Goal: Task Accomplishment & Management: Manage account settings

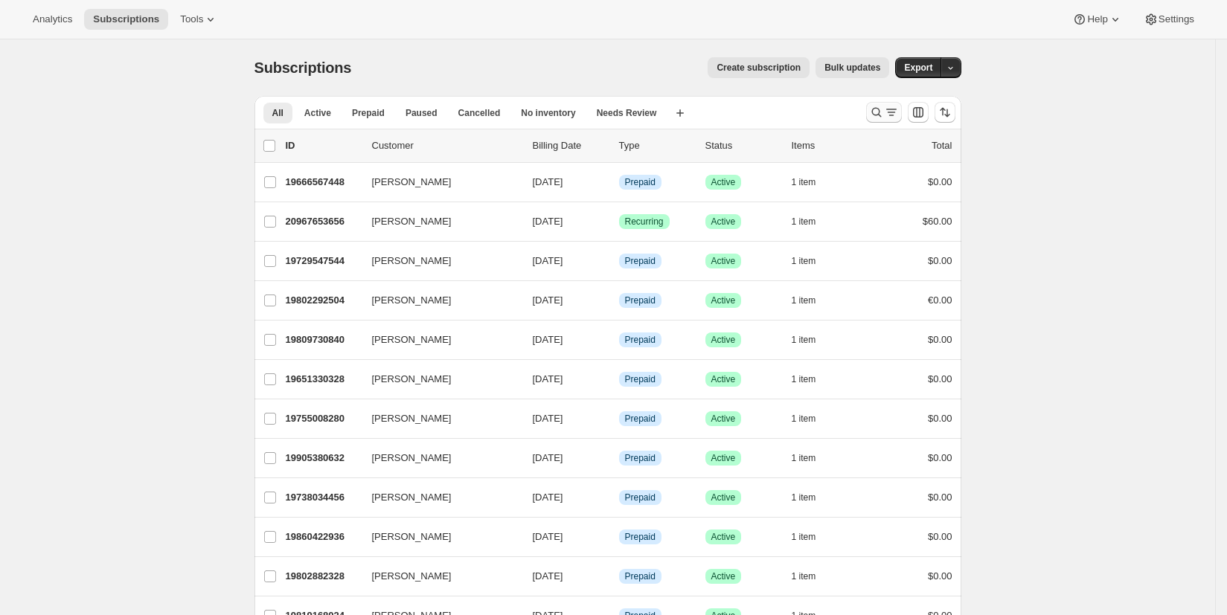
click at [884, 112] on icon "Search and filter results" at bounding box center [876, 112] width 15 height 15
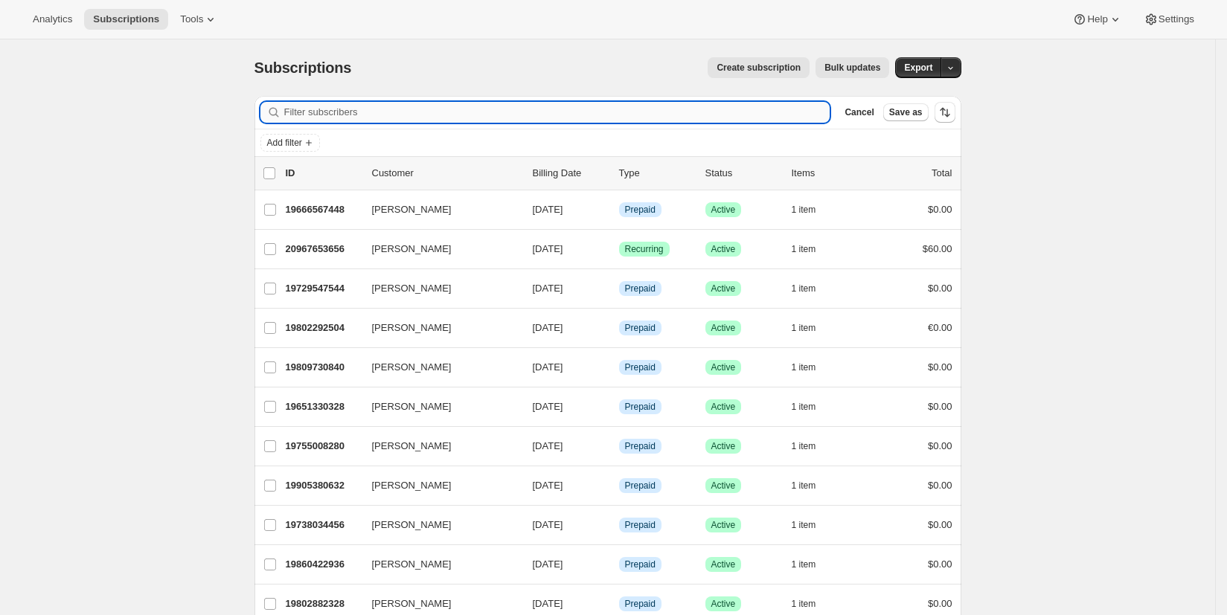
paste input "mandob1@gmail.com"
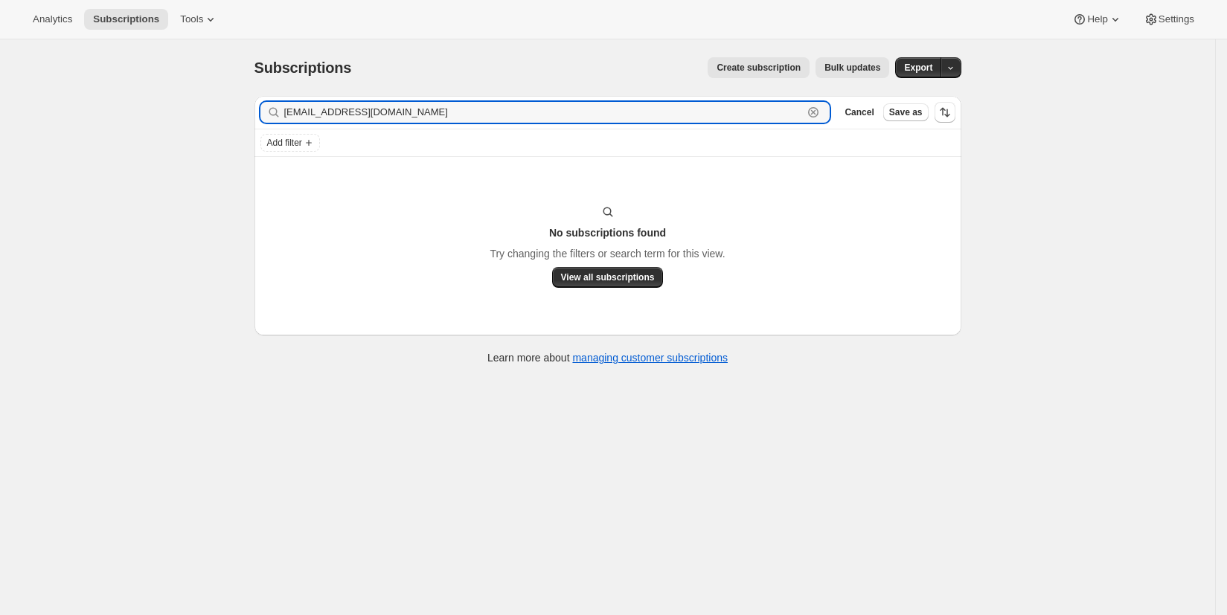
type input "mandob1@gmail.com"
drag, startPoint x: 430, startPoint y: 117, endPoint x: 257, endPoint y: 118, distance: 172.7
click at [257, 118] on div "Filter subscribers mandob1@gmail.com Clear Cancel Save as" at bounding box center [608, 112] width 707 height 33
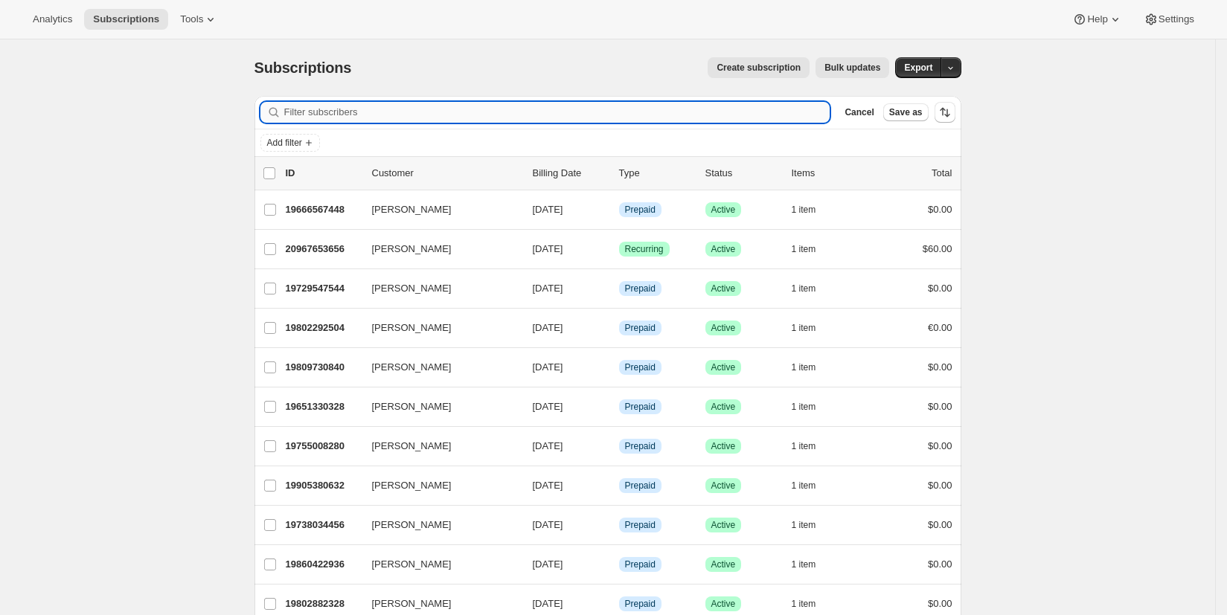
paste input "Steinhauer"
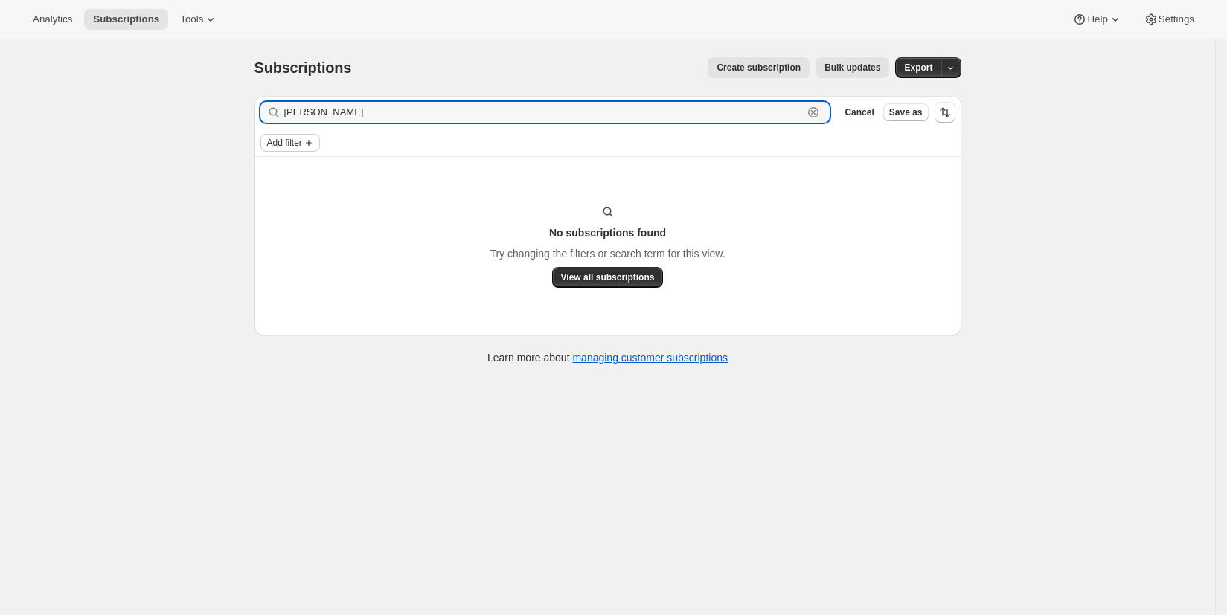
type input "Steinhauer"
click at [315, 147] on icon "Add filter" at bounding box center [309, 143] width 12 height 12
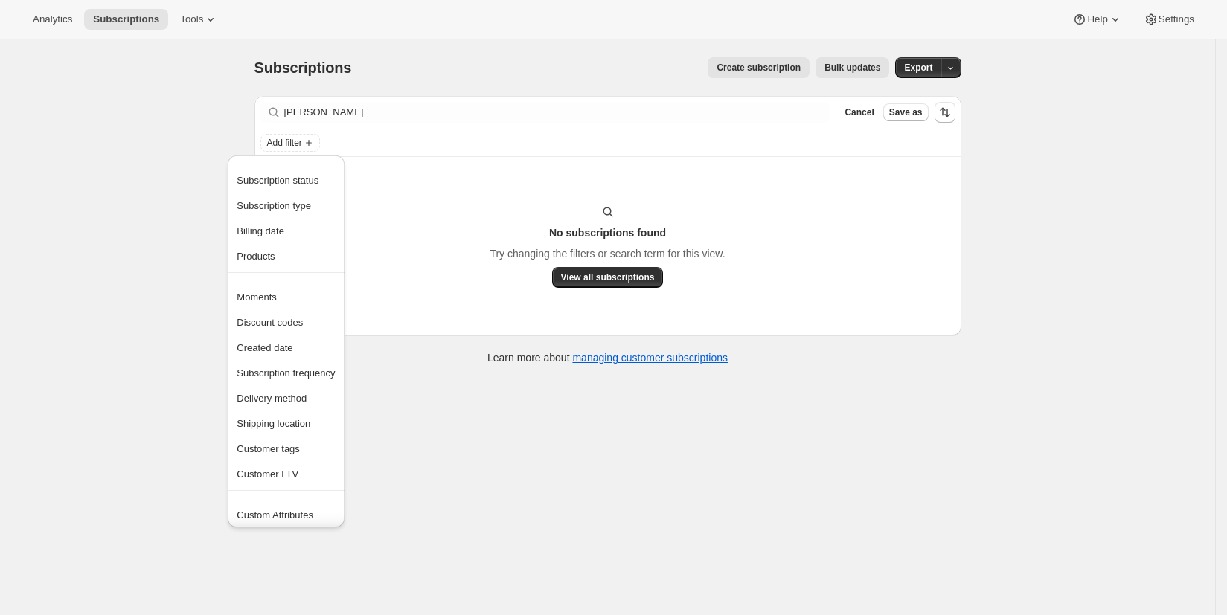
click at [191, 136] on div "Subscriptions. This page is ready Subscriptions Create subscription Bulk update…" at bounding box center [607, 346] width 1215 height 615
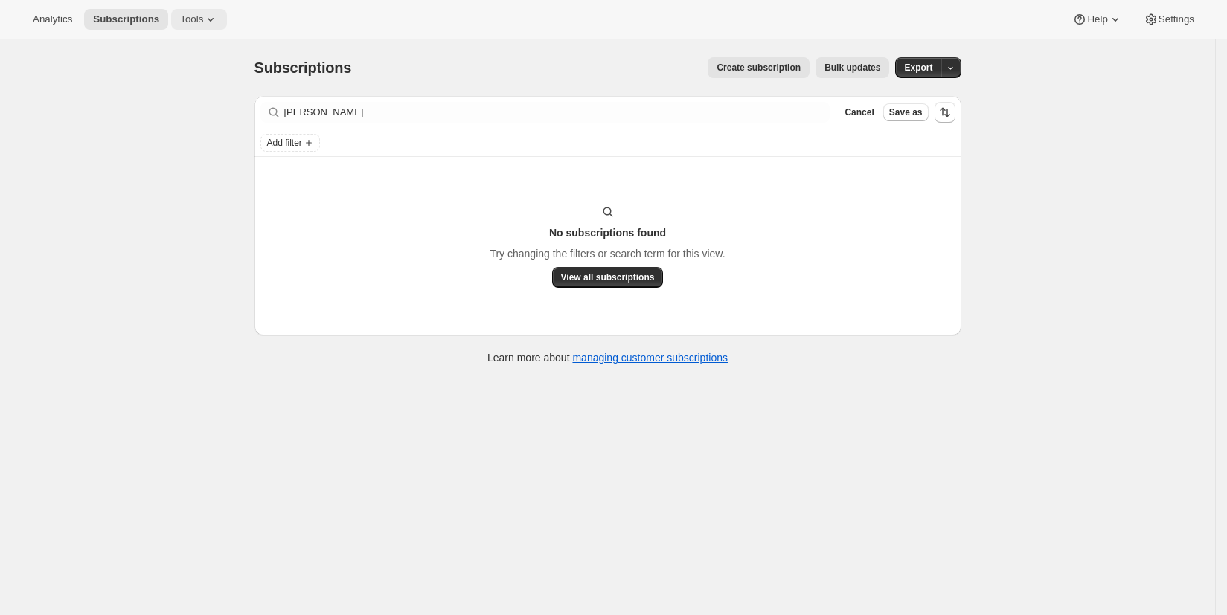
click at [199, 21] on span "Tools" at bounding box center [191, 19] width 23 height 12
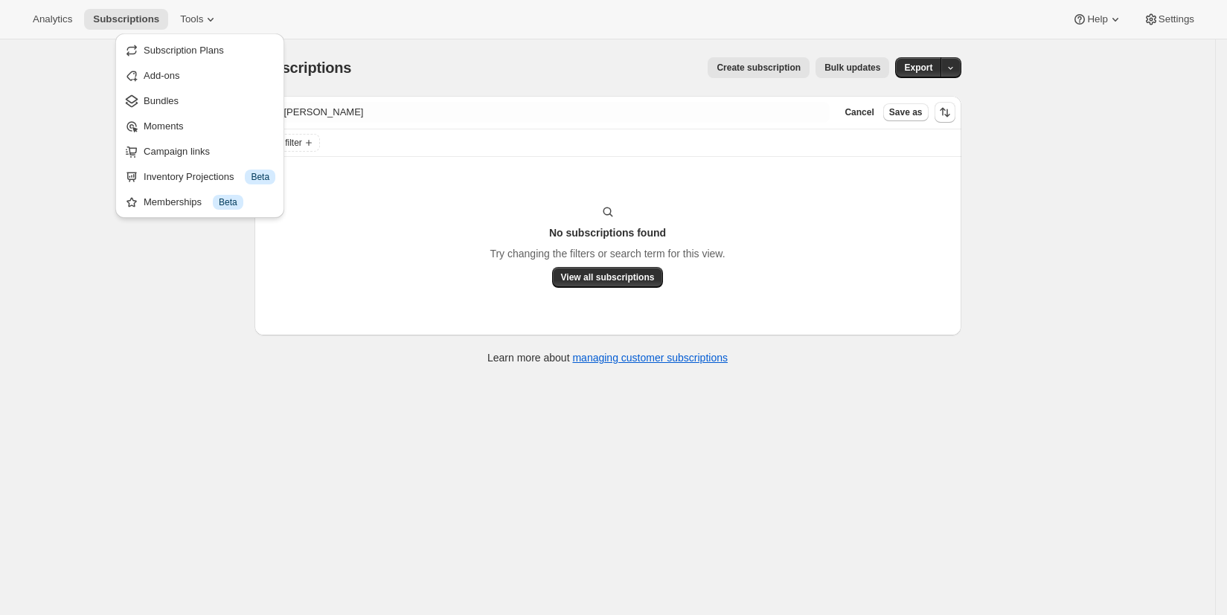
click at [138, 249] on div "Subscriptions. This page is ready Subscriptions Create subscription Bulk update…" at bounding box center [607, 346] width 1215 height 615
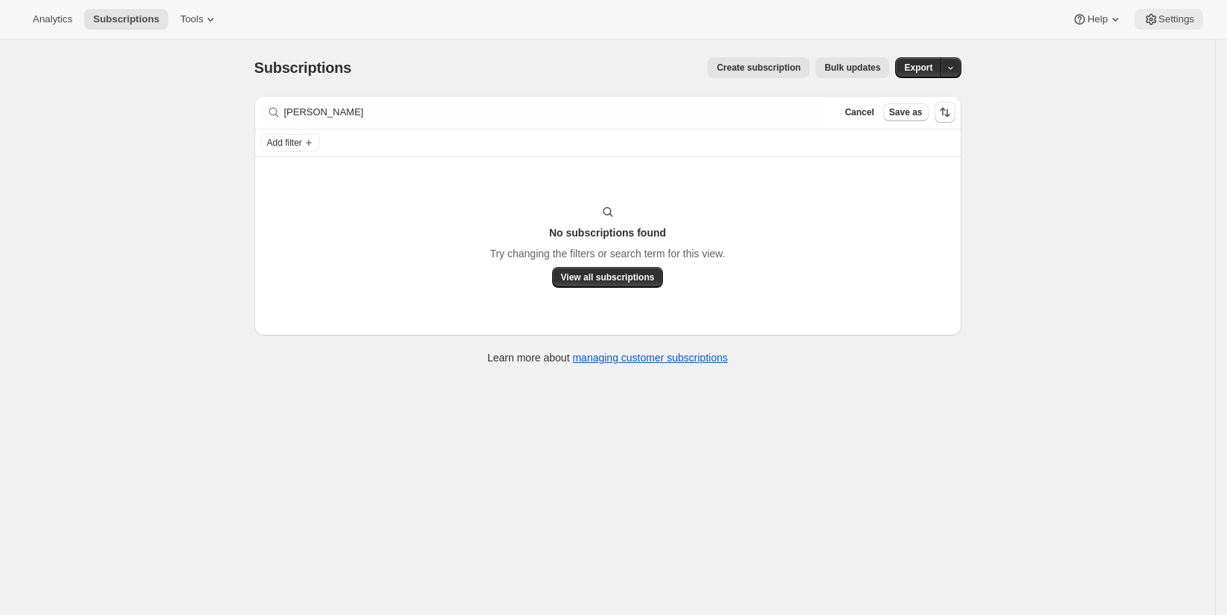
click at [1168, 19] on span "Settings" at bounding box center [1177, 19] width 36 height 12
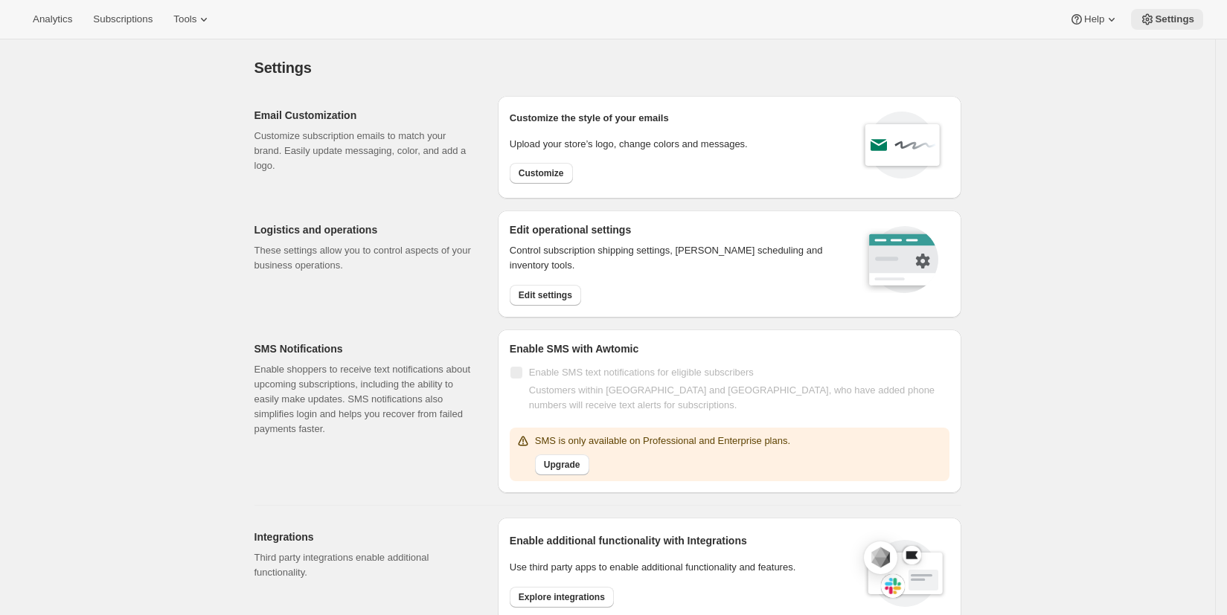
click at [1168, 19] on span "Settings" at bounding box center [1174, 19] width 39 height 12
click at [124, 23] on span "Subscriptions" at bounding box center [123, 19] width 60 height 12
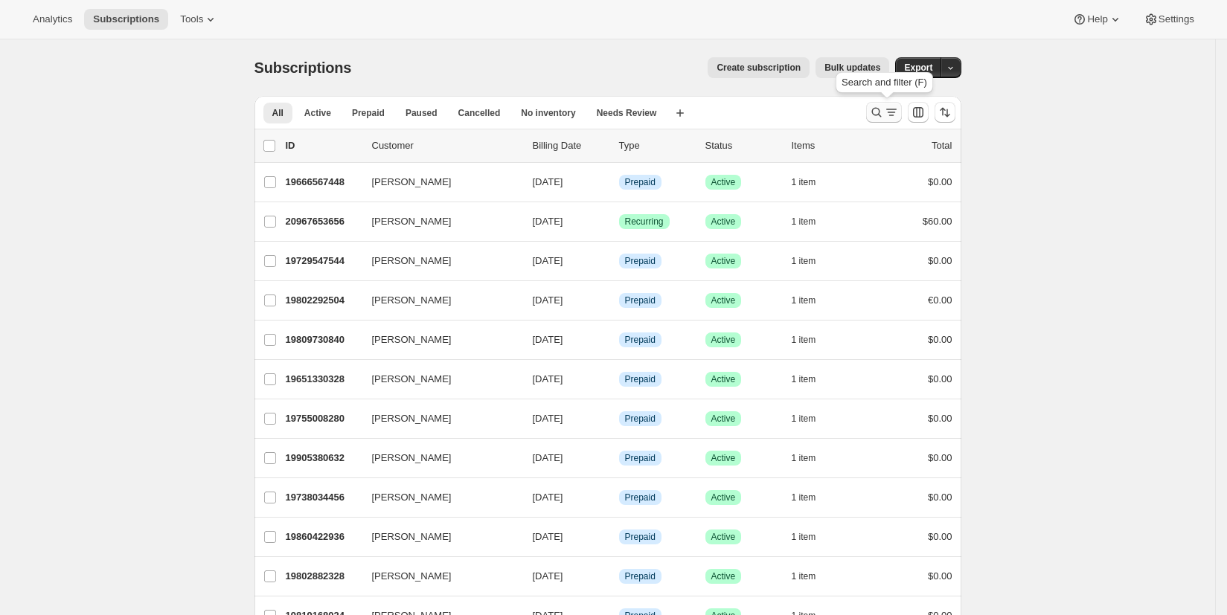
click at [881, 112] on icon "Search and filter results" at bounding box center [876, 112] width 15 height 15
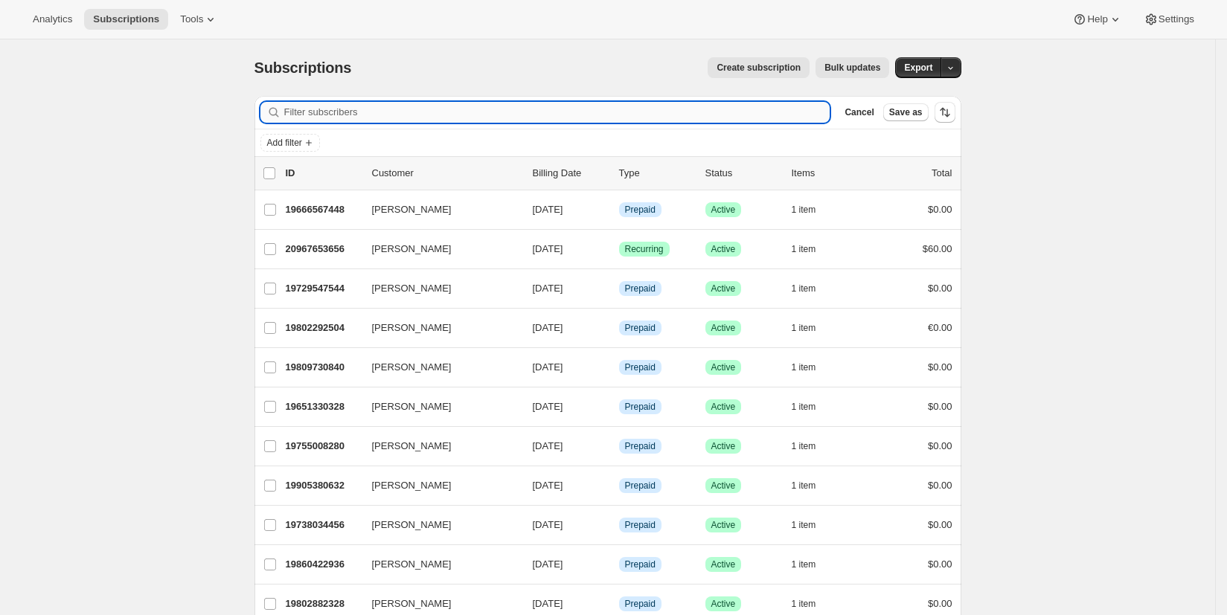
click at [300, 113] on input "Filter subscribers" at bounding box center [557, 112] width 546 height 21
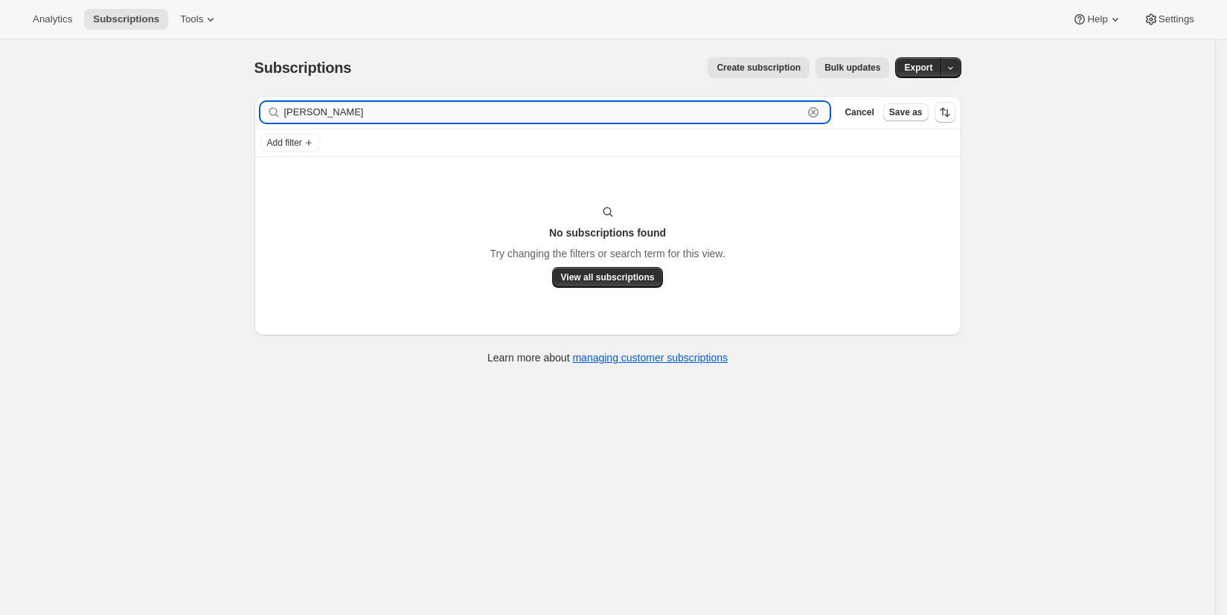
click at [314, 115] on input "steinauer" at bounding box center [543, 112] width 519 height 21
drag, startPoint x: 313, startPoint y: 112, endPoint x: 321, endPoint y: 109, distance: 8.0
click at [313, 112] on input "steinauer" at bounding box center [543, 112] width 519 height 21
click at [313, 111] on input "steinauer" at bounding box center [543, 112] width 519 height 21
type input "steinhauer"
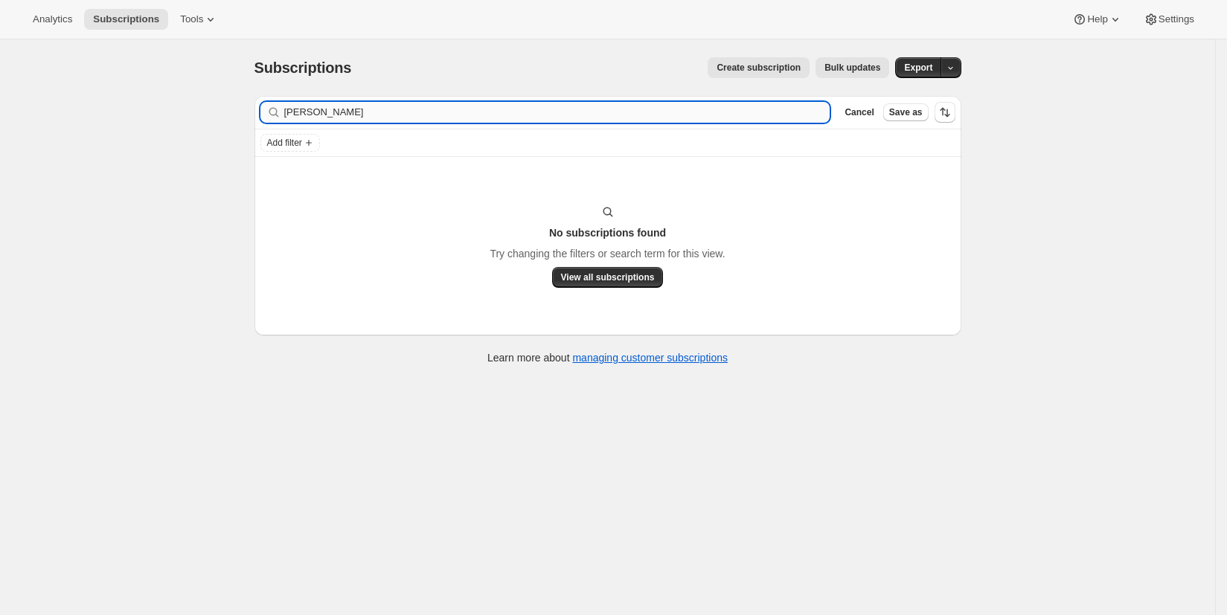
click at [496, 123] on div "Filter subscribers steinhauer Clear Cancel Save as" at bounding box center [608, 112] width 707 height 33
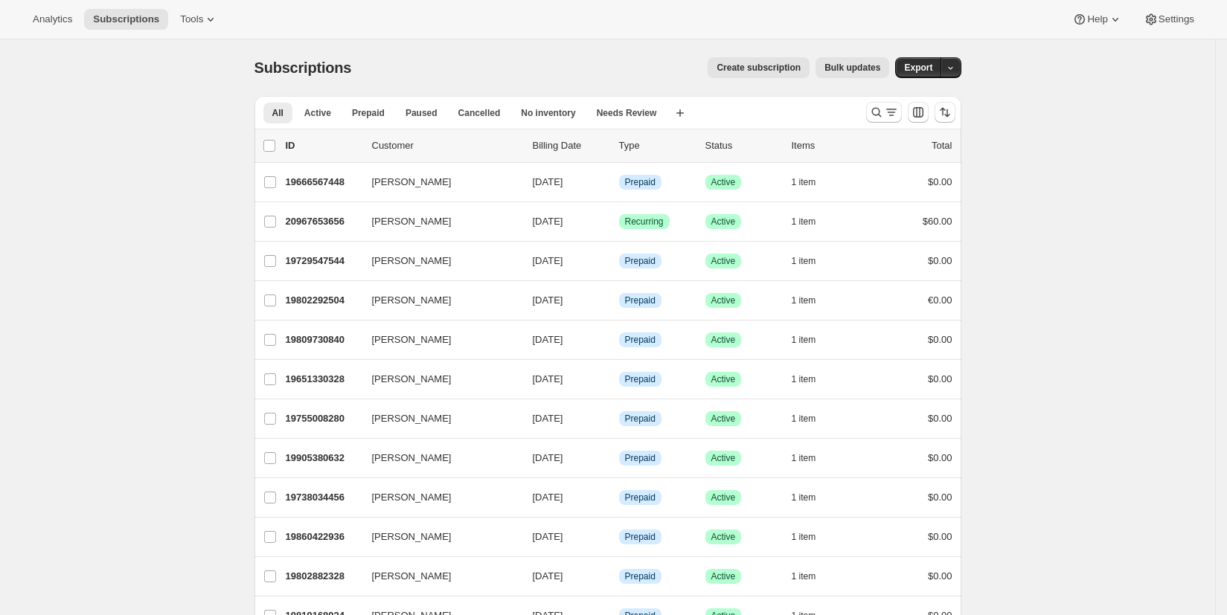
click at [404, 146] on p "Customer" at bounding box center [446, 145] width 149 height 15
click at [402, 147] on p "Customer" at bounding box center [446, 145] width 149 height 15
click at [884, 117] on icon "Search and filter results" at bounding box center [876, 112] width 15 height 15
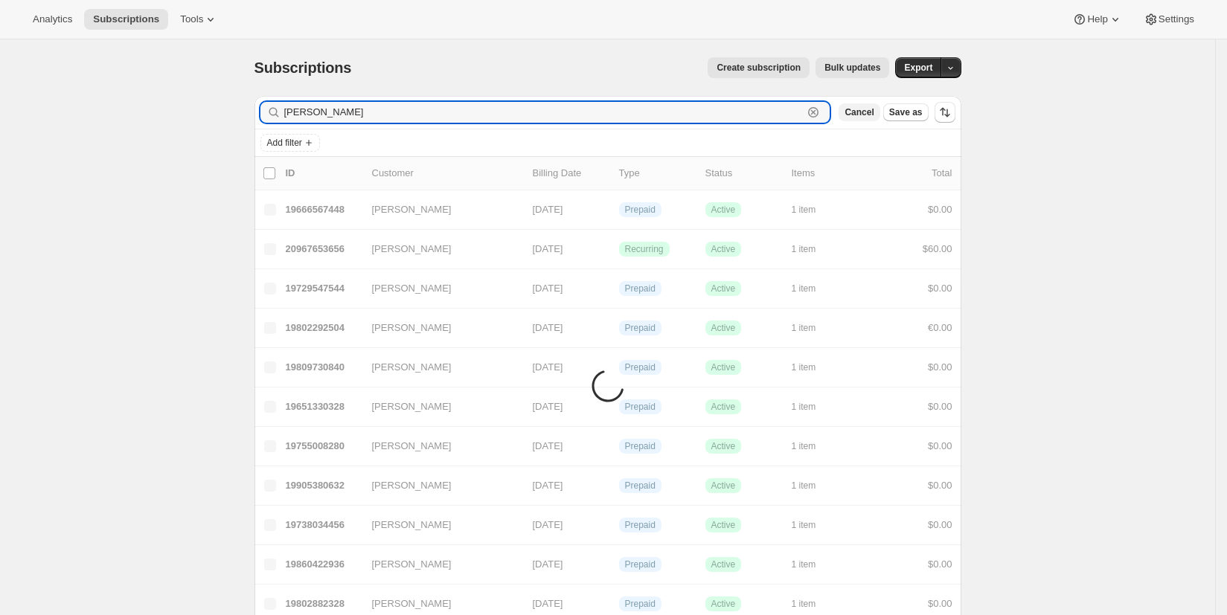
type input "Brian"
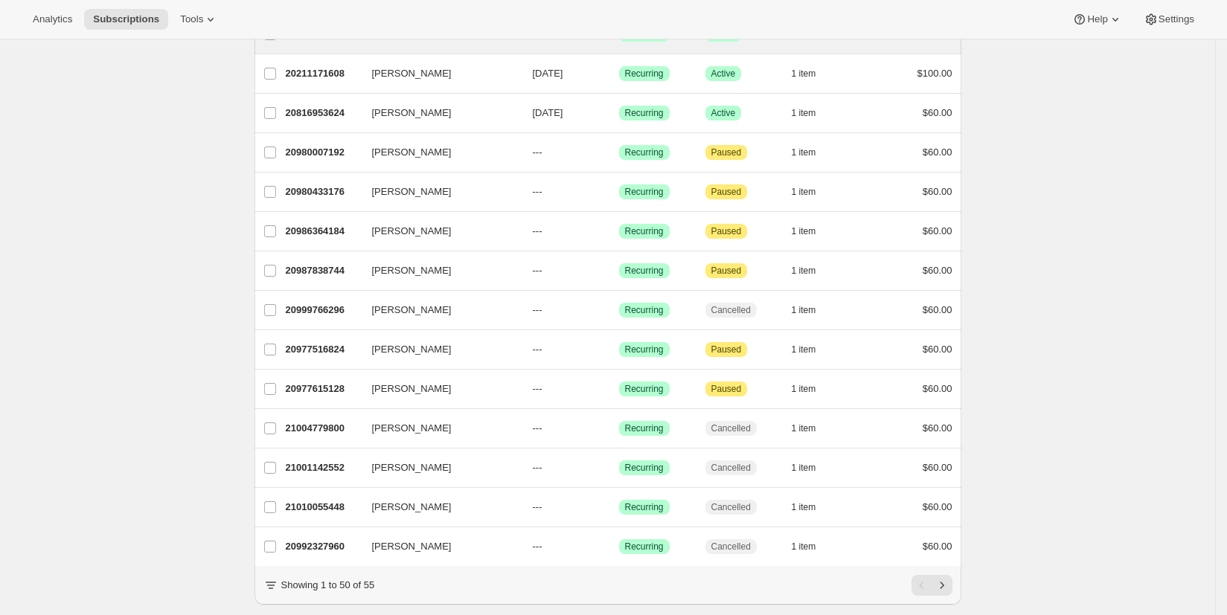
scroll to position [1641, 0]
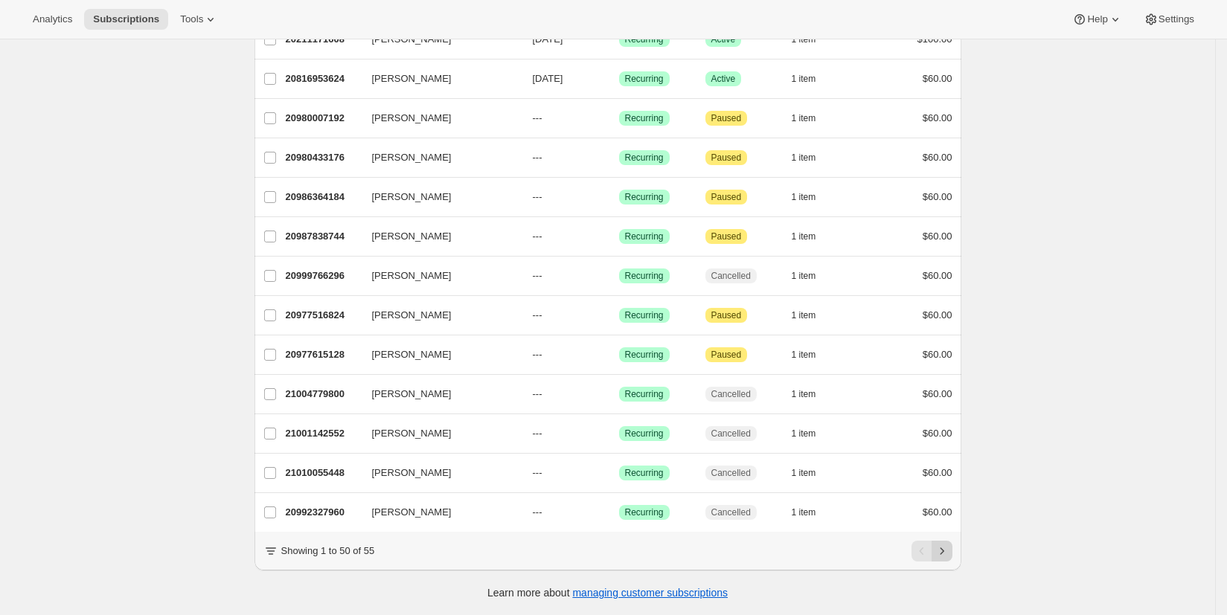
click at [950, 556] on icon "Next" at bounding box center [942, 551] width 15 height 15
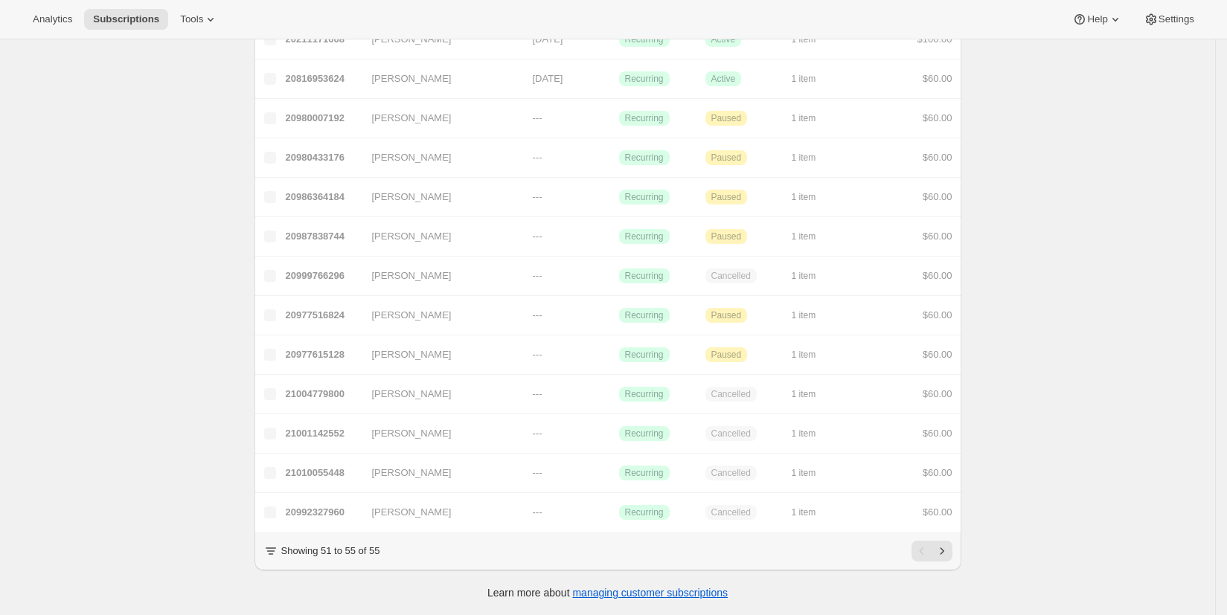
scroll to position [39, 0]
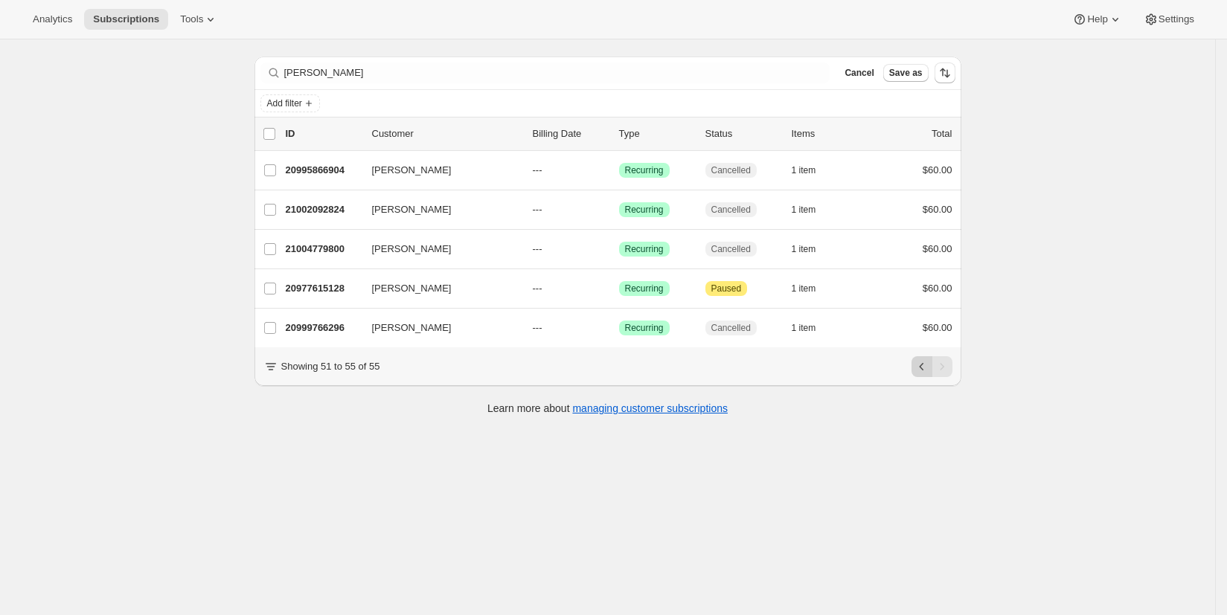
click at [930, 374] on icon "Previous" at bounding box center [922, 366] width 15 height 15
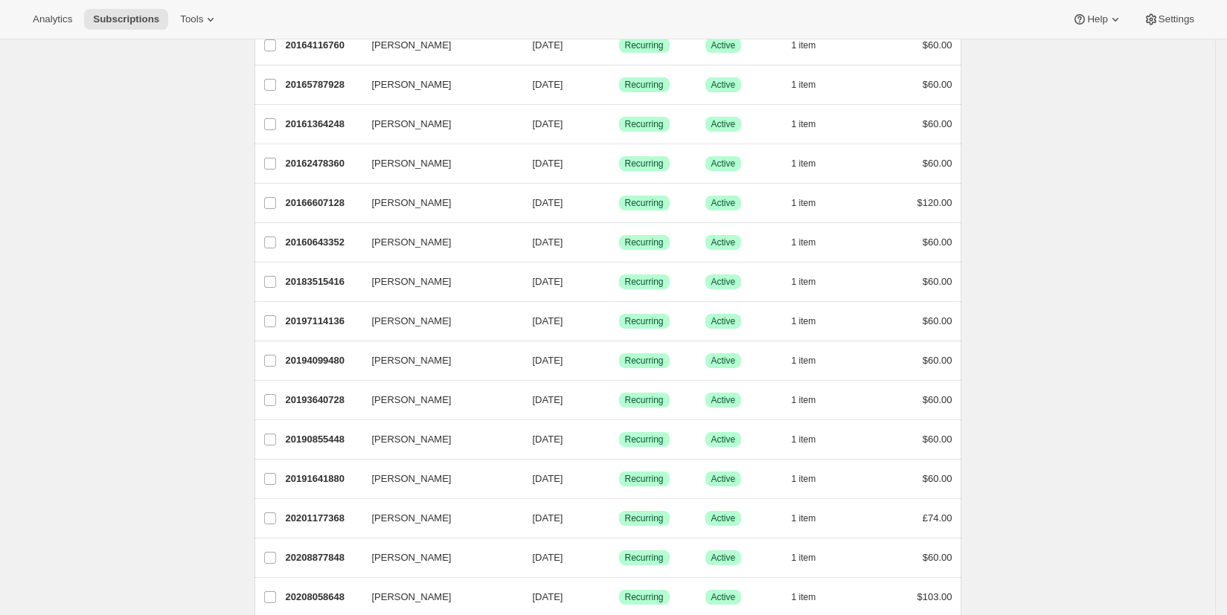
scroll to position [0, 0]
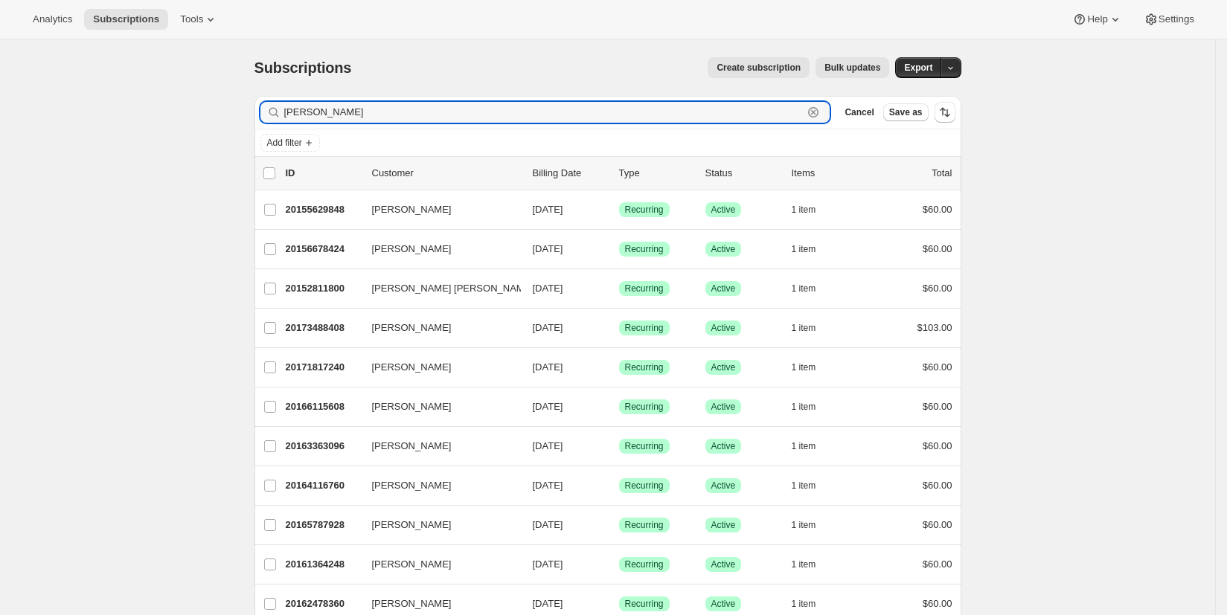
drag, startPoint x: 330, startPoint y: 112, endPoint x: 274, endPoint y: 108, distance: 56.0
click at [275, 108] on div "Brian Clear" at bounding box center [545, 112] width 570 height 21
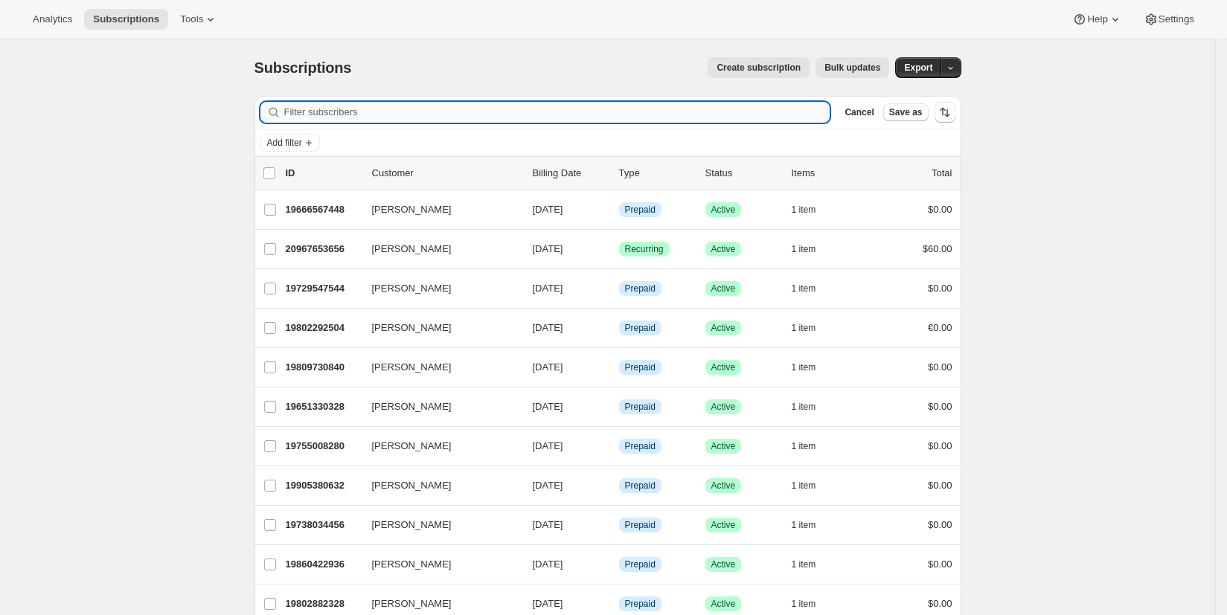
paste input "Blaschy"
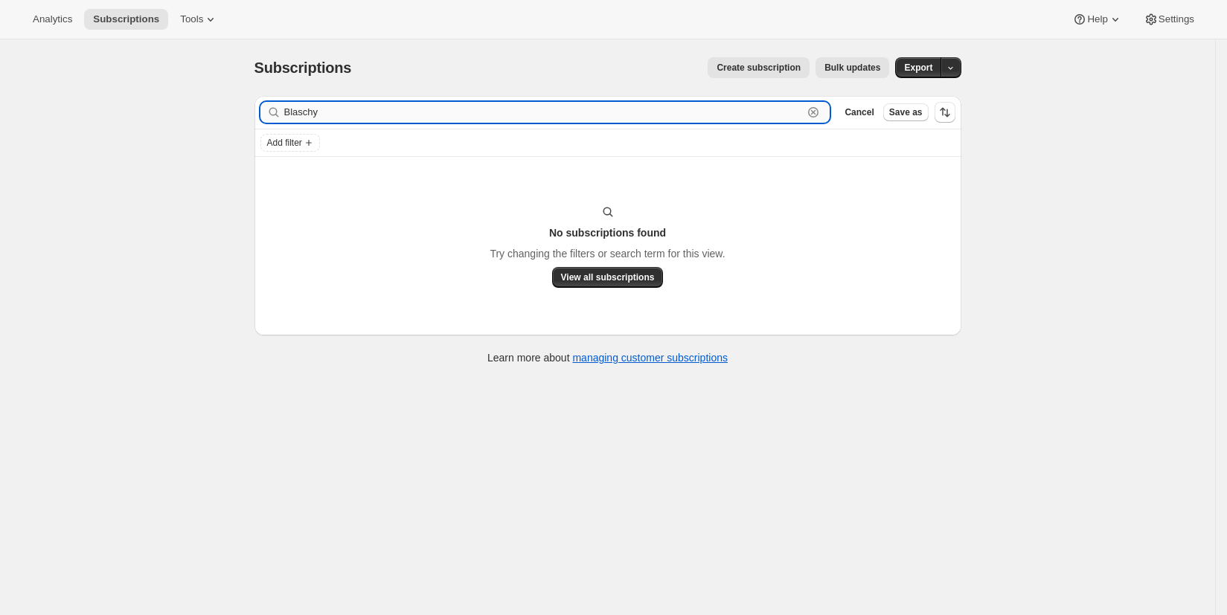
click at [291, 112] on input "Blaschy" at bounding box center [543, 112] width 519 height 21
click at [287, 111] on input "Blaschy" at bounding box center [543, 112] width 519 height 21
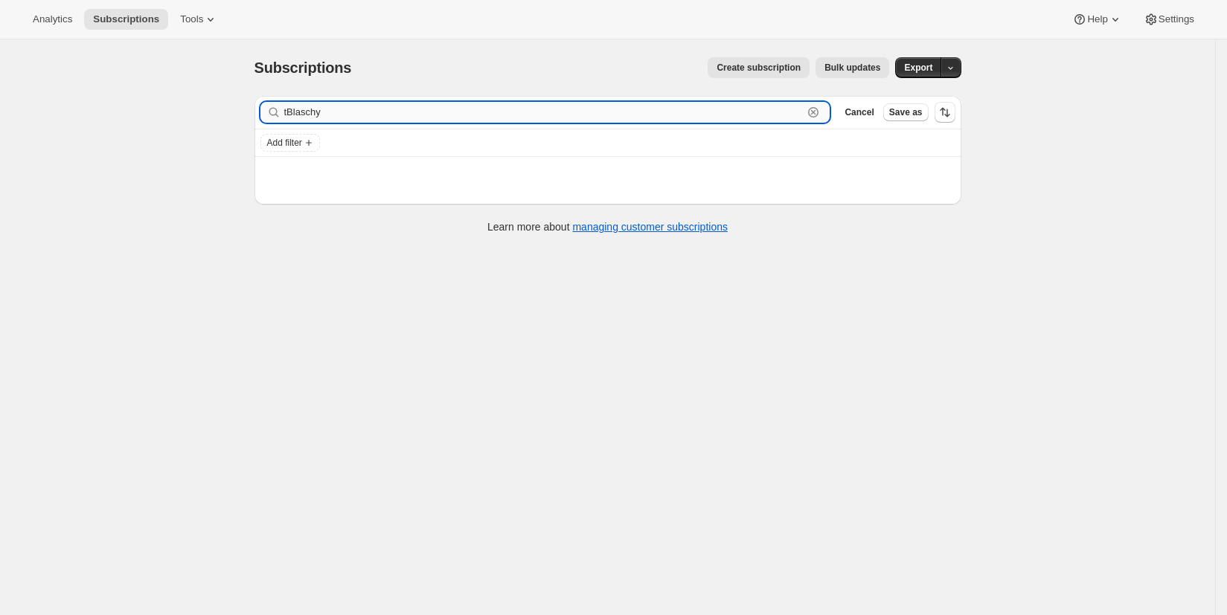
click at [333, 112] on input "tBlaschy" at bounding box center [543, 112] width 519 height 21
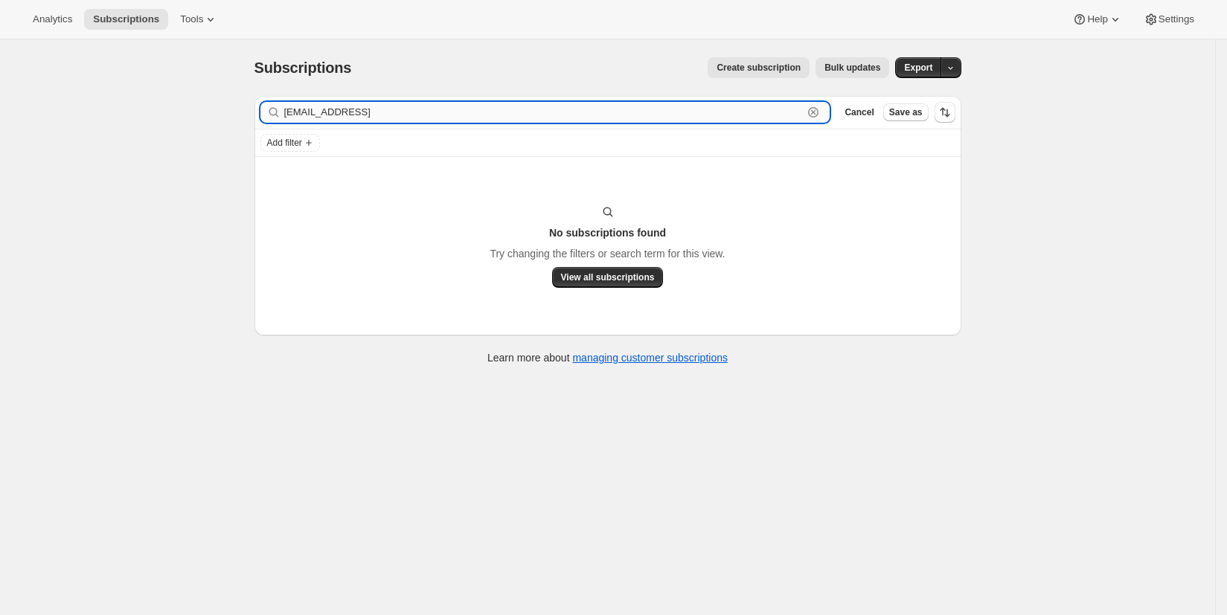
drag, startPoint x: 298, startPoint y: 112, endPoint x: 305, endPoint y: 108, distance: 8.3
click at [299, 112] on input "tBlaschy@gmail" at bounding box center [543, 112] width 519 height 21
type input "tblaschy@gmail"
drag, startPoint x: 372, startPoint y: 112, endPoint x: 272, endPoint y: 112, distance: 99.7
click at [272, 112] on div "tblaschy@gmail Clear" at bounding box center [545, 112] width 570 height 21
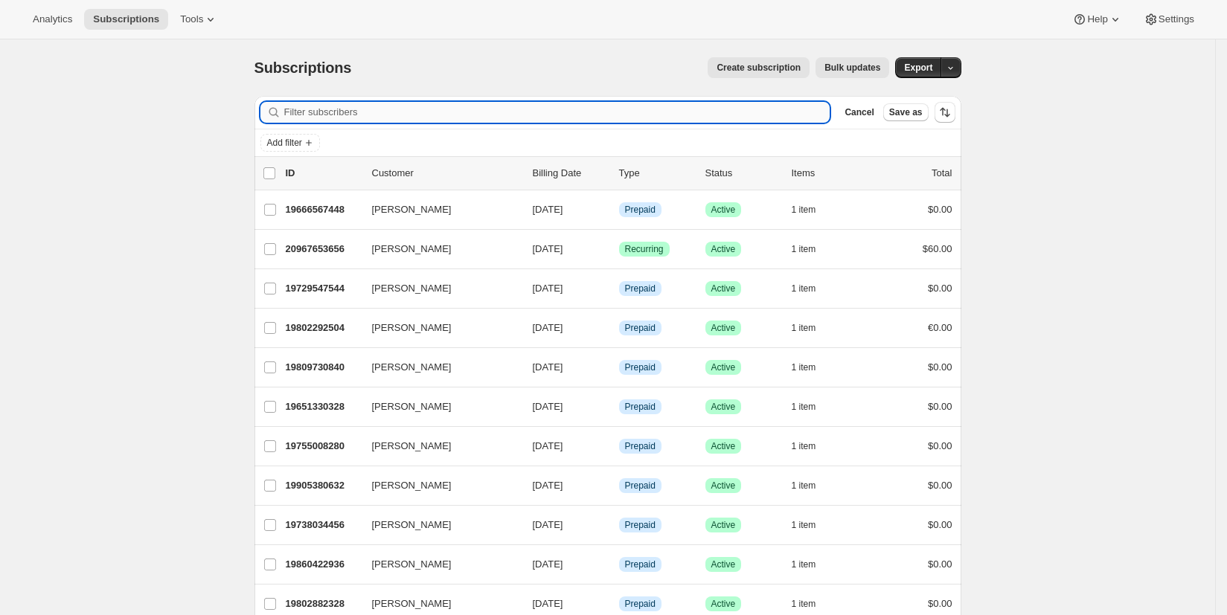
paste input "Thomas Blaschy"
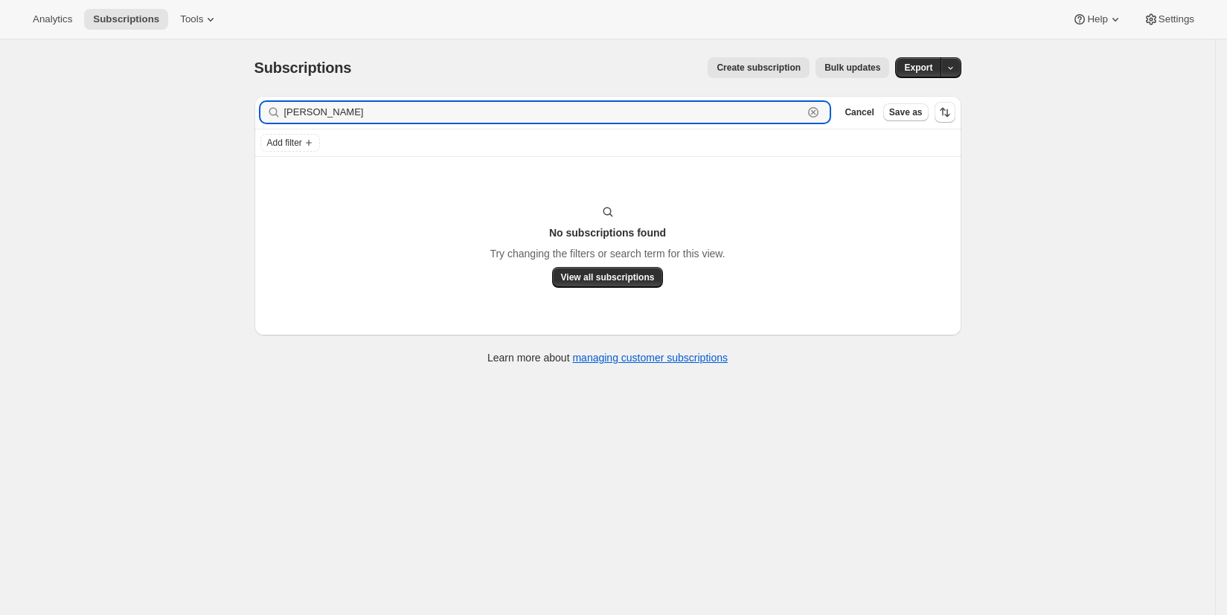
type input "Thomas Blaschy"
drag, startPoint x: 388, startPoint y: 112, endPoint x: 214, endPoint y: 95, distance: 174.3
click at [215, 95] on div "Subscriptions. This page is ready Subscriptions Create subscription Bulk update…" at bounding box center [607, 346] width 1215 height 615
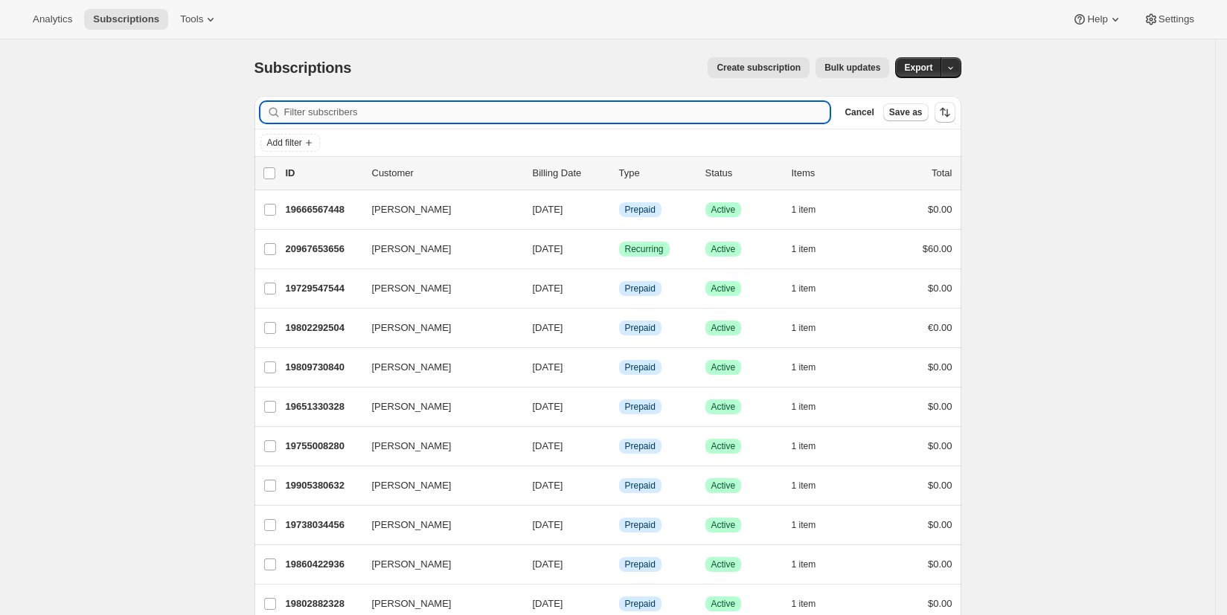
paste input "FBJ-76484"
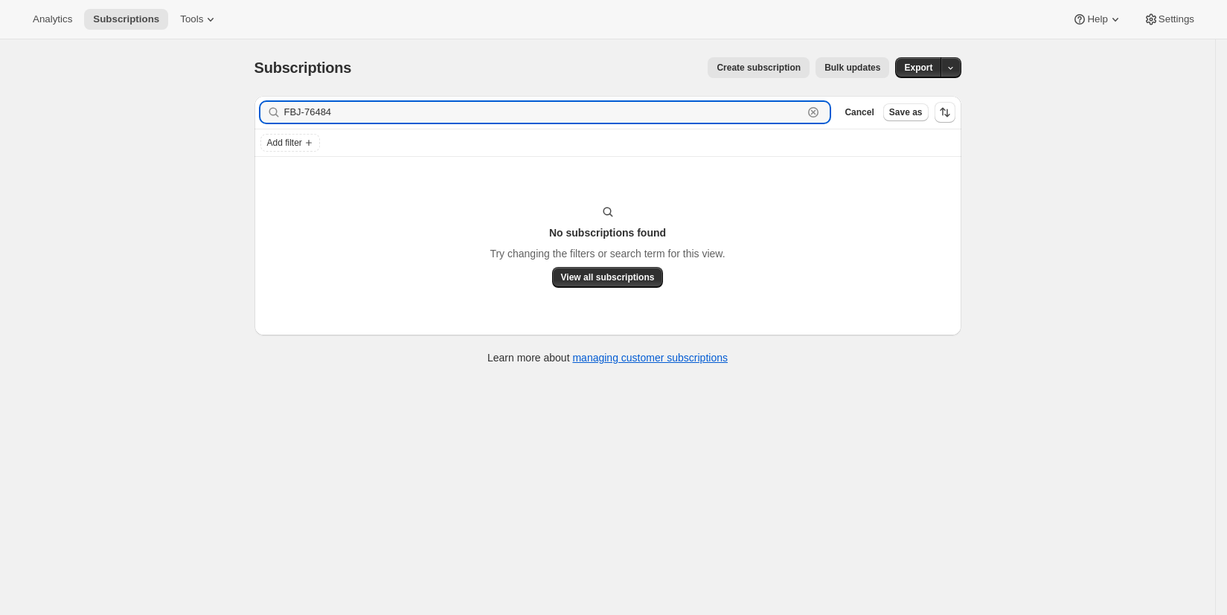
type input "FBJ-76484"
drag, startPoint x: 407, startPoint y: 117, endPoint x: 209, endPoint y: 135, distance: 198.8
click at [209, 135] on div "Subscriptions. This page is ready Subscriptions Create subscription Bulk update…" at bounding box center [607, 346] width 1215 height 615
drag, startPoint x: 348, startPoint y: 112, endPoint x: 234, endPoint y: 116, distance: 114.7
click at [234, 116] on div "Subscriptions. This page is ready Subscriptions Create subscription Bulk update…" at bounding box center [607, 346] width 1215 height 615
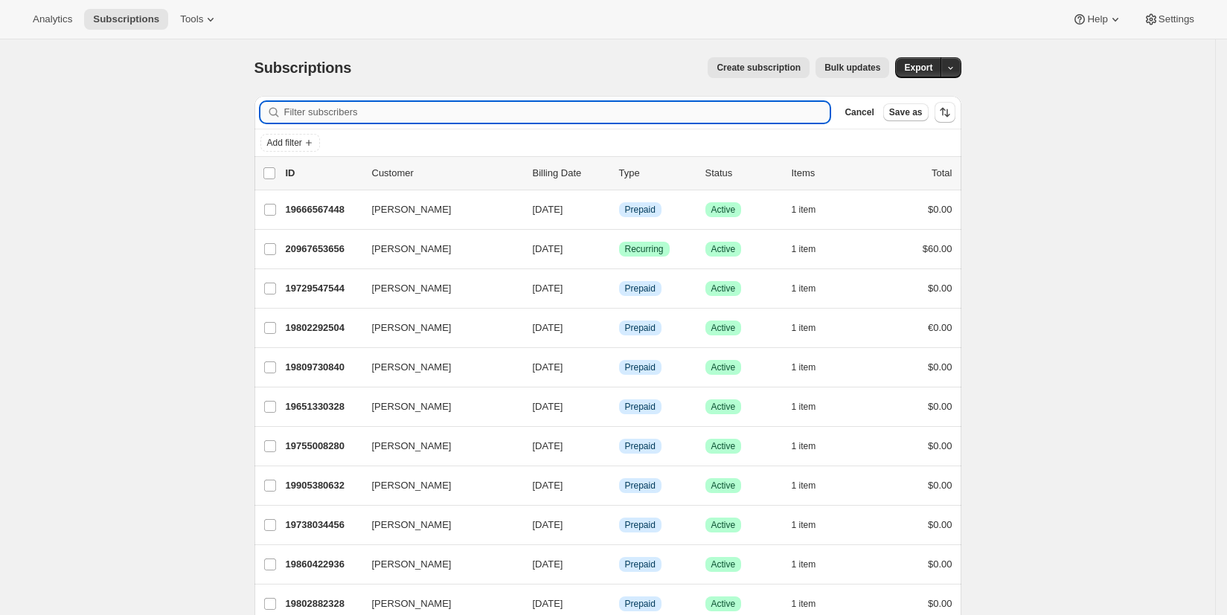
paste input "Deweber"
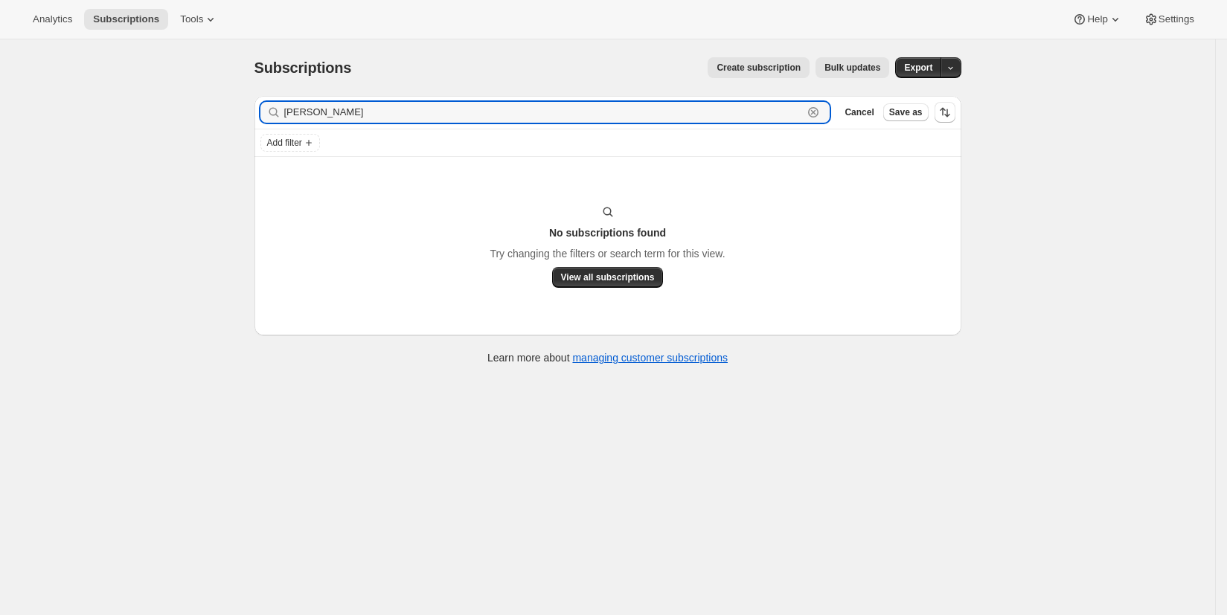
type input "Deweber"
drag, startPoint x: 368, startPoint y: 113, endPoint x: 267, endPoint y: 112, distance: 100.5
click at [267, 112] on div "Deweber Clear" at bounding box center [545, 112] width 570 height 21
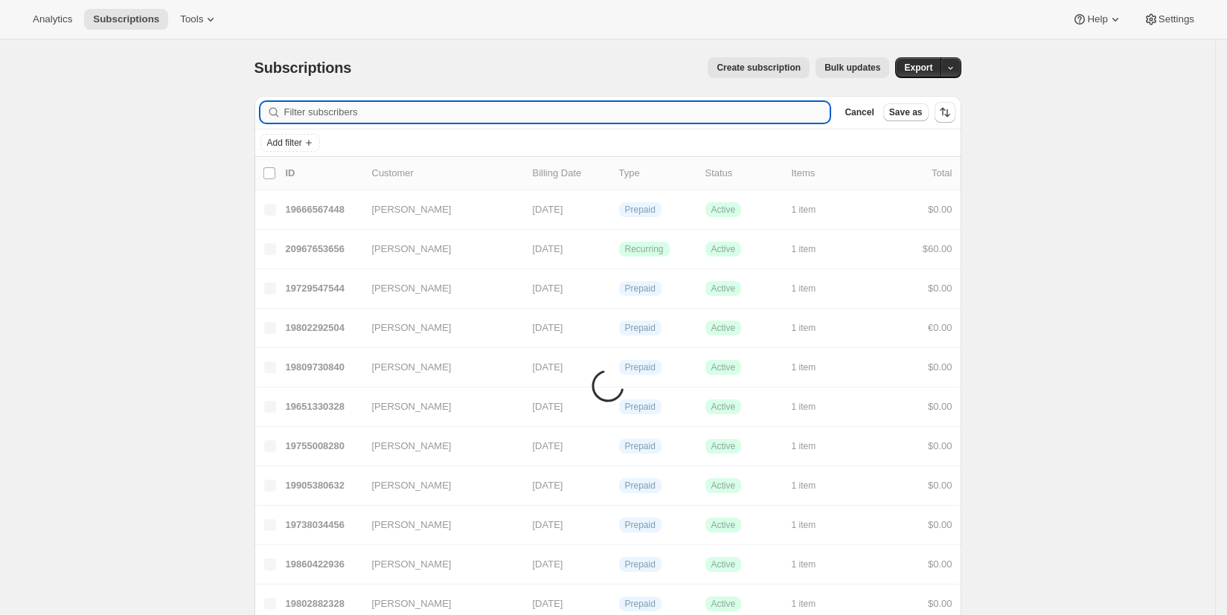
paste input "ddeweber@icloud.com"
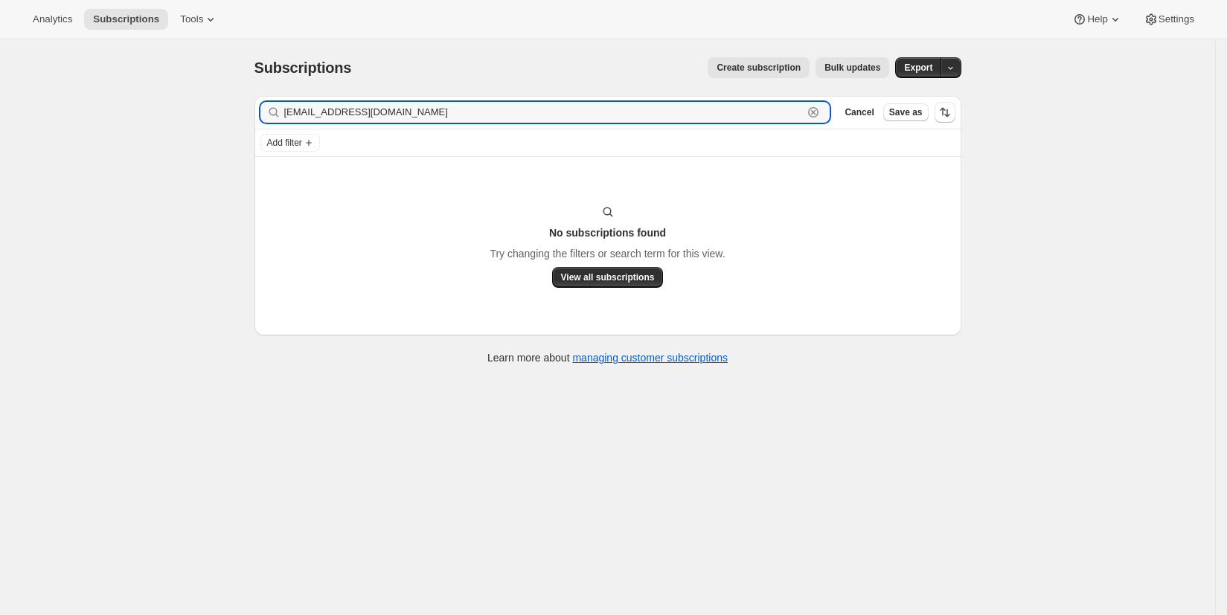
type input "ddeweber@icloud.com"
drag, startPoint x: 401, startPoint y: 115, endPoint x: 225, endPoint y: 122, distance: 175.8
click at [223, 124] on div "Subscriptions. This page is ready Subscriptions Create subscription Bulk update…" at bounding box center [607, 346] width 1215 height 615
drag, startPoint x: 402, startPoint y: 115, endPoint x: 271, endPoint y: 97, distance: 132.2
click at [271, 97] on div "Filter subscribers ddeweber@icloud.com Clear Cancel Save as" at bounding box center [608, 112] width 707 height 33
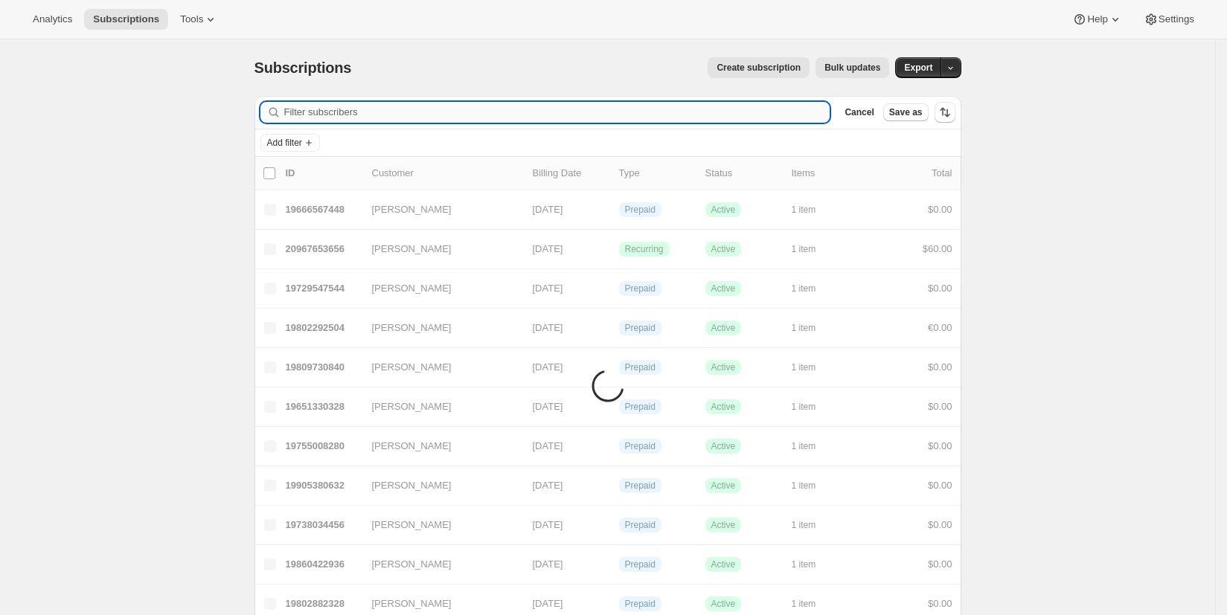
paste input "doug.deweber@yahoo.com"
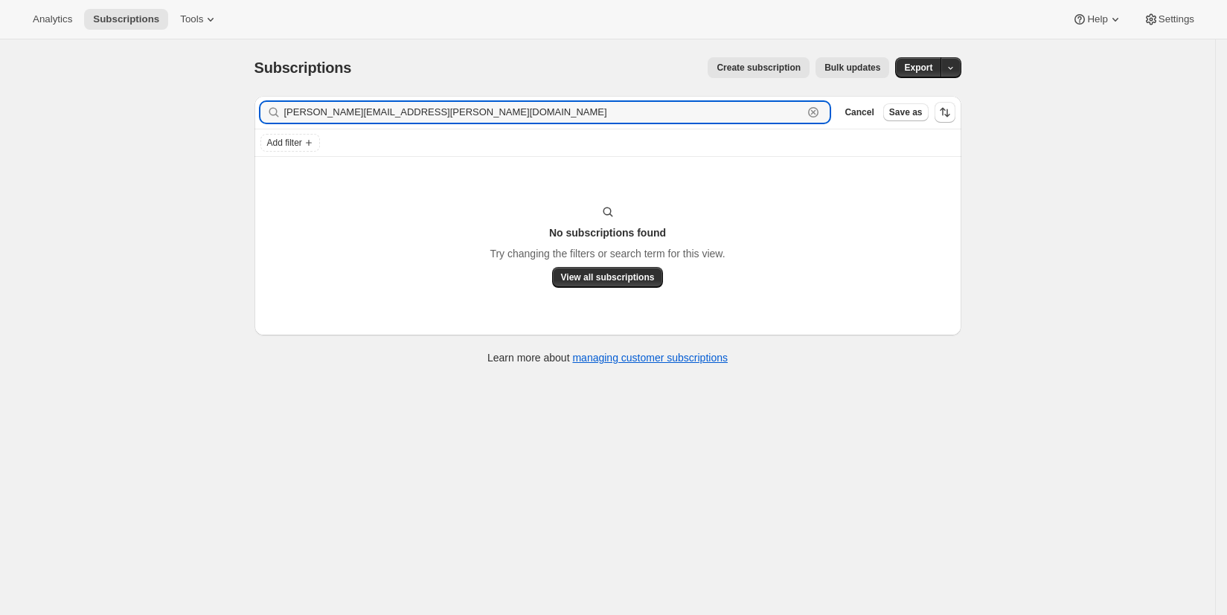
type input "doug.deweber@yahoo.com"
drag, startPoint x: 436, startPoint y: 114, endPoint x: 271, endPoint y: 119, distance: 165.3
click at [272, 119] on div "doug.deweber@yahoo.com Clear" at bounding box center [545, 112] width 570 height 21
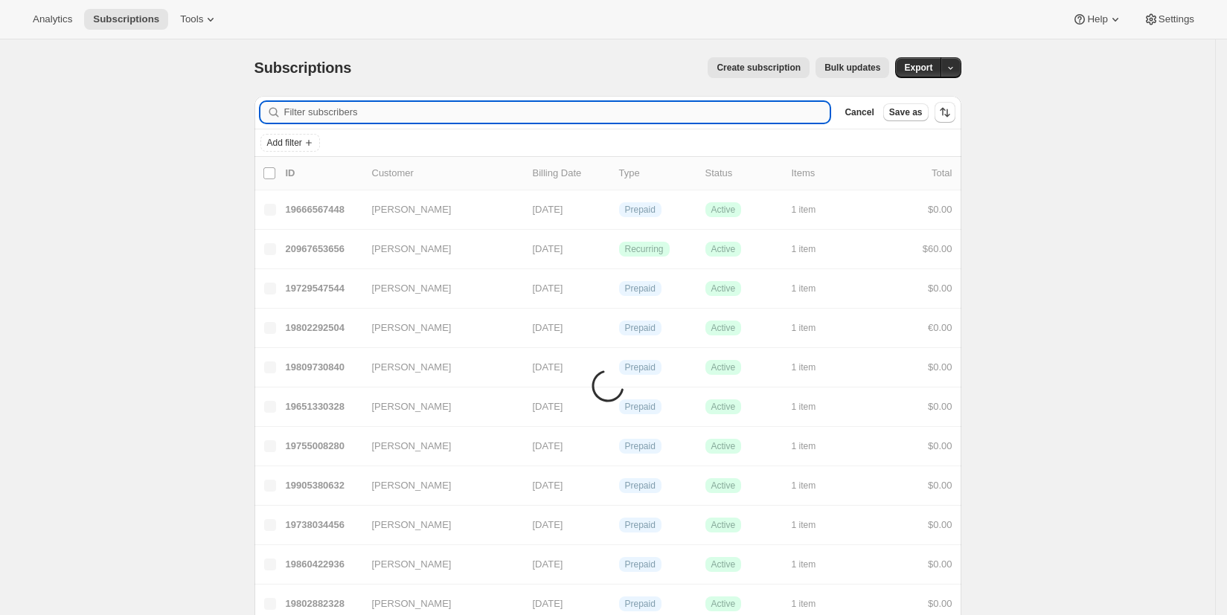
paste input "Shaker"
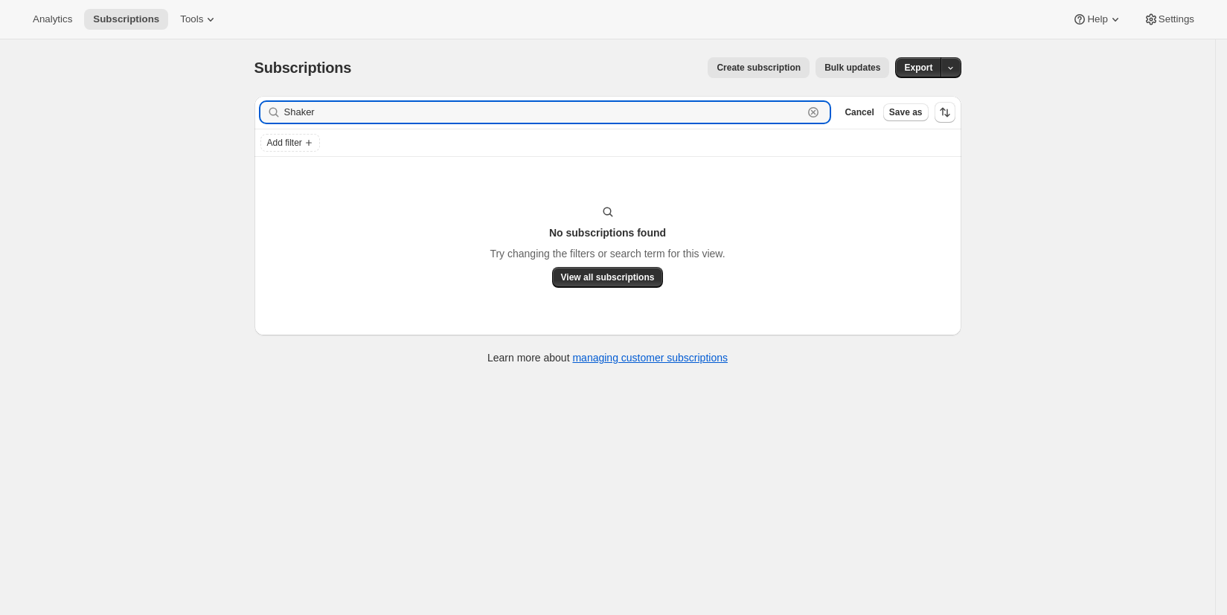
drag, startPoint x: 301, startPoint y: 109, endPoint x: 186, endPoint y: 113, distance: 115.4
click at [186, 115] on div "Subscriptions. This page is ready Subscriptions Create subscription Bulk update…" at bounding box center [607, 346] width 1215 height 615
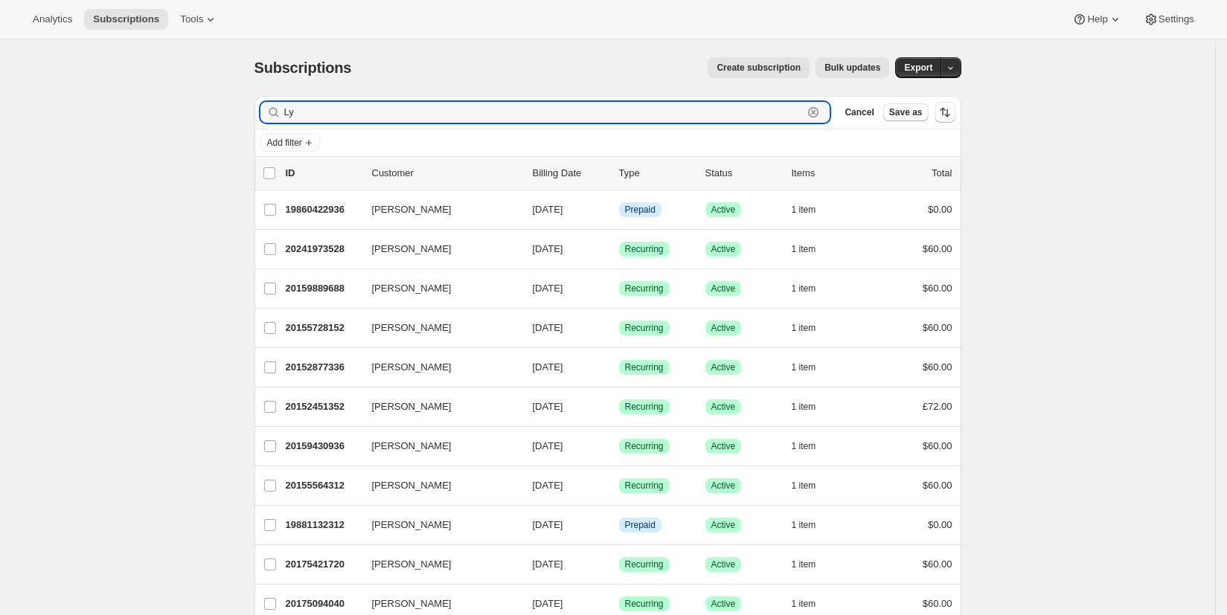
drag, startPoint x: 322, startPoint y: 121, endPoint x: 243, endPoint y: 120, distance: 79.6
type input "L"
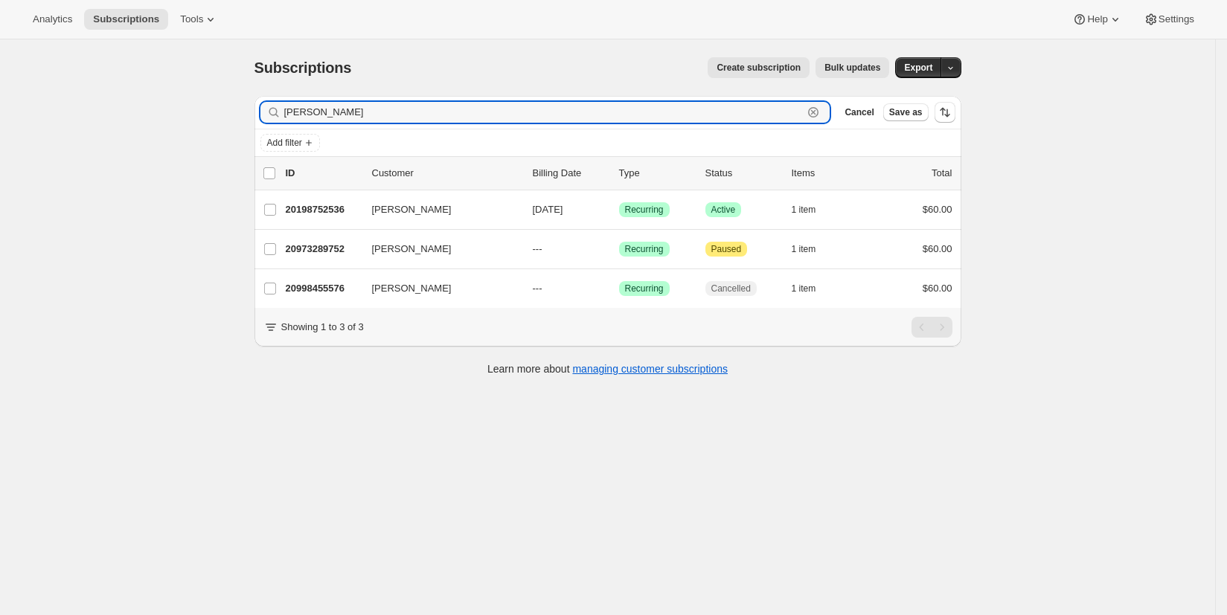
drag, startPoint x: 341, startPoint y: 112, endPoint x: 276, endPoint y: 118, distance: 65.0
click at [276, 118] on div "Yann Clear" at bounding box center [545, 112] width 570 height 21
paste input "jesuisyann@gmail.com"
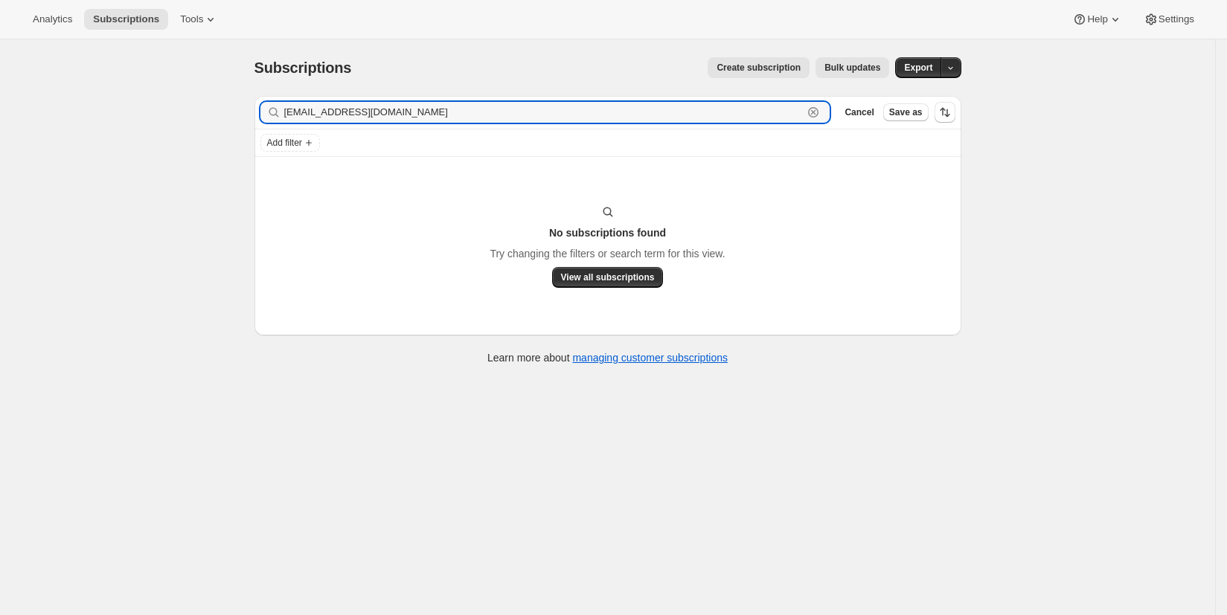
type input "jesuisyann@gmail.com"
drag, startPoint x: 363, startPoint y: 111, endPoint x: 252, endPoint y: 121, distance: 111.3
click at [252, 121] on div "Filter subscribers jesuisyann@gmail.com Clear Cancel Save as Add filter No subs…" at bounding box center [602, 232] width 719 height 296
drag, startPoint x: 395, startPoint y: 114, endPoint x: 266, endPoint y: 118, distance: 128.8
click at [266, 118] on div "jesuisyann@gmail.com Clear" at bounding box center [545, 112] width 570 height 21
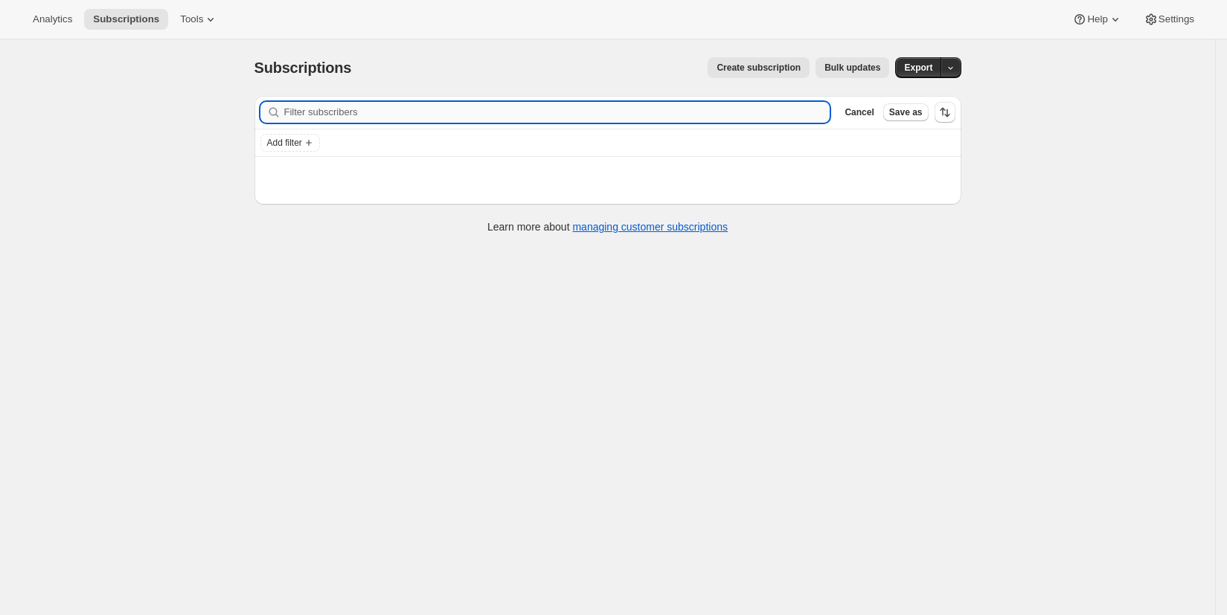
paste input "Schalhoub"
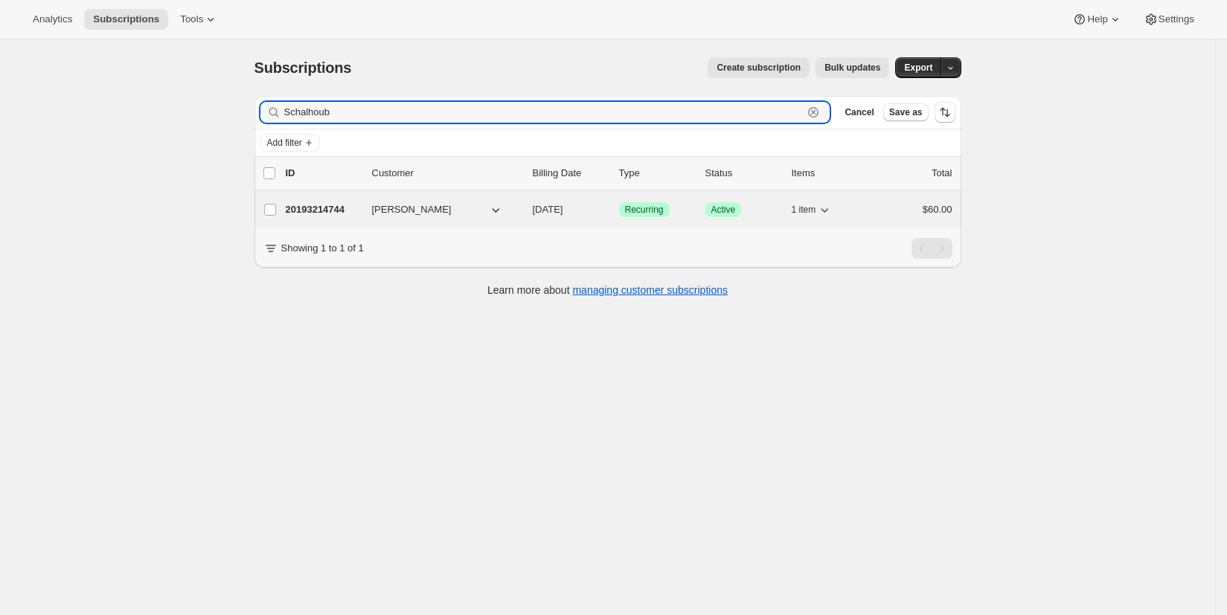
type input "Schalhoub"
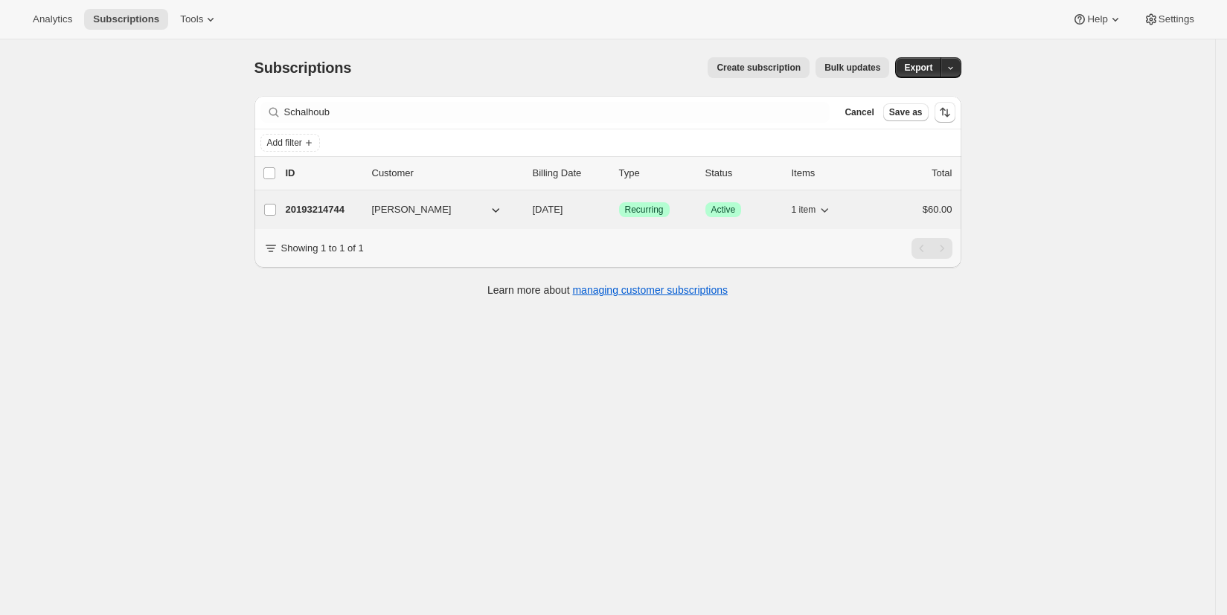
click at [435, 214] on span "Richard Schalhoub" at bounding box center [412, 209] width 80 height 15
click at [409, 213] on span "Richard Schalhoub" at bounding box center [412, 209] width 80 height 15
click at [313, 212] on p "20193214744" at bounding box center [323, 209] width 74 height 15
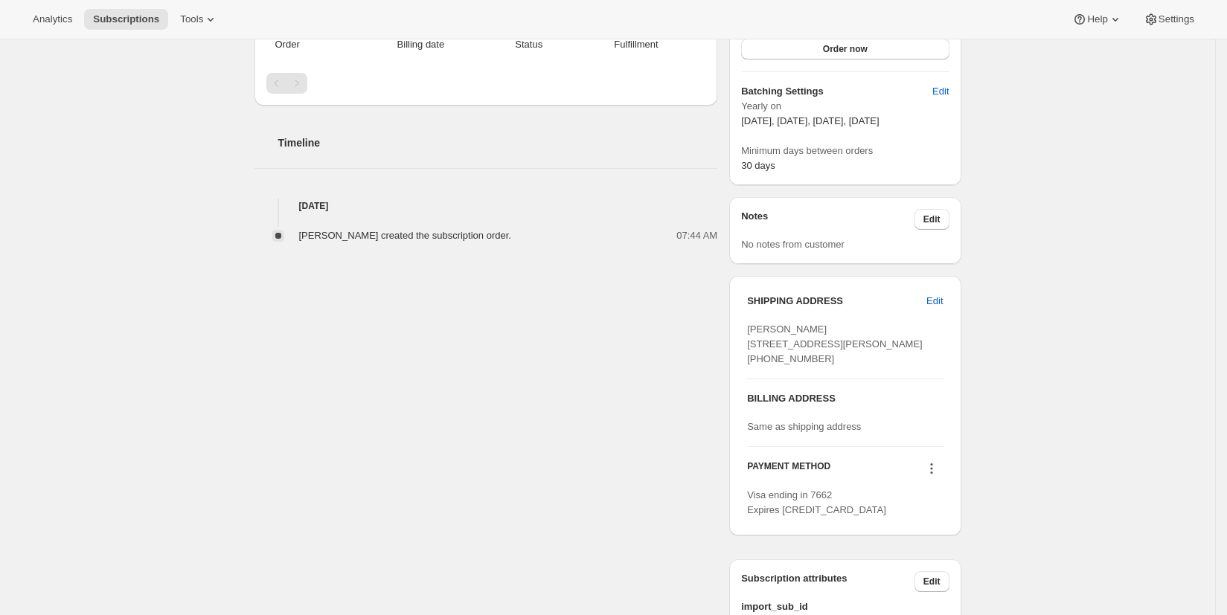
scroll to position [404, 0]
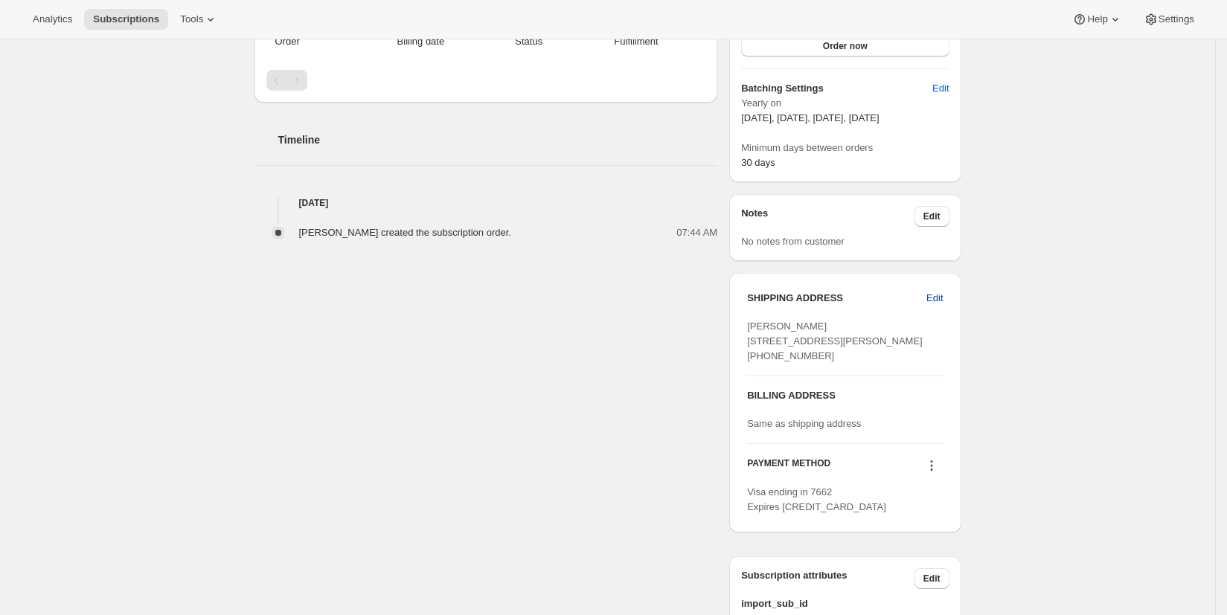
click at [937, 299] on span "Edit" at bounding box center [935, 298] width 16 height 15
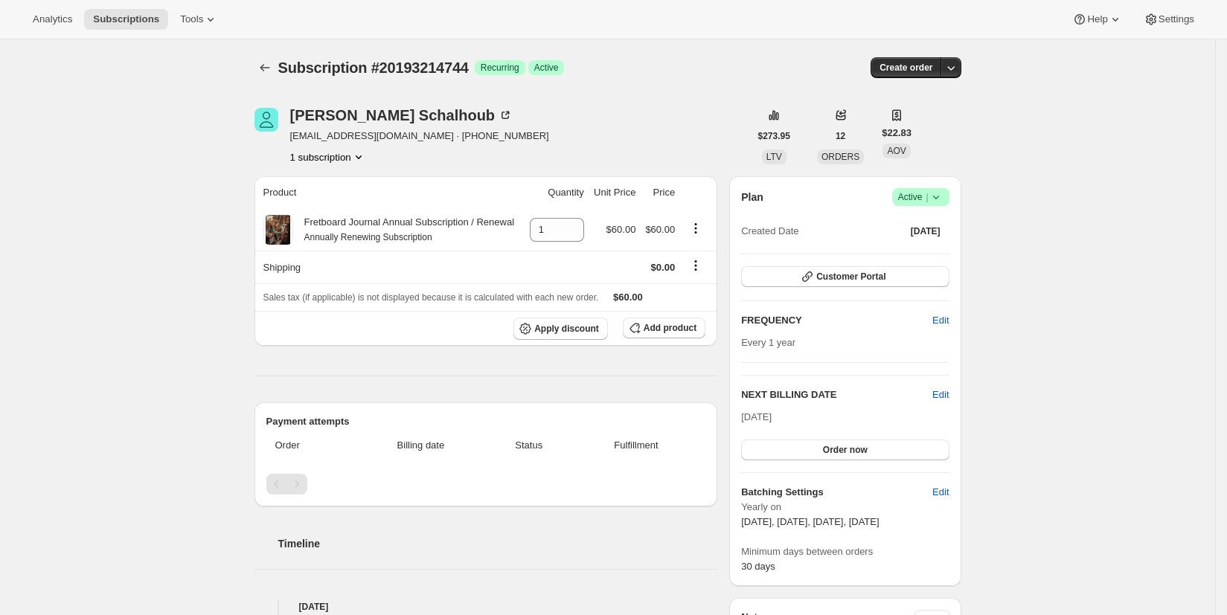
select select "United States"
select select "CA"
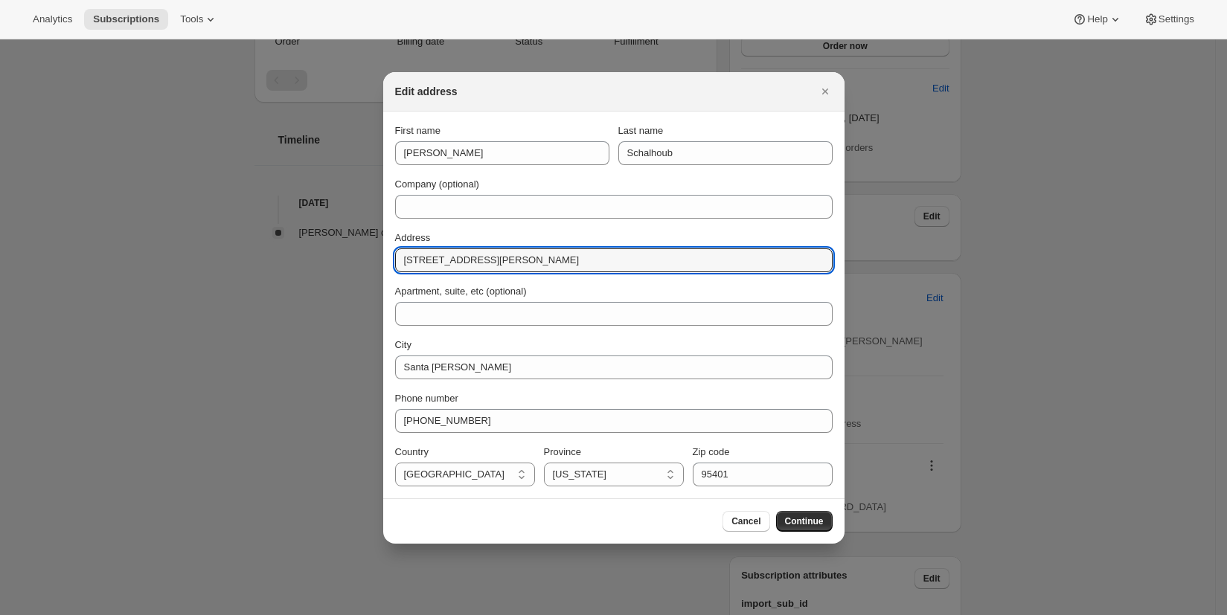
drag, startPoint x: 510, startPoint y: 259, endPoint x: 392, endPoint y: 261, distance: 117.6
click at [392, 261] on section "First name Richard Last name Schalhoub Company (optional) Address 1665 Jennings…" at bounding box center [613, 305] width 461 height 387
paste input "306 Barkley Court abingdon, MD 21009"
type input "306 Barkley Court abingdon, MD 21009"
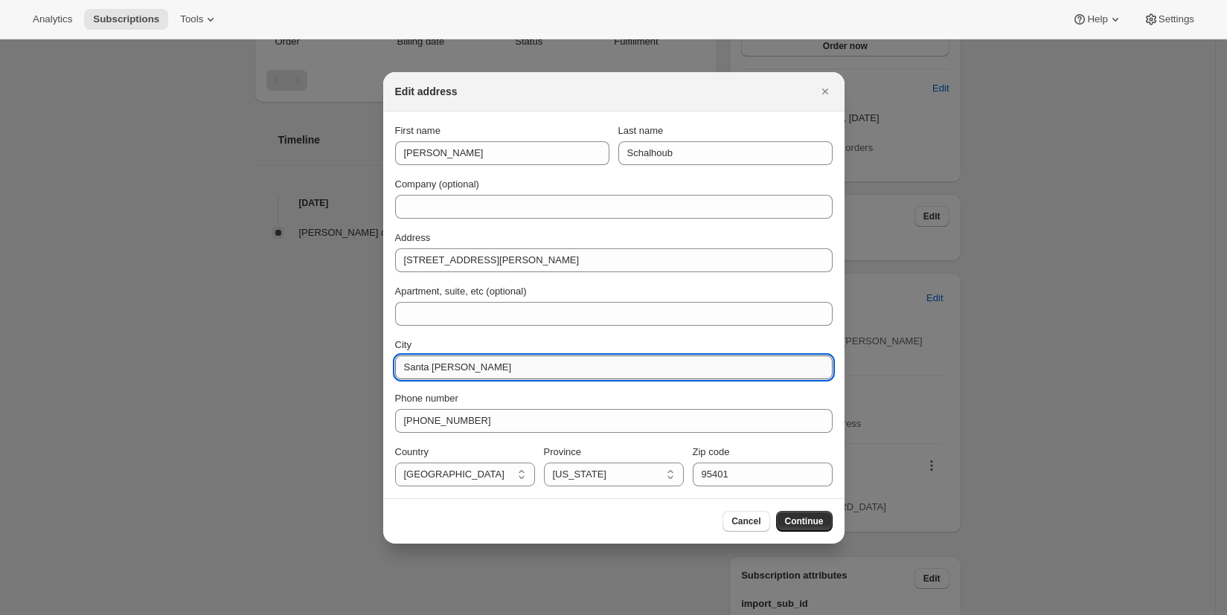
drag, startPoint x: 473, startPoint y: 370, endPoint x: 395, endPoint y: 370, distance: 77.4
click at [395, 370] on input "Santa Rosa" at bounding box center [614, 368] width 438 height 24
type input "Abington"
click at [671, 476] on select "Alabama Alaska American Samoa Arizona Arkansas Armed Forces Americas Armed Forc…" at bounding box center [614, 475] width 140 height 24
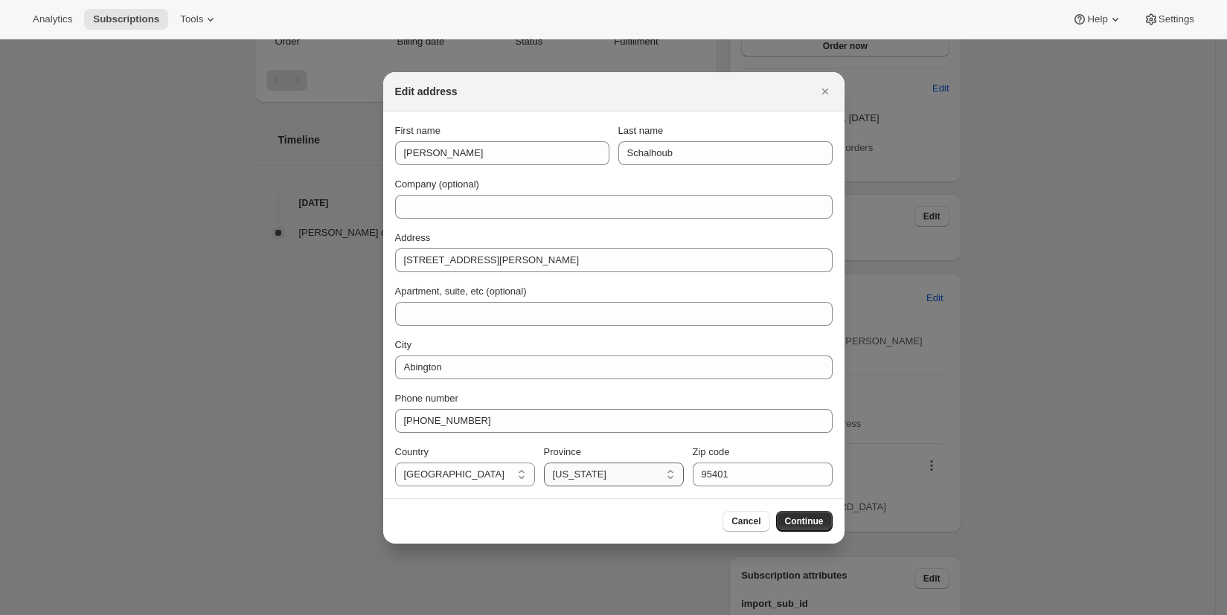
select select "MD"
drag, startPoint x: 729, startPoint y: 479, endPoint x: 690, endPoint y: 474, distance: 39.0
click at [690, 474] on div "Country Afghanistan Aland Islands Albania Algeria Andorra Angola Anguilla Antig…" at bounding box center [614, 466] width 438 height 42
type input "21009"
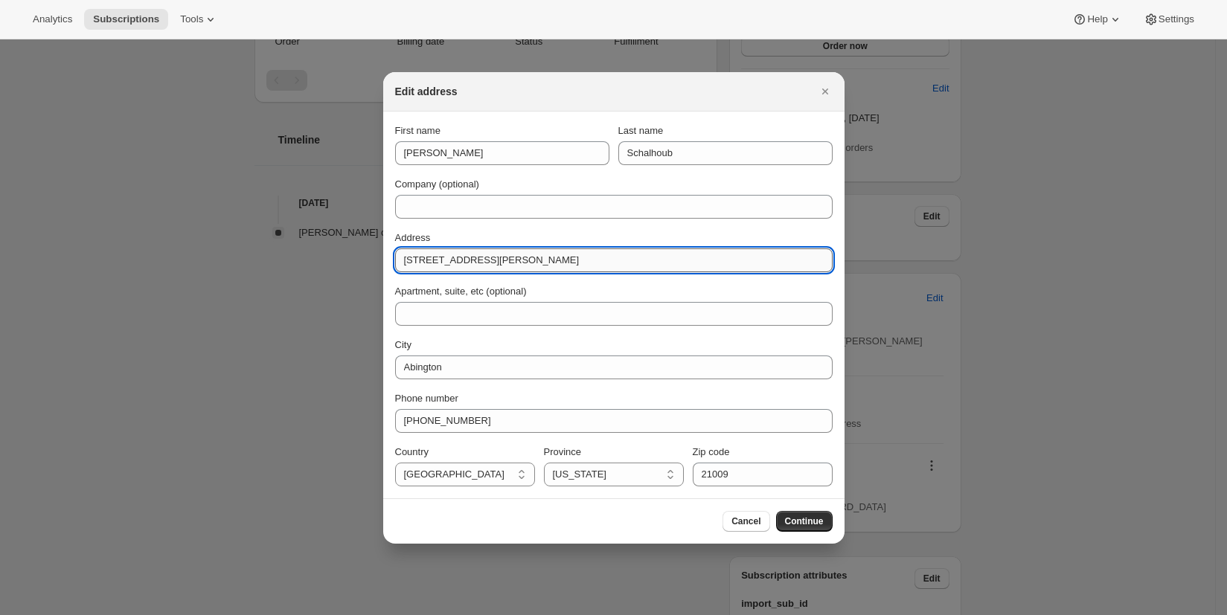
drag, startPoint x: 601, startPoint y: 262, endPoint x: 488, endPoint y: 257, distance: 112.5
click at [488, 257] on input "306 Barkley Court abingdon, MD 21009" at bounding box center [614, 261] width 438 height 24
type input "306 Barkley Court"
click at [804, 520] on span "Continue" at bounding box center [804, 522] width 39 height 12
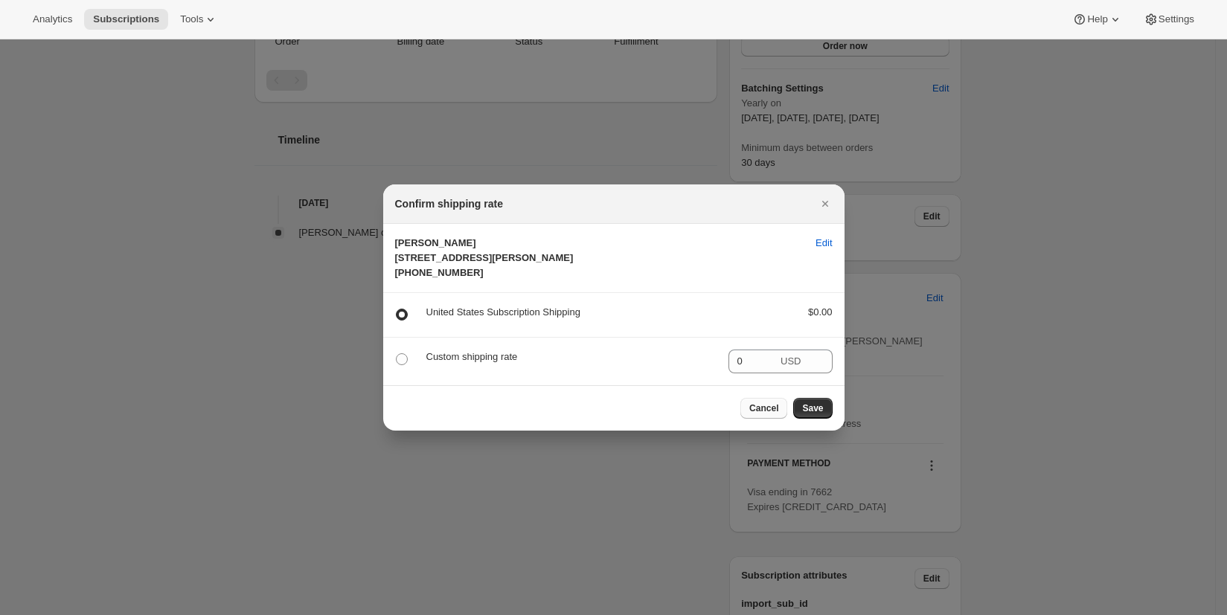
click at [767, 415] on span "Cancel" at bounding box center [763, 409] width 29 height 12
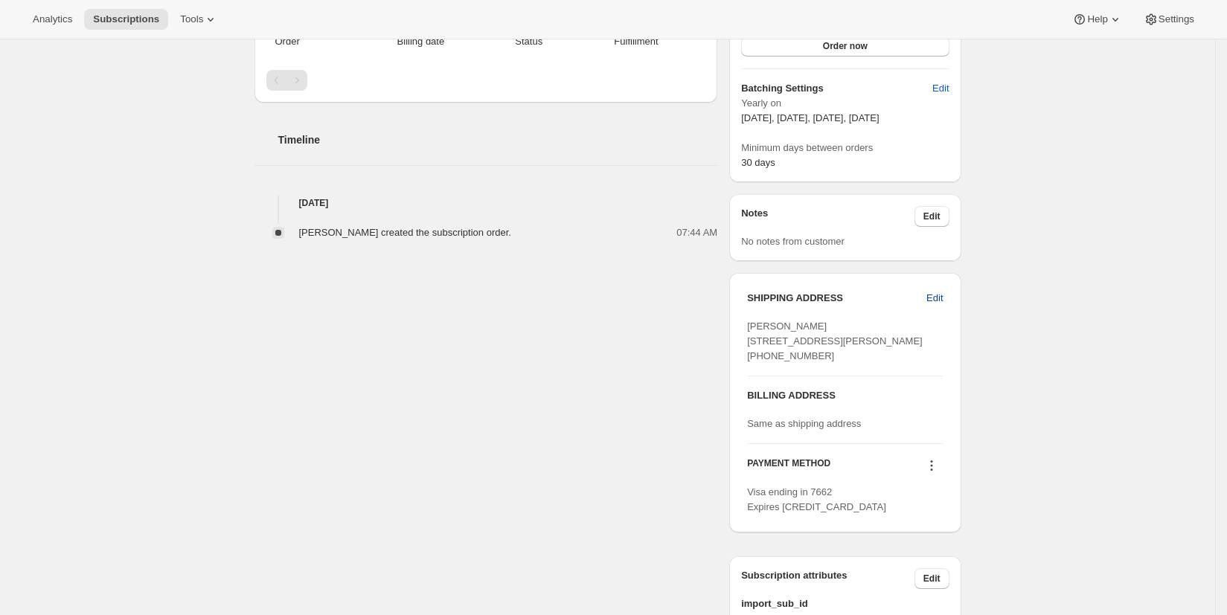
click at [940, 298] on span "Edit" at bounding box center [935, 298] width 16 height 15
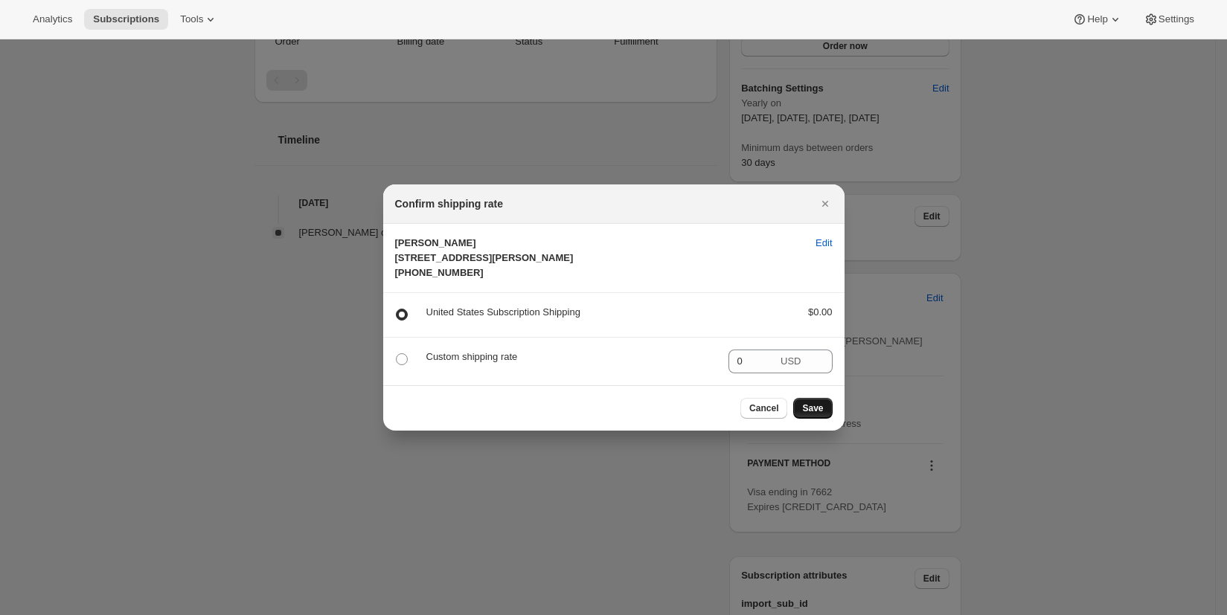
click at [806, 415] on span "Save" at bounding box center [812, 409] width 21 height 12
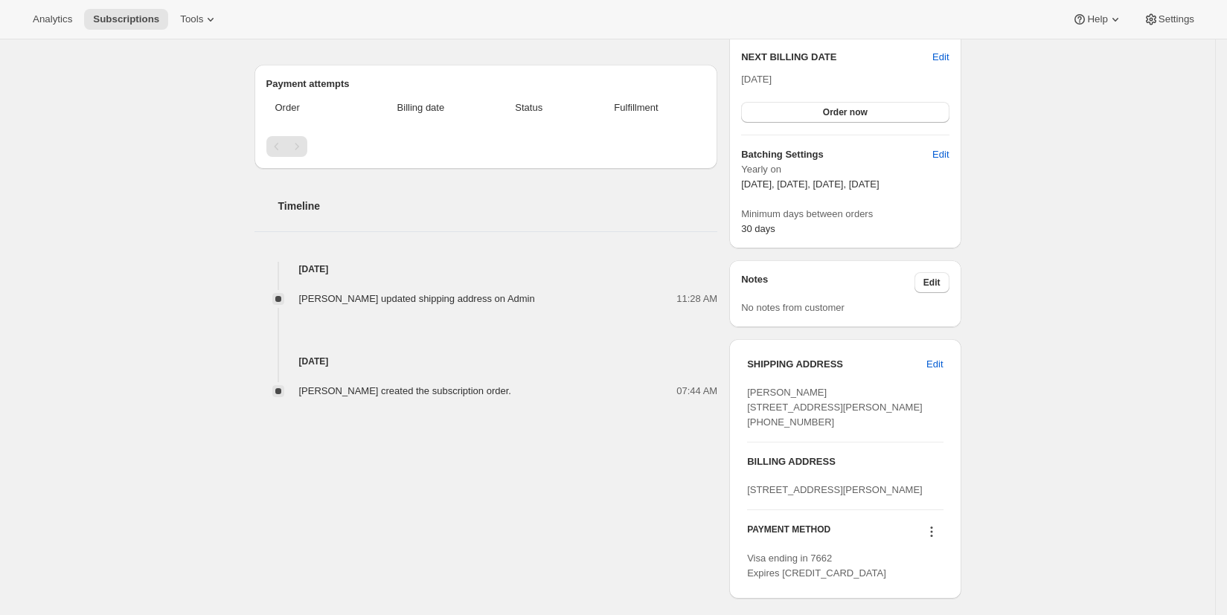
scroll to position [407, 0]
click at [906, 497] on div "1665 Jennings Avenue Santa Rosa CA 95401 United States" at bounding box center [845, 489] width 196 height 15
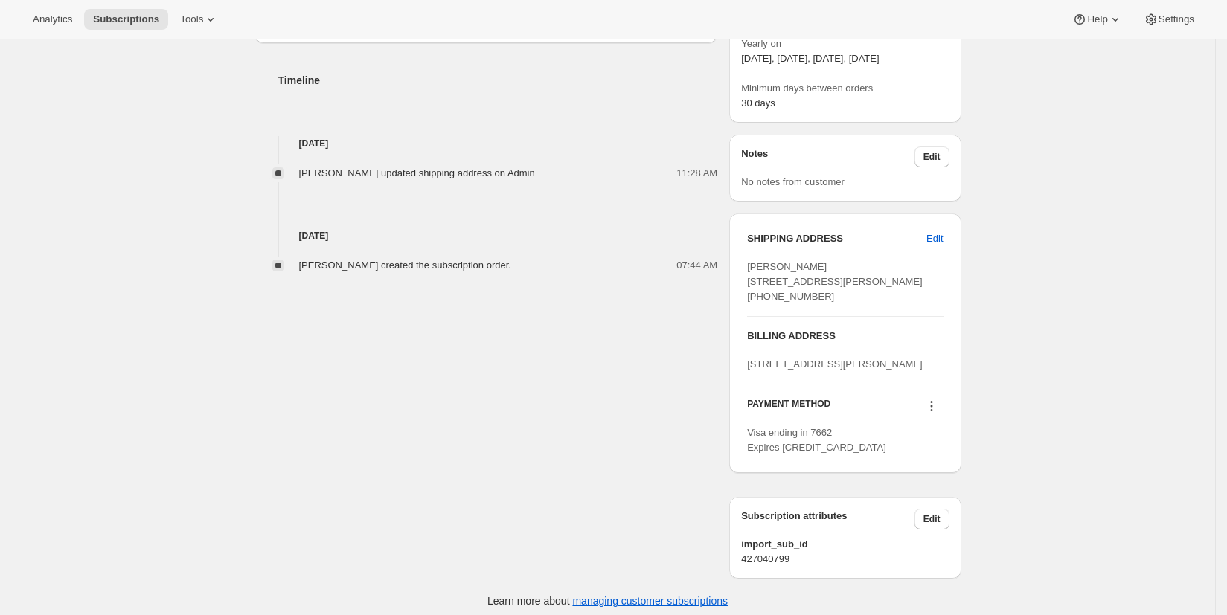
scroll to position [546, 0]
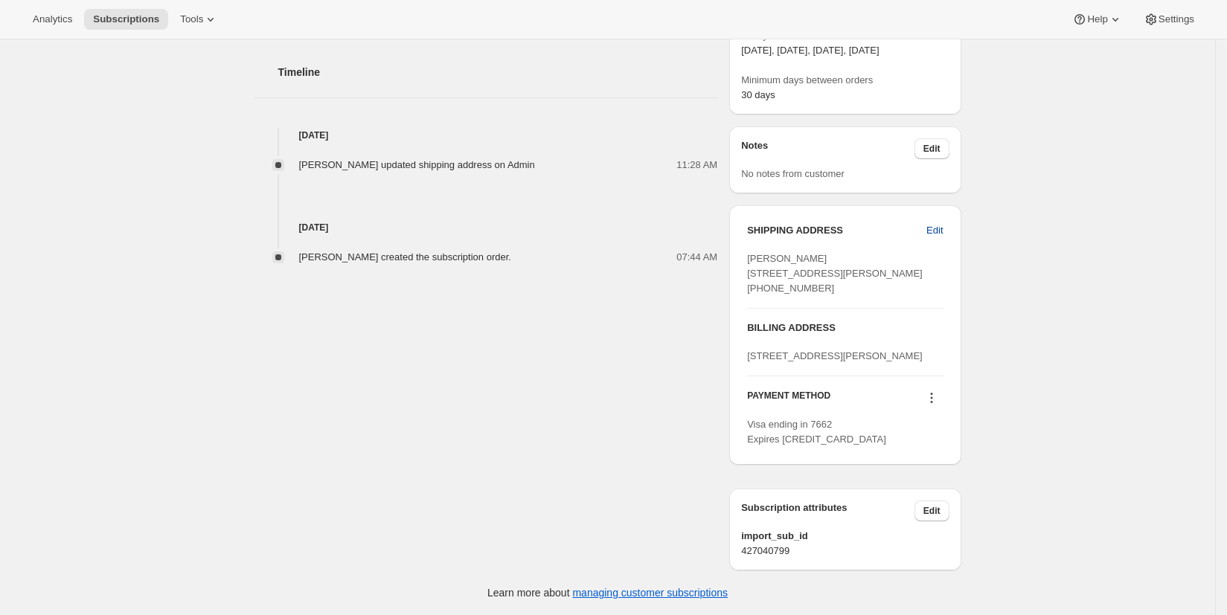
click at [943, 225] on span "Edit" at bounding box center [935, 230] width 16 height 15
select select "United States"
select select "MD"
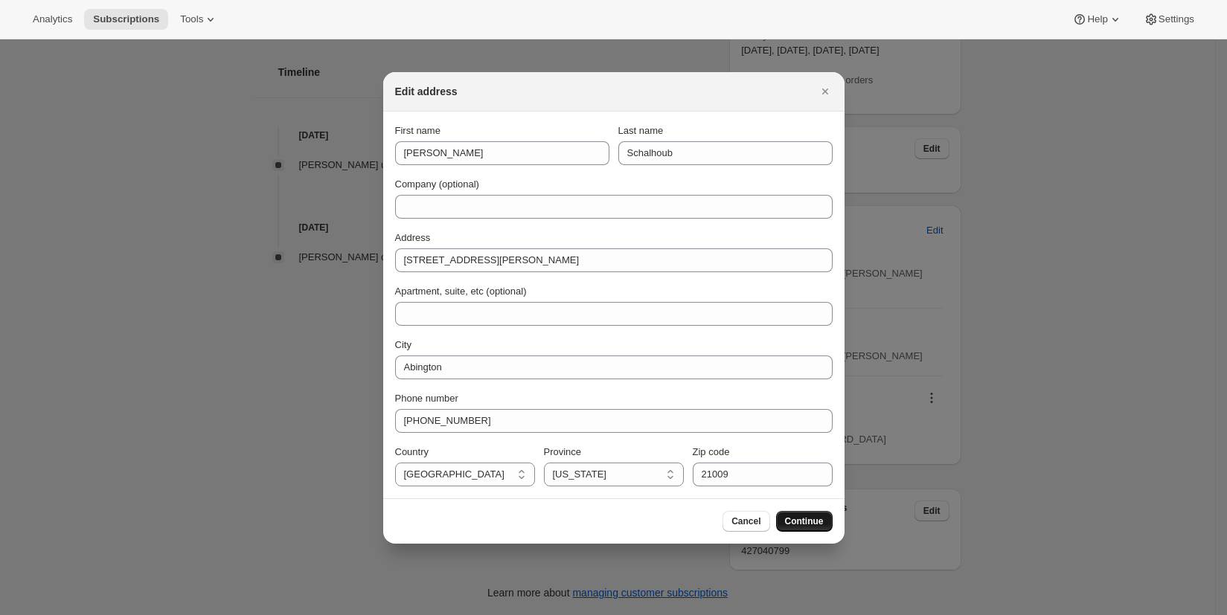
click at [793, 521] on span "Continue" at bounding box center [804, 522] width 39 height 12
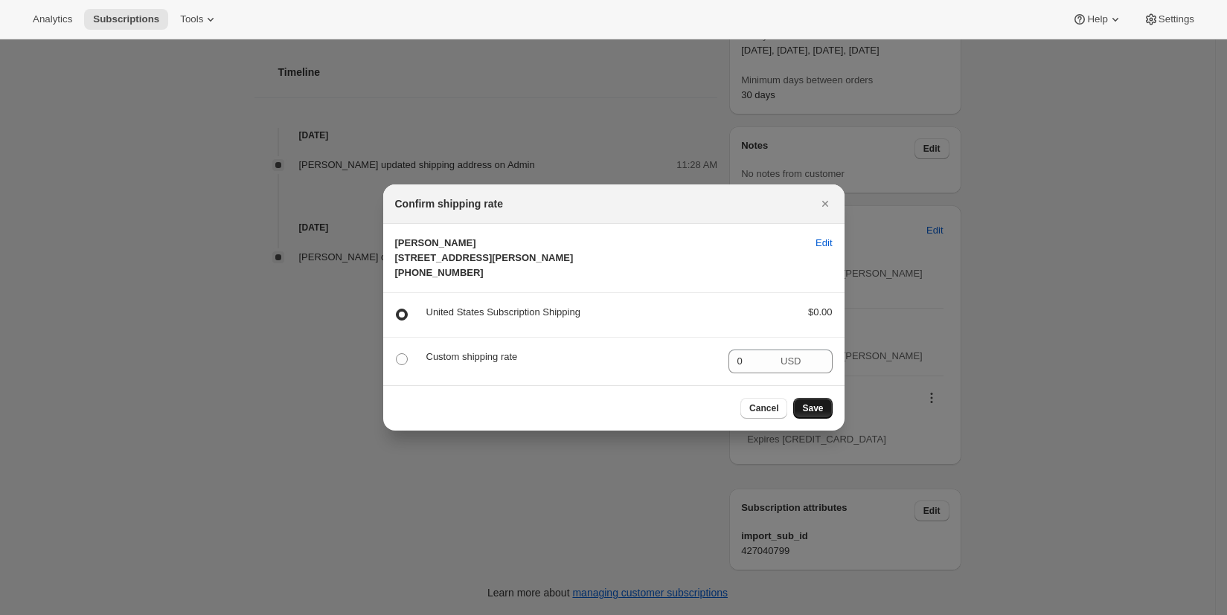
click at [817, 415] on span "Save" at bounding box center [812, 409] width 21 height 12
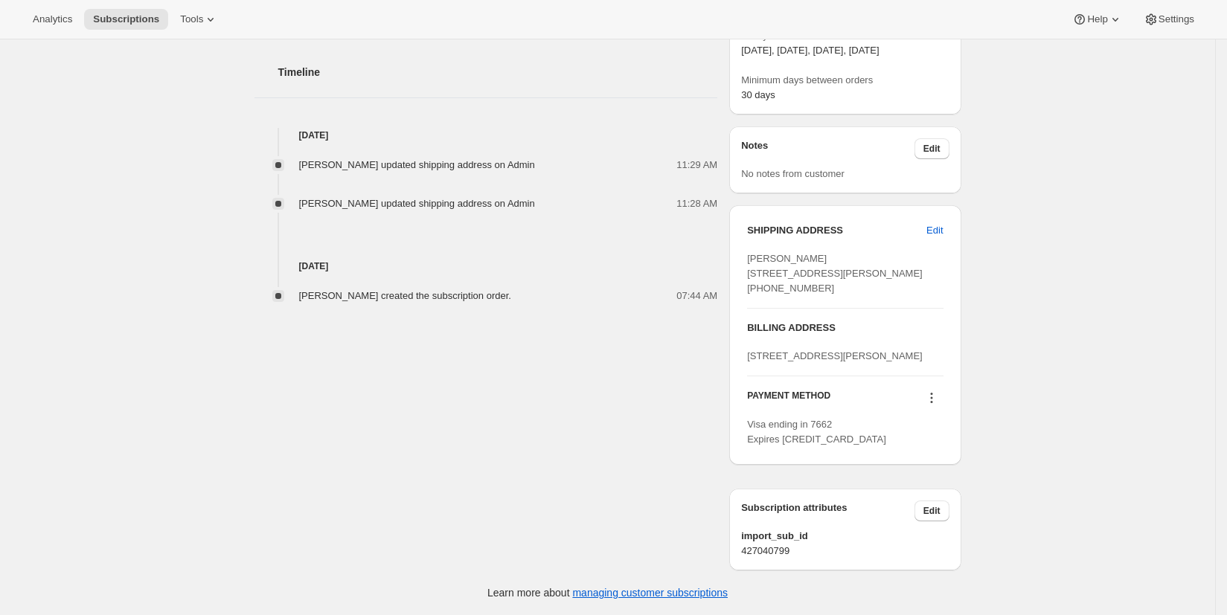
scroll to position [667, 0]
click at [831, 349] on div "1665 Jennings Avenue Santa Rosa CA 95401 United States" at bounding box center [845, 356] width 196 height 15
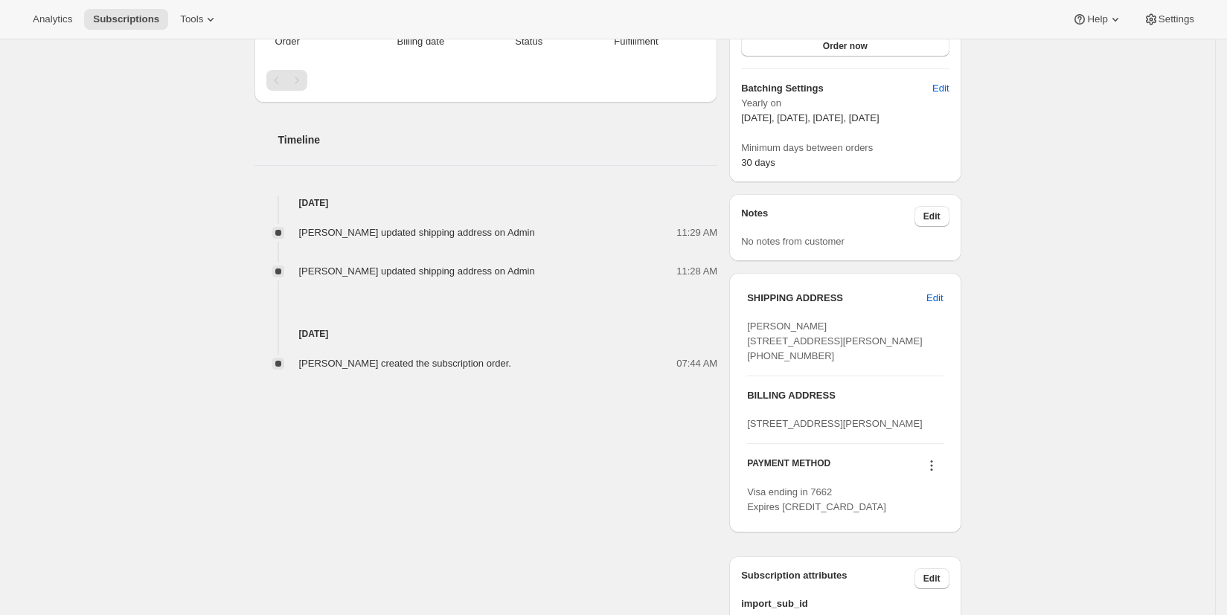
scroll to position [491, 0]
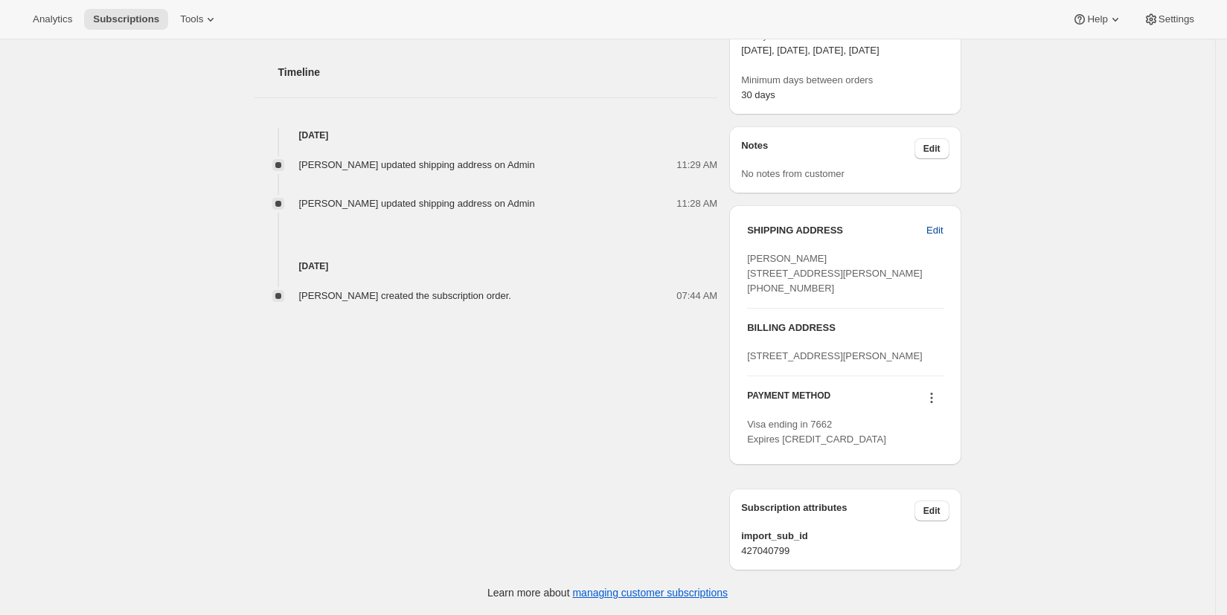
click at [937, 223] on span "Edit" at bounding box center [935, 230] width 16 height 15
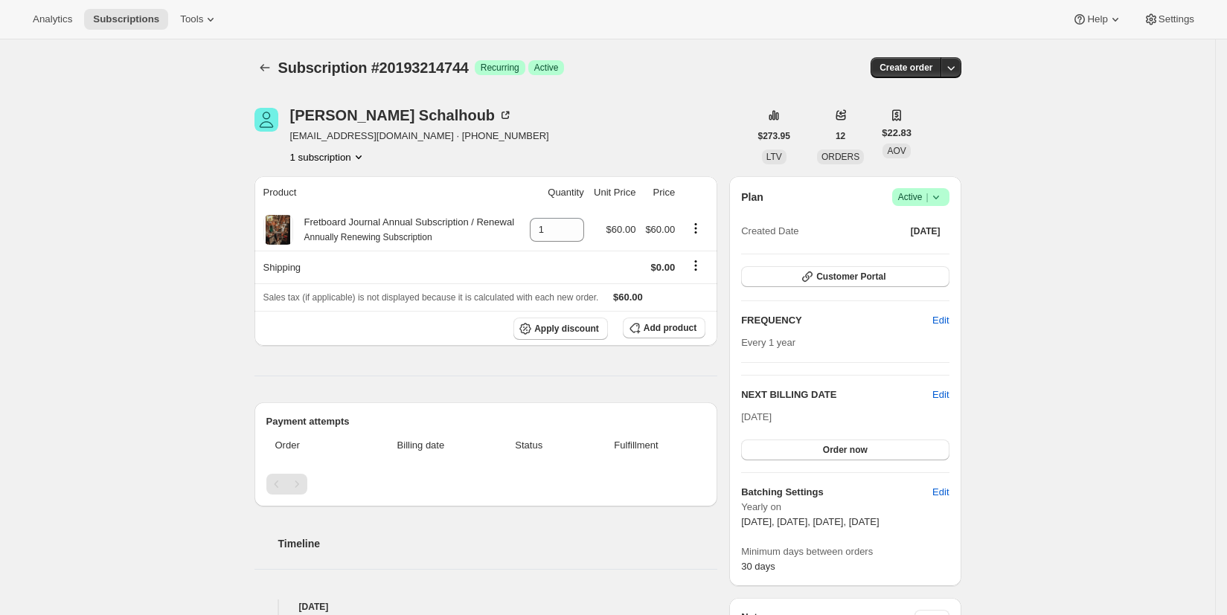
select select "United States"
select select "MD"
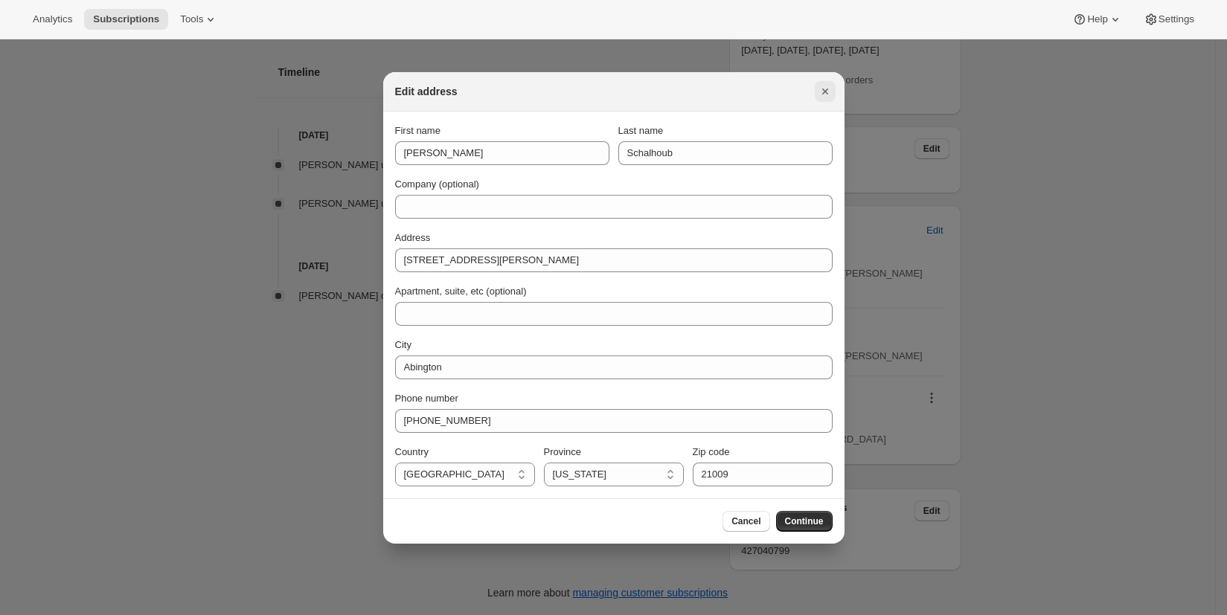
click at [825, 92] on icon "Close" at bounding box center [825, 92] width 6 height 6
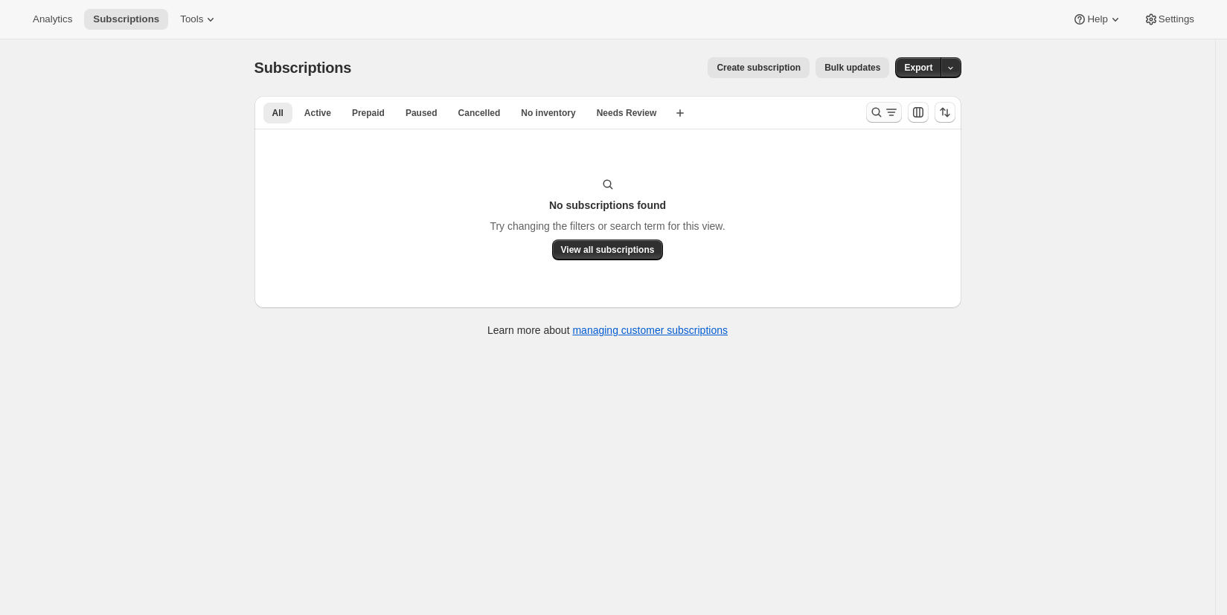
click at [889, 116] on icon "Search and filter results" at bounding box center [891, 112] width 15 height 15
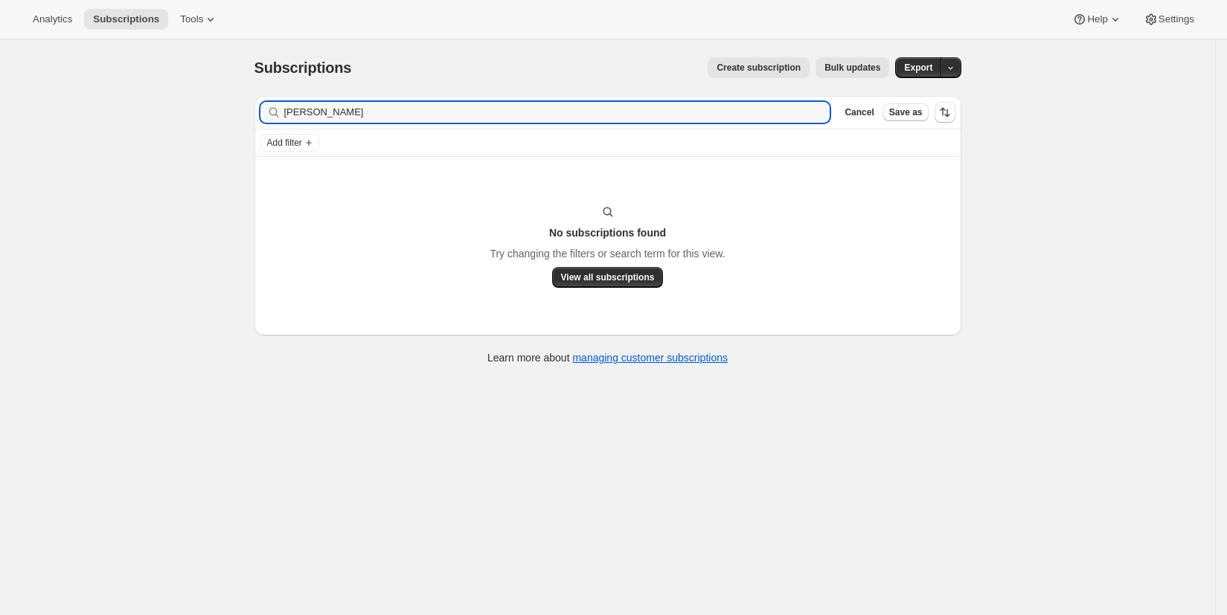
drag, startPoint x: 358, startPoint y: 112, endPoint x: 243, endPoint y: 109, distance: 115.4
click at [246, 112] on div "Filter subscribers steinhauer Clear Cancel Save as Add filter No subscriptions …" at bounding box center [602, 232] width 719 height 296
drag, startPoint x: 362, startPoint y: 114, endPoint x: 249, endPoint y: 109, distance: 112.5
click at [252, 113] on div "Filter subscribers Irvin Guitars Clear Cancel Save as Add filter No subscriptio…" at bounding box center [602, 232] width 719 height 296
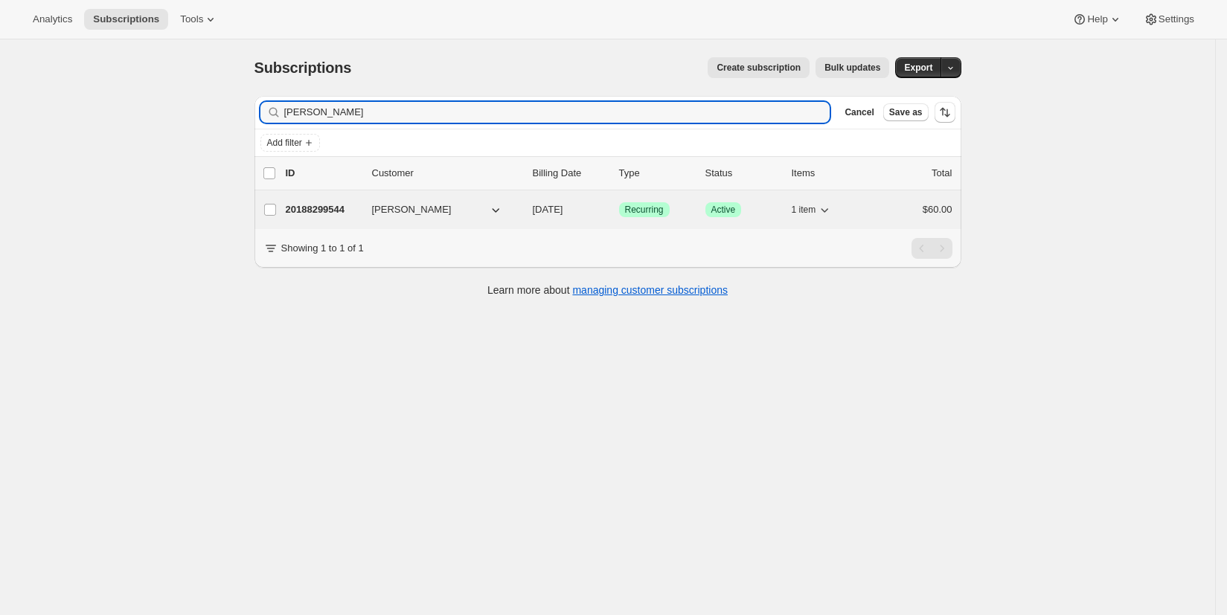
click at [400, 211] on span "Wayne Johnson" at bounding box center [412, 209] width 80 height 15
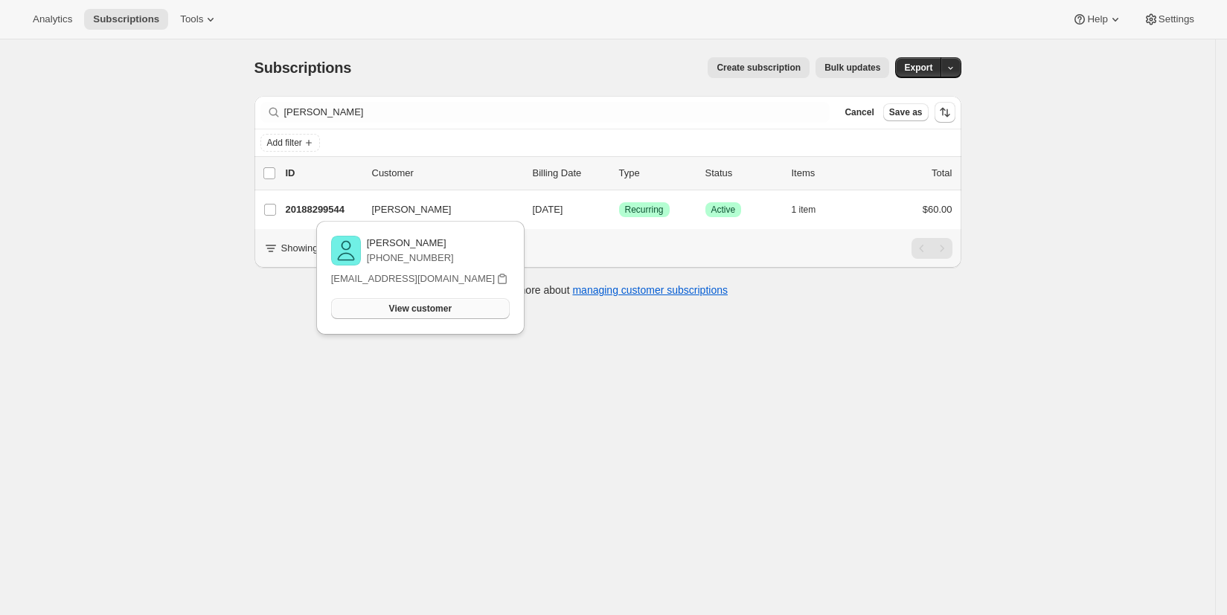
click at [403, 310] on span "View customer" at bounding box center [420, 309] width 63 height 12
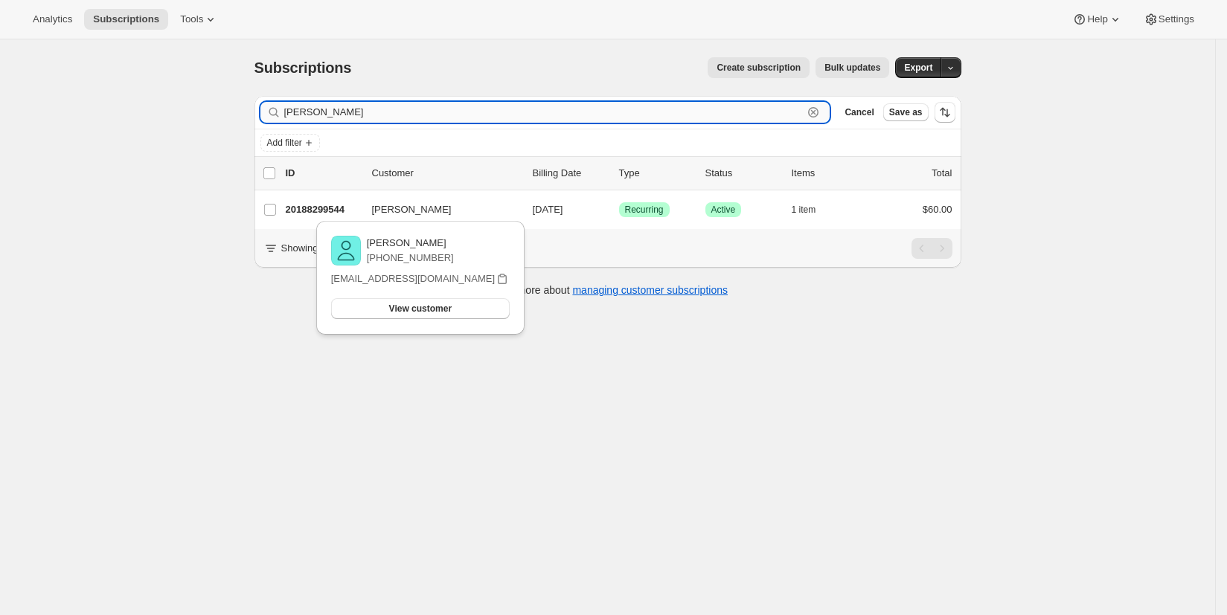
click at [321, 113] on input "wayne johnson" at bounding box center [543, 112] width 519 height 21
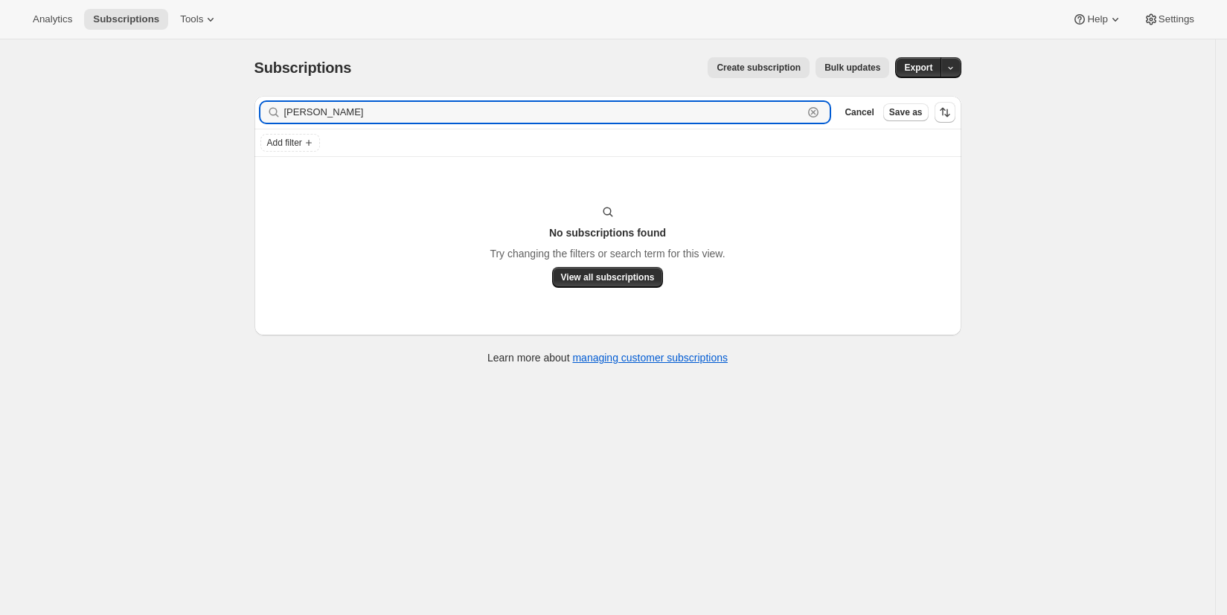
type input "wayne irvin johnson"
drag, startPoint x: 432, startPoint y: 118, endPoint x: 254, endPoint y: 118, distance: 177.9
click at [254, 118] on div "Filter subscribers wayne irvin johnson Clear Cancel Save as Add filter No subsc…" at bounding box center [602, 232] width 719 height 296
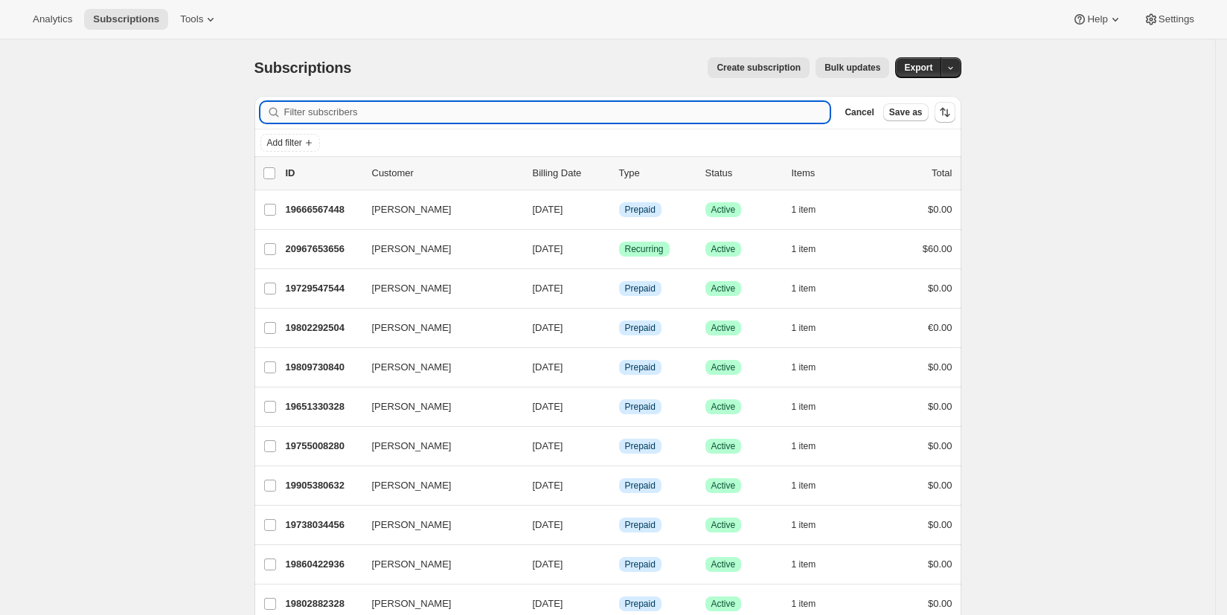
paste input "Werner"
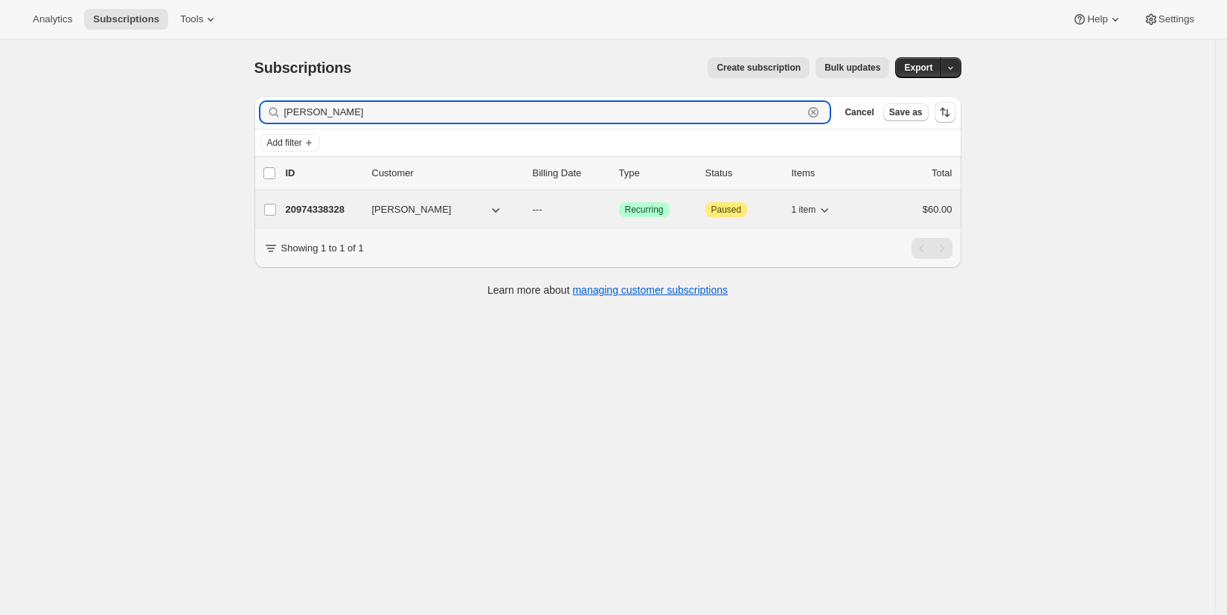
type input "Werner"
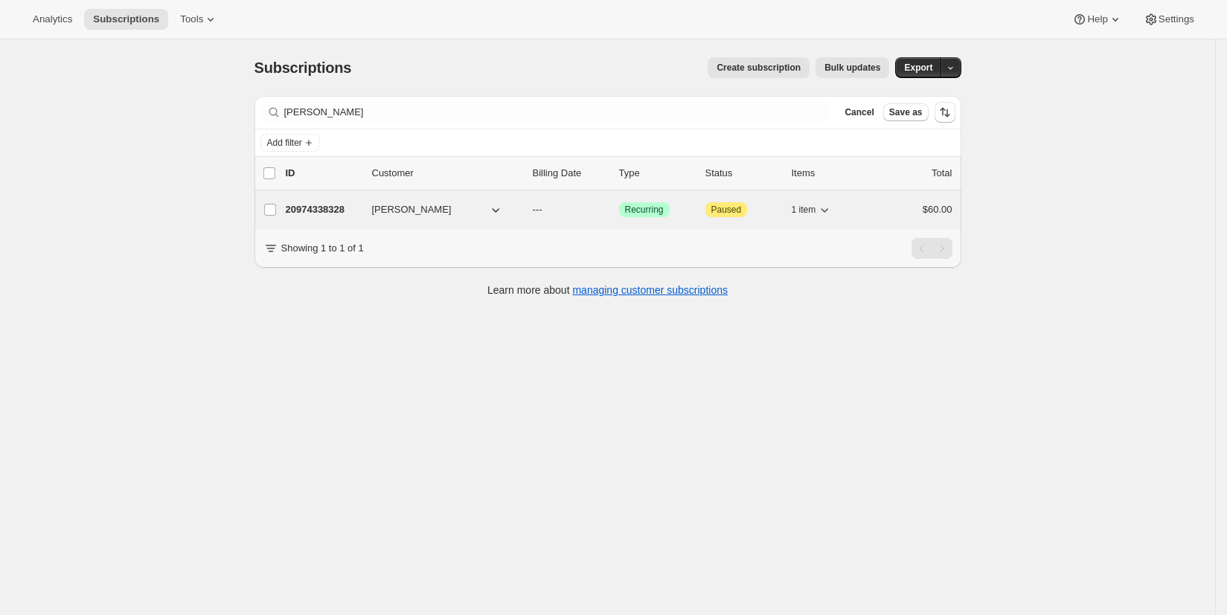
click at [396, 211] on span "Kurt Werner" at bounding box center [412, 209] width 80 height 15
click at [316, 211] on p "20974338328" at bounding box center [323, 209] width 74 height 15
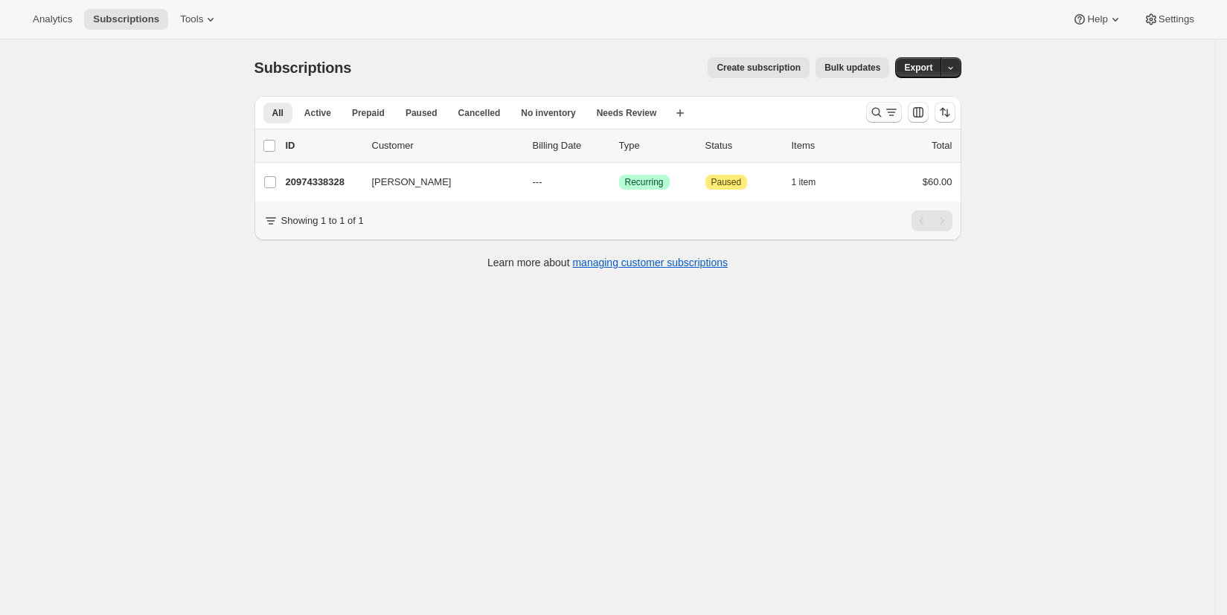
click at [884, 111] on icon "Search and filter results" at bounding box center [876, 112] width 15 height 15
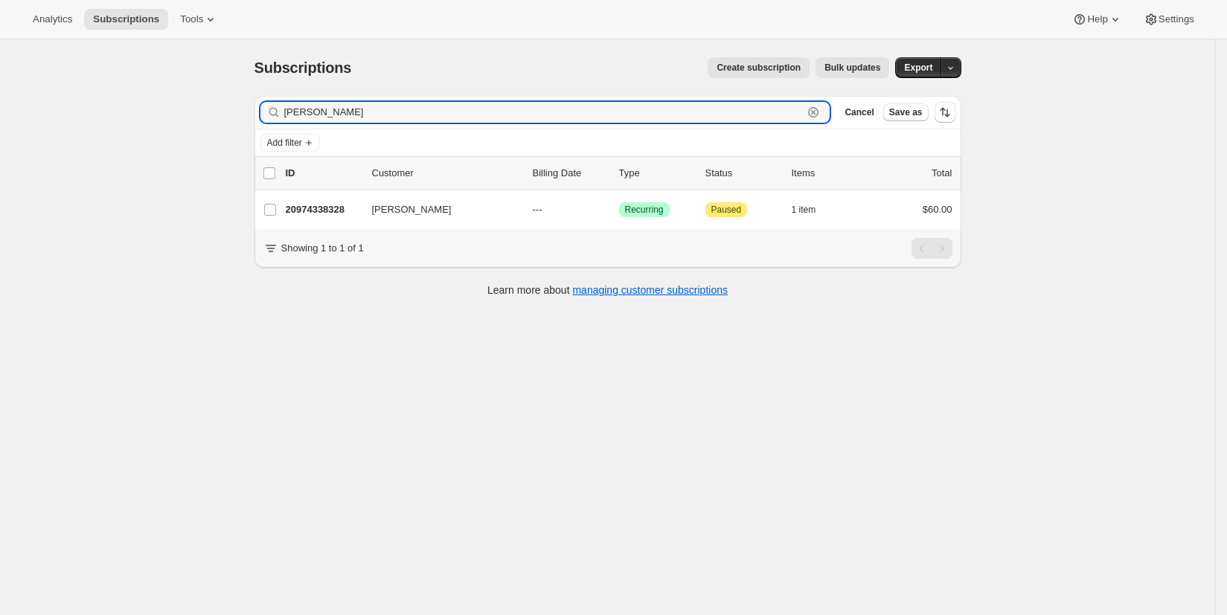
drag, startPoint x: 336, startPoint y: 112, endPoint x: 253, endPoint y: 112, distance: 82.6
click at [253, 112] on div "Filter subscribers [PERSON_NAME] Clear Cancel Save as Add filter 0 selected Upd…" at bounding box center [602, 198] width 719 height 228
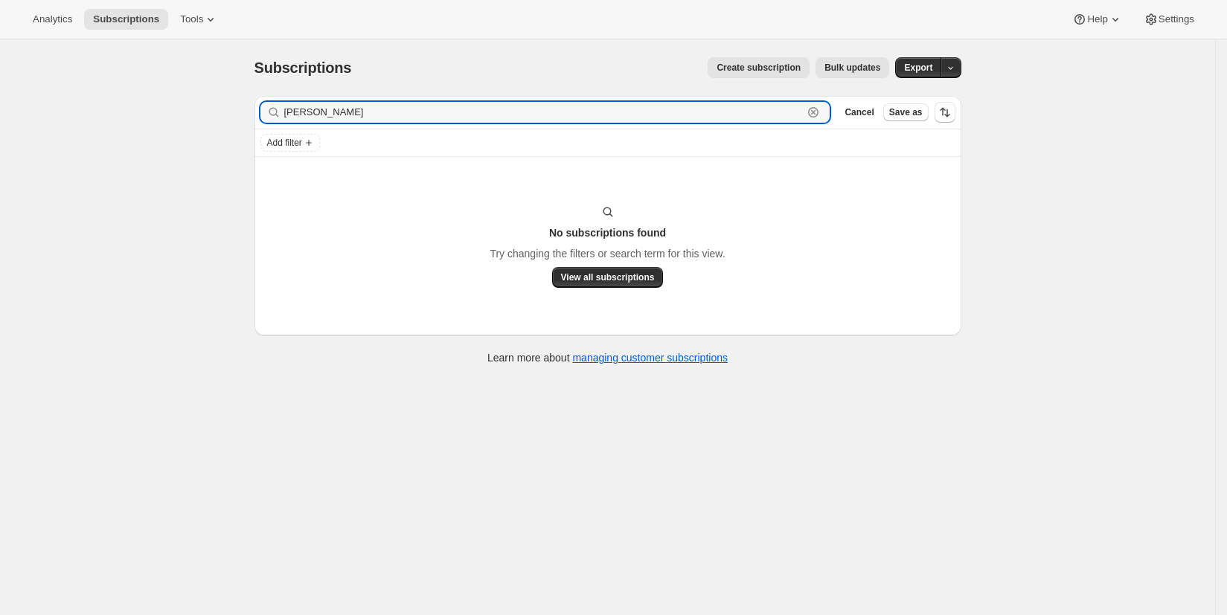
drag, startPoint x: 388, startPoint y: 114, endPoint x: 219, endPoint y: 106, distance: 169.1
click at [221, 110] on div "Subscriptions. This page is ready Subscriptions Create subscription Bulk update…" at bounding box center [607, 346] width 1215 height 615
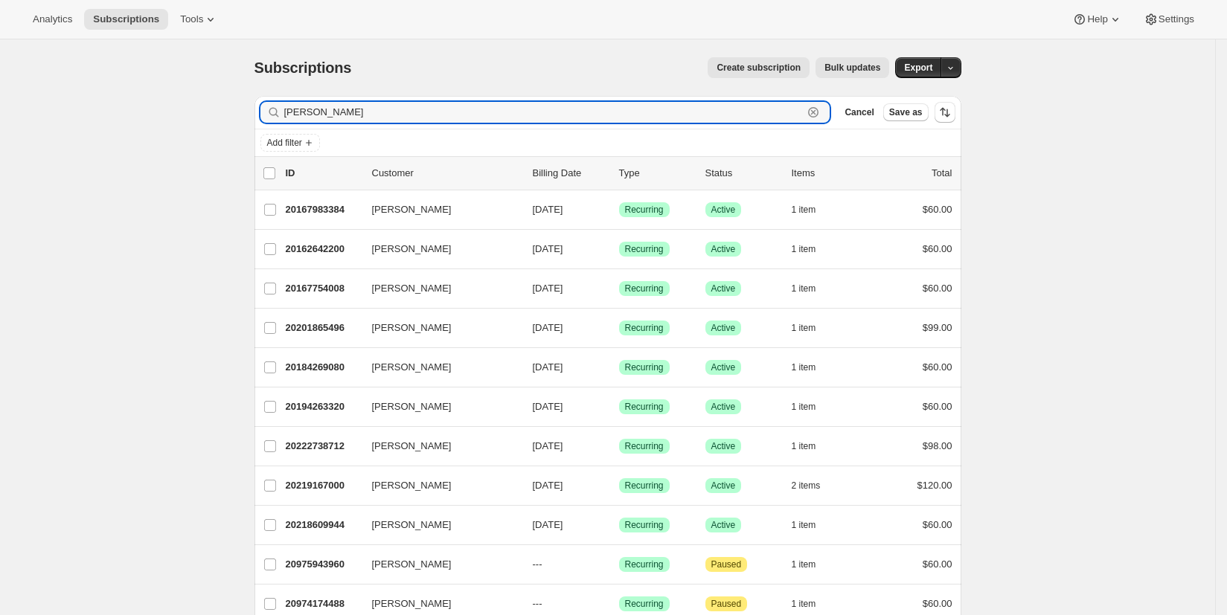
drag, startPoint x: 342, startPoint y: 112, endPoint x: 251, endPoint y: 100, distance: 92.3
click at [251, 100] on div "Filter subscribers thompson Clear Cancel Save as Add filter 0 selected Update n…" at bounding box center [602, 415] width 719 height 662
drag, startPoint x: 339, startPoint y: 114, endPoint x: 212, endPoint y: 114, distance: 126.5
click at [212, 114] on div "Subscriptions. This page is ready Subscriptions Create subscription Bulk update…" at bounding box center [607, 353] width 1215 height 628
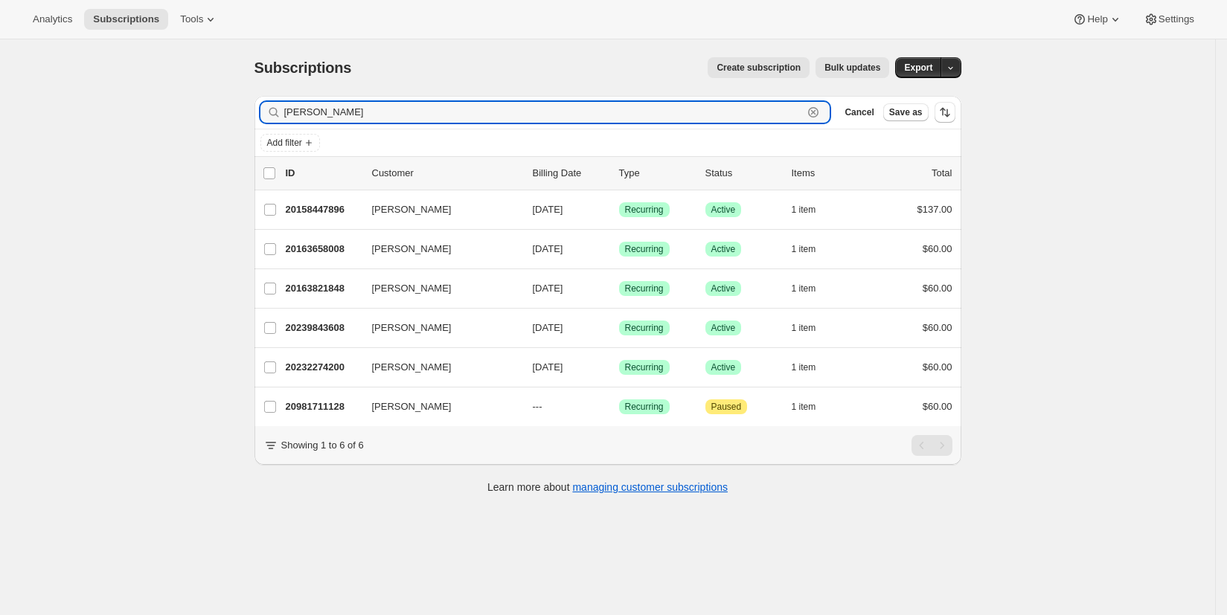
drag, startPoint x: 351, startPoint y: 114, endPoint x: 244, endPoint y: 114, distance: 106.4
click at [243, 115] on div "Subscriptions. This page is ready Subscriptions Create subscription Bulk update…" at bounding box center [608, 274] width 743 height 470
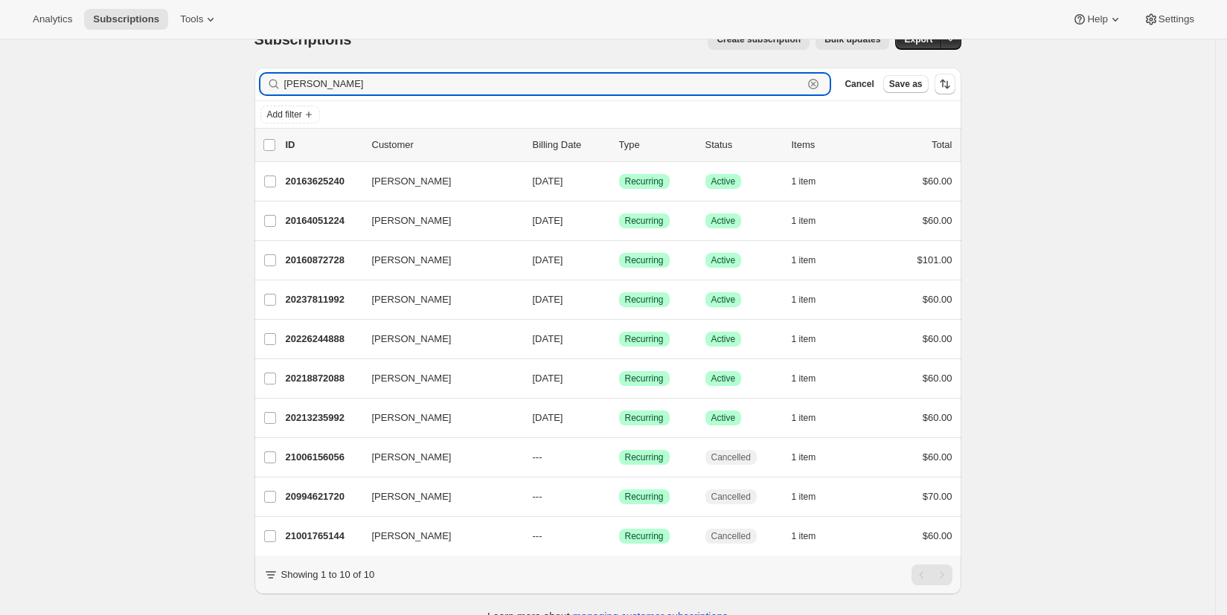
scroll to position [29, 0]
type input "morris"
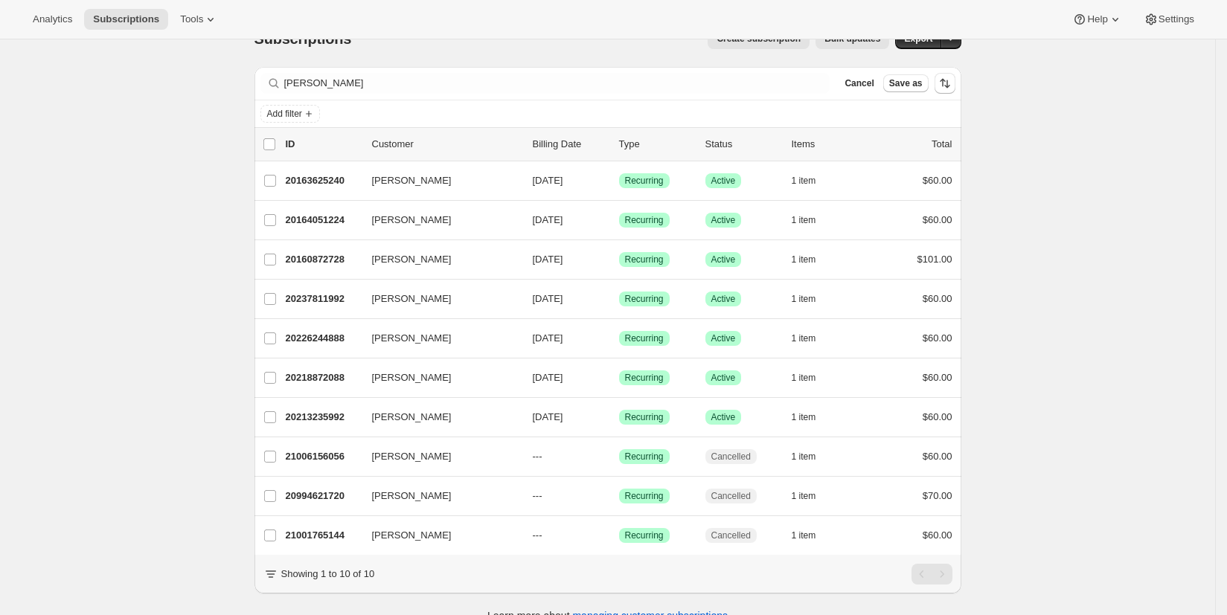
scroll to position [0, 0]
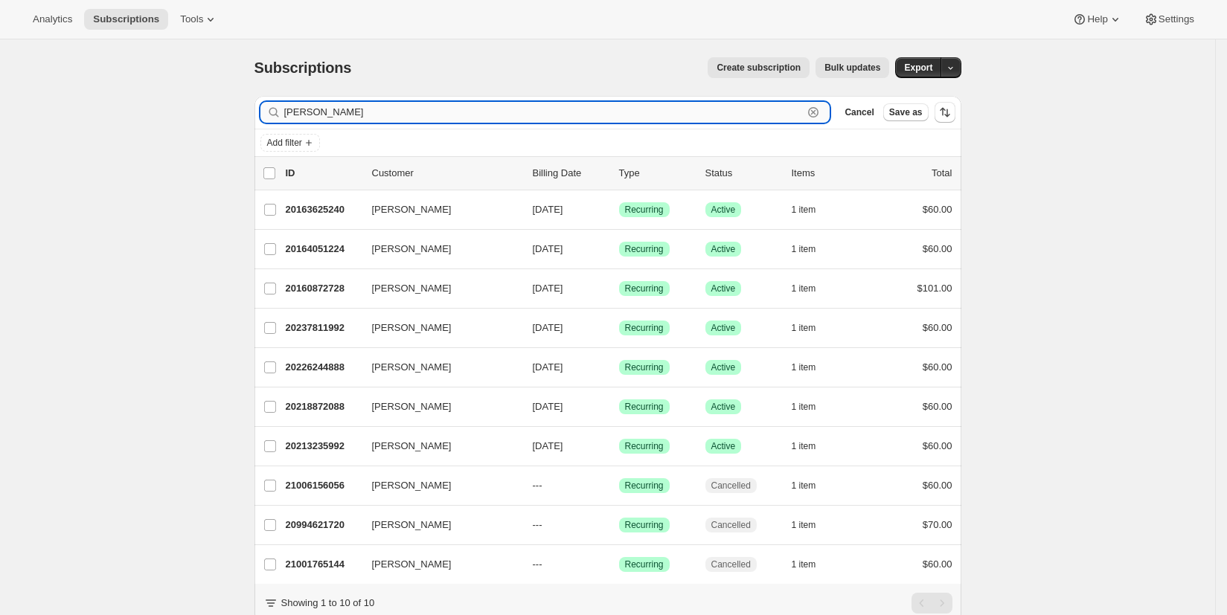
drag, startPoint x: 327, startPoint y: 116, endPoint x: 288, endPoint y: 116, distance: 39.4
click at [288, 116] on input "morris" at bounding box center [543, 112] width 519 height 21
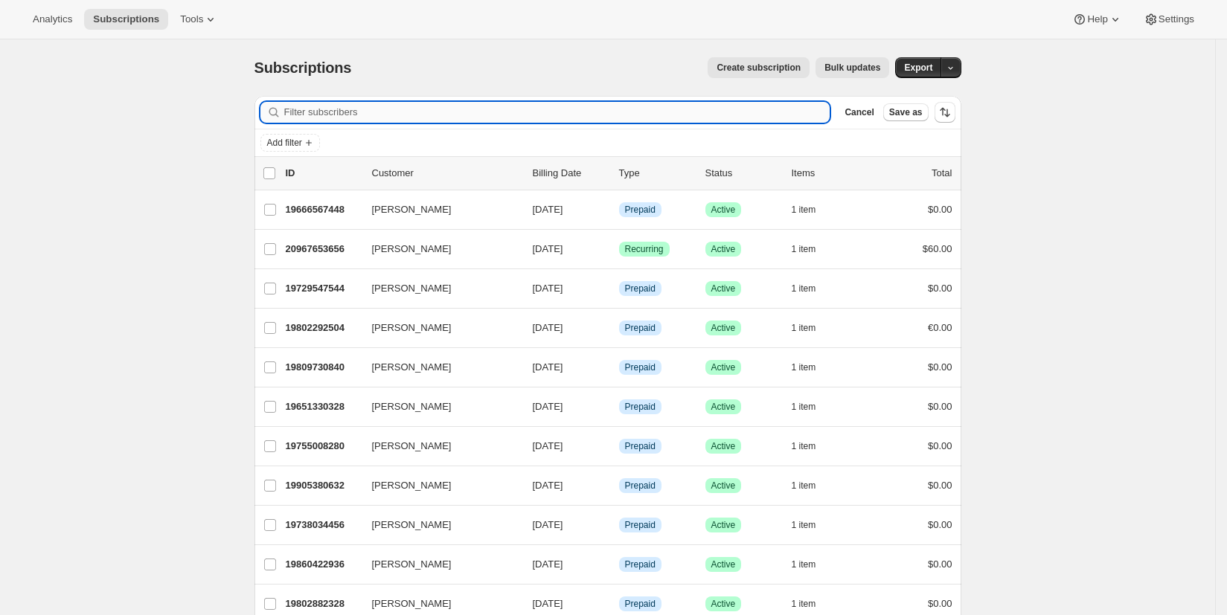
paste input "Chipouras"
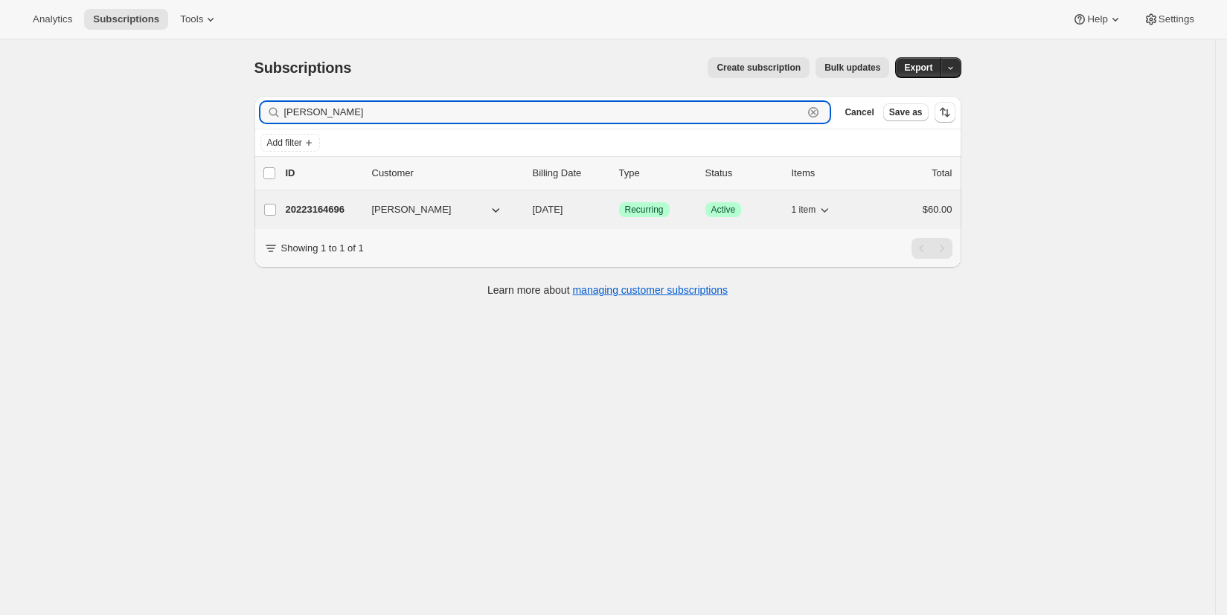
type input "Chipouras"
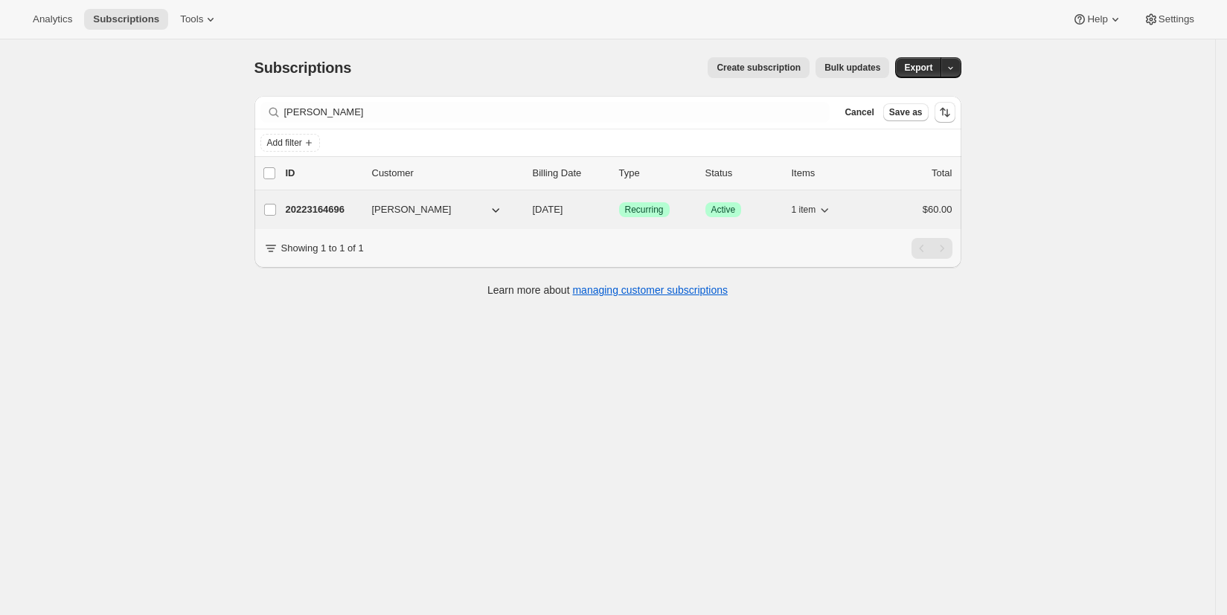
click at [412, 210] on span "Teddy Chipouras" at bounding box center [412, 209] width 80 height 15
click at [323, 215] on p "20223164696" at bounding box center [323, 209] width 74 height 15
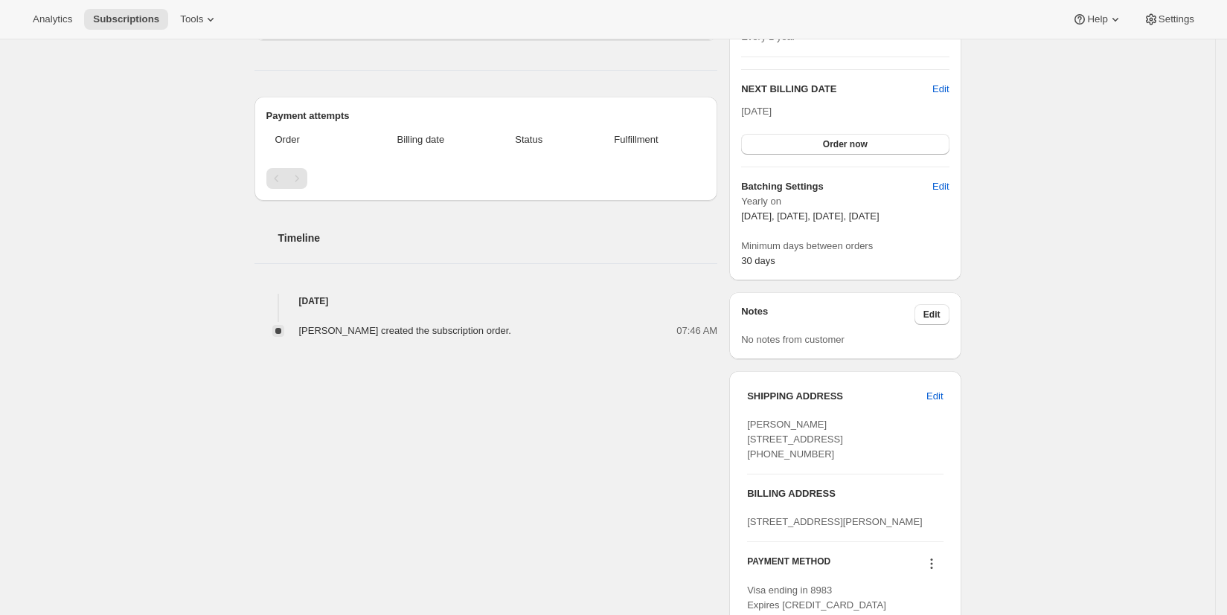
scroll to position [322, 0]
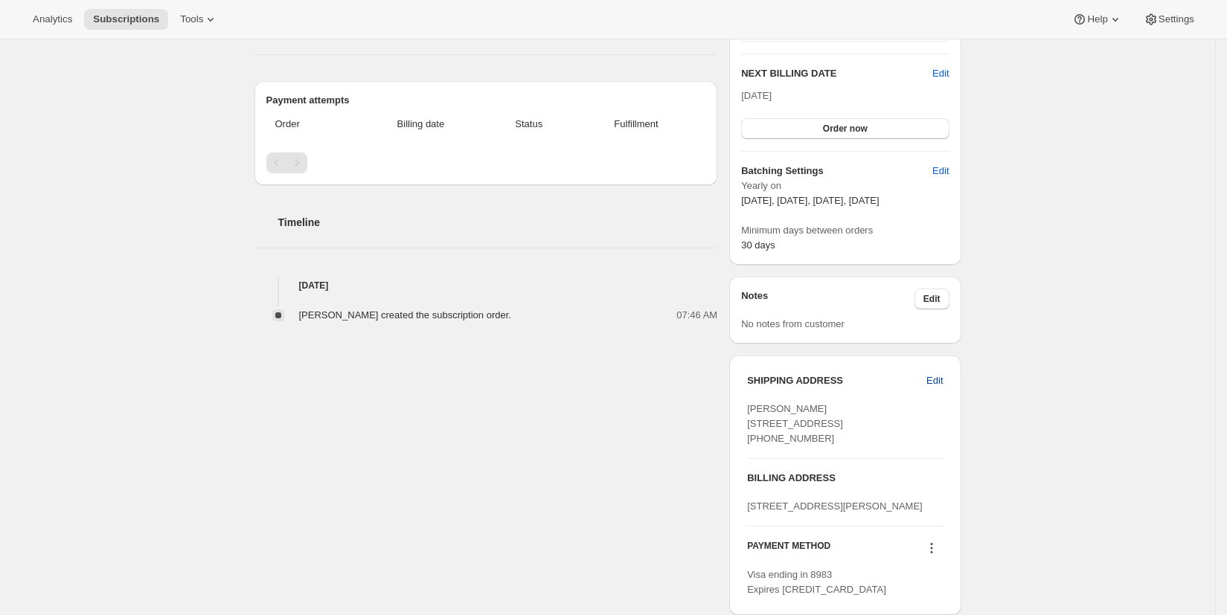
click at [943, 383] on span "Edit" at bounding box center [935, 381] width 16 height 15
select select "United States"
select select "VA"
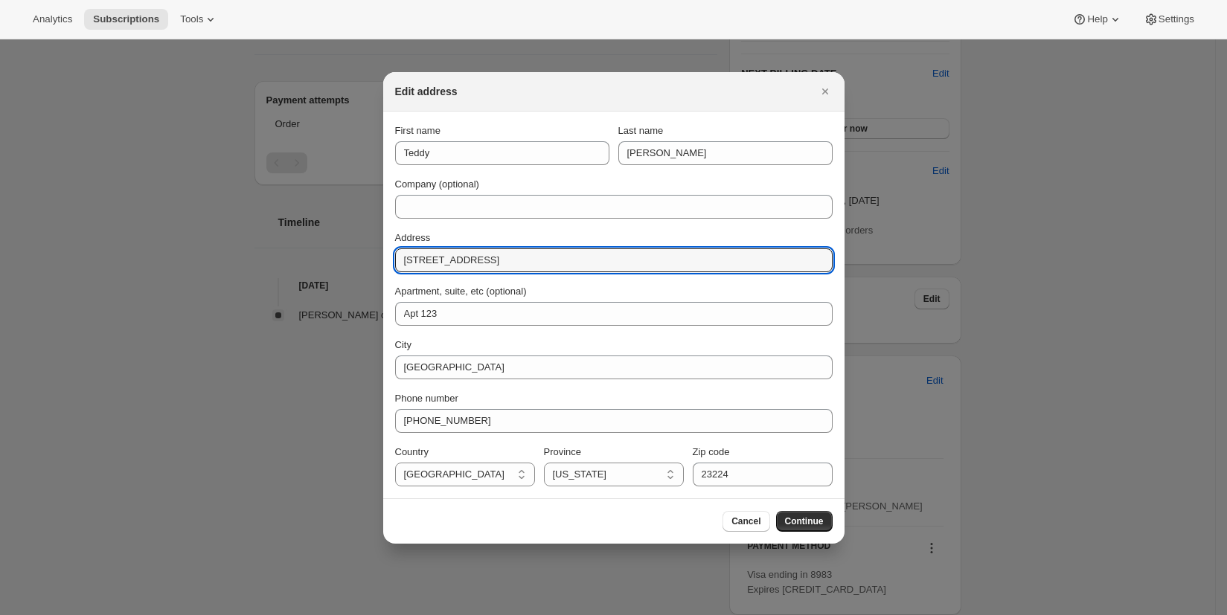
drag, startPoint x: 561, startPoint y: 261, endPoint x: 364, endPoint y: 263, distance: 197.2
paste input "608 David St Staunton, VA 24401"
type input "608 David St Staunton, VA 24401"
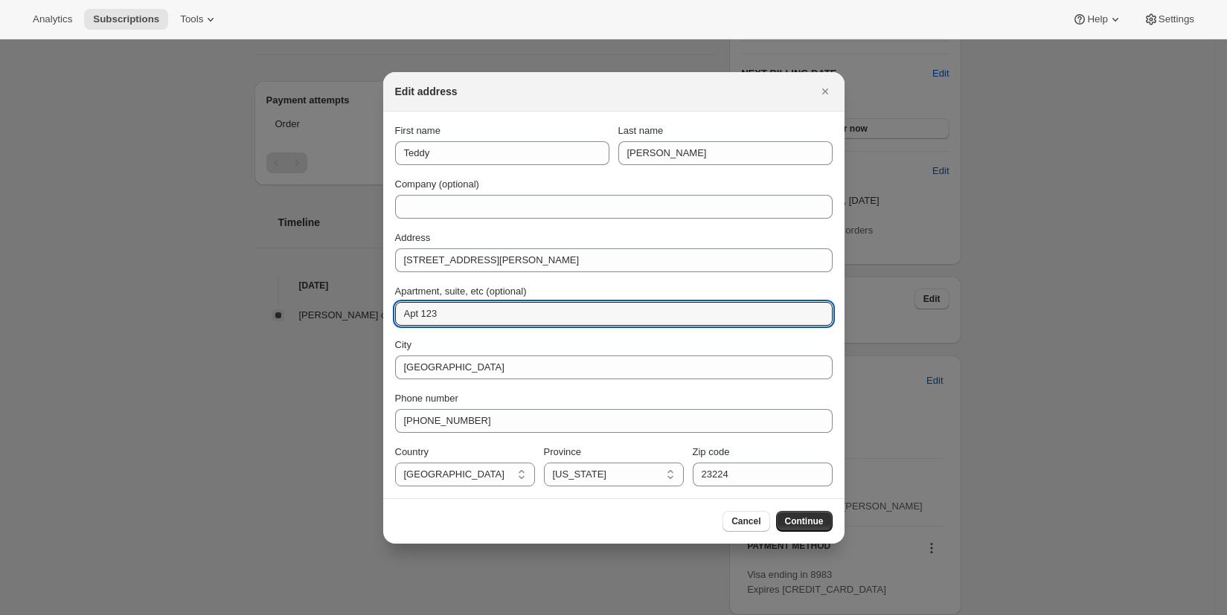
drag, startPoint x: 461, startPoint y: 319, endPoint x: 377, endPoint y: 305, distance: 85.9
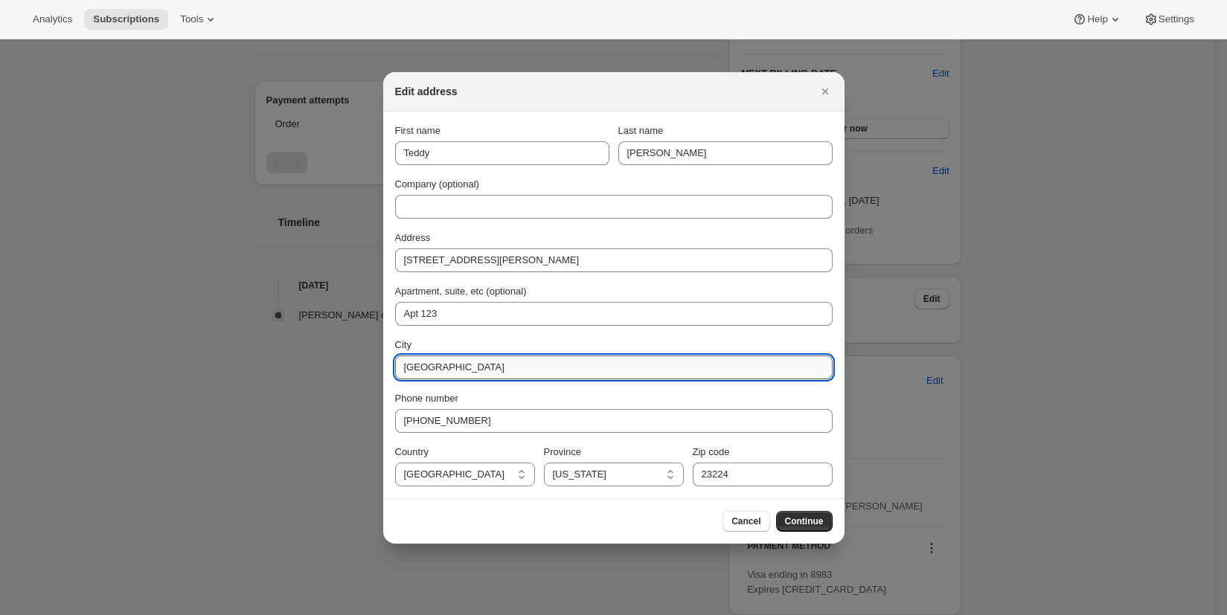
click at [457, 368] on input "Richmond" at bounding box center [614, 368] width 438 height 24
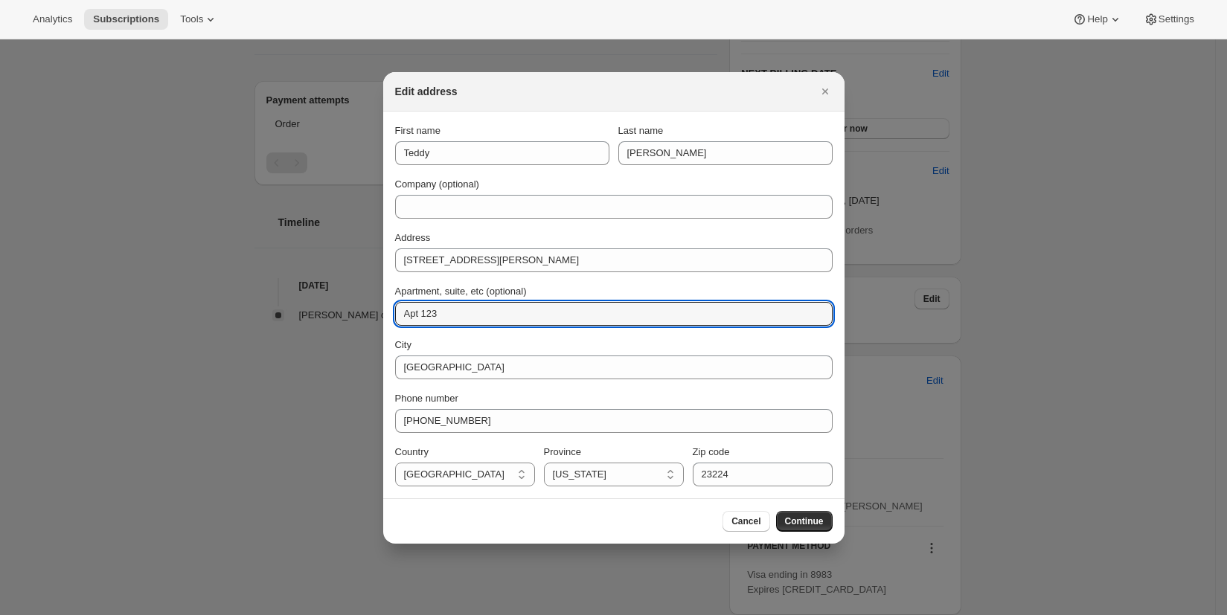
drag, startPoint x: 458, startPoint y: 319, endPoint x: 384, endPoint y: 304, distance: 75.0
click at [384, 304] on section "First name Teddy Last name Chipouras Company (optional) Address 608 David St St…" at bounding box center [613, 305] width 461 height 387
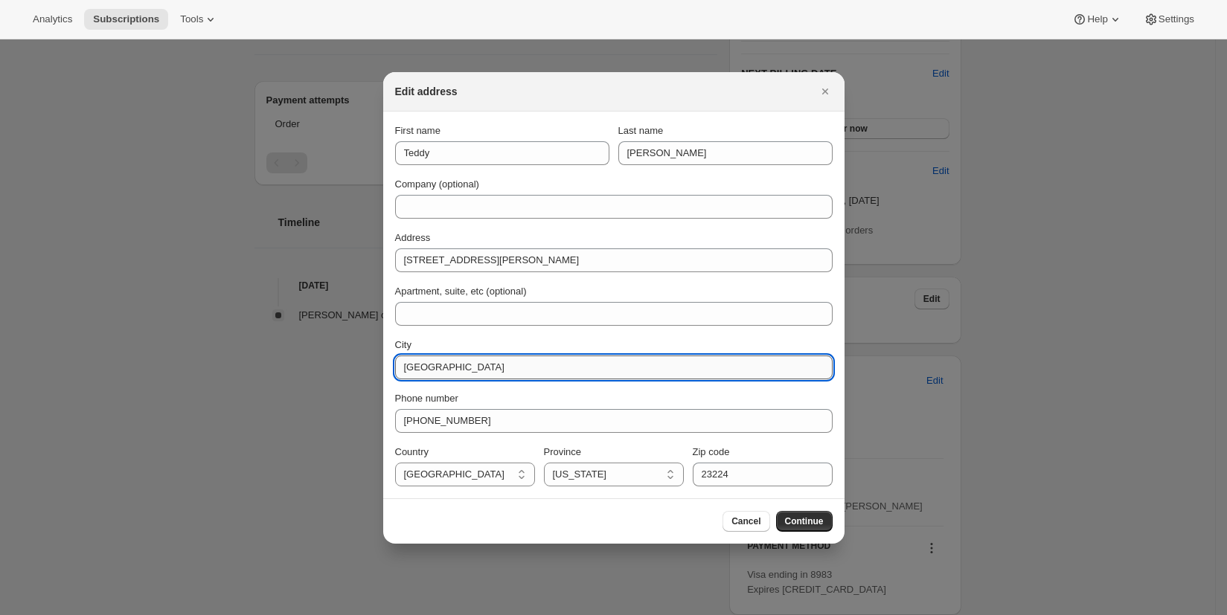
drag, startPoint x: 440, startPoint y: 370, endPoint x: 394, endPoint y: 366, distance: 46.3
click at [395, 366] on input "Richmond" at bounding box center [614, 368] width 438 height 24
type input "Staunton"
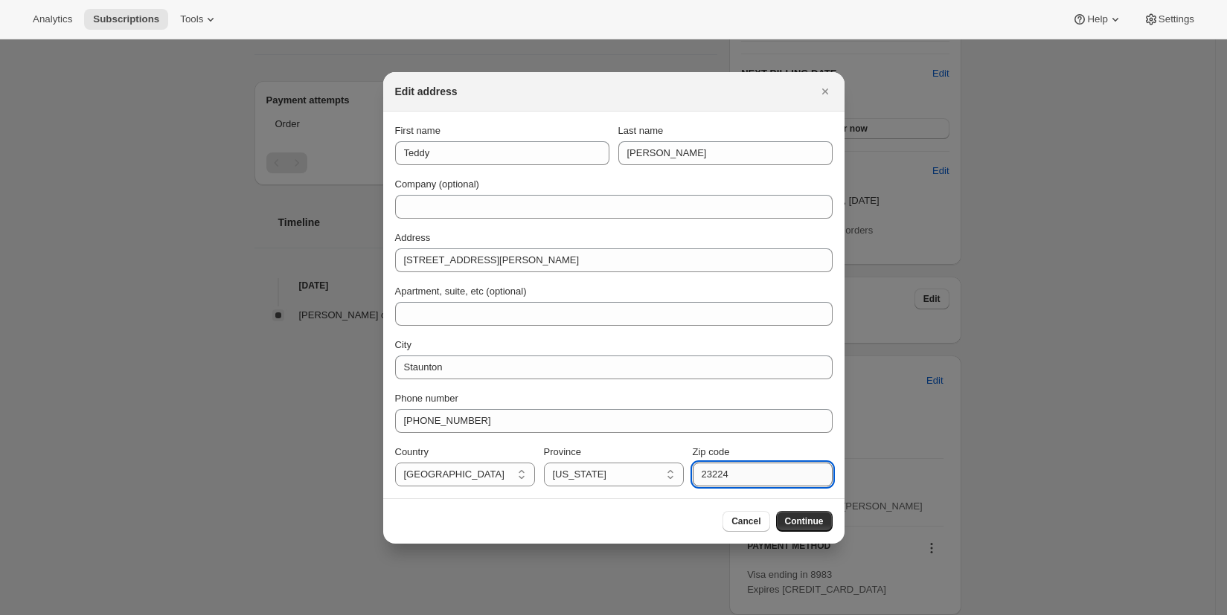
drag, startPoint x: 739, startPoint y: 481, endPoint x: 708, endPoint y: 477, distance: 31.5
click at [708, 477] on input "23224" at bounding box center [763, 475] width 140 height 24
type input "24401"
click at [799, 522] on span "Continue" at bounding box center [804, 522] width 39 height 12
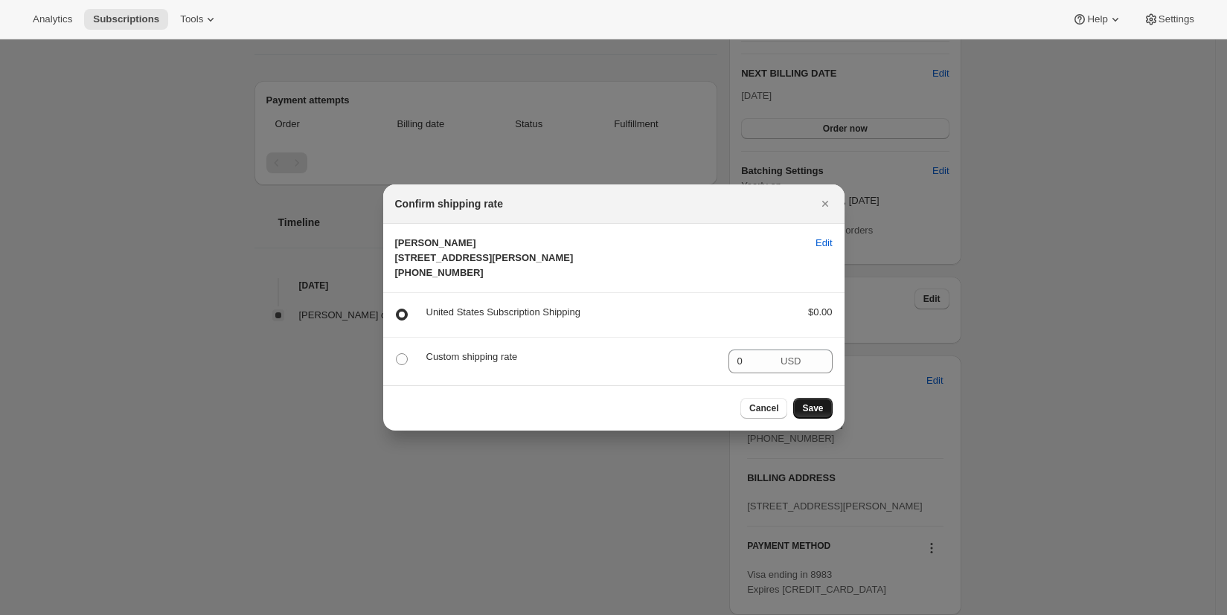
click at [821, 415] on span "Save" at bounding box center [812, 409] width 21 height 12
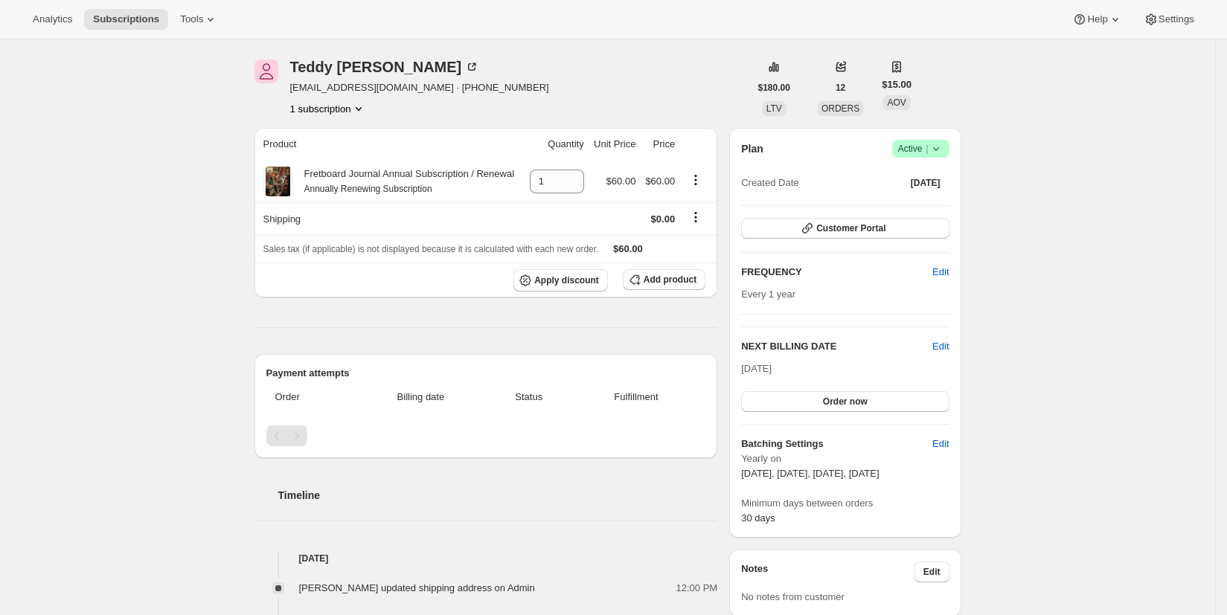
scroll to position [0, 0]
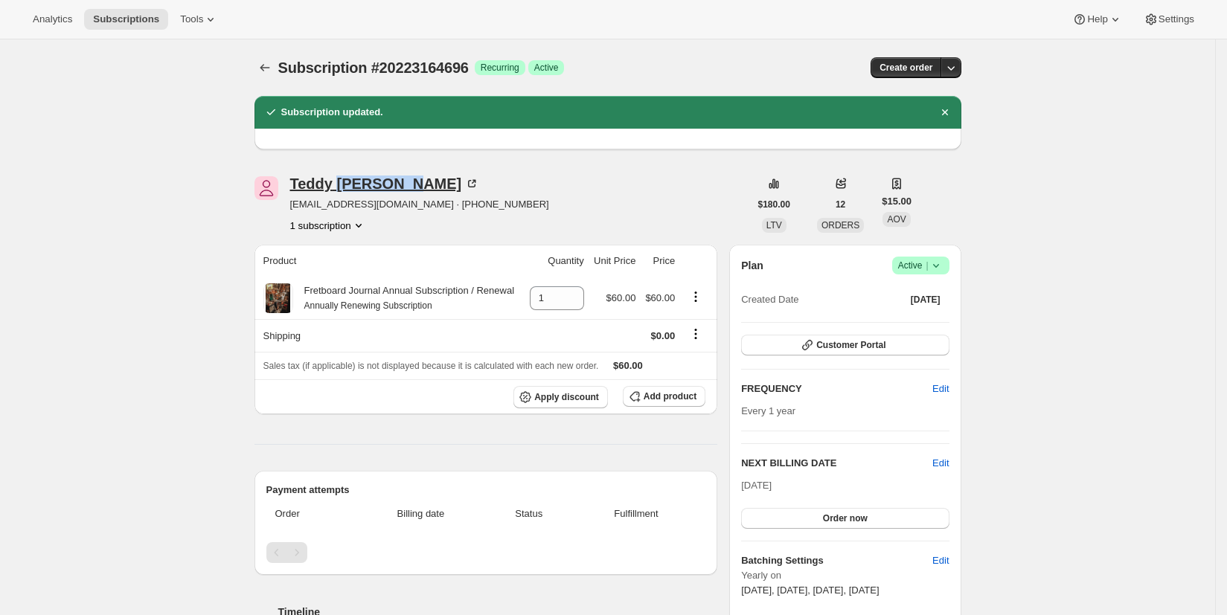
copy div "Chipouras"
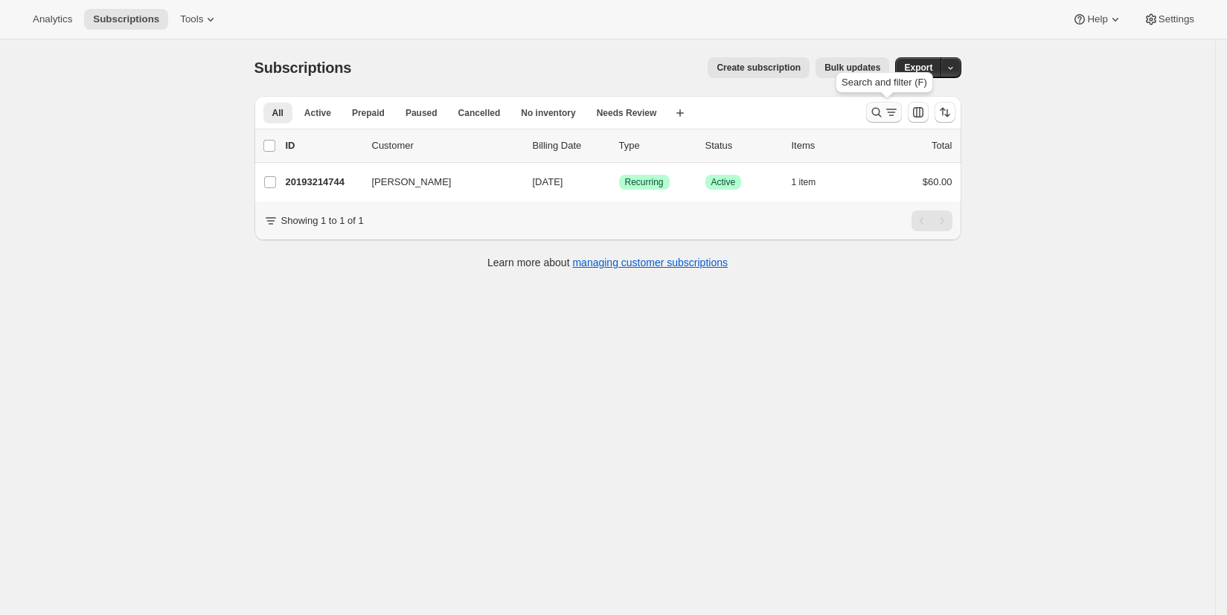
click at [881, 113] on icon "Search and filter results" at bounding box center [876, 112] width 15 height 15
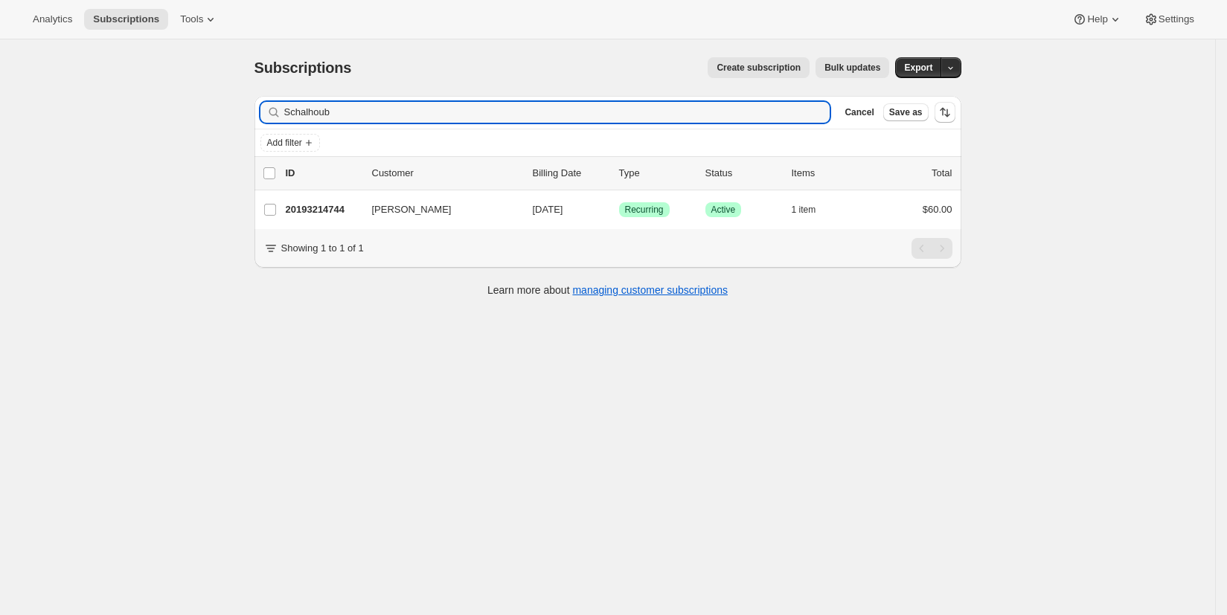
drag, startPoint x: 367, startPoint y: 112, endPoint x: 223, endPoint y: 103, distance: 144.6
click at [223, 112] on div "Subscriptions. This page is ready Subscriptions Create subscription Bulk update…" at bounding box center [607, 346] width 1215 height 615
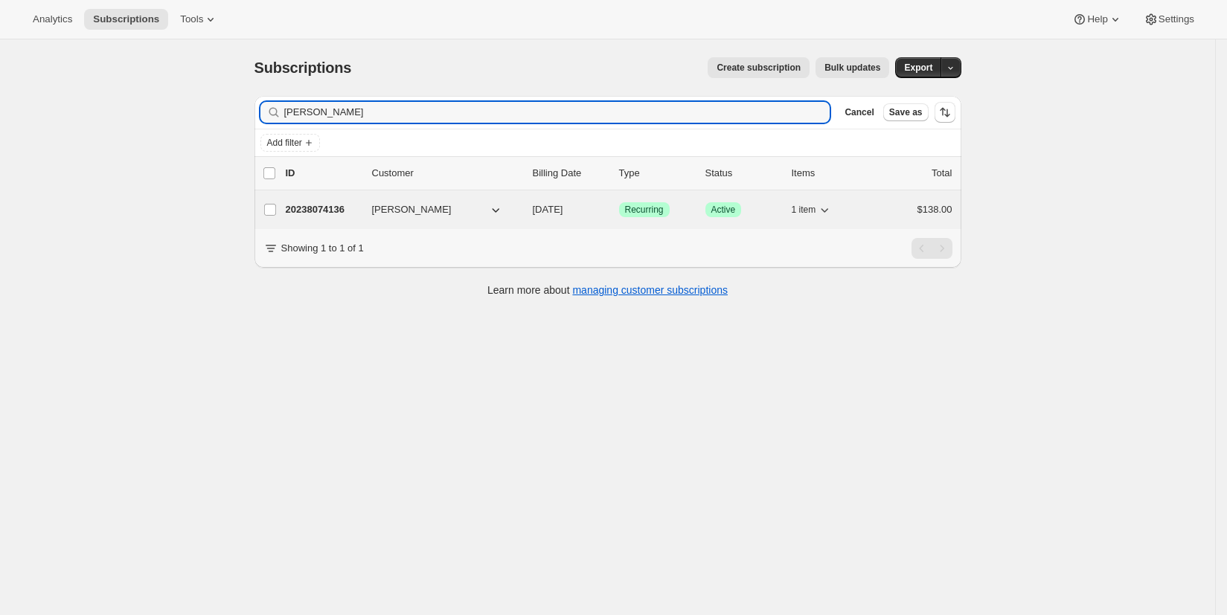
type input "[PERSON_NAME]"
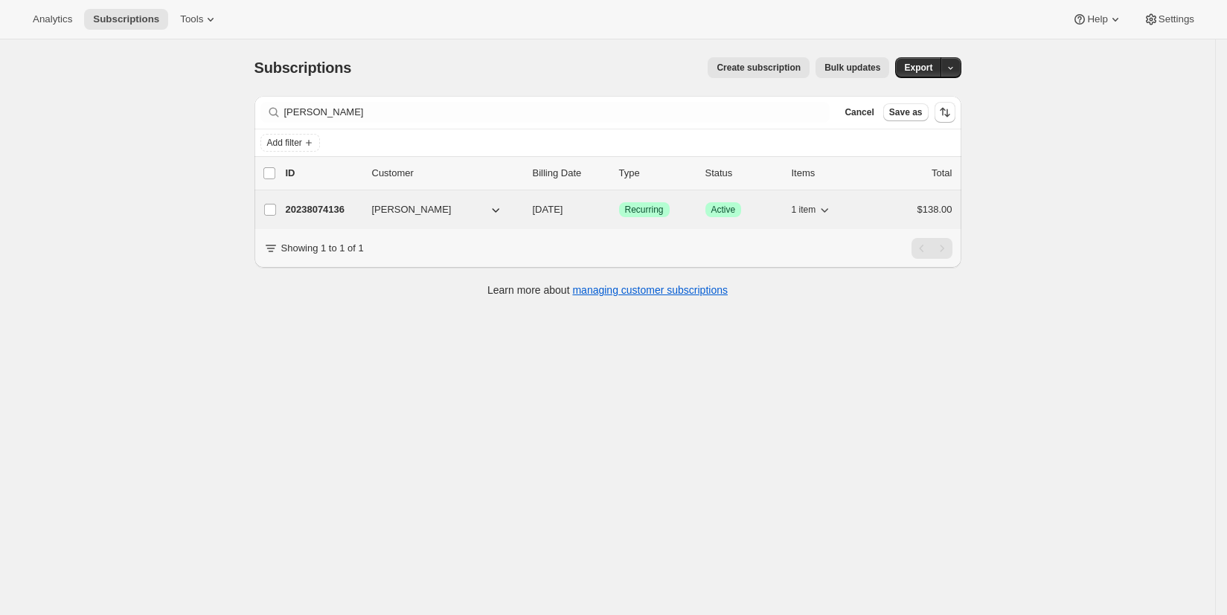
click at [410, 213] on span "[PERSON_NAME]" at bounding box center [412, 209] width 80 height 15
click at [326, 208] on p "20238074136" at bounding box center [323, 209] width 74 height 15
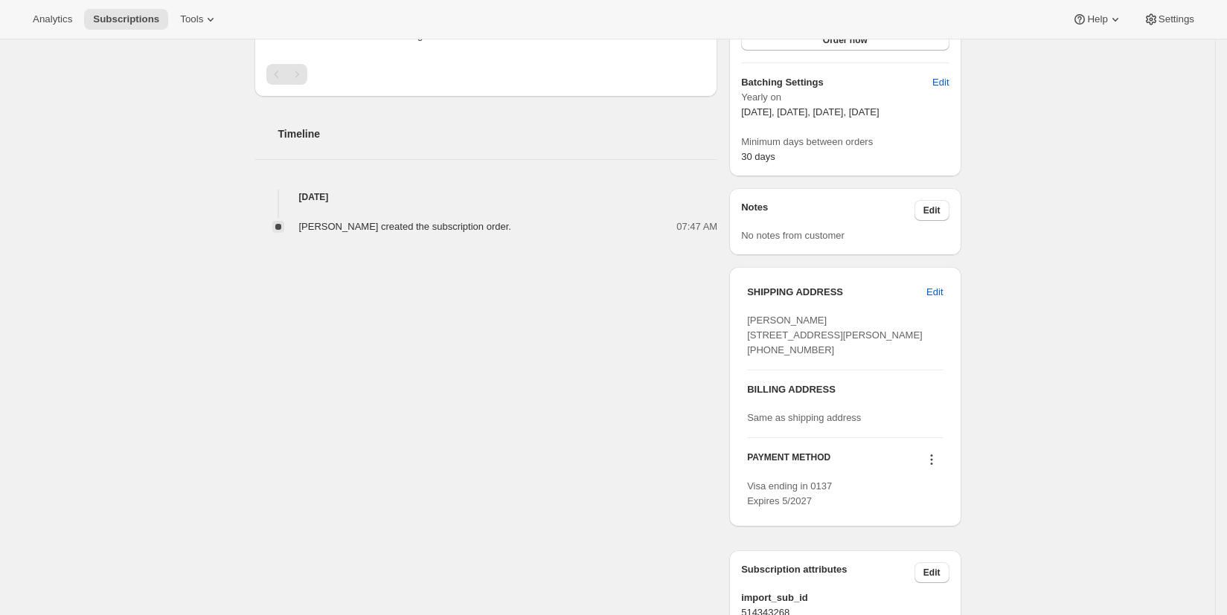
scroll to position [413, 0]
click at [940, 290] on span "Edit" at bounding box center [935, 289] width 16 height 15
select select "[GEOGRAPHIC_DATA]"
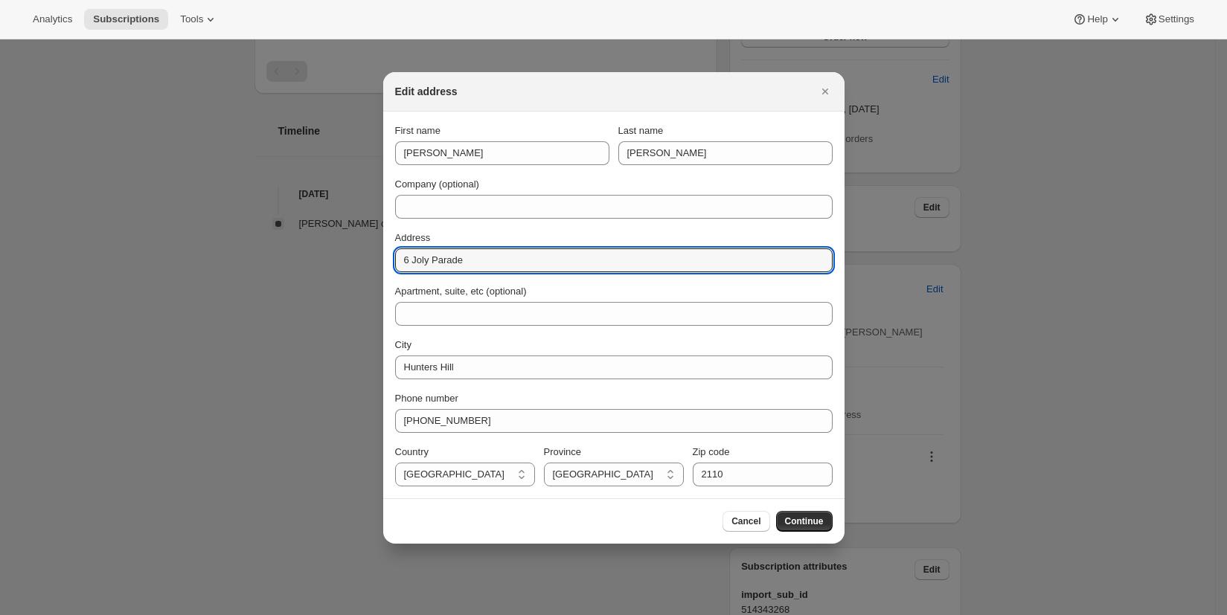
drag, startPoint x: 505, startPoint y: 264, endPoint x: 386, endPoint y: 263, distance: 119.8
click at [386, 263] on section "First name [PERSON_NAME] Last name [PERSON_NAME] Company (optional) Address [GE…" at bounding box center [613, 305] width 461 height 387
paste input "[STREET_ADDRESS]"
type input "[STREET_ADDRESS]"
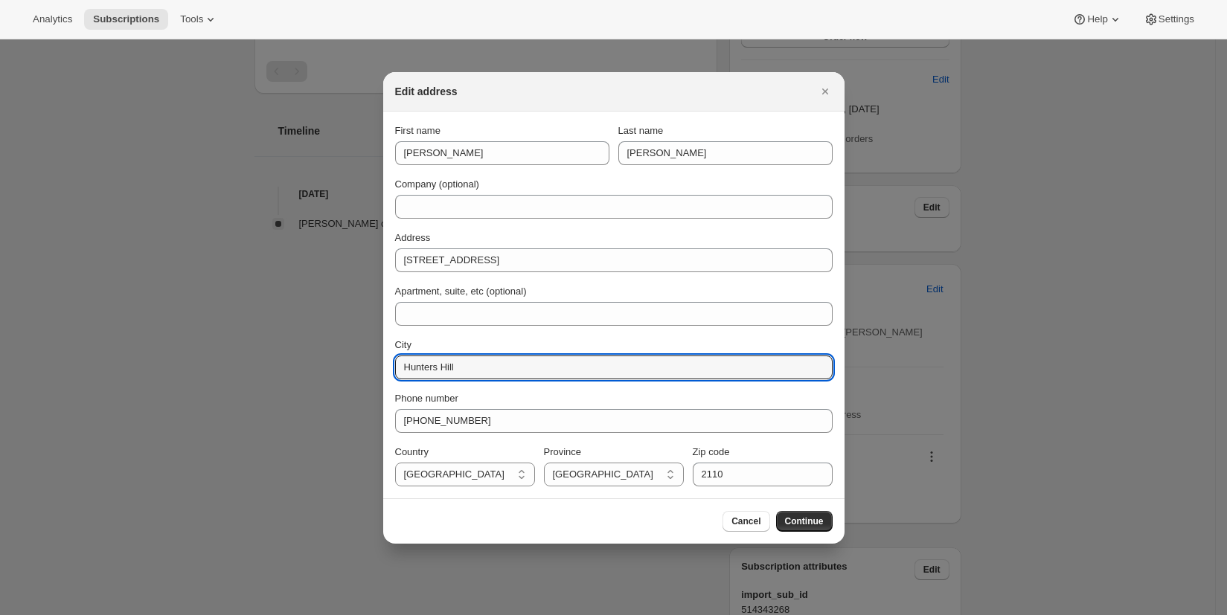
drag, startPoint x: 472, startPoint y: 368, endPoint x: 388, endPoint y: 361, distance: 84.4
click at [389, 362] on section "First name [PERSON_NAME] Last name [PERSON_NAME] Company (optional) Address [ST…" at bounding box center [613, 305] width 461 height 387
type input "Weetangera"
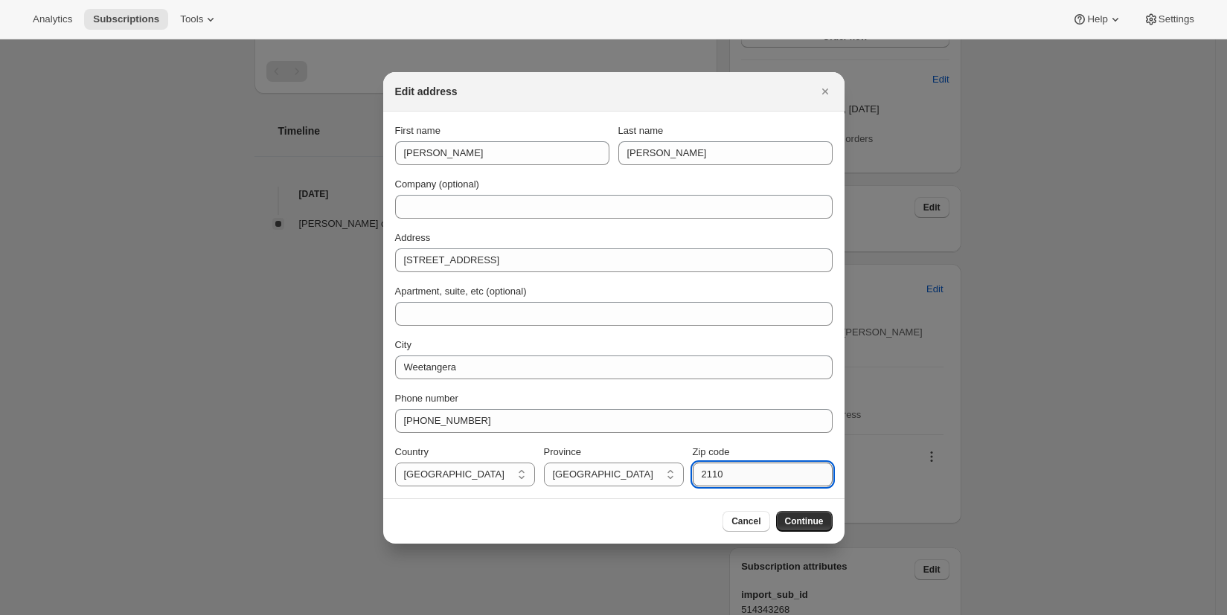
drag, startPoint x: 742, startPoint y: 479, endPoint x: 691, endPoint y: 471, distance: 51.2
click at [693, 471] on input "2110" at bounding box center [763, 475] width 140 height 24
type input "2614"
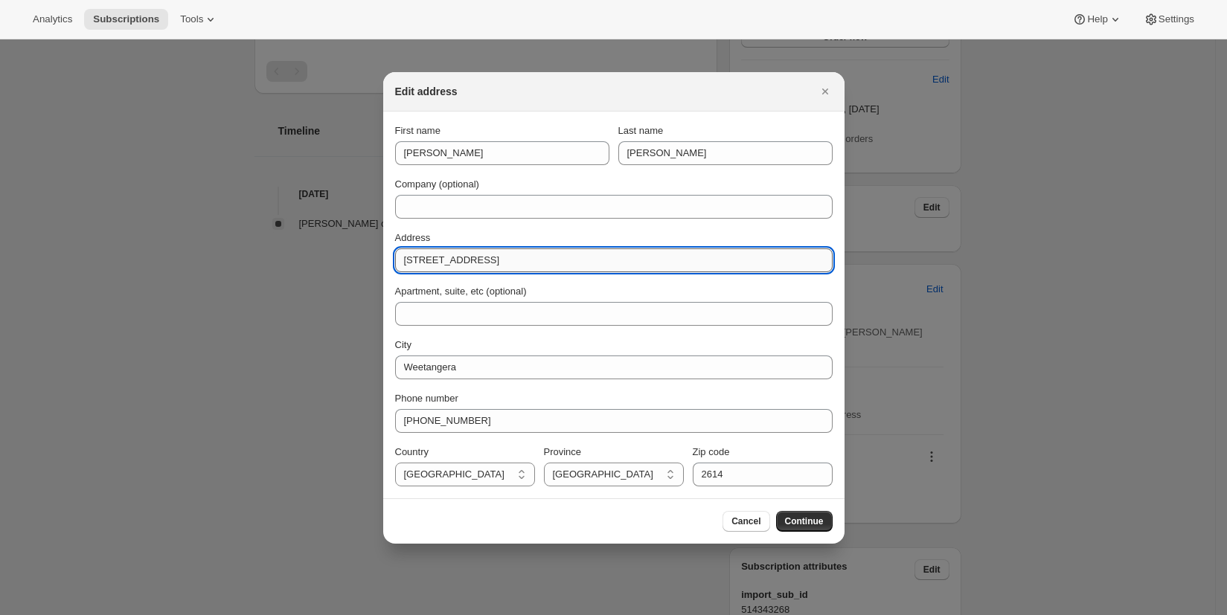
drag, startPoint x: 569, startPoint y: 260, endPoint x: 469, endPoint y: 257, distance: 99.7
click at [469, 257] on input "[STREET_ADDRESS]" at bounding box center [614, 261] width 438 height 24
type input "[STREET_ADDRESS]"
click at [802, 525] on span "Continue" at bounding box center [804, 522] width 39 height 12
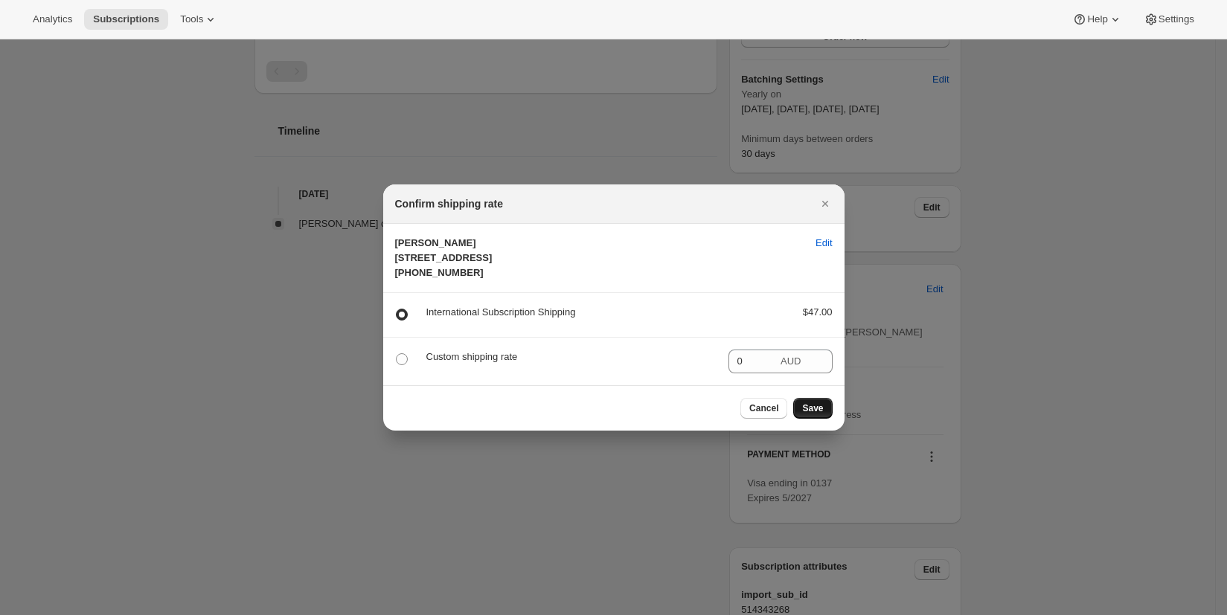
click at [816, 415] on span "Save" at bounding box center [812, 409] width 21 height 12
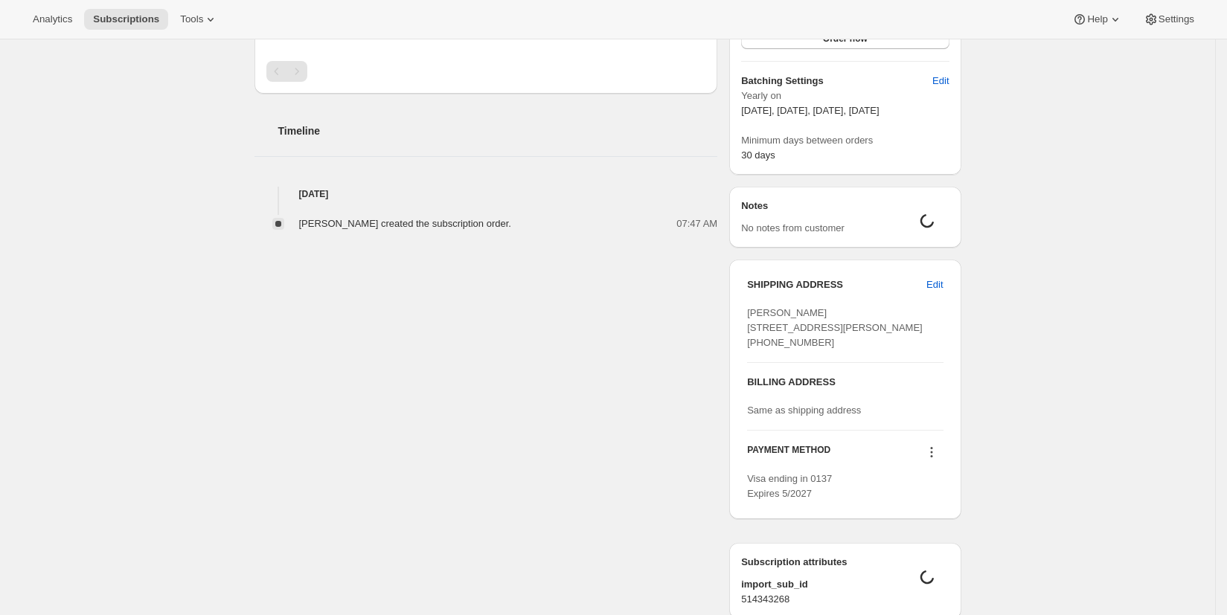
scroll to position [496, 0]
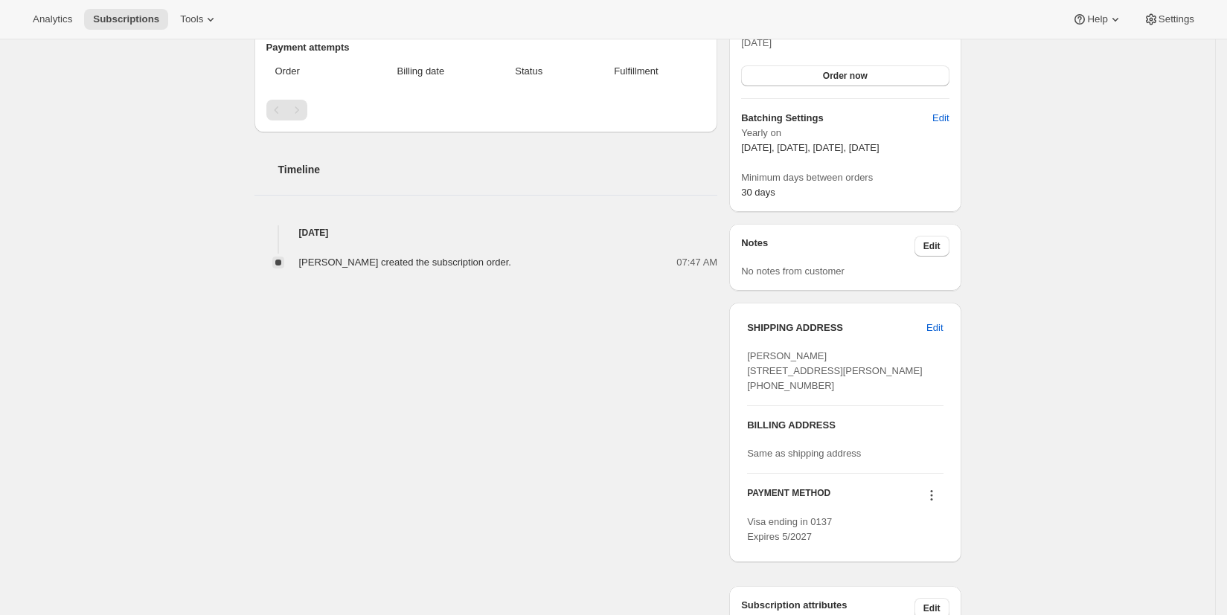
scroll to position [386, 0]
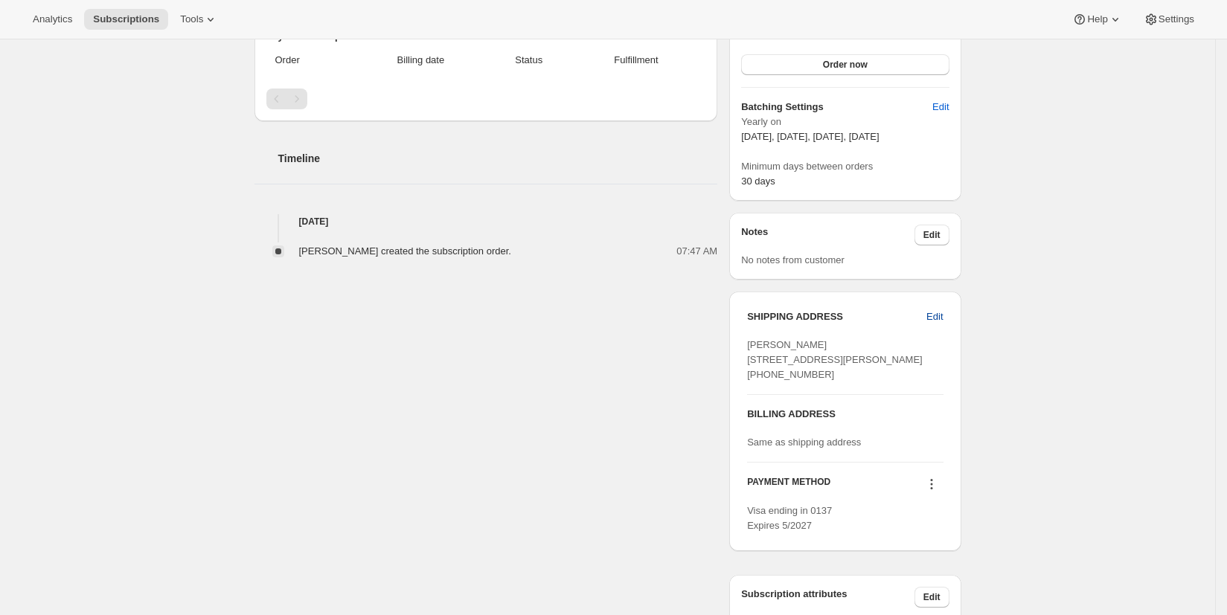
click at [943, 319] on span "Edit" at bounding box center [935, 317] width 16 height 15
select select "[GEOGRAPHIC_DATA]"
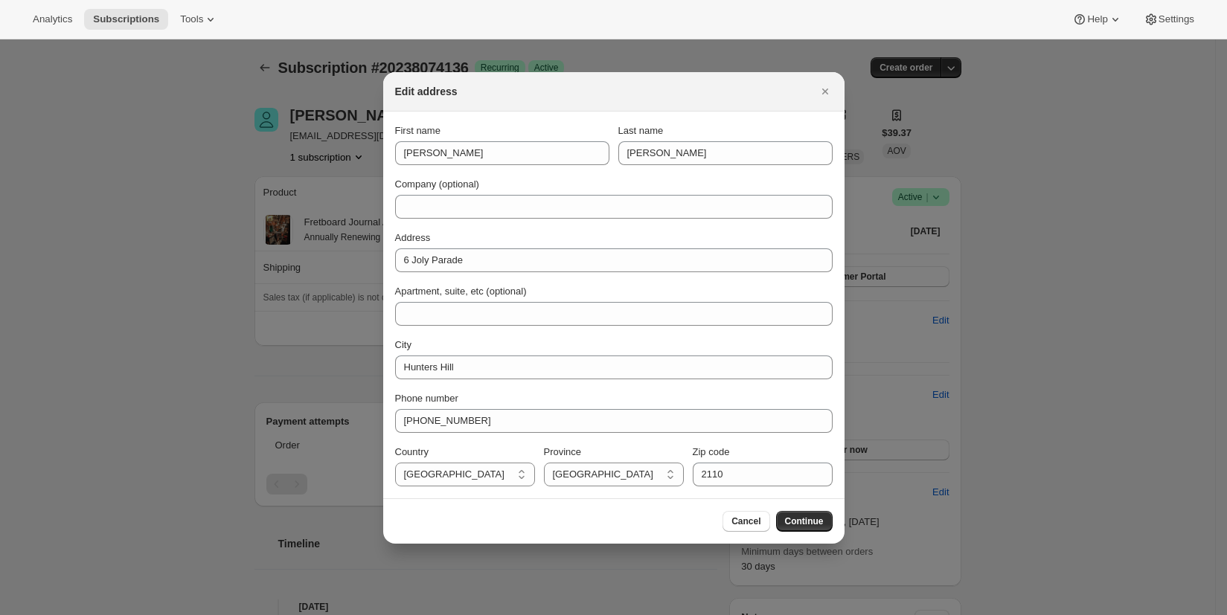
scroll to position [0, 0]
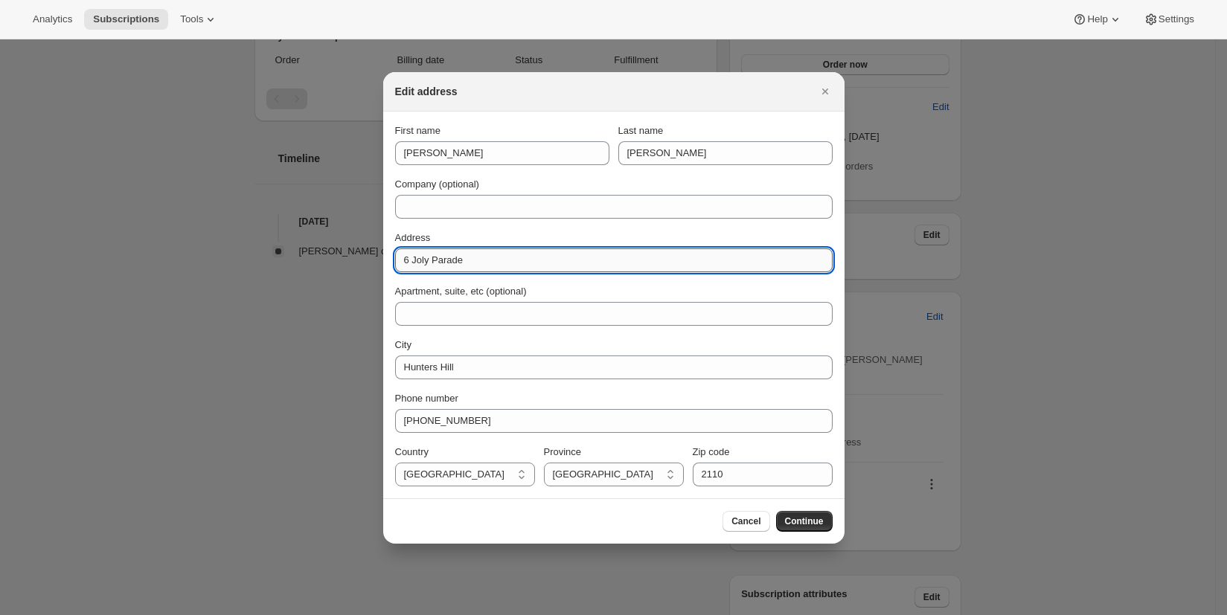
drag, startPoint x: 465, startPoint y: 261, endPoint x: 396, endPoint y: 260, distance: 69.2
click at [396, 260] on input "6 Joly Parade" at bounding box center [614, 261] width 438 height 24
paste input "[STREET_ADDRESS]"
type input "[STREET_ADDRESS]"
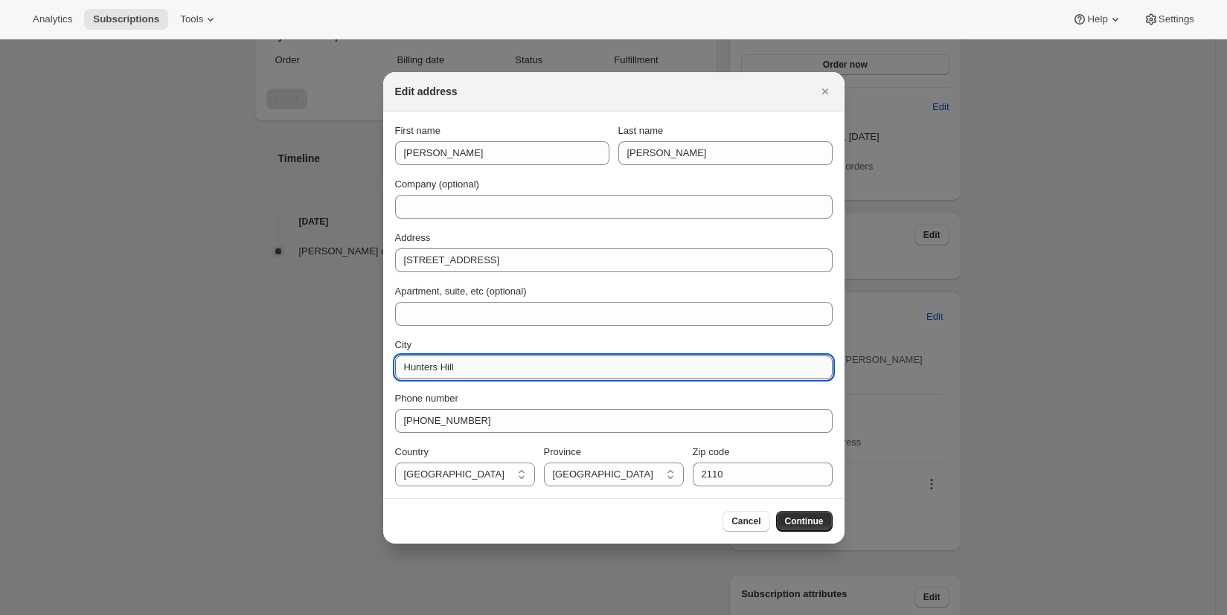
drag, startPoint x: 473, startPoint y: 369, endPoint x: 395, endPoint y: 362, distance: 77.8
click at [395, 362] on input "Hunters Hill" at bounding box center [614, 368] width 438 height 24
type input "Weetangera"
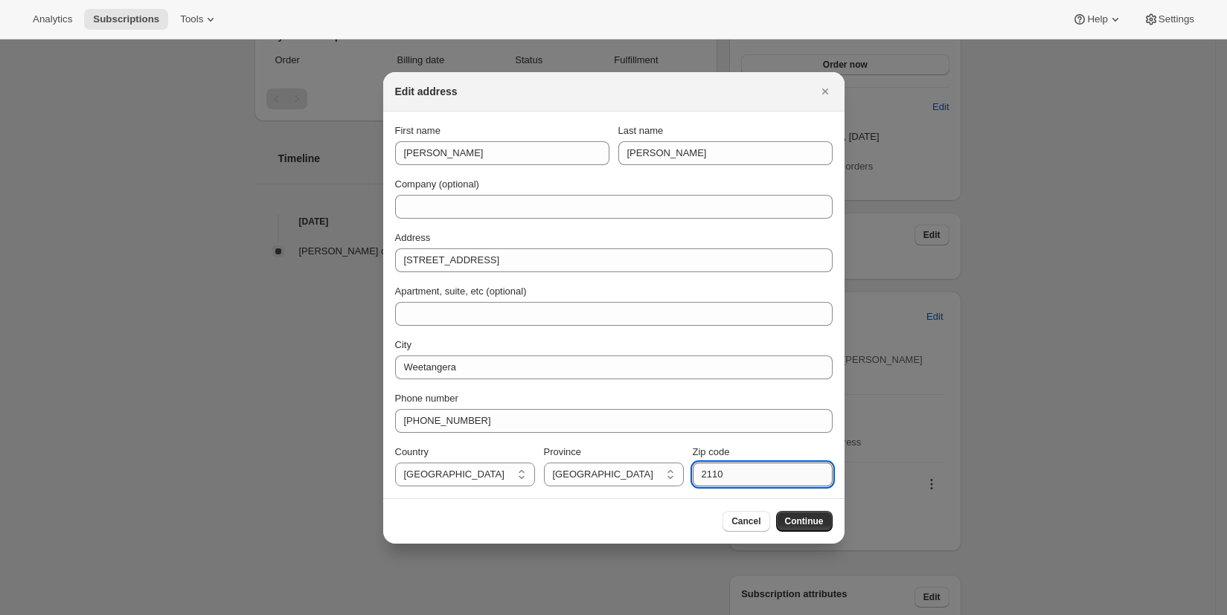
drag, startPoint x: 734, startPoint y: 479, endPoint x: 698, endPoint y: 473, distance: 36.3
click at [698, 473] on input "2110" at bounding box center [763, 475] width 140 height 24
type input "2614"
click at [670, 476] on select "[GEOGRAPHIC_DATA] [GEOGRAPHIC_DATA] [GEOGRAPHIC_DATA] [GEOGRAPHIC_DATA] [GEOGRA…" at bounding box center [614, 475] width 140 height 24
select select "ACT"
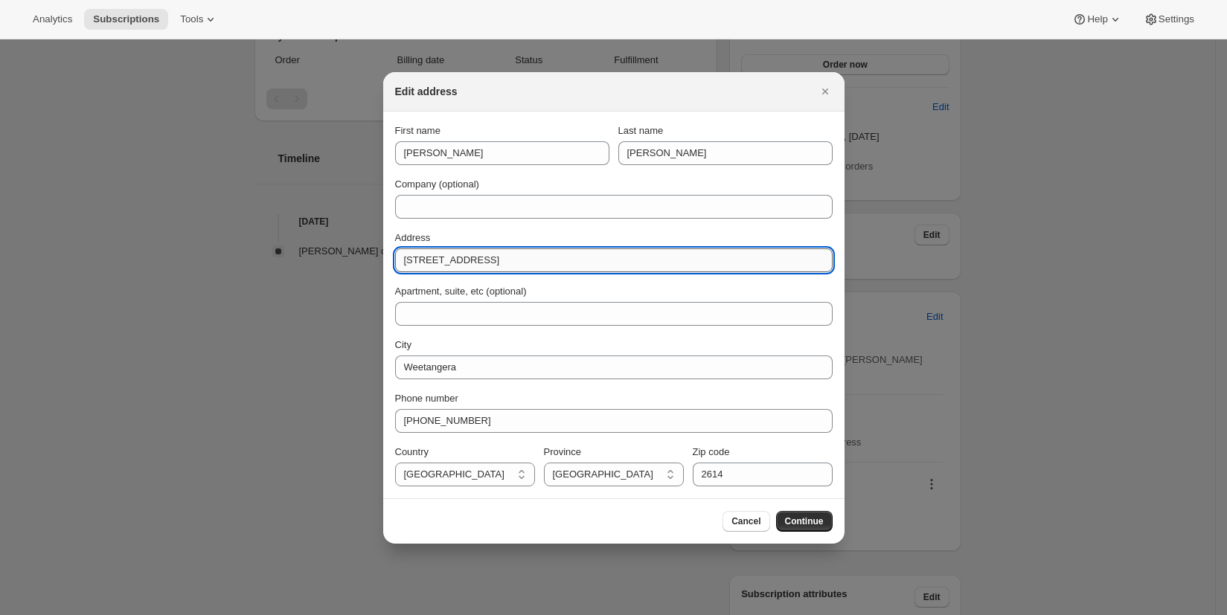
drag, startPoint x: 583, startPoint y: 262, endPoint x: 468, endPoint y: 255, distance: 114.9
click at [468, 255] on input "[STREET_ADDRESS]" at bounding box center [614, 261] width 438 height 24
type input "[STREET_ADDRESS]"
click at [801, 523] on span "Continue" at bounding box center [804, 522] width 39 height 12
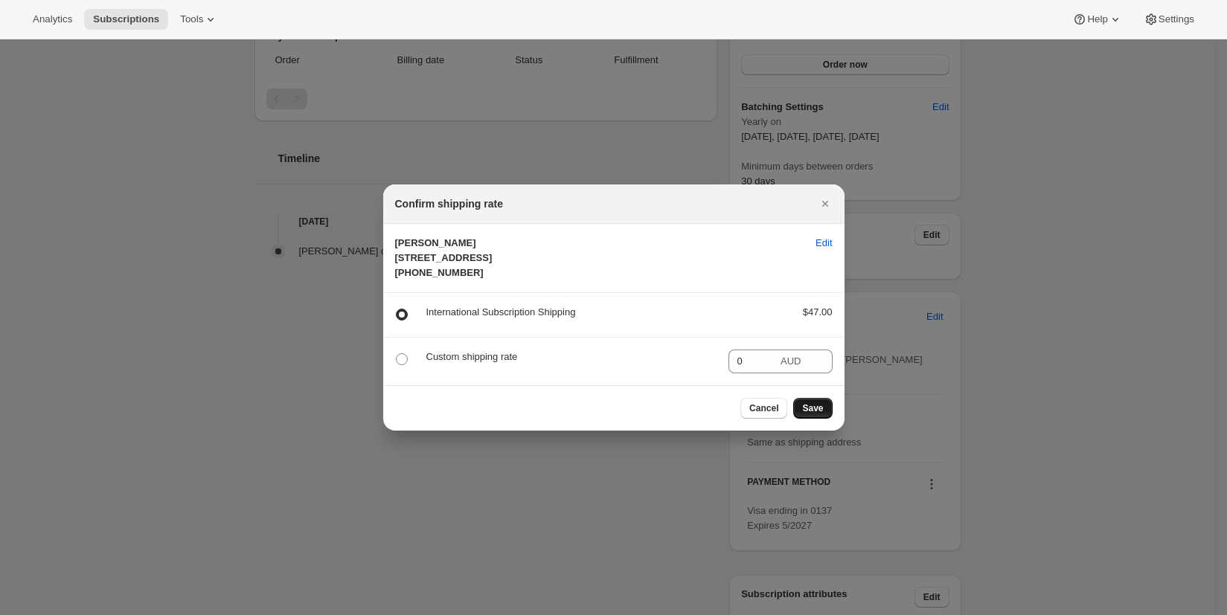
click at [816, 415] on span "Save" at bounding box center [812, 409] width 21 height 12
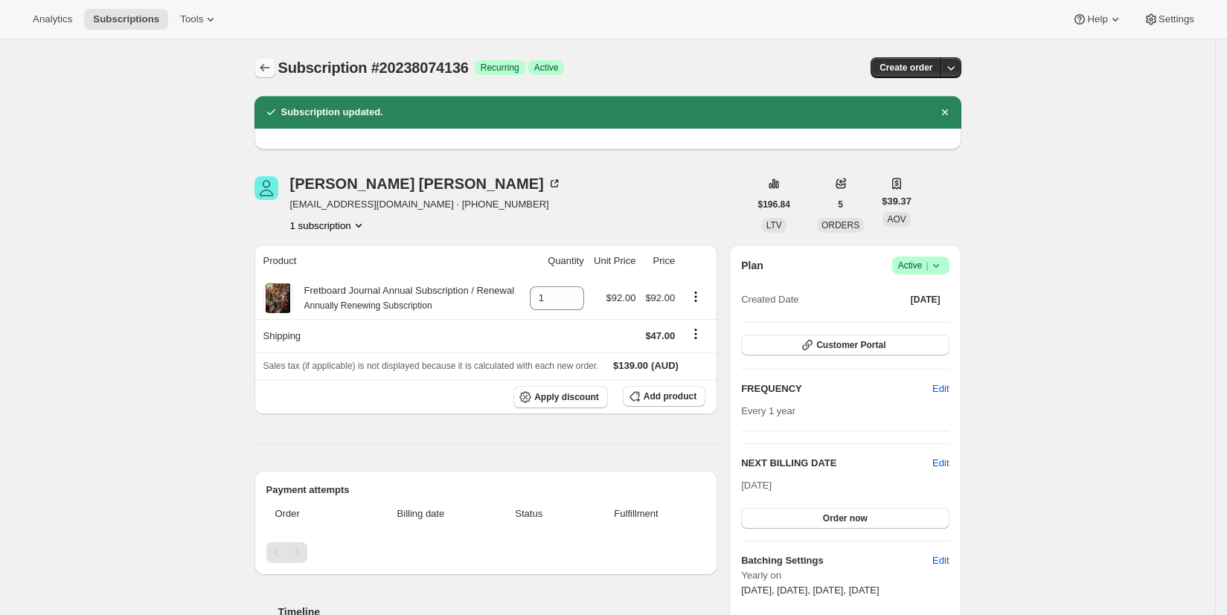
click at [269, 70] on icon "Subscriptions" at bounding box center [264, 67] width 15 height 15
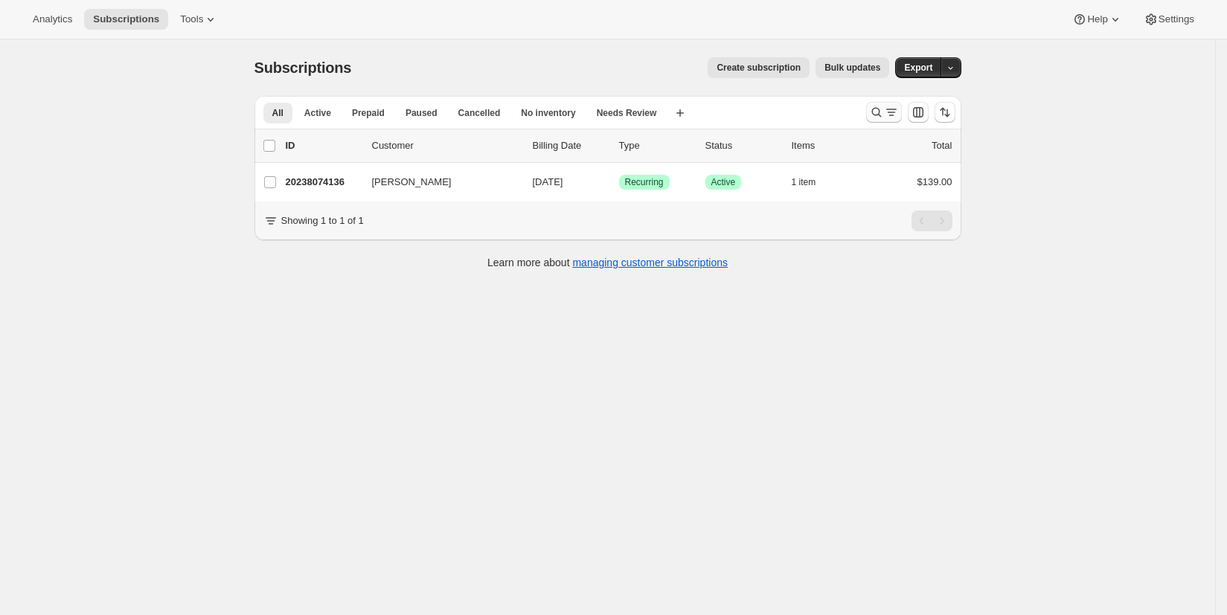
click at [883, 114] on icon "Search and filter results" at bounding box center [876, 112] width 15 height 15
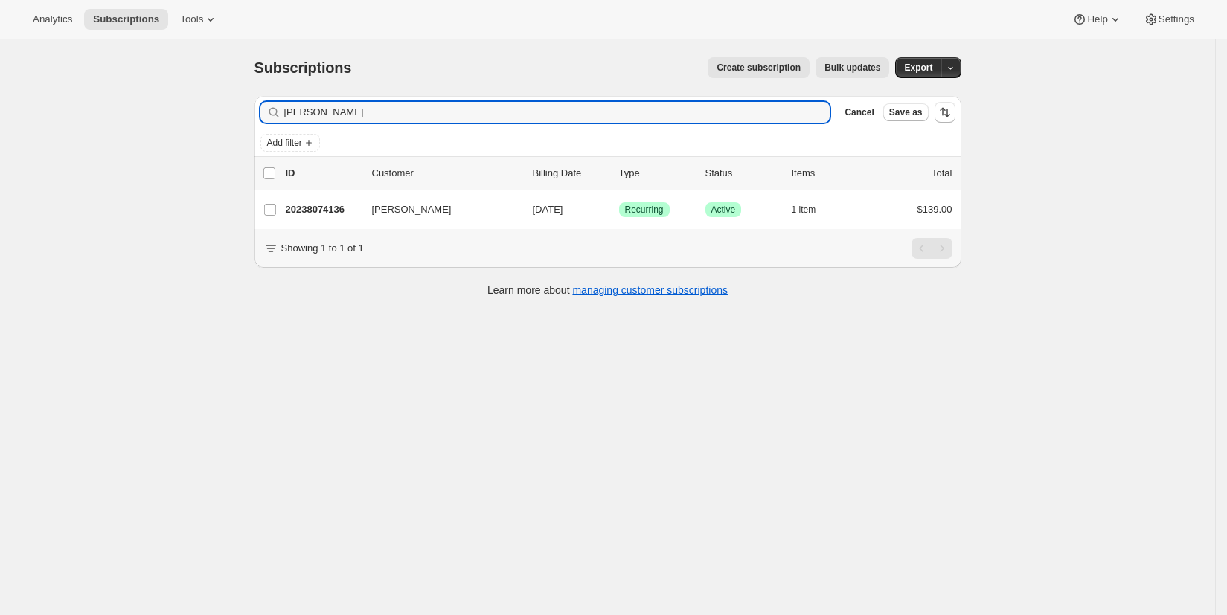
drag, startPoint x: 327, startPoint y: 117, endPoint x: 244, endPoint y: 117, distance: 82.6
click at [244, 117] on div "Subscriptions. This page is ready Subscriptions Create subscription Bulk update…" at bounding box center [608, 175] width 743 height 273
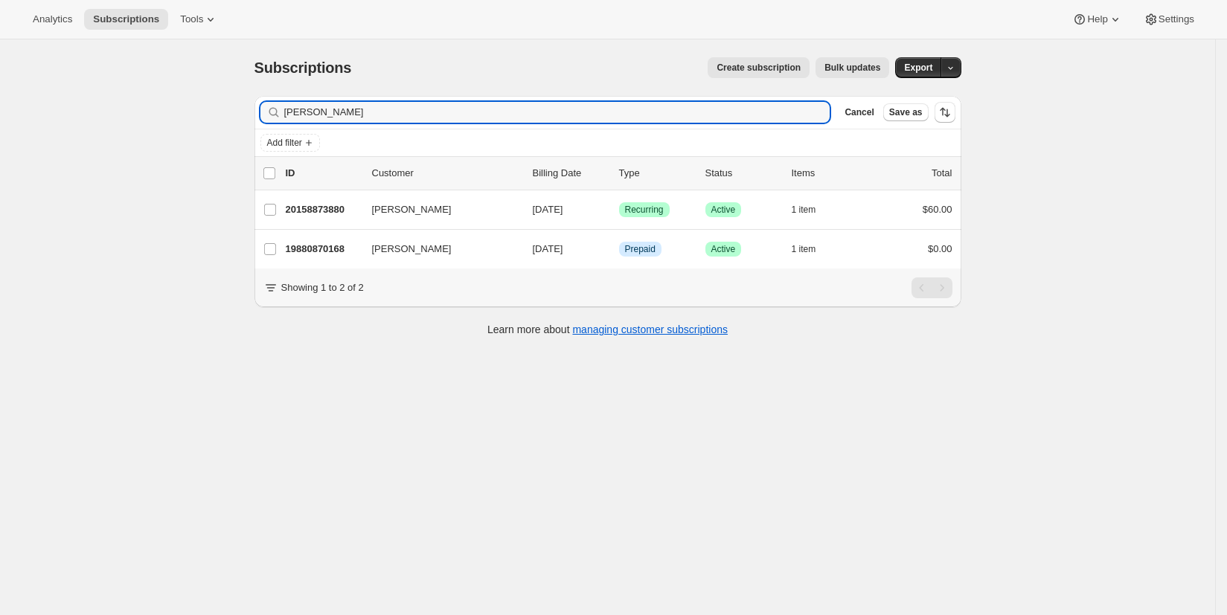
type input "[PERSON_NAME]"
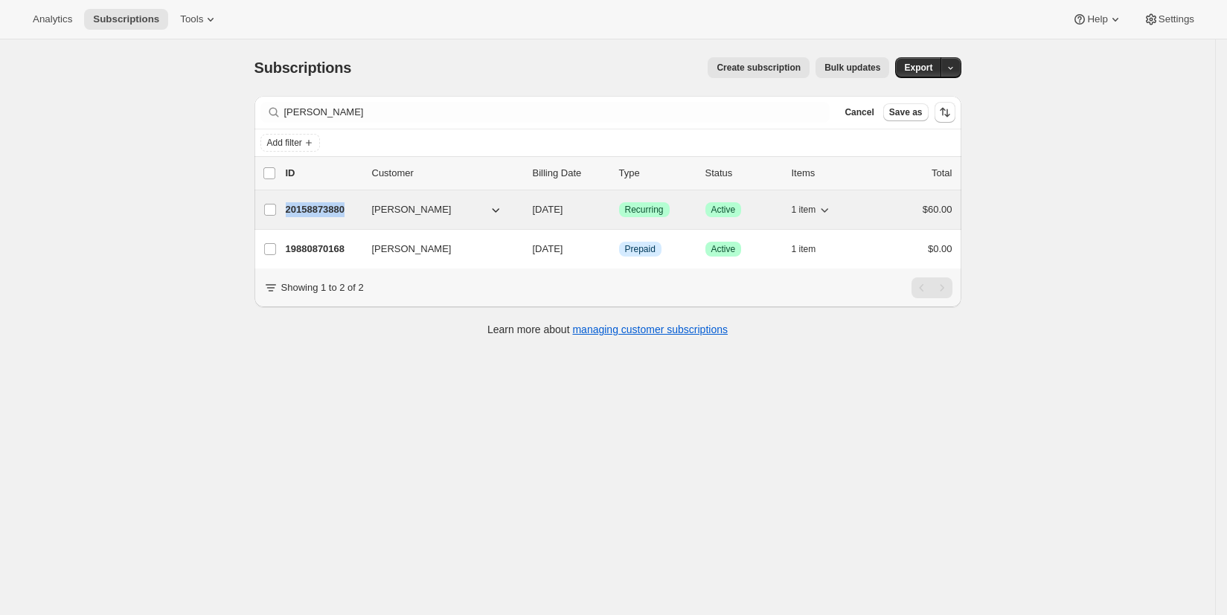
click at [303, 211] on p "20158873880" at bounding box center [323, 209] width 74 height 15
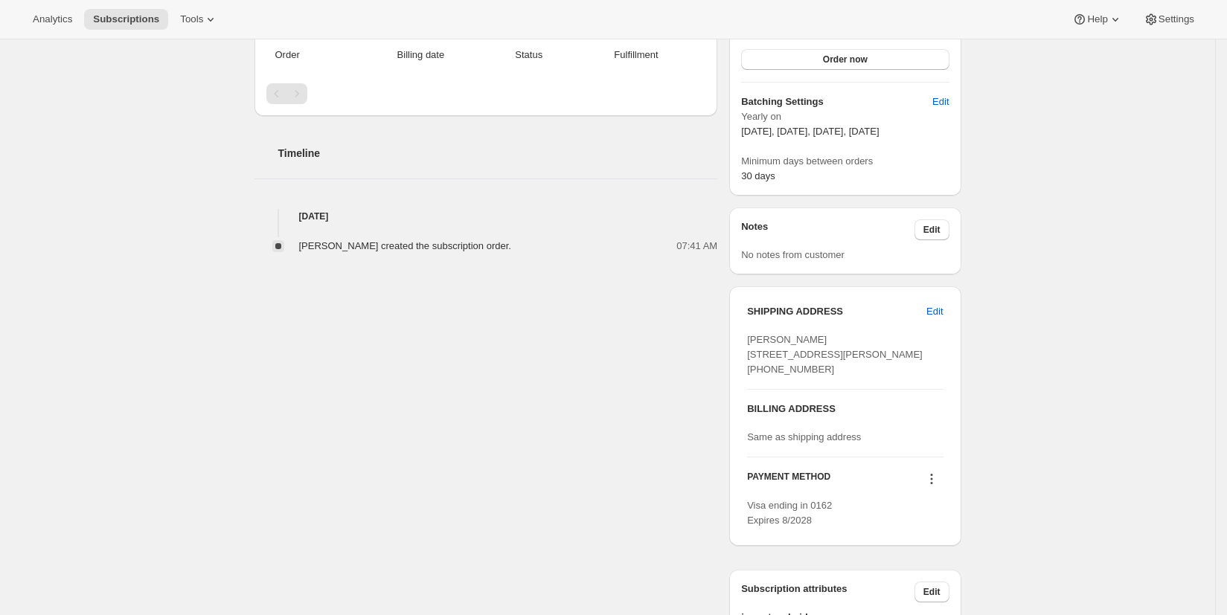
scroll to position [400, 0]
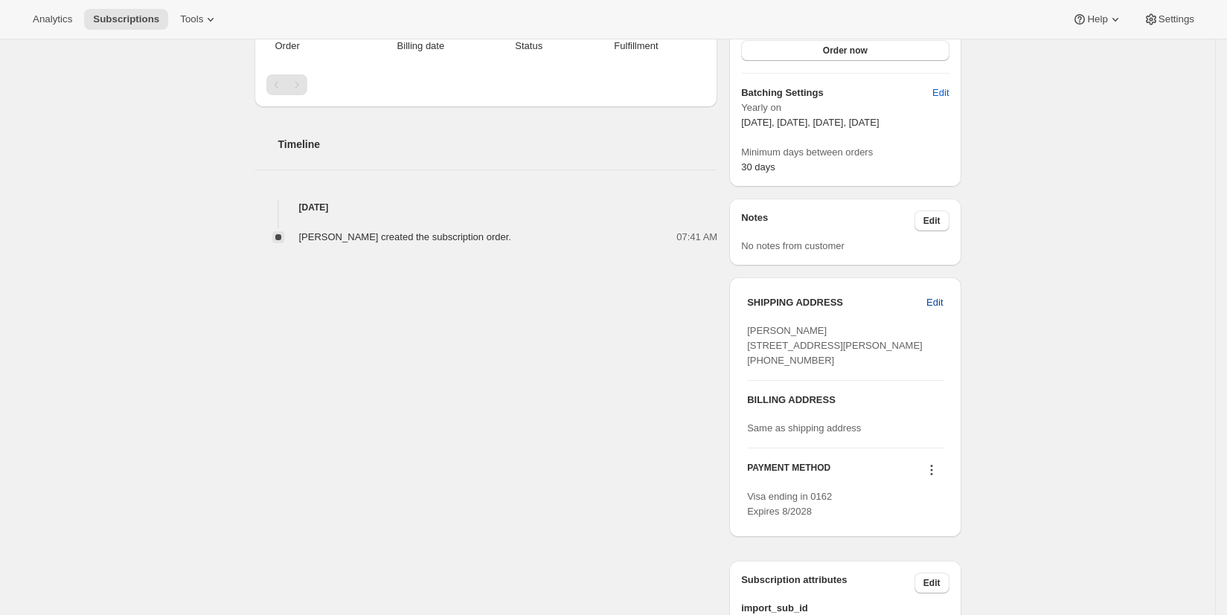
click at [942, 305] on span "Edit" at bounding box center [935, 302] width 16 height 15
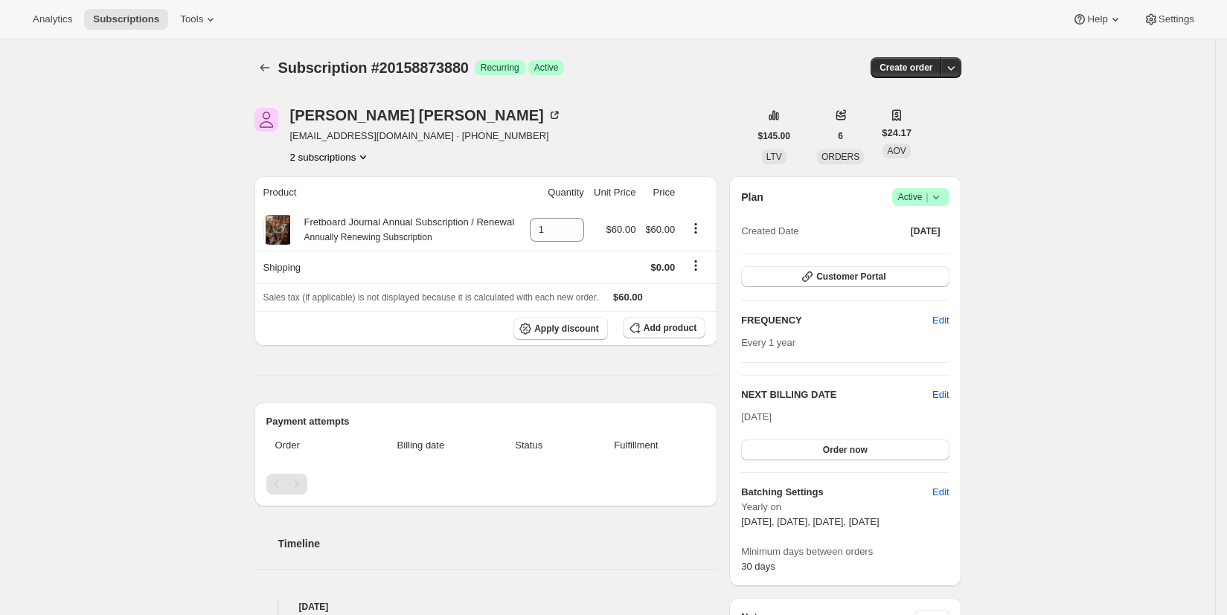
select select "[GEOGRAPHIC_DATA]"
select select "OR"
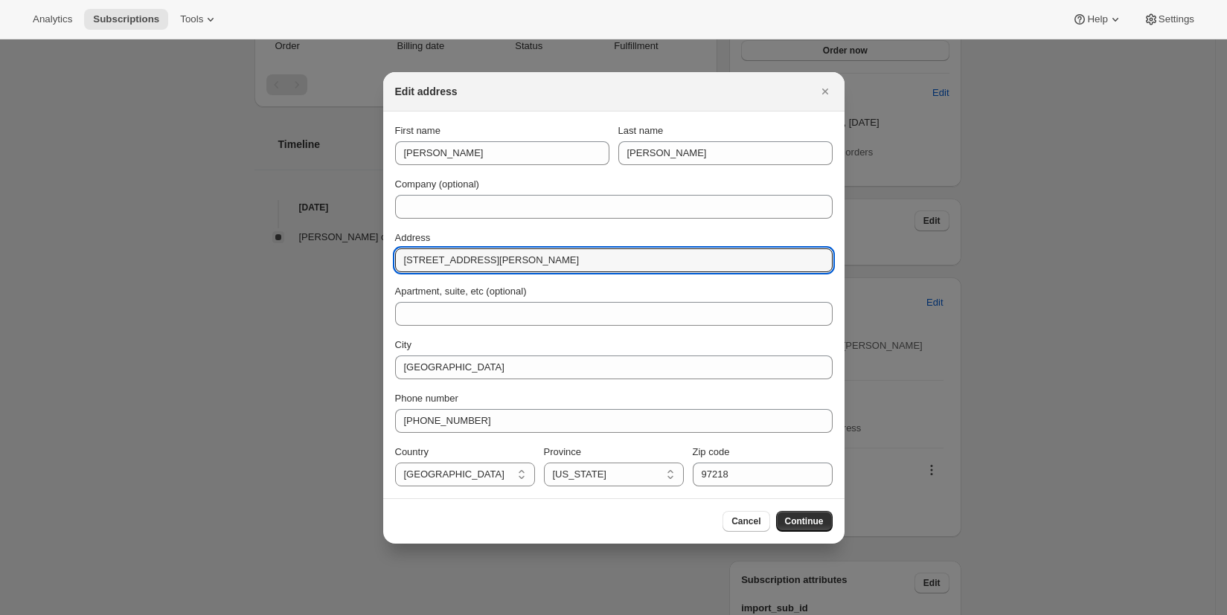
drag, startPoint x: 517, startPoint y: 264, endPoint x: 380, endPoint y: 260, distance: 137.8
click at [383, 260] on section "First name [PERSON_NAME] name [PERSON_NAME] Company (optional) Address [STREET_…" at bounding box center [613, 305] width 461 height 387
paste input "[STREET_ADDRESS][PERSON_NAME]"
type input "[STREET_ADDRESS][PERSON_NAME]"
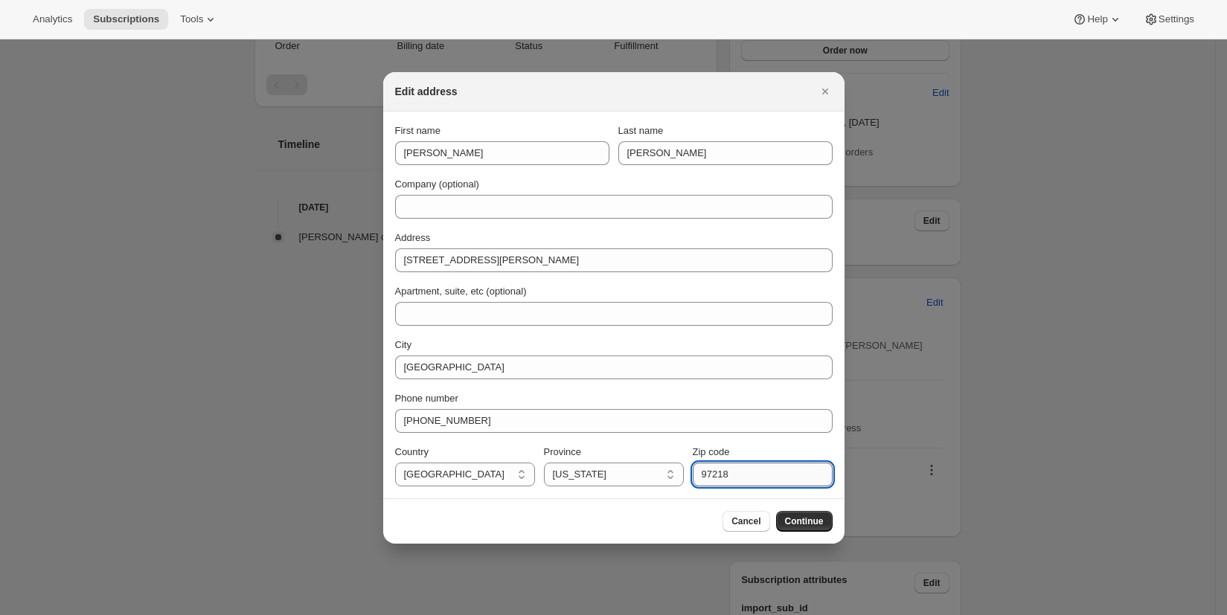
drag, startPoint x: 741, startPoint y: 477, endPoint x: 721, endPoint y: 474, distance: 20.3
click at [721, 474] on input "97218" at bounding box center [763, 475] width 140 height 24
type input "97229"
click at [812, 523] on span "Continue" at bounding box center [804, 522] width 39 height 12
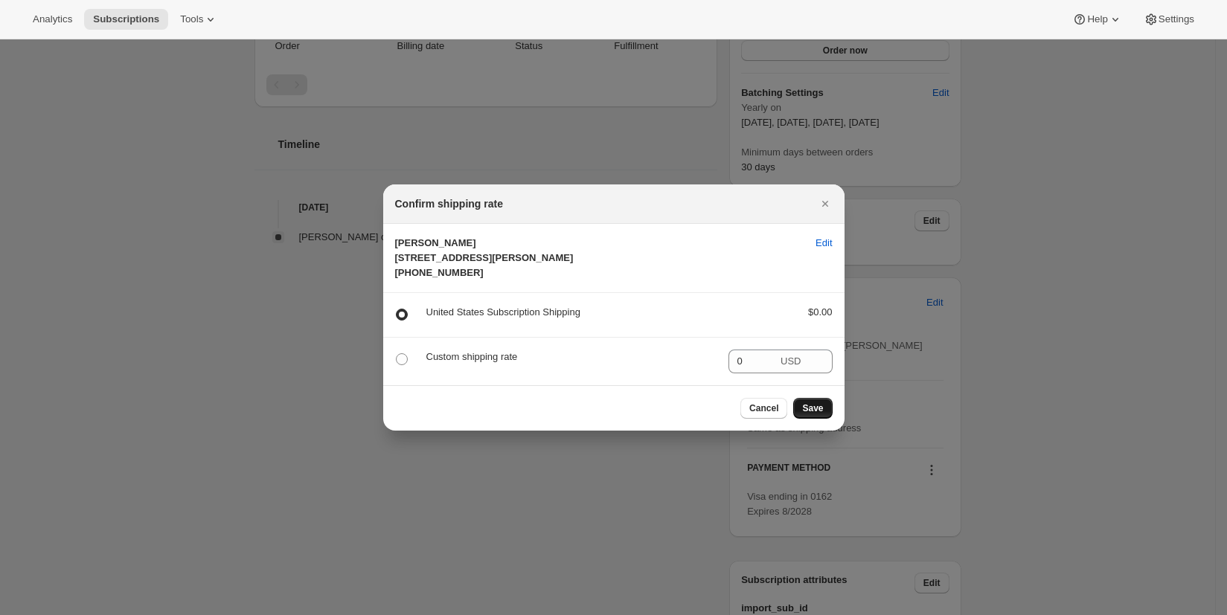
click at [814, 415] on span "Save" at bounding box center [812, 409] width 21 height 12
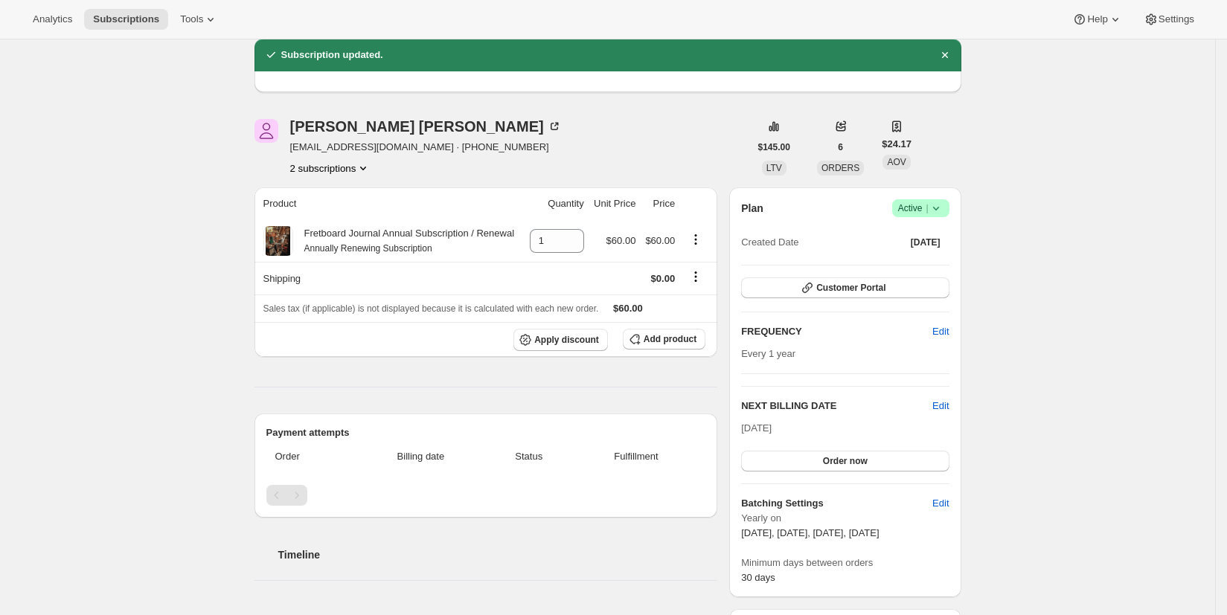
scroll to position [400, 0]
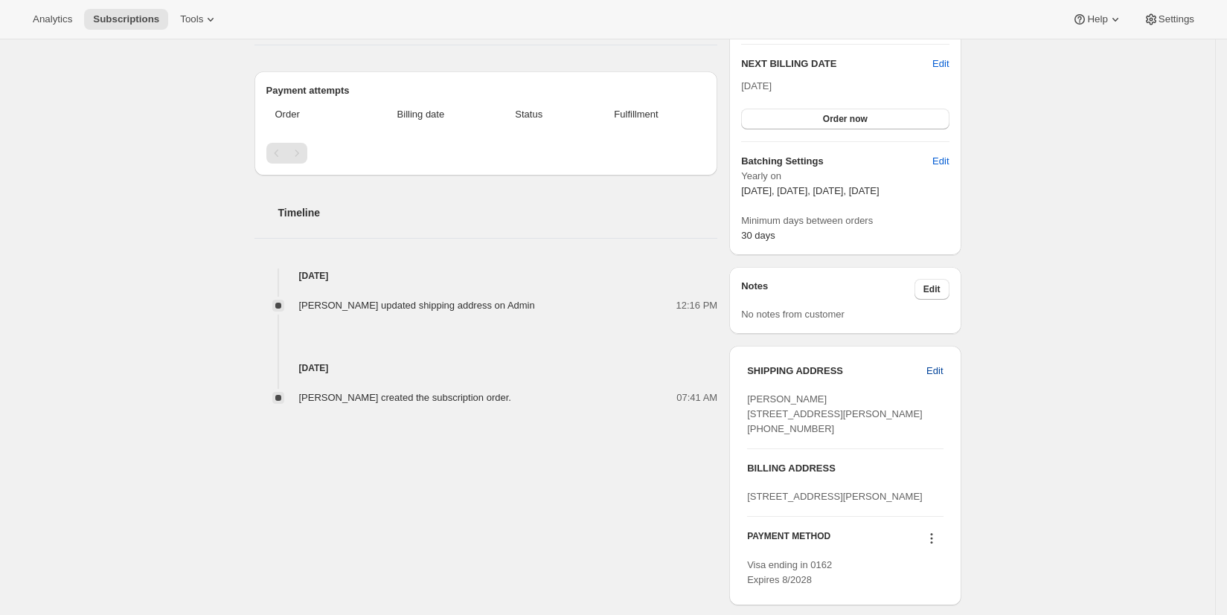
click at [937, 371] on span "Edit" at bounding box center [935, 371] width 16 height 15
select select "[GEOGRAPHIC_DATA]"
select select "OR"
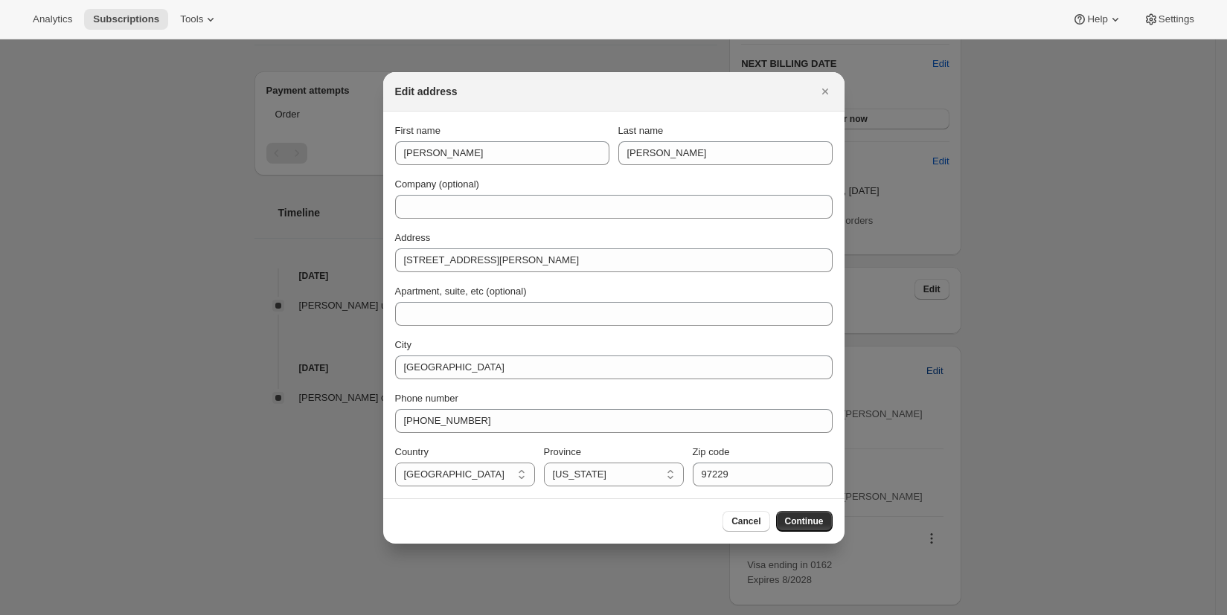
scroll to position [0, 0]
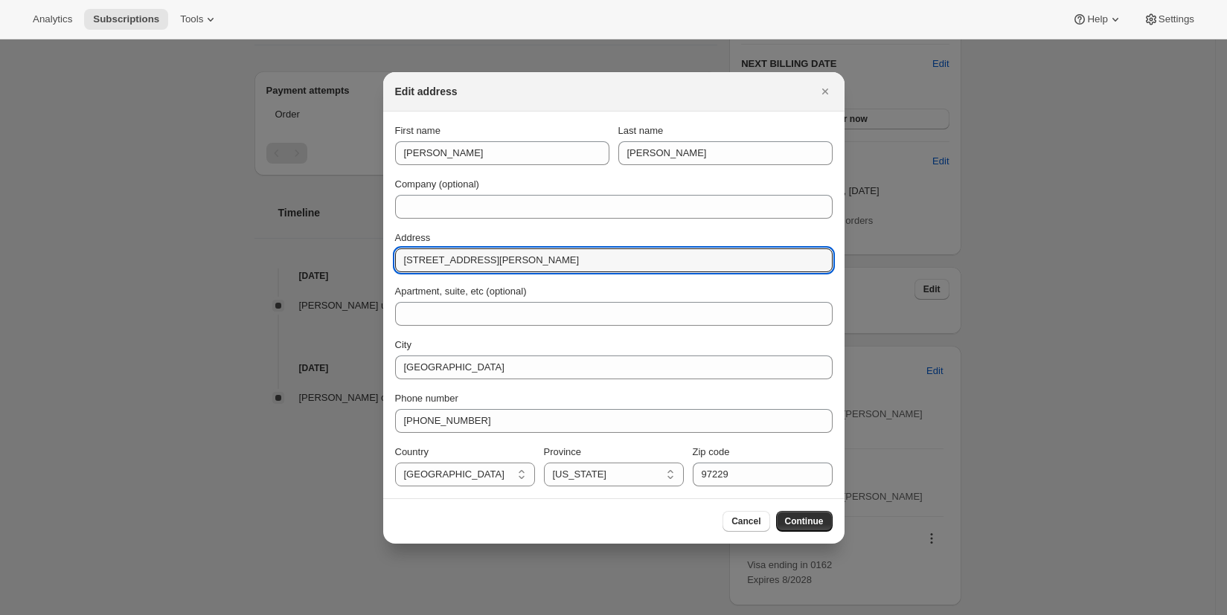
drag, startPoint x: 621, startPoint y: 269, endPoint x: 566, endPoint y: 245, distance: 60.0
click at [504, 261] on input "[STREET_ADDRESS][PERSON_NAME]" at bounding box center [614, 261] width 438 height 24
type input "[STREET_ADDRESS][PERSON_NAME]"
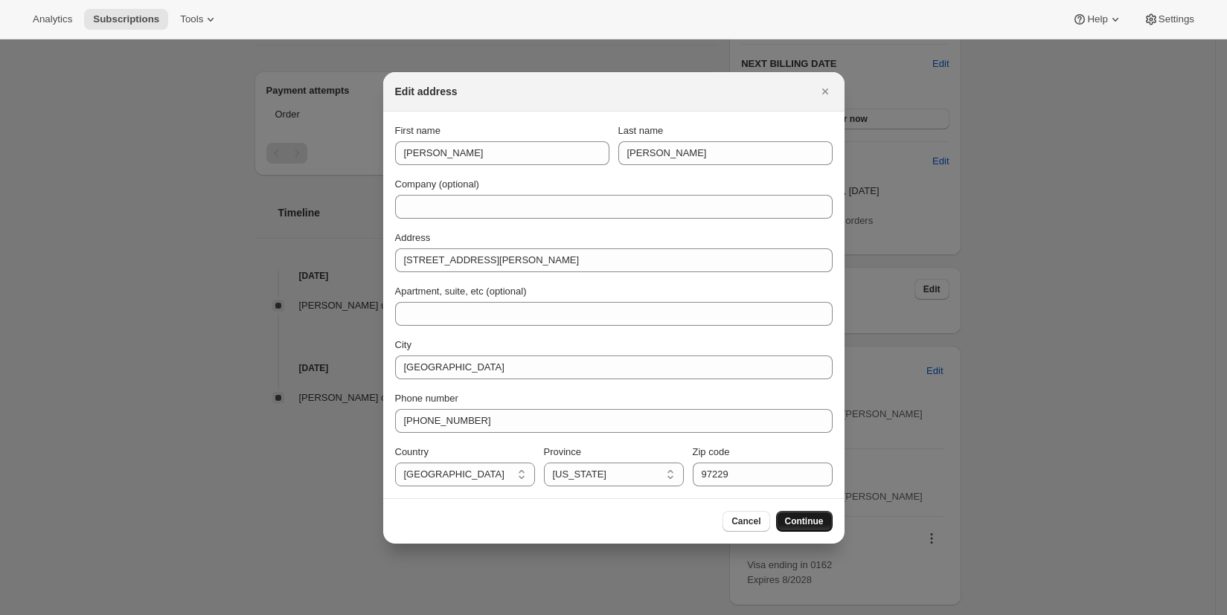
click at [802, 525] on span "Continue" at bounding box center [804, 522] width 39 height 12
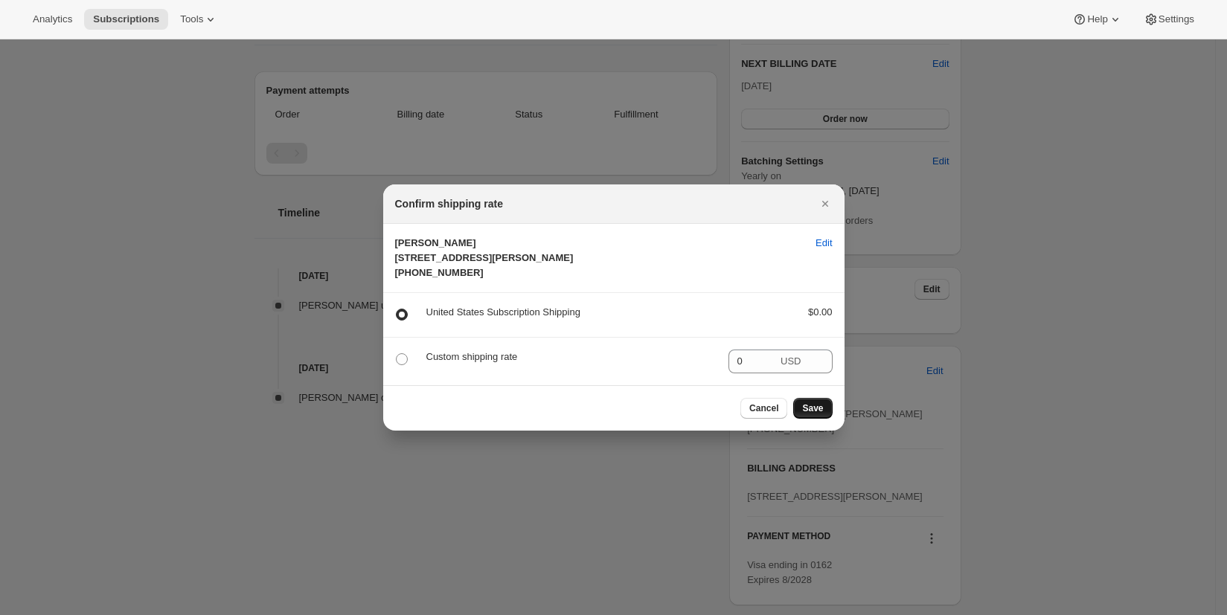
click at [809, 415] on span "Save" at bounding box center [812, 409] width 21 height 12
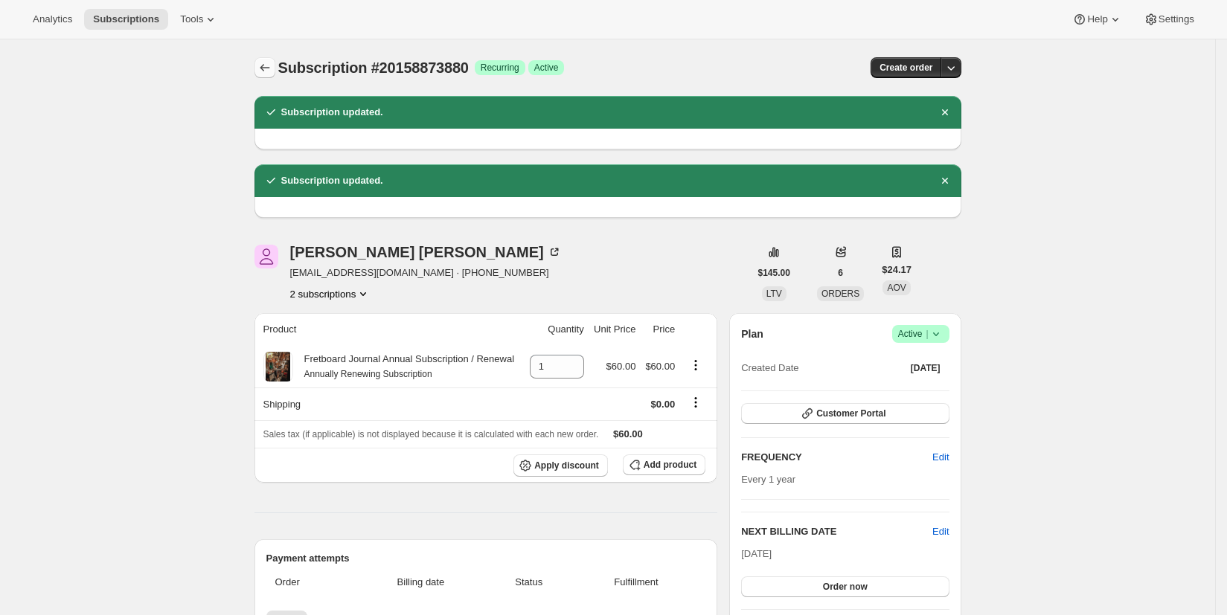
click at [272, 71] on icon "Subscriptions" at bounding box center [264, 67] width 15 height 15
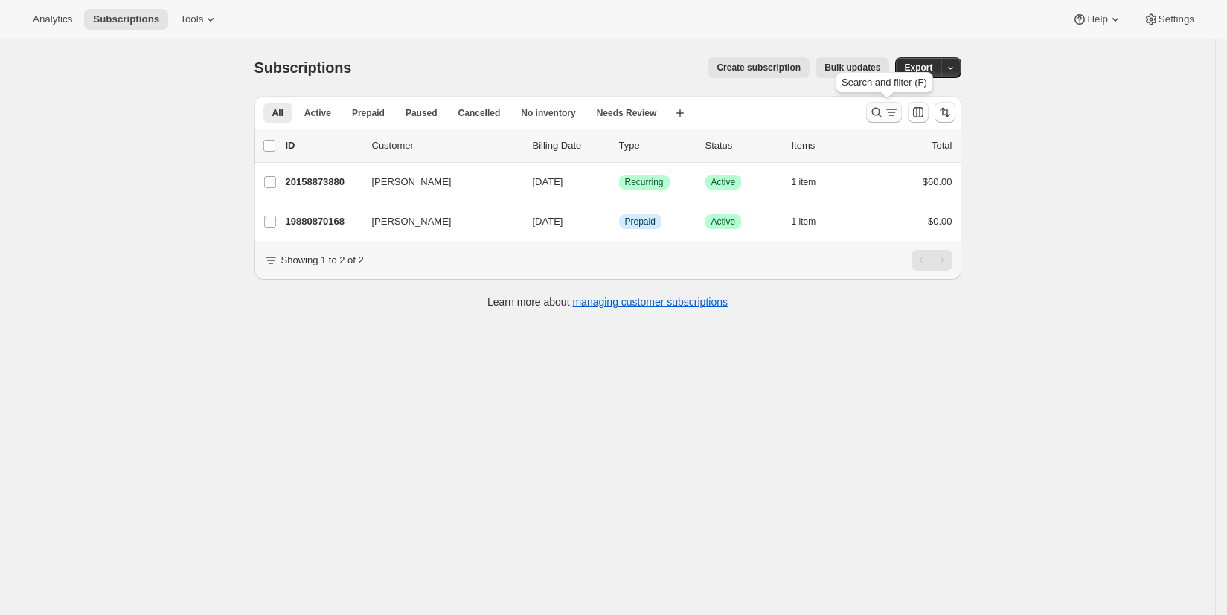
click at [881, 116] on icon "Search and filter results" at bounding box center [876, 112] width 15 height 15
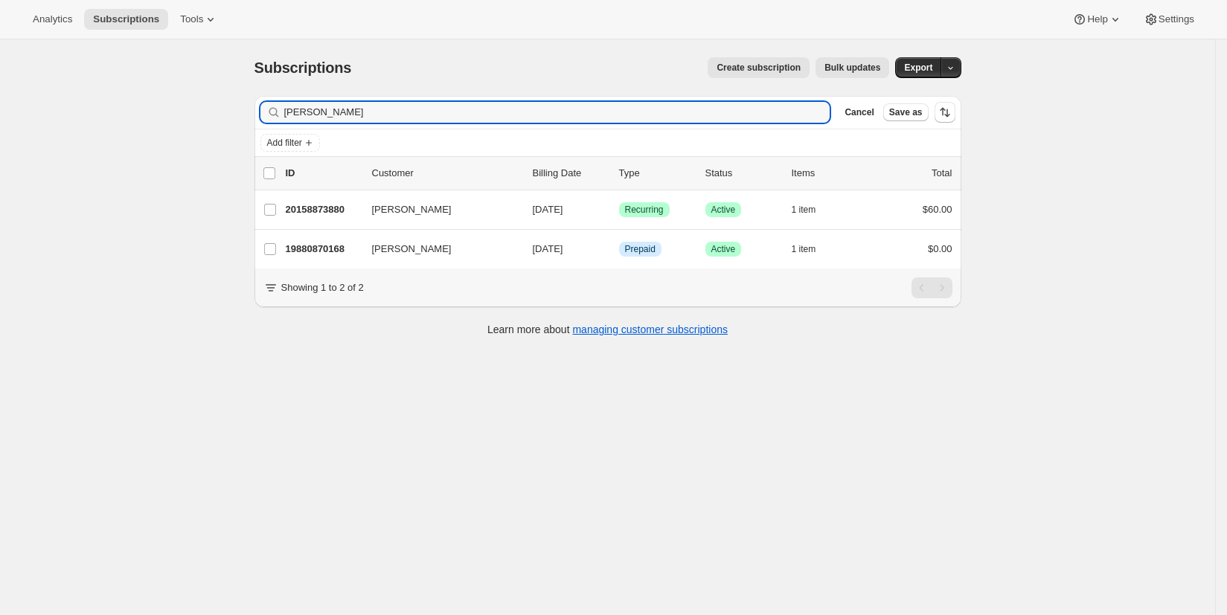
drag, startPoint x: 322, startPoint y: 116, endPoint x: 246, endPoint y: 118, distance: 75.2
click at [246, 118] on div "Filter subscribers [PERSON_NAME] Clear Cancel Save as Add filter 0 selected Upd…" at bounding box center [602, 218] width 719 height 268
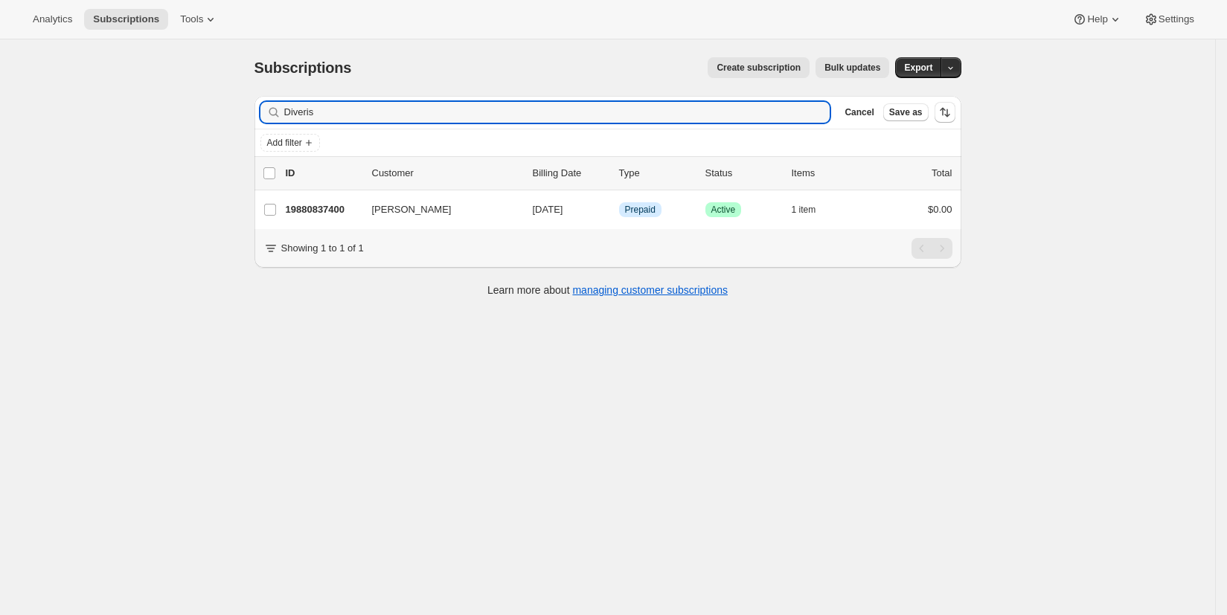
type input "Diveris"
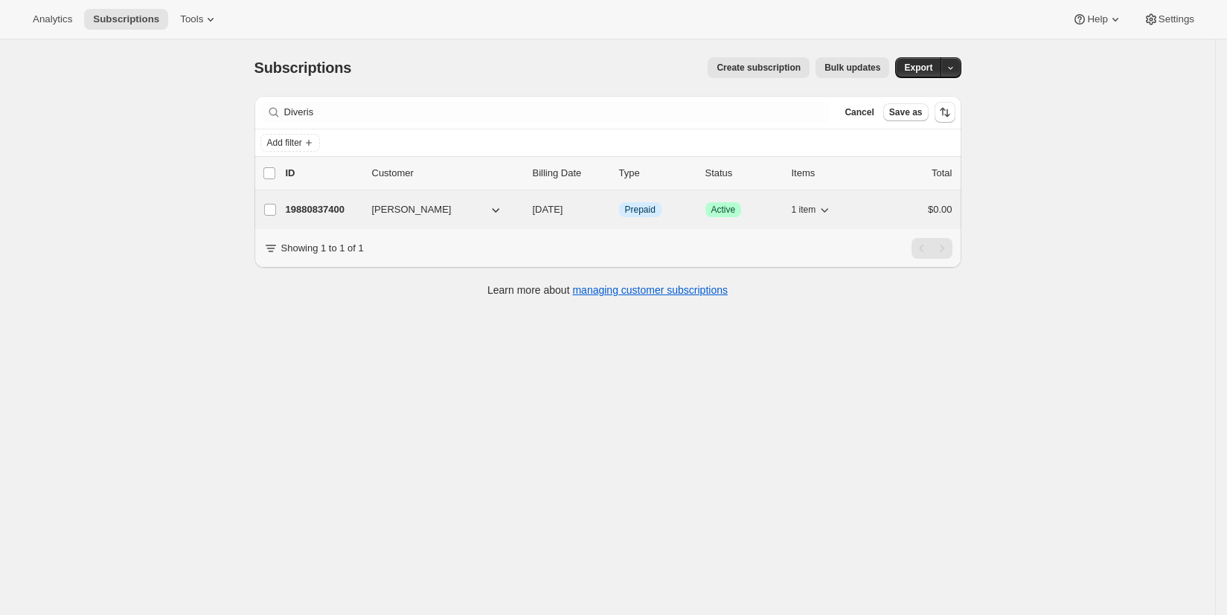
click at [304, 213] on p "19880837400" at bounding box center [323, 209] width 74 height 15
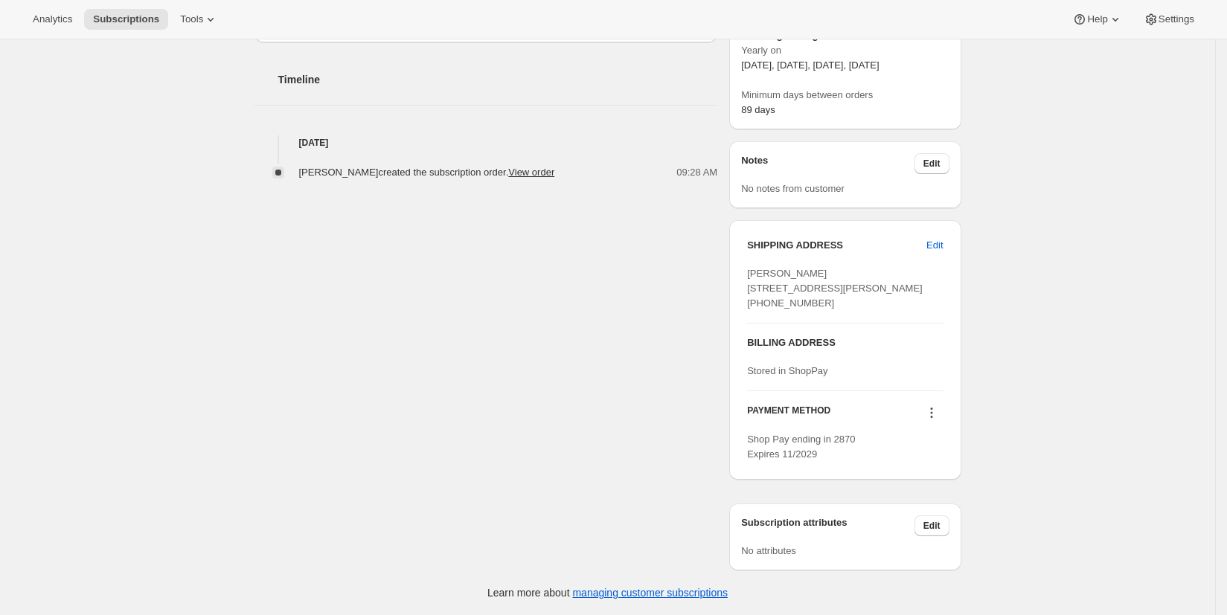
scroll to position [549, 0]
click at [938, 234] on button "Edit" at bounding box center [935, 246] width 34 height 24
select select "United States"
select select "IN"
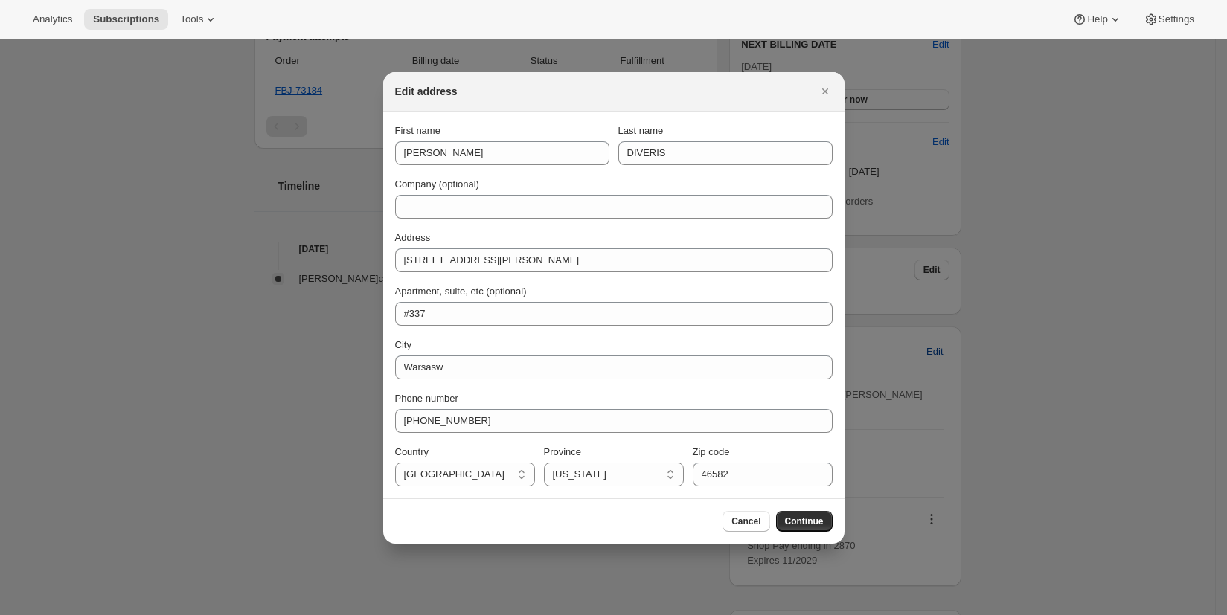
scroll to position [0, 0]
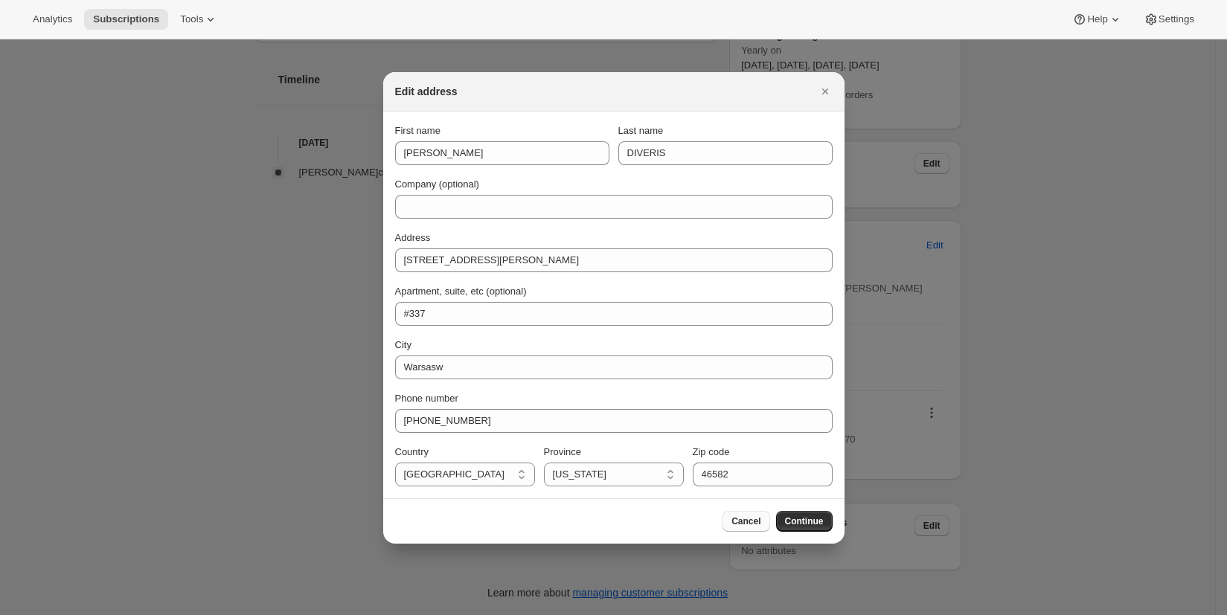
click at [737, 523] on span "Cancel" at bounding box center [746, 522] width 29 height 12
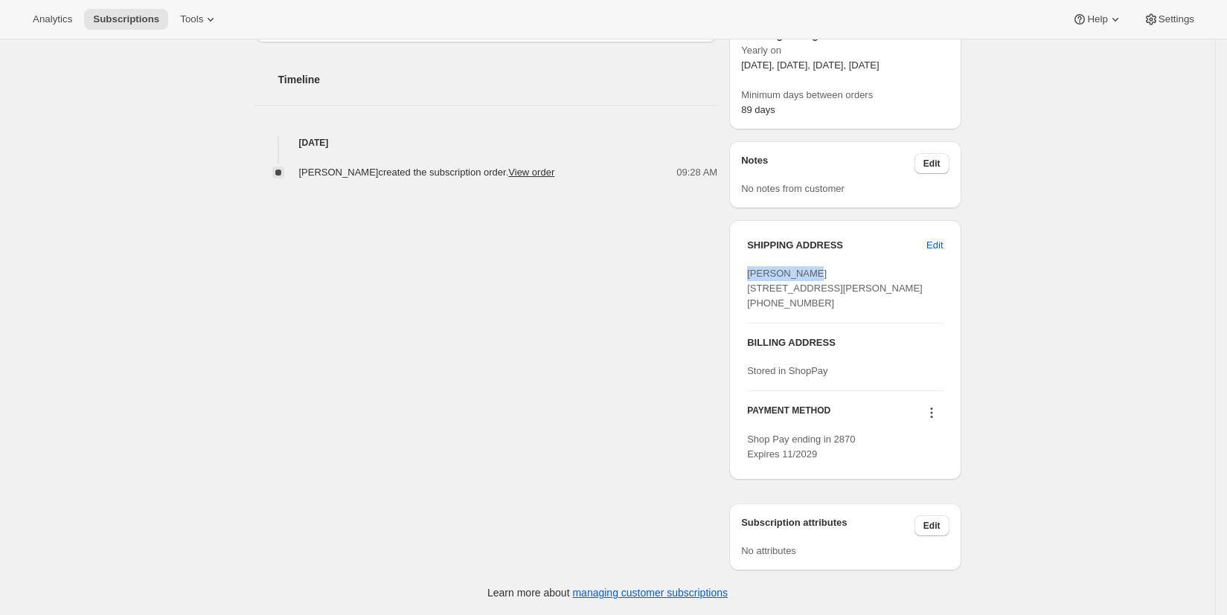
drag, startPoint x: 753, startPoint y: 230, endPoint x: 818, endPoint y: 230, distance: 64.7
click at [822, 266] on div "JOHN DIVERIS 2562 Walton Blvd #337 Warsasw IN, 46582 United States +12192638849" at bounding box center [845, 288] width 196 height 45
copy span "JOHN DIVERIS"
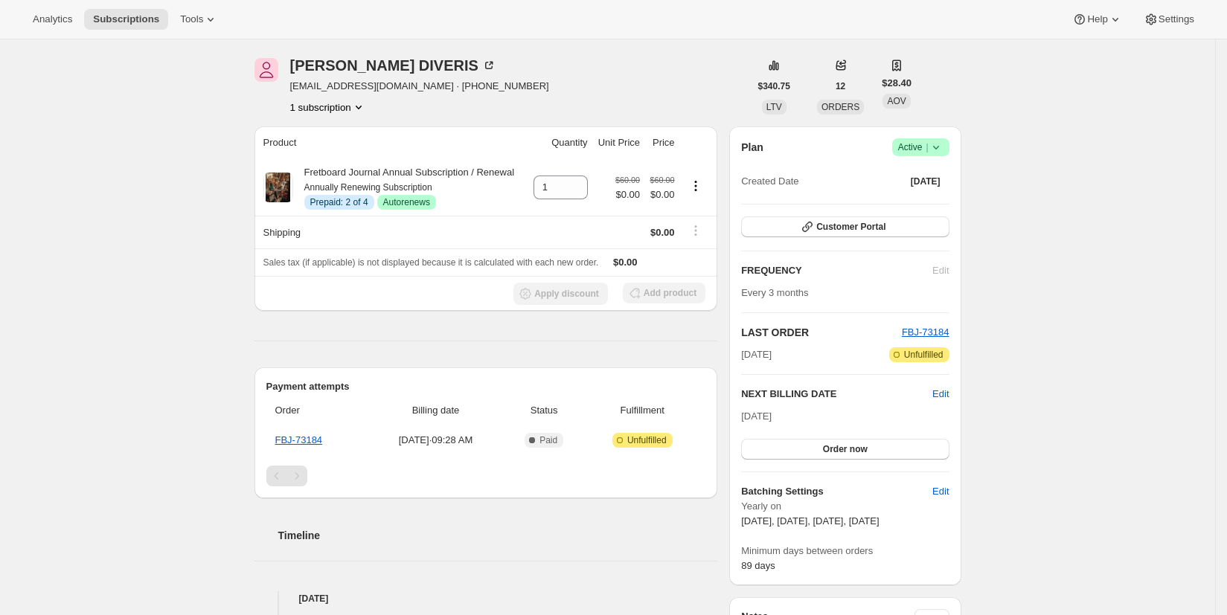
scroll to position [0, 0]
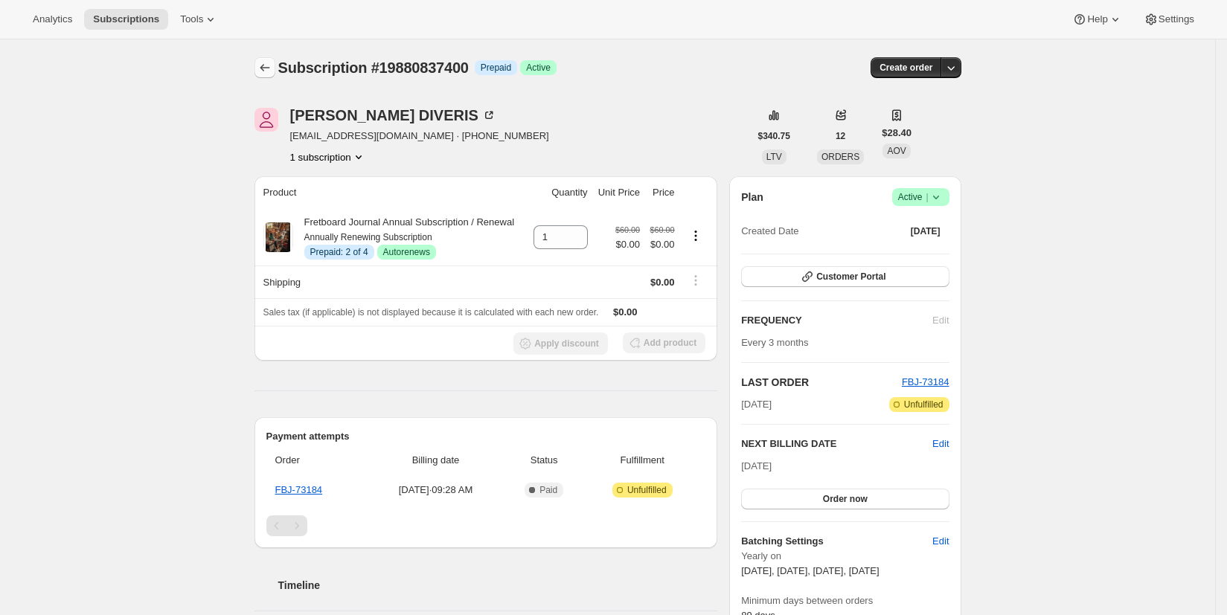
click at [267, 66] on icon "Subscriptions" at bounding box center [264, 67] width 15 height 15
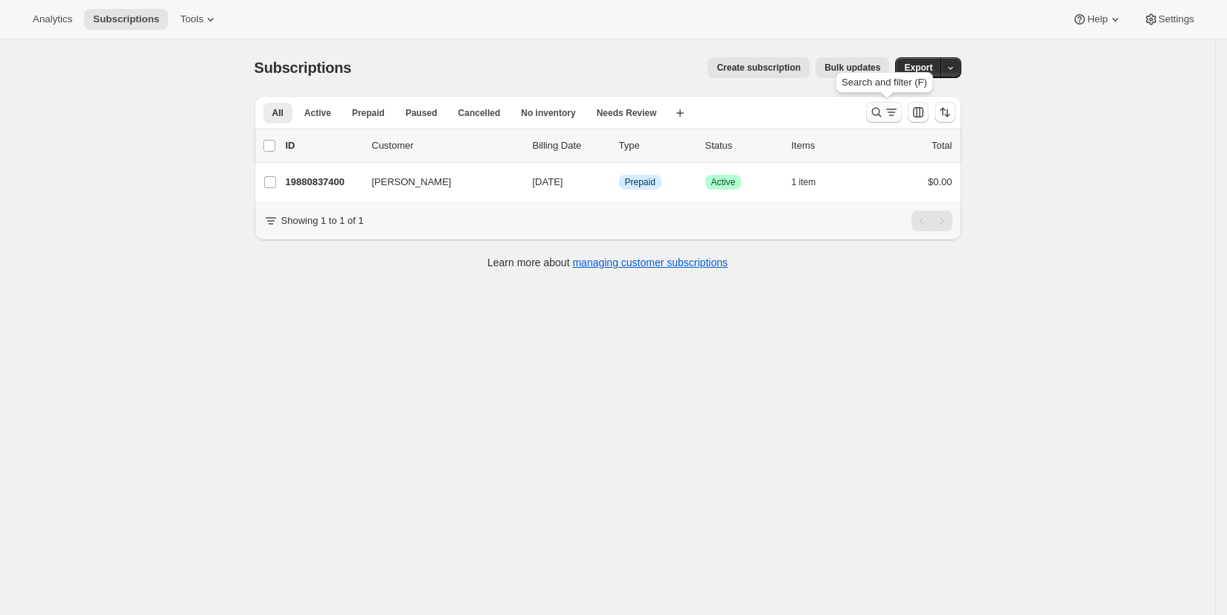
click at [881, 115] on icon "Search and filter results" at bounding box center [876, 113] width 10 height 10
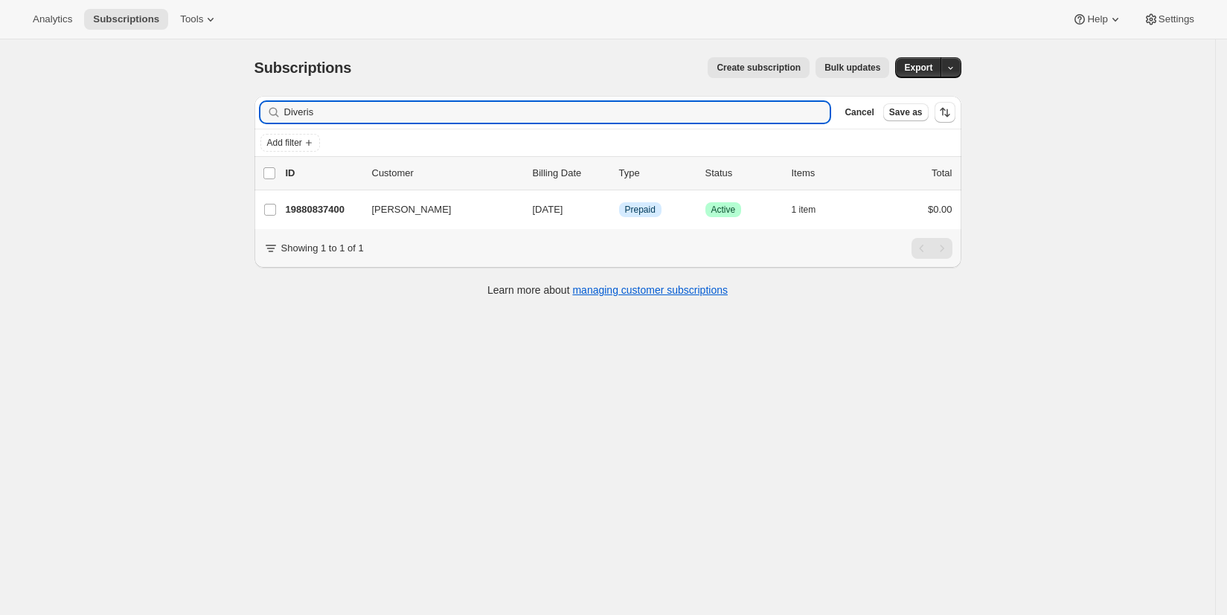
drag, startPoint x: 354, startPoint y: 116, endPoint x: 265, endPoint y: 112, distance: 89.4
click at [270, 115] on div "Diveris Clear" at bounding box center [545, 112] width 570 height 21
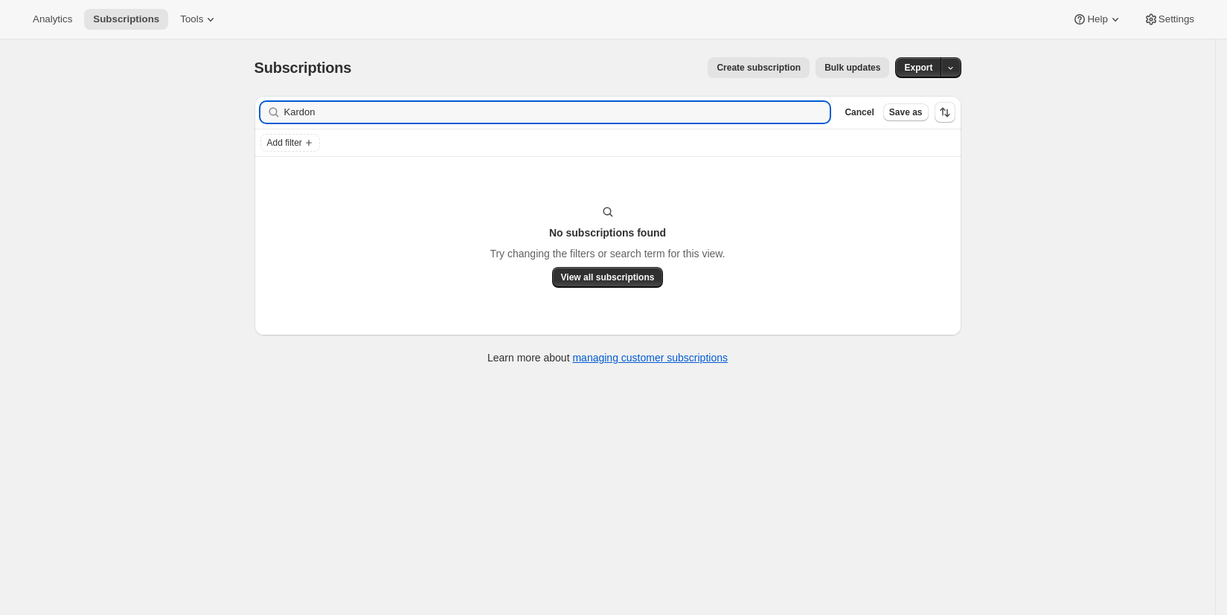
drag, startPoint x: 325, startPoint y: 115, endPoint x: 282, endPoint y: 113, distance: 43.2
click at [282, 113] on div "Kardon Clear" at bounding box center [545, 112] width 570 height 21
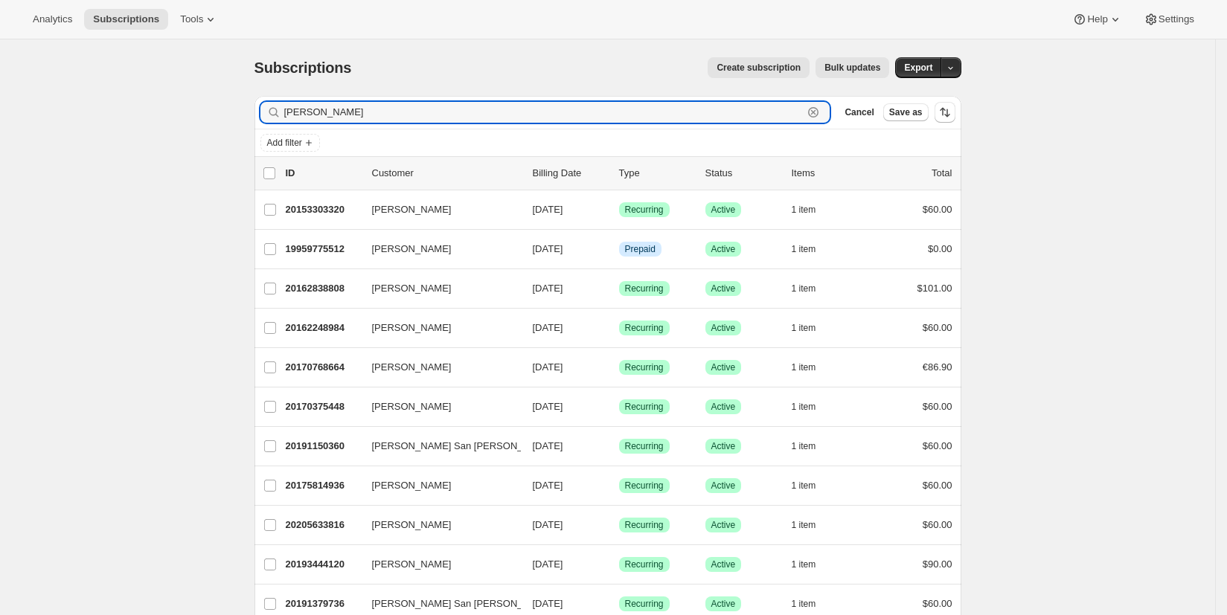
drag, startPoint x: 348, startPoint y: 115, endPoint x: 253, endPoint y: 115, distance: 95.3
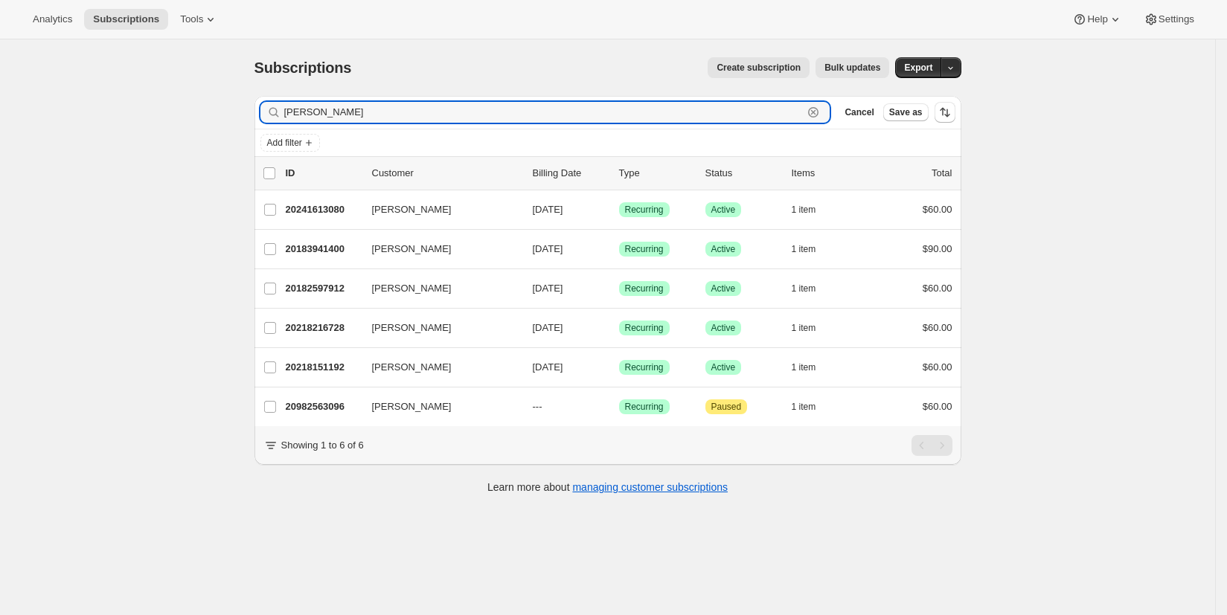
type input "marty"
drag, startPoint x: 343, startPoint y: 116, endPoint x: 231, endPoint y: 112, distance: 112.5
click at [231, 112] on div "Subscriptions. This page is ready Subscriptions Create subscription Bulk update…" at bounding box center [607, 346] width 1215 height 615
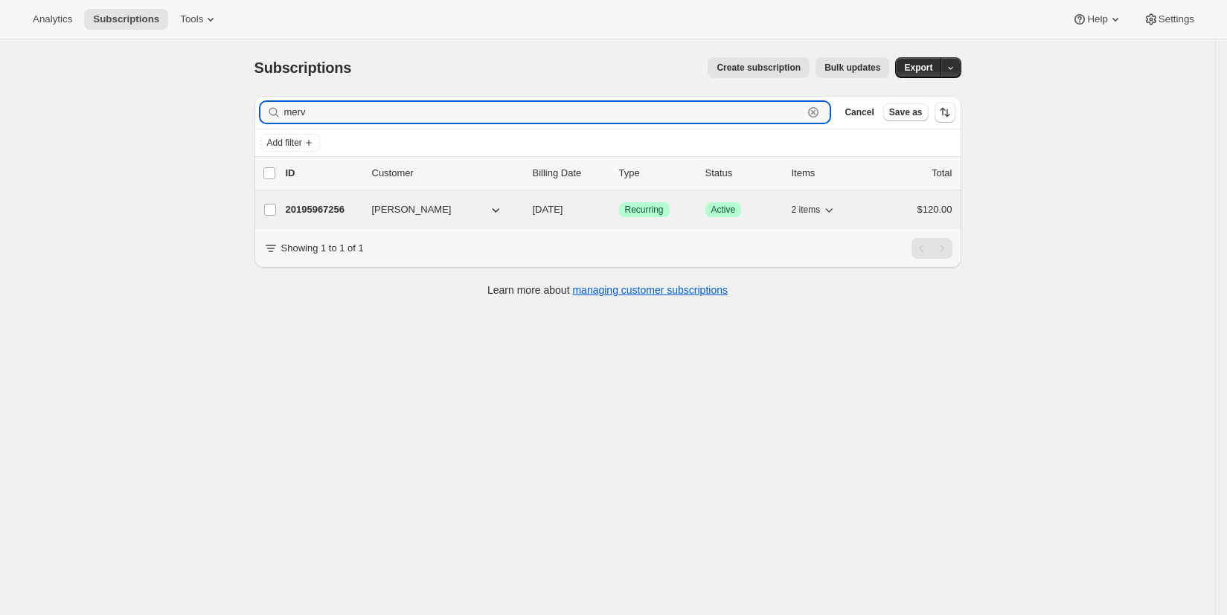
type input "merv"
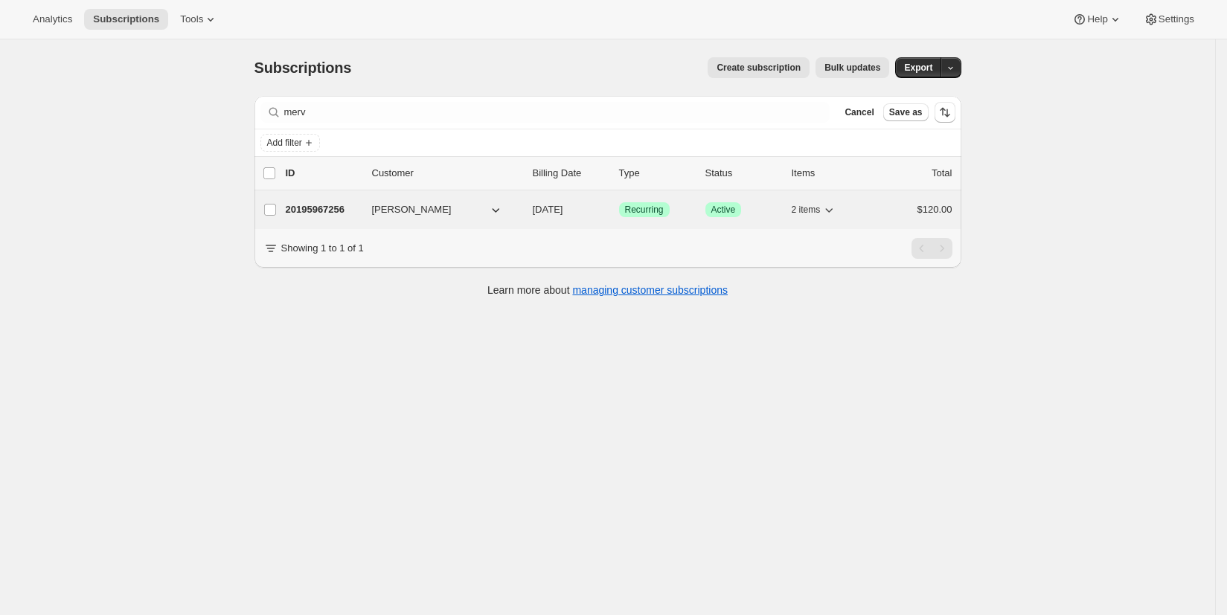
click at [420, 213] on span "Merv Adrian" at bounding box center [412, 209] width 80 height 15
click at [309, 210] on p "20195967256" at bounding box center [323, 209] width 74 height 15
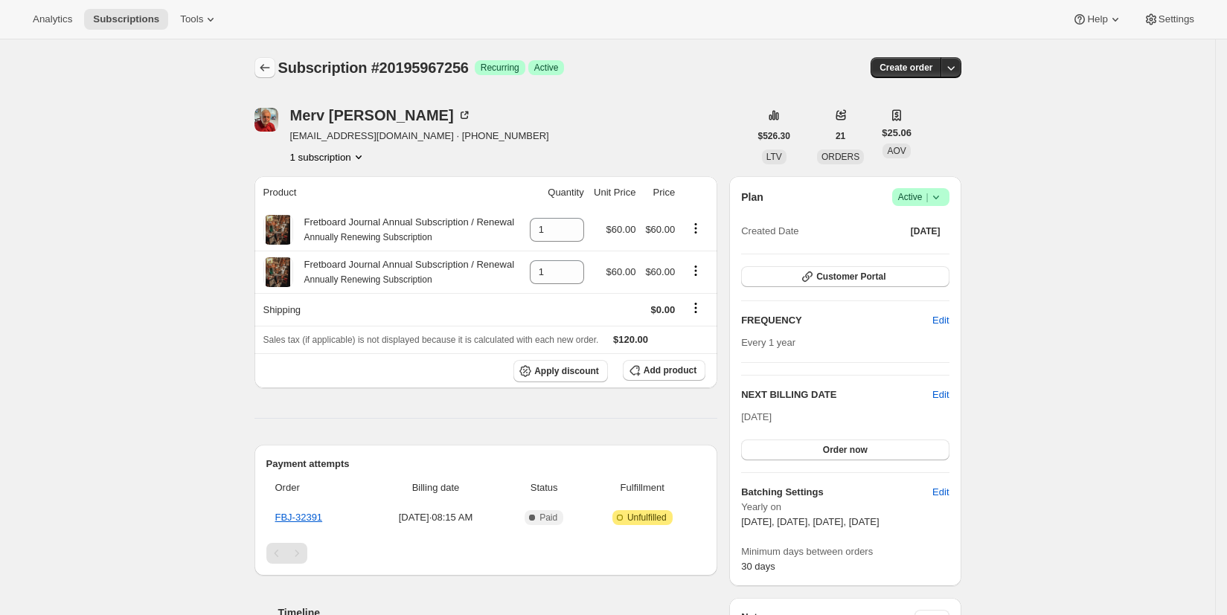
click at [272, 70] on icon "Subscriptions" at bounding box center [264, 67] width 15 height 15
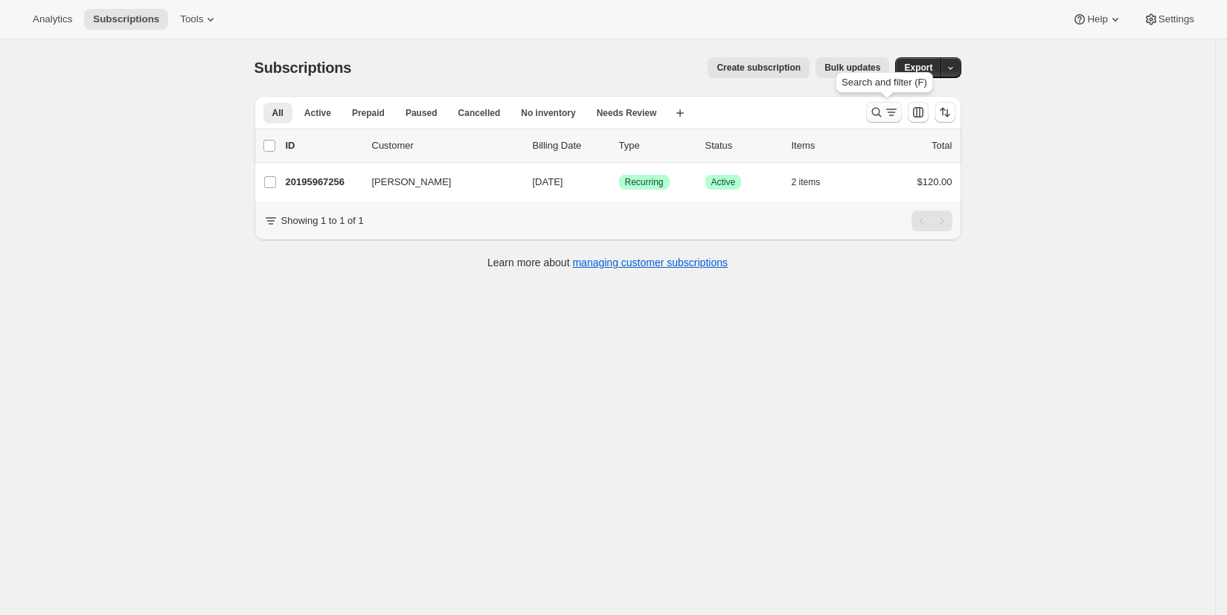
click at [877, 115] on icon "Search and filter results" at bounding box center [876, 112] width 15 height 15
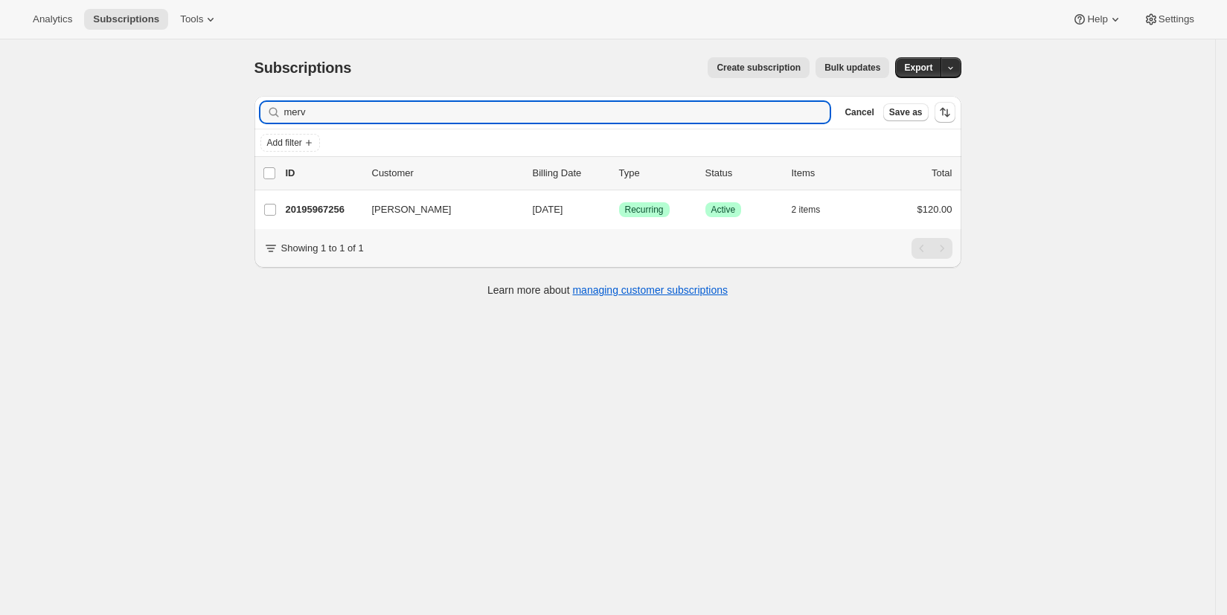
drag, startPoint x: 345, startPoint y: 118, endPoint x: 250, endPoint y: 108, distance: 95.8
click at [250, 108] on div "Filter subscribers merv Clear Cancel Save as Add filter 0 selected Update next …" at bounding box center [602, 198] width 719 height 228
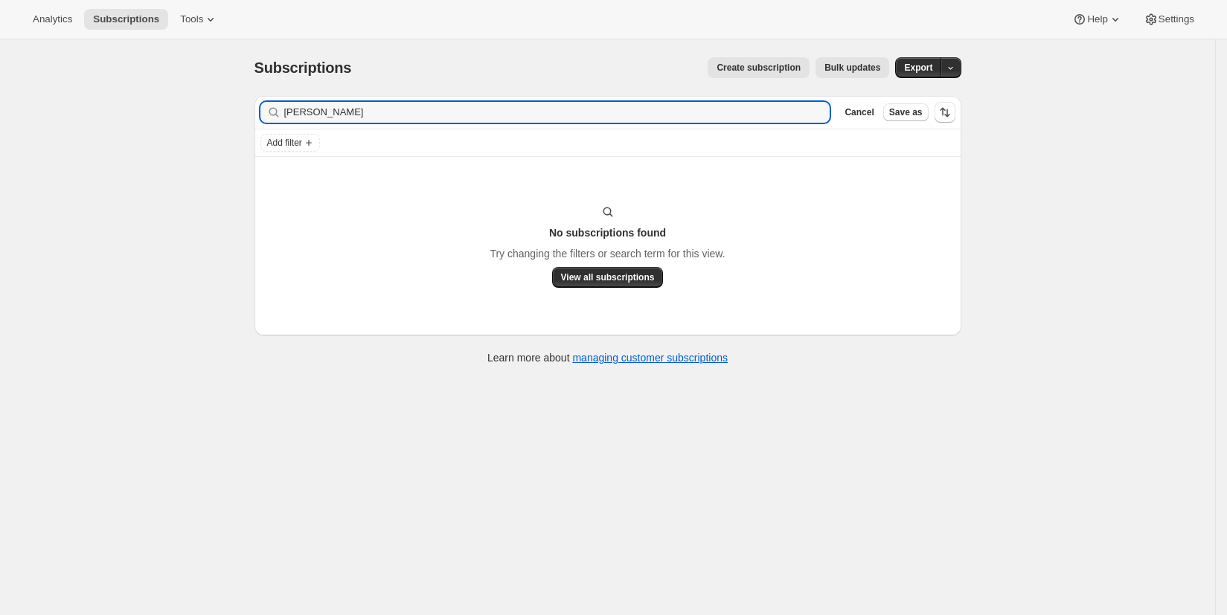
type input "Sigworth"
drag, startPoint x: 340, startPoint y: 115, endPoint x: 271, endPoint y: 114, distance: 69.2
click at [271, 115] on div "Sigworth Clear" at bounding box center [545, 112] width 570 height 21
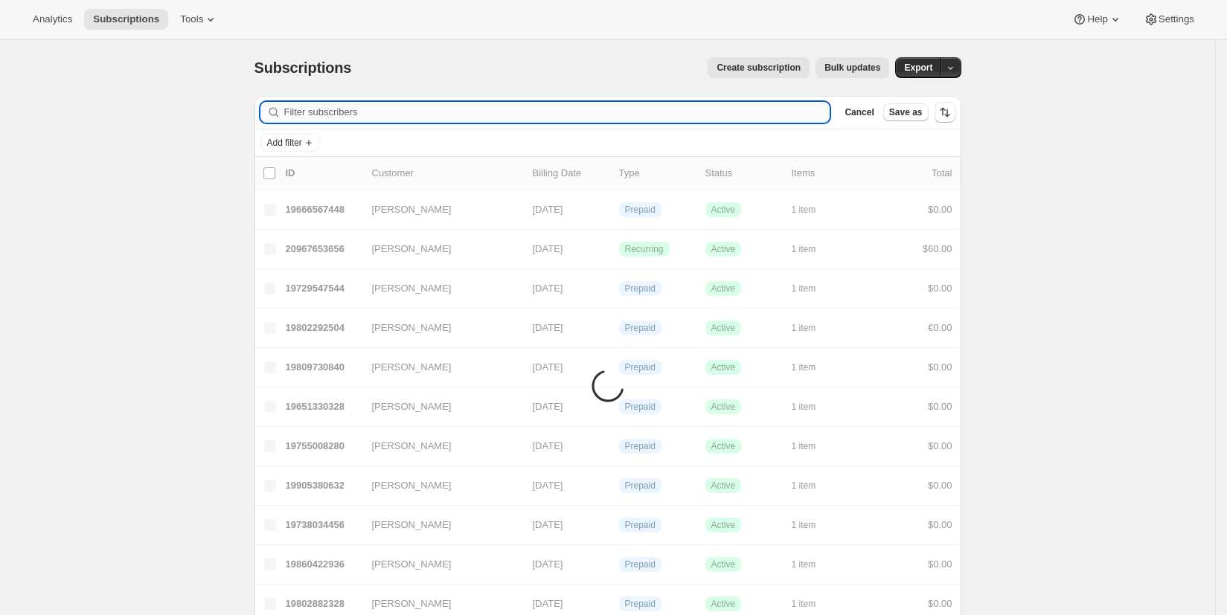
paste input "Pampus"
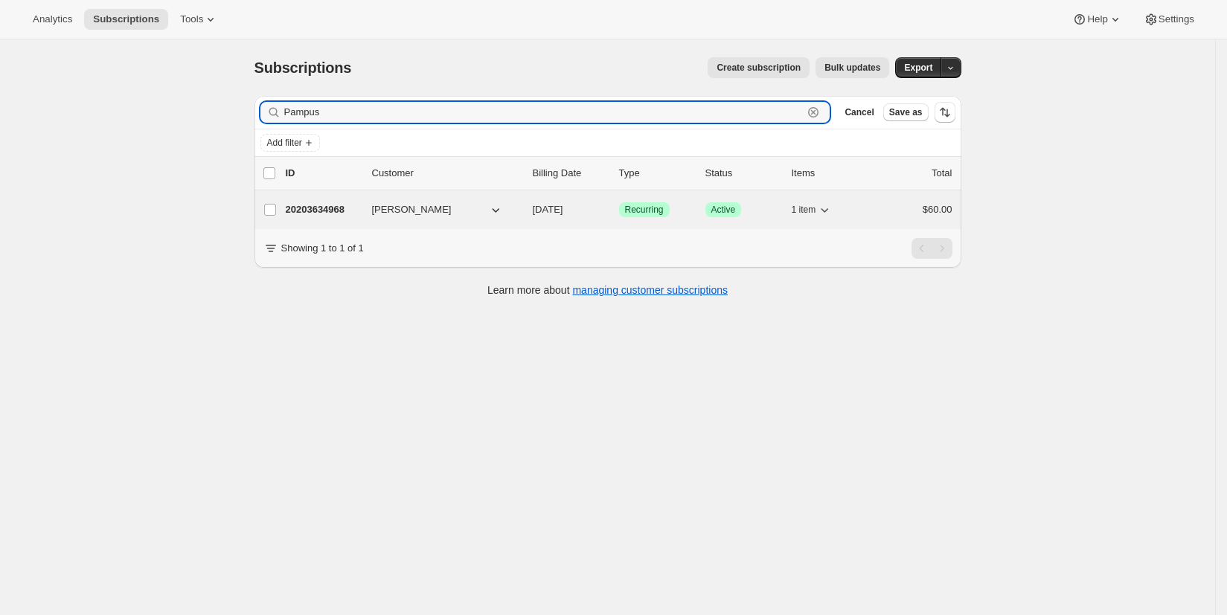
type input "Pampus"
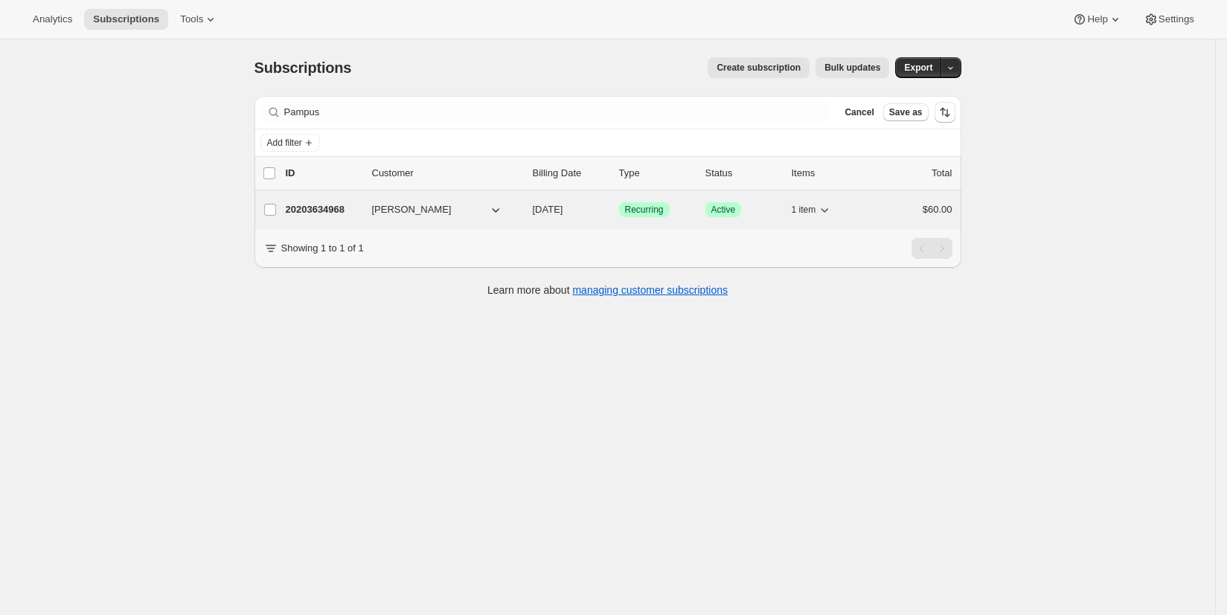
click at [403, 213] on span "Cameron Pampus" at bounding box center [412, 209] width 80 height 15
click at [322, 211] on p "20203634968" at bounding box center [323, 209] width 74 height 15
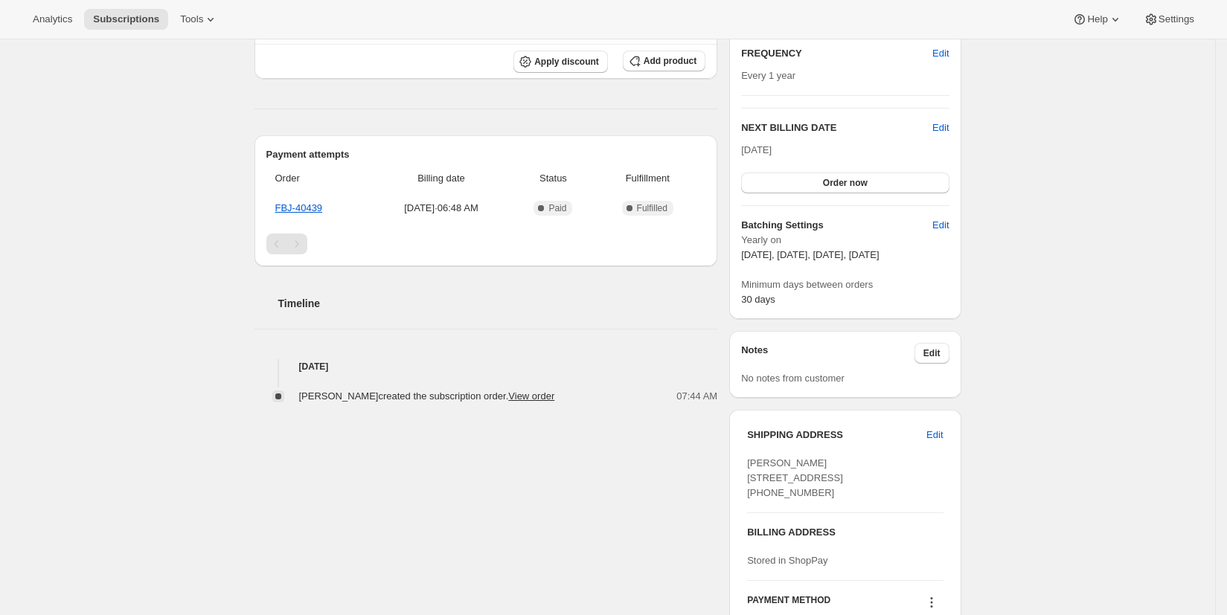
scroll to position [287, 0]
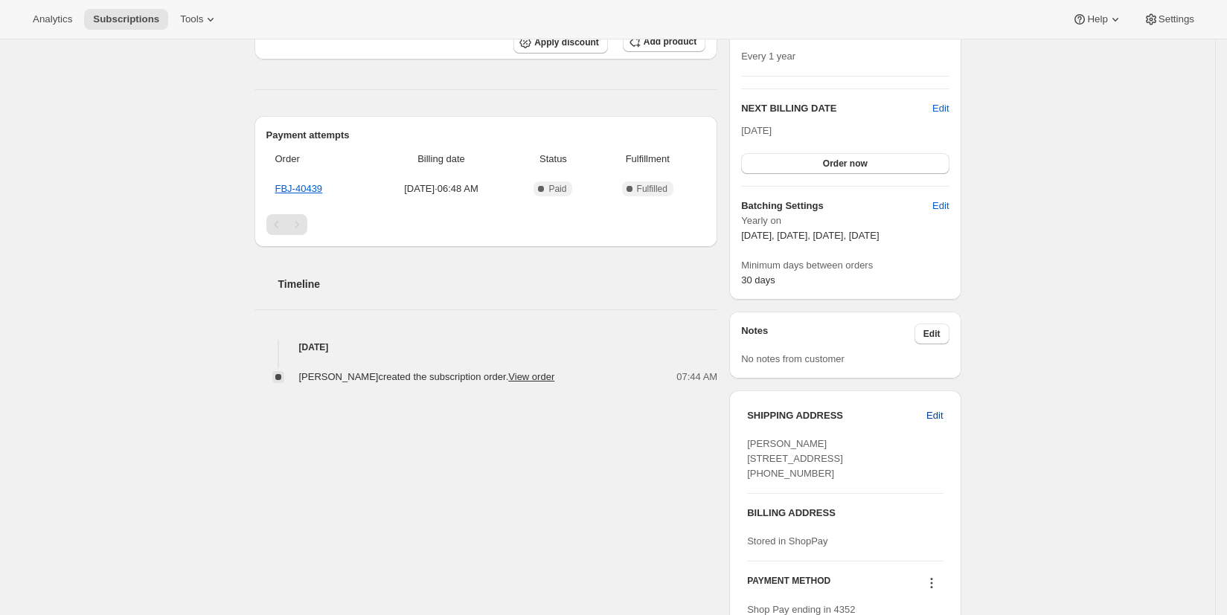
click at [941, 418] on span "Edit" at bounding box center [935, 416] width 16 height 15
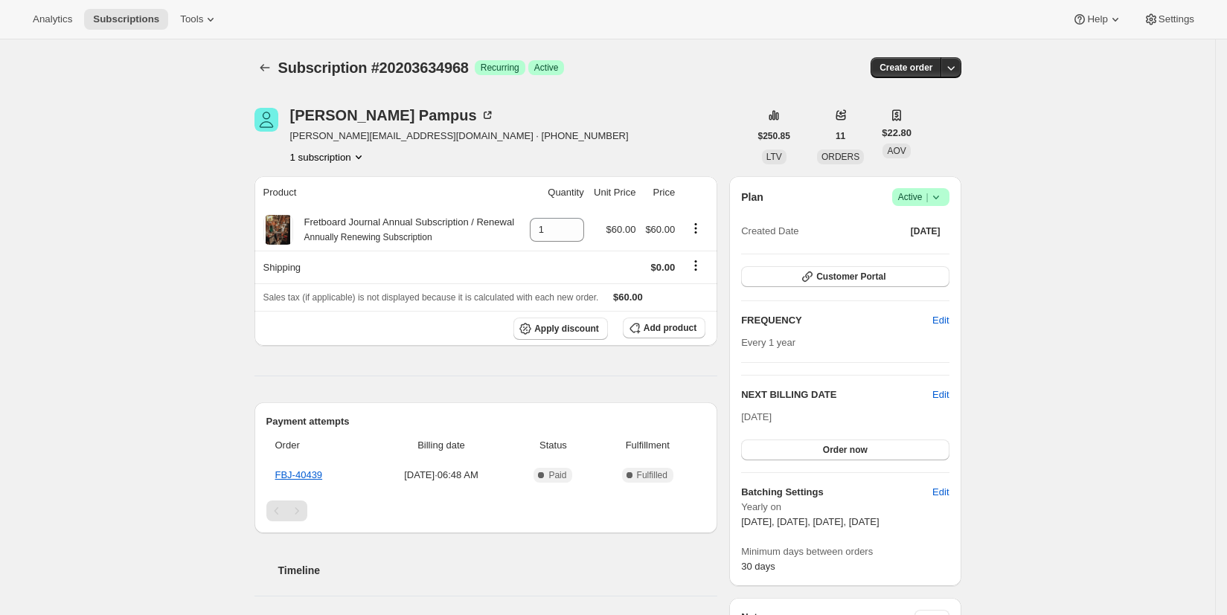
select select "United States"
select select "VA"
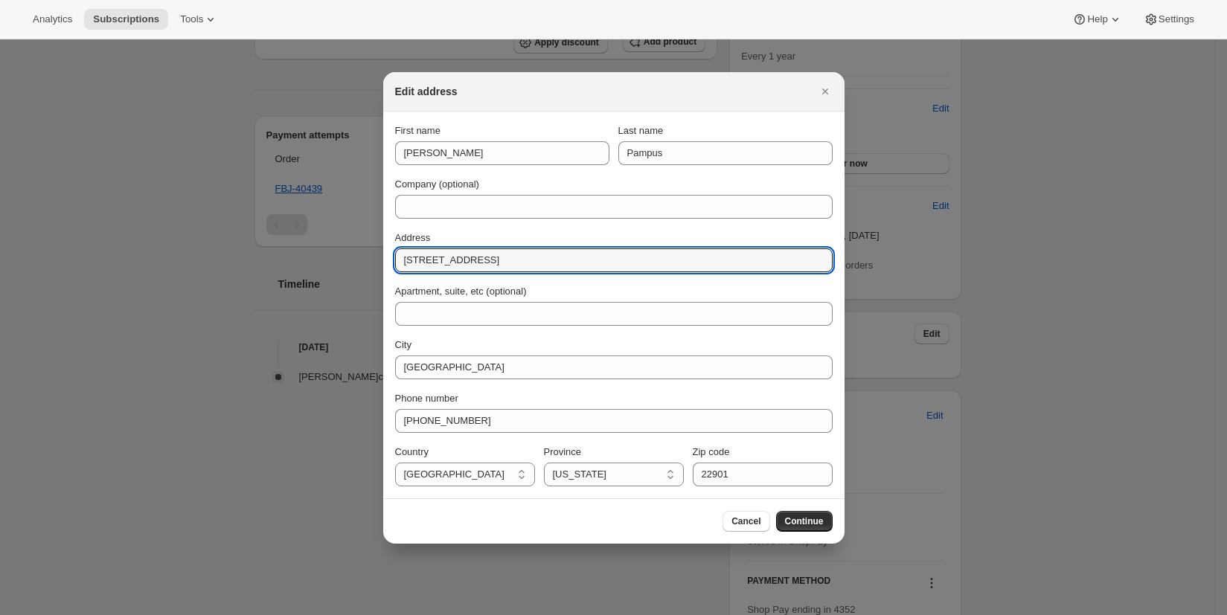
drag, startPoint x: 526, startPoint y: 260, endPoint x: 334, endPoint y: 249, distance: 192.3
paste input "1834 Gerritt St. Philadelphia, PA 19146"
type input "1834 Gerritt St. Philadelphia, PA 19146"
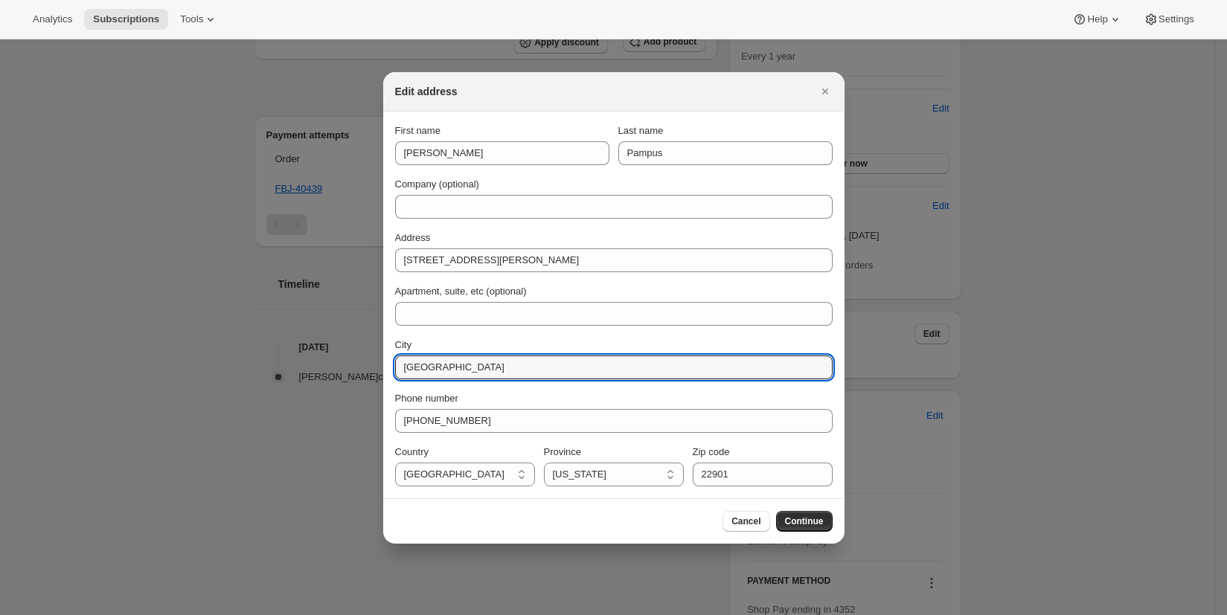
drag, startPoint x: 479, startPoint y: 365, endPoint x: 371, endPoint y: 358, distance: 108.1
type input "Philadelphia"
click at [669, 475] on select "Alabama Alaska American Samoa Arizona Arkansas Armed Forces Americas Armed Forc…" at bounding box center [614, 475] width 140 height 24
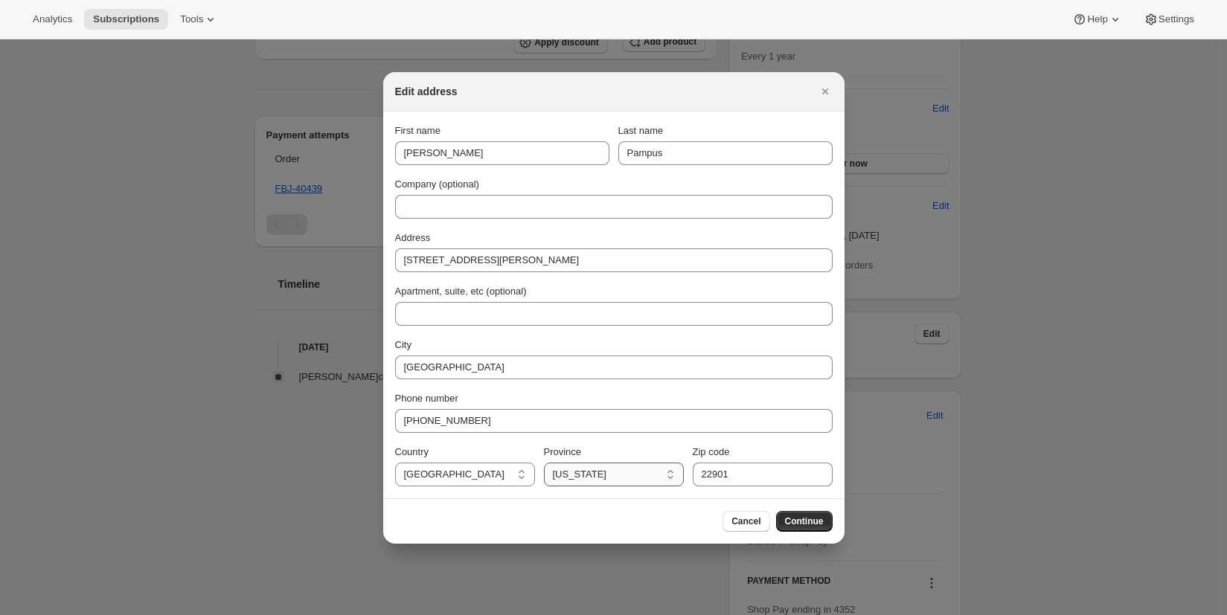
select select "PA"
drag, startPoint x: 721, startPoint y: 474, endPoint x: 682, endPoint y: 472, distance: 39.5
click at [684, 473] on div "Country Afghanistan Aland Islands Albania Algeria Andorra Angola Anguilla Antig…" at bounding box center [614, 466] width 438 height 42
type input "19146"
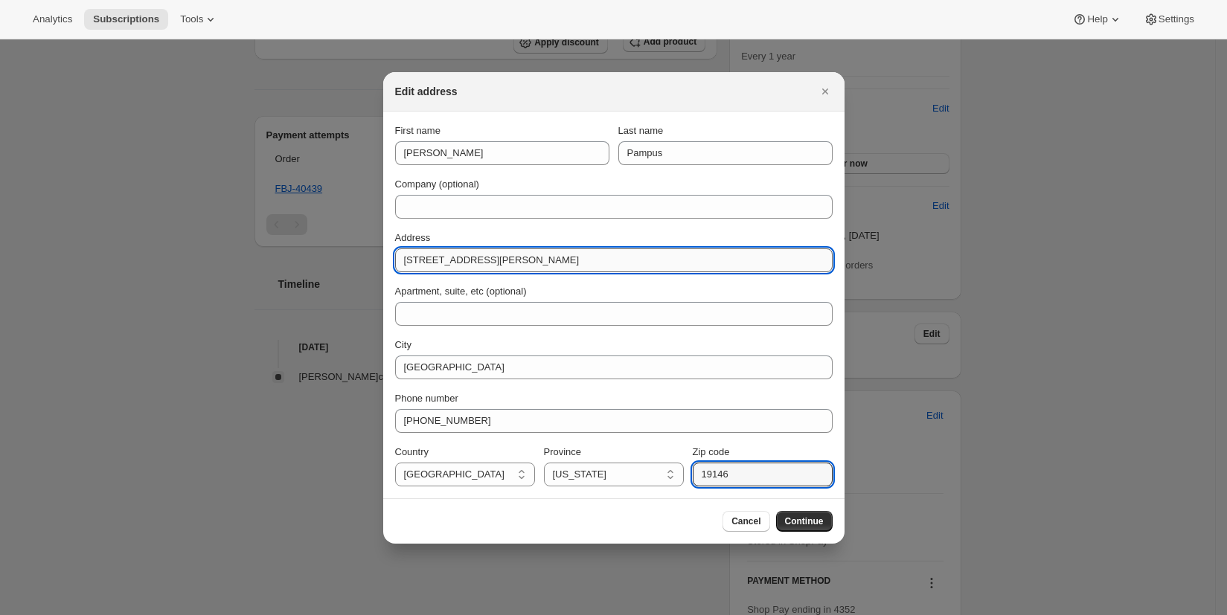
click at [604, 259] on input "1834 Gerritt St. Philadelphia, PA 19146" at bounding box center [614, 261] width 438 height 24
drag, startPoint x: 603, startPoint y: 259, endPoint x: 477, endPoint y: 258, distance: 125.8
click at [477, 258] on input "1834 Gerritt St. Philadelphia, PA 19146" at bounding box center [614, 261] width 438 height 24
type input "1834 Gerritt St."
click at [812, 525] on span "Continue" at bounding box center [804, 522] width 39 height 12
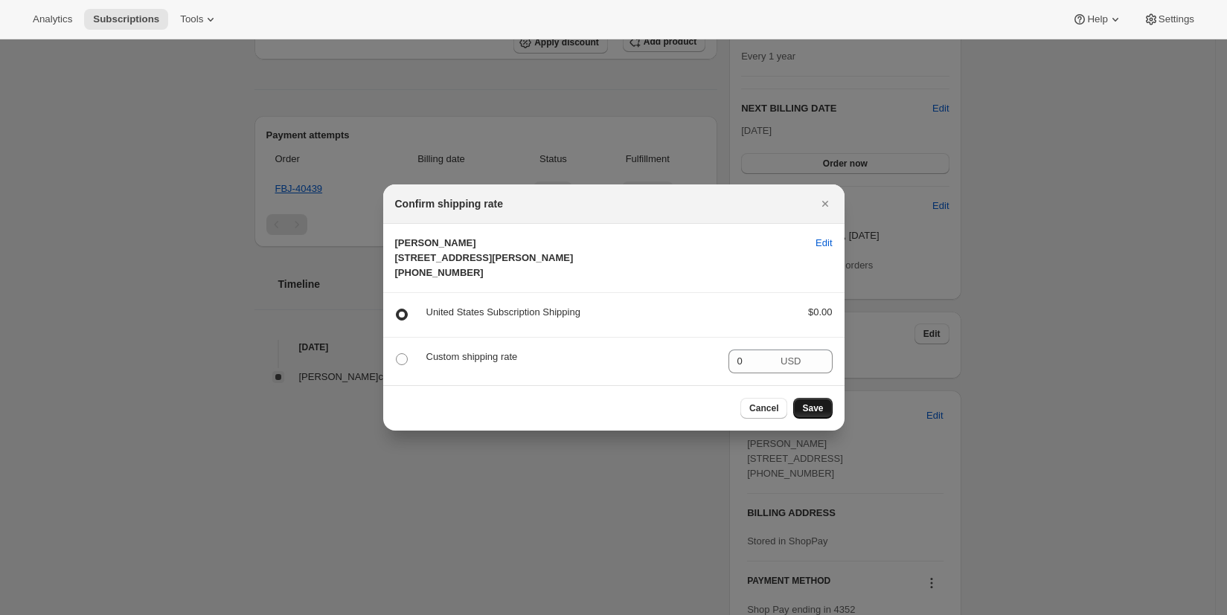
click at [817, 415] on span "Save" at bounding box center [812, 409] width 21 height 12
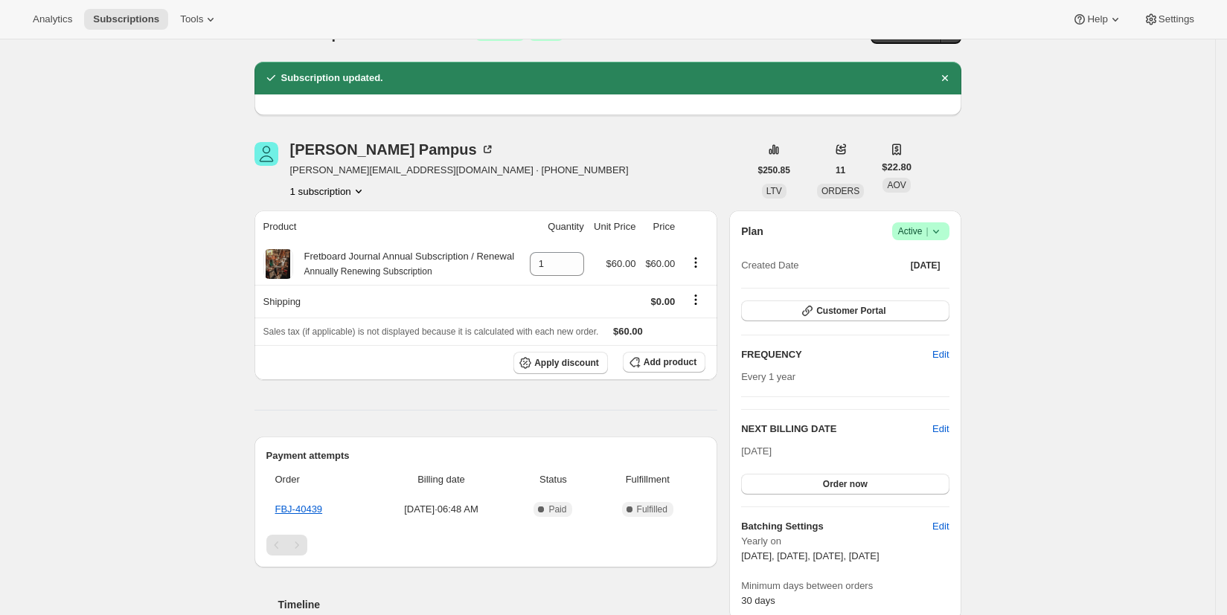
scroll to position [0, 0]
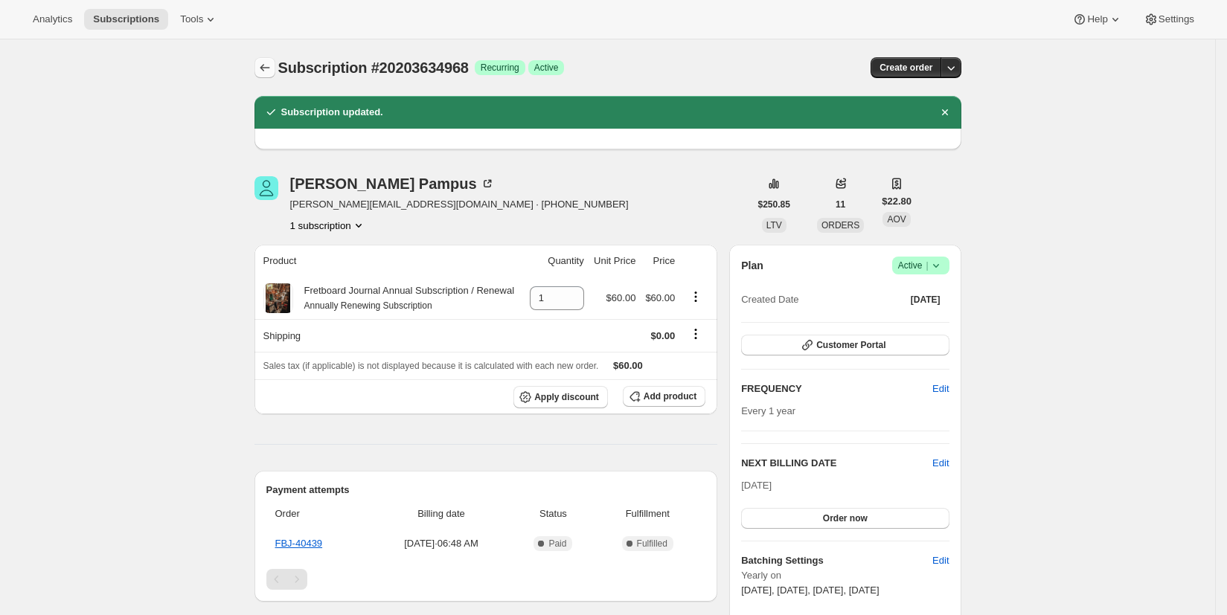
click at [267, 68] on icon "Subscriptions" at bounding box center [264, 67] width 15 height 15
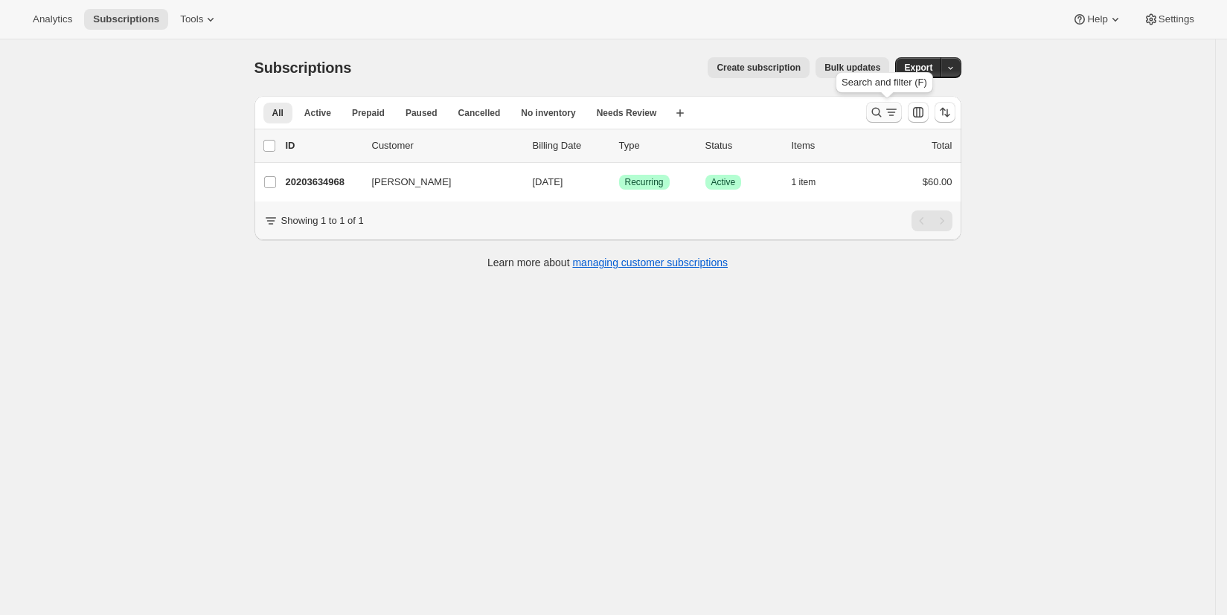
click at [875, 112] on icon "Search and filter results" at bounding box center [876, 112] width 15 height 15
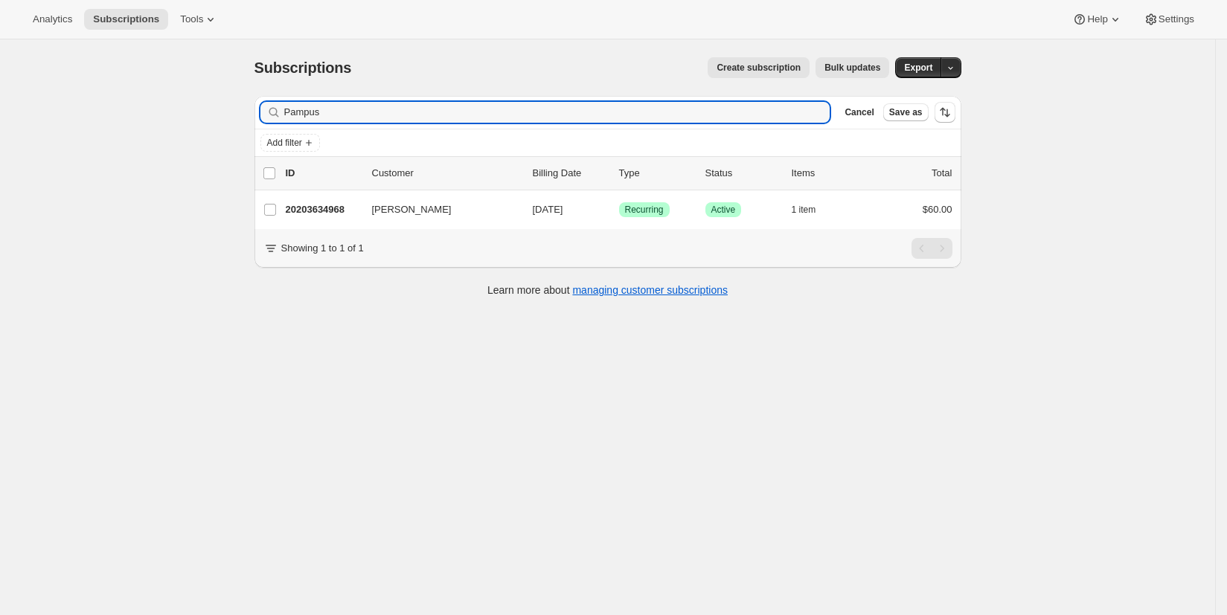
drag, startPoint x: 368, startPoint y: 112, endPoint x: 239, endPoint y: 100, distance: 130.0
click at [237, 103] on div "Subscriptions. This page is ready Subscriptions Create subscription Bulk update…" at bounding box center [607, 346] width 1215 height 615
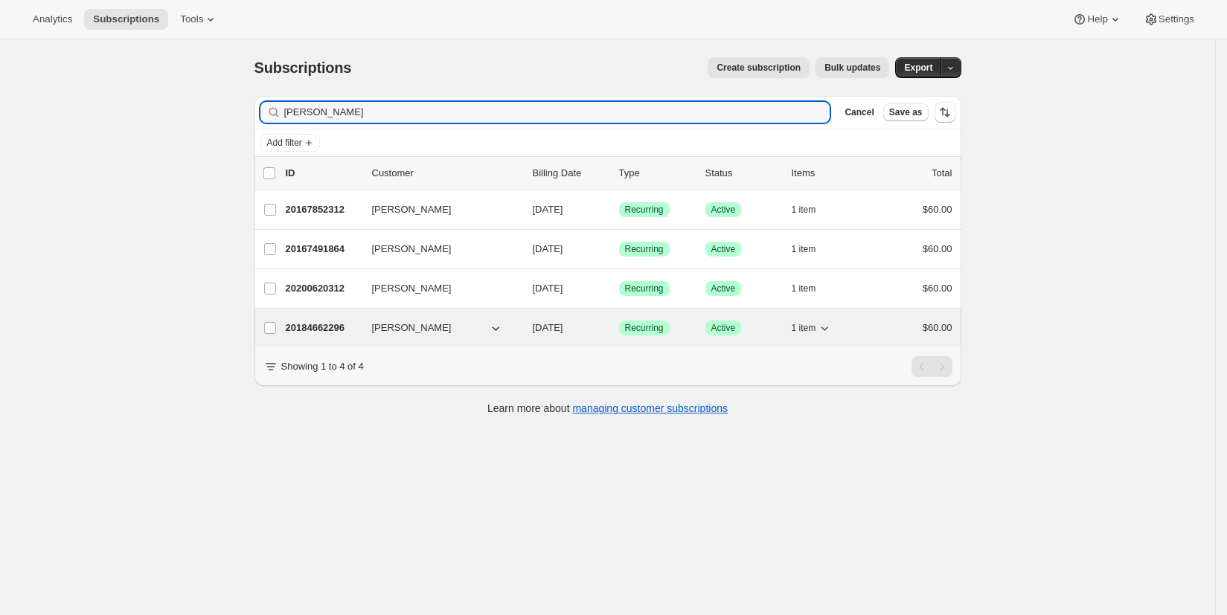
type input "McGrath"
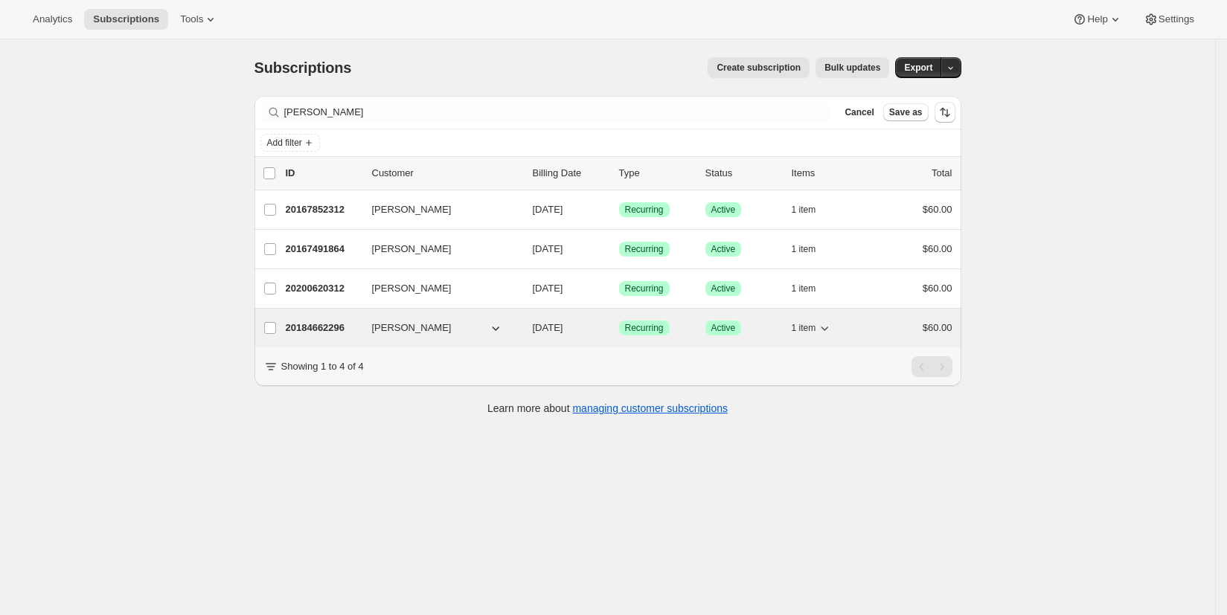
click at [420, 330] on span "Jason McGrath" at bounding box center [412, 328] width 80 height 15
click at [330, 330] on p "20184662296" at bounding box center [323, 328] width 74 height 15
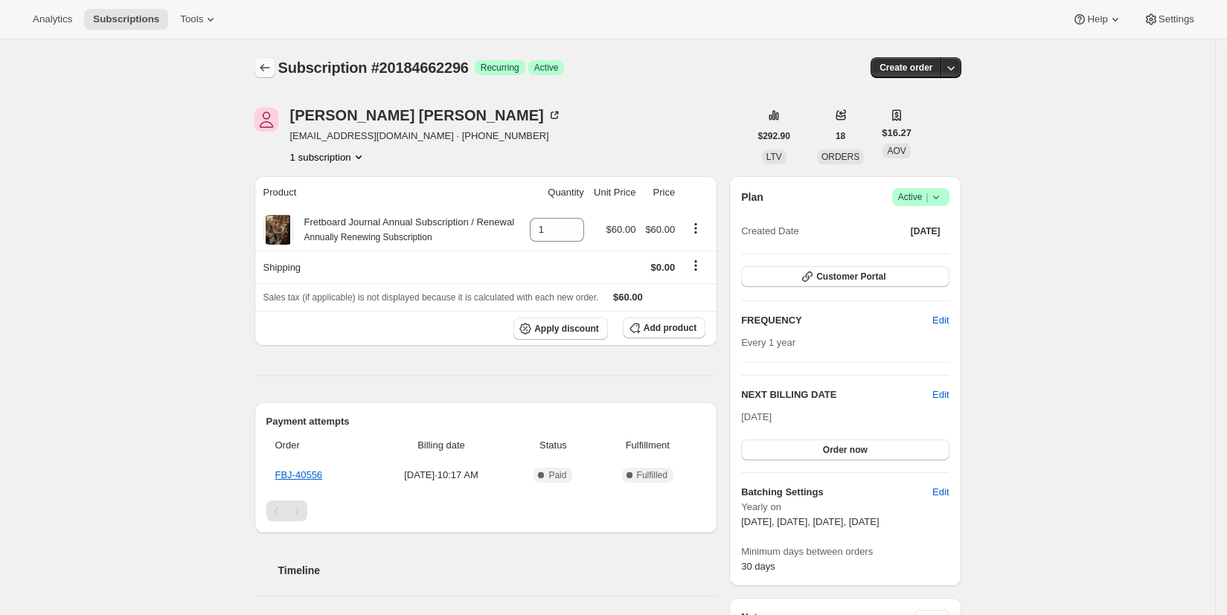
click at [267, 67] on icon "Subscriptions" at bounding box center [264, 67] width 15 height 15
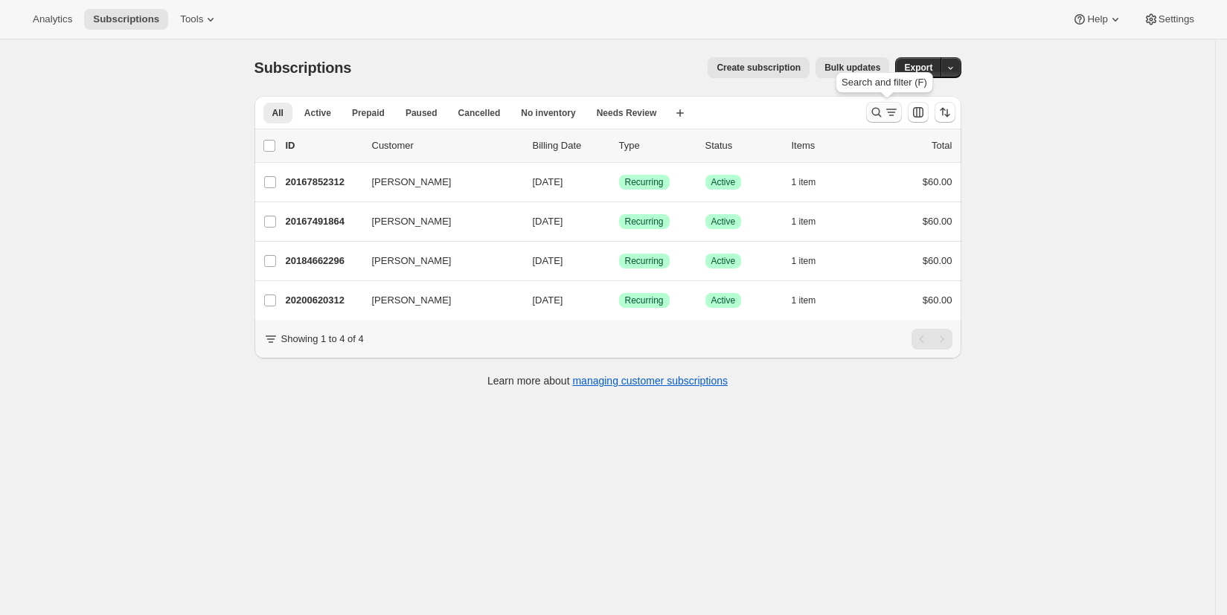
click at [880, 113] on icon "Search and filter results" at bounding box center [876, 112] width 15 height 15
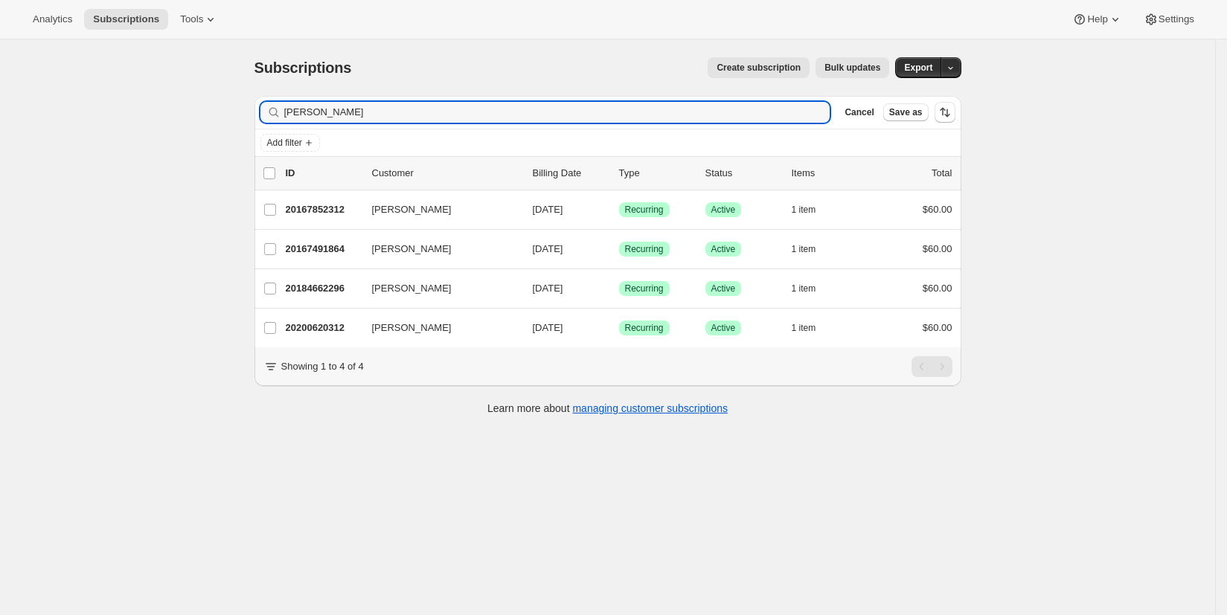
drag, startPoint x: 349, startPoint y: 109, endPoint x: 267, endPoint y: 112, distance: 81.9
click at [267, 112] on div "McGrath Clear" at bounding box center [545, 112] width 570 height 21
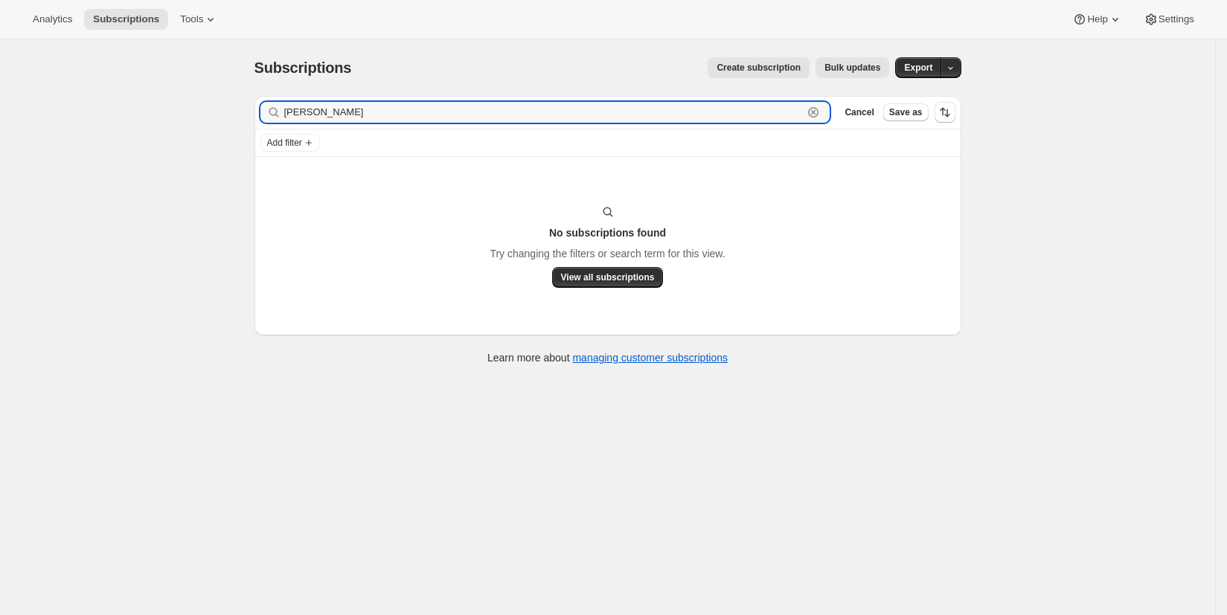
drag, startPoint x: 368, startPoint y: 111, endPoint x: 273, endPoint y: 108, distance: 95.3
click at [273, 108] on div "Brucker Clear" at bounding box center [545, 112] width 570 height 21
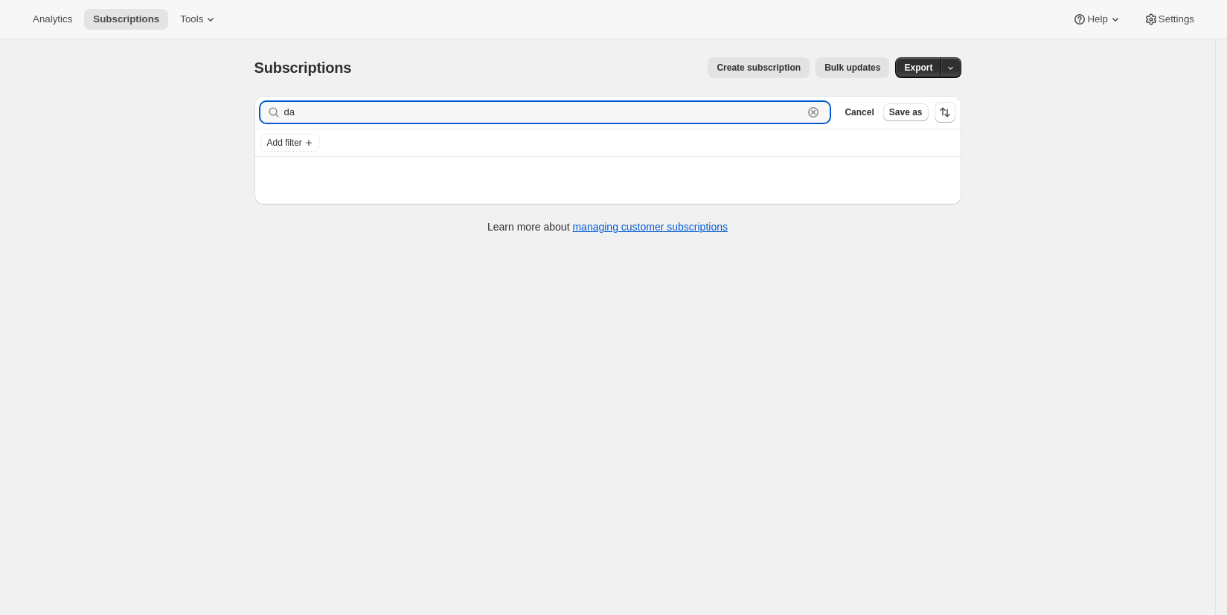
type input "d"
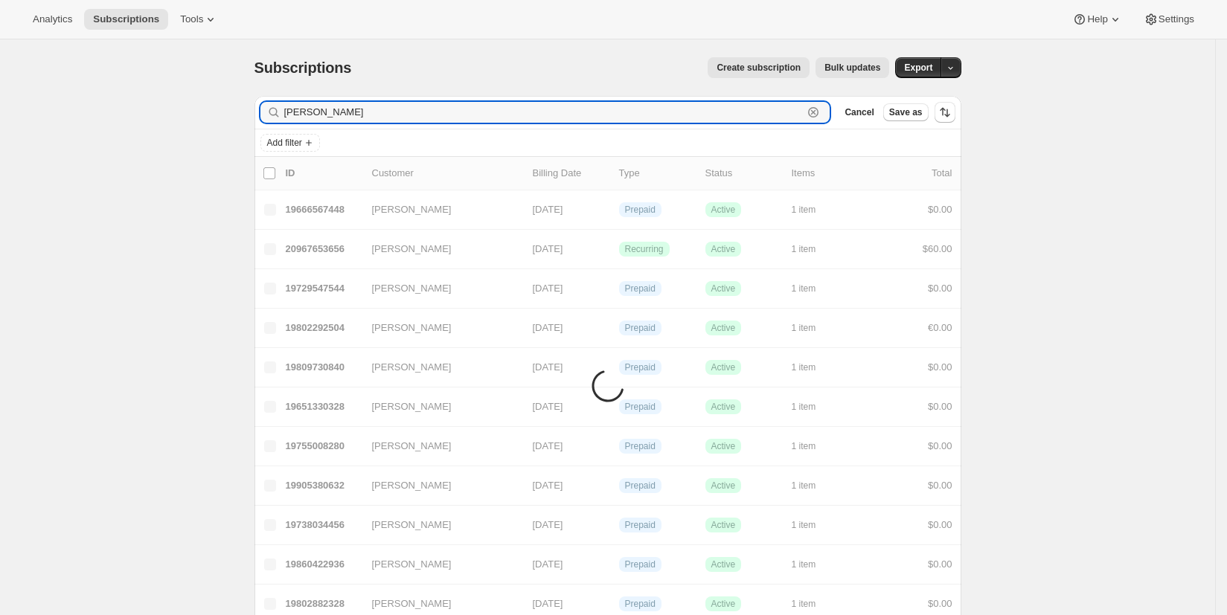
type input "Adam"
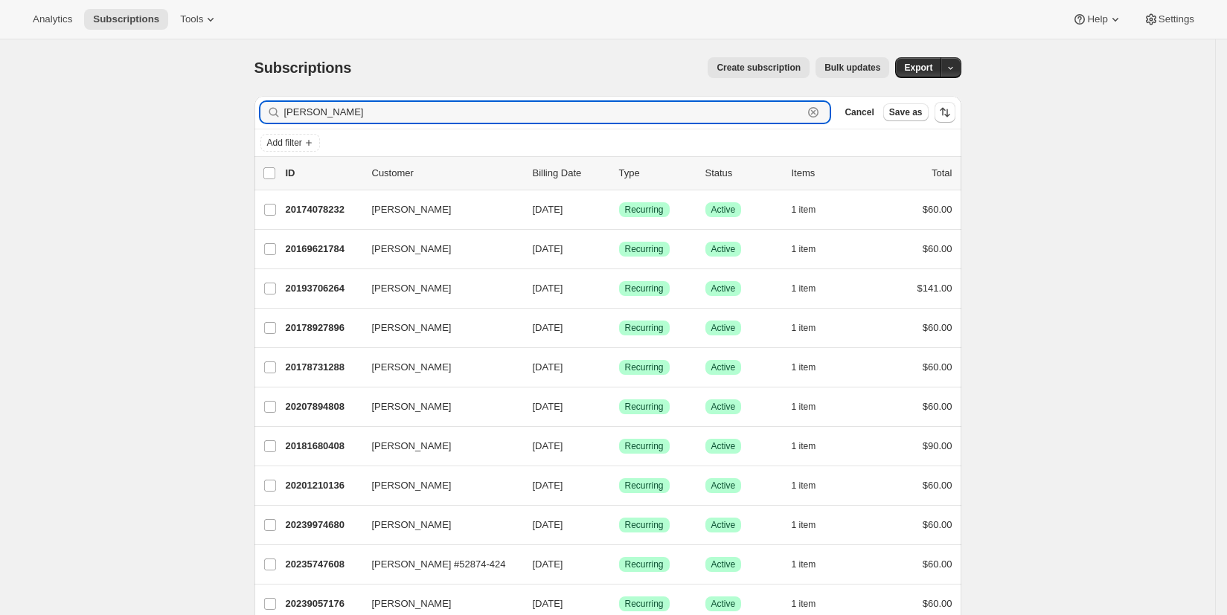
drag, startPoint x: 322, startPoint y: 114, endPoint x: 266, endPoint y: 117, distance: 55.9
click at [266, 117] on div "Adam Clear" at bounding box center [545, 112] width 570 height 21
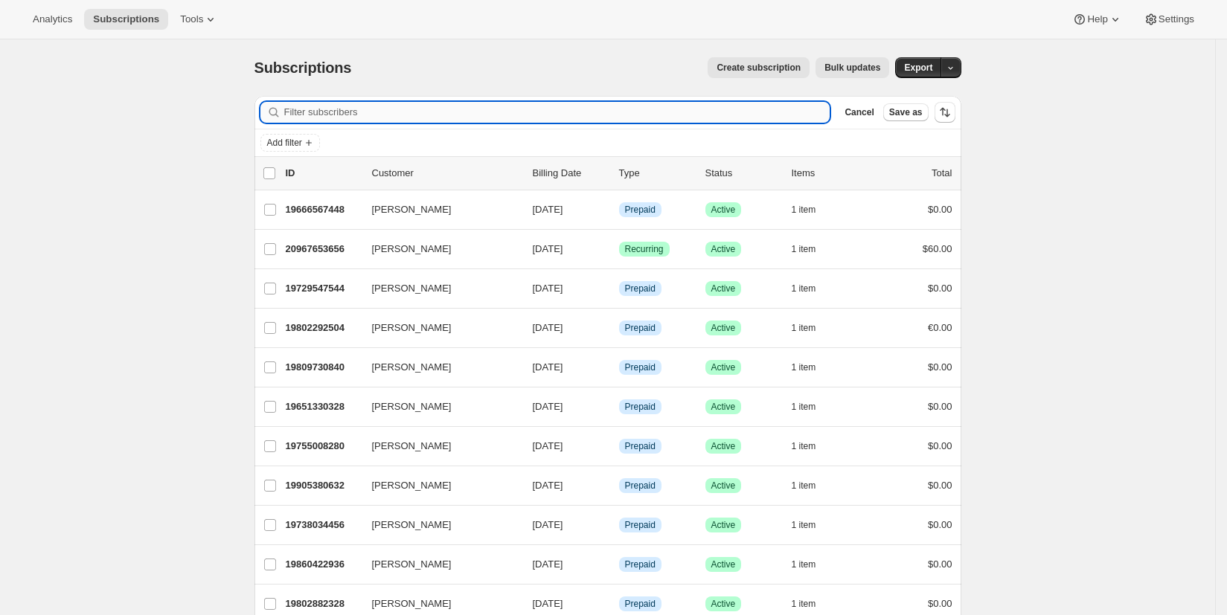
paste input "adambrucker@gmail.com"
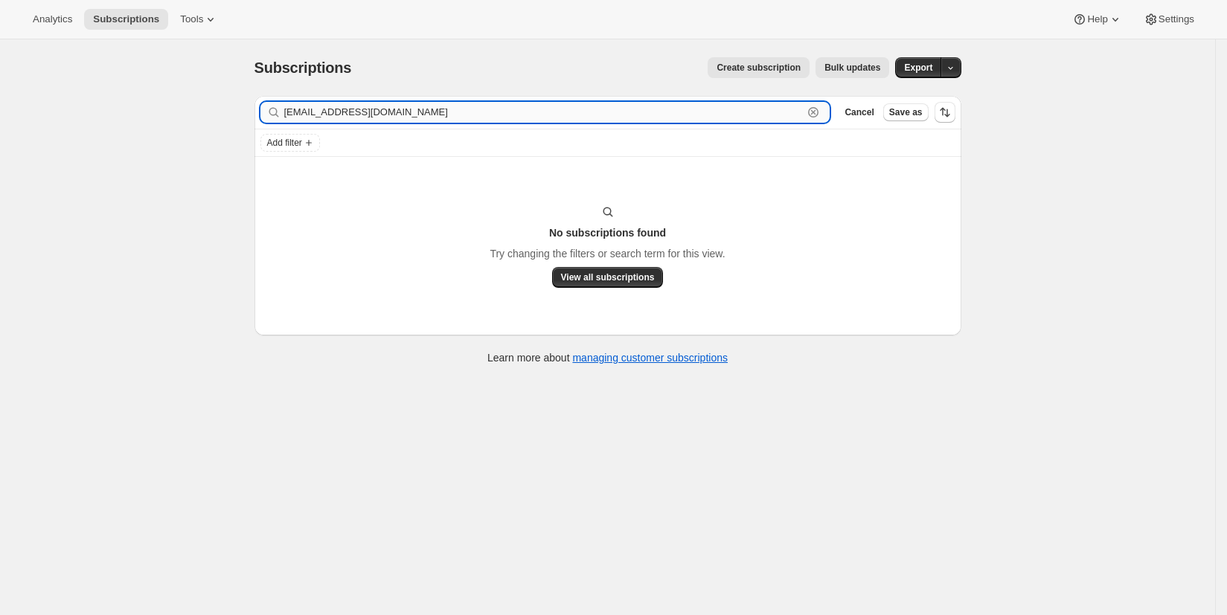
click at [438, 115] on input "adambrucker@gmail.com" at bounding box center [543, 112] width 519 height 21
drag, startPoint x: 438, startPoint y: 115, endPoint x: 289, endPoint y: 111, distance: 149.6
click at [287, 112] on div "adambrucker@gmail.com Clear" at bounding box center [545, 112] width 570 height 21
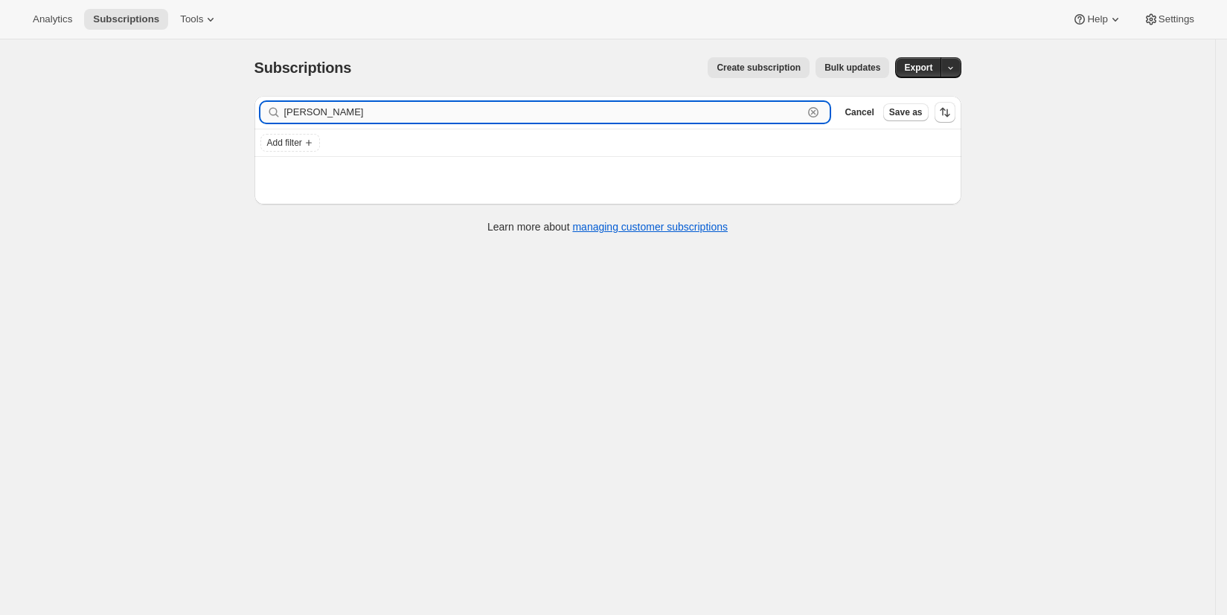
type input "buchman"
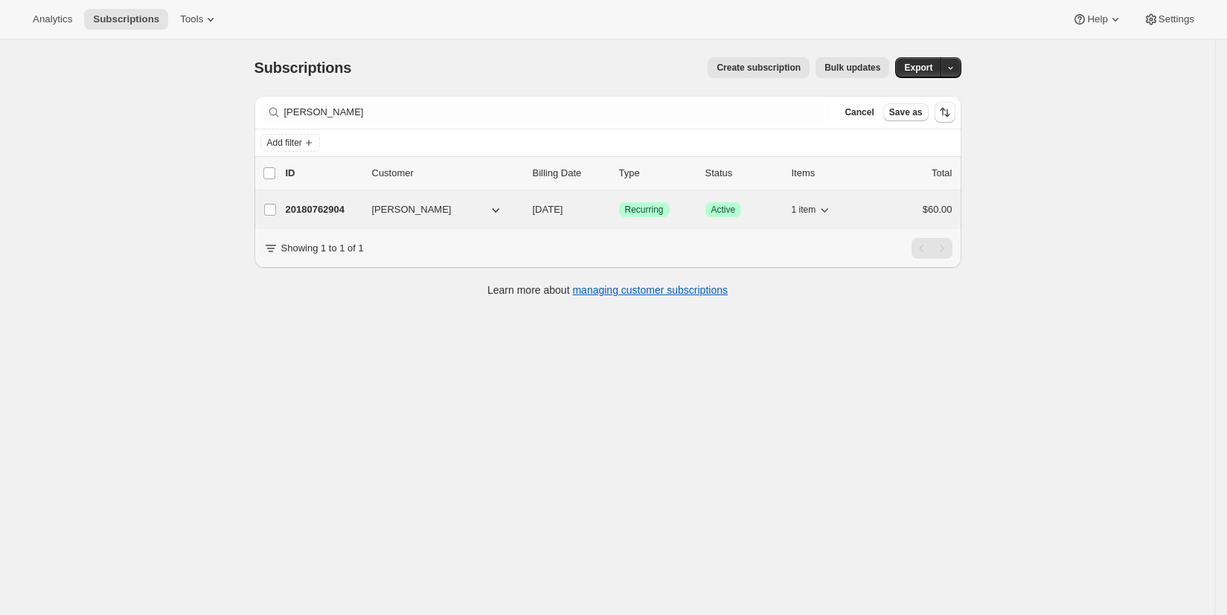
click at [326, 209] on p "20180762904" at bounding box center [323, 209] width 74 height 15
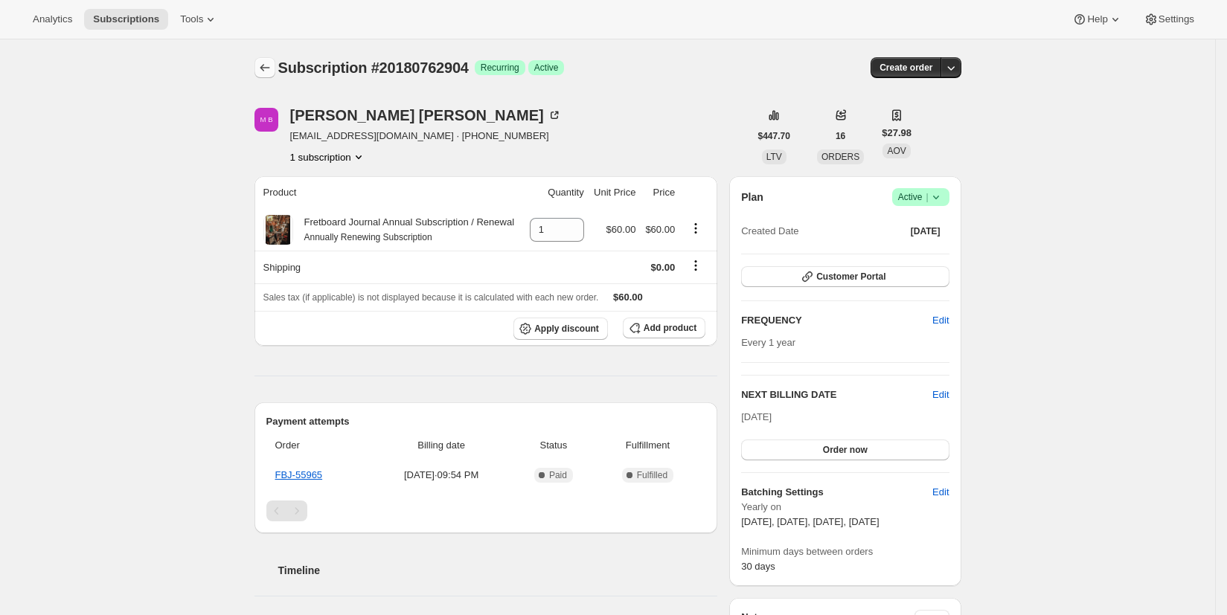
click at [272, 68] on icon "Subscriptions" at bounding box center [264, 67] width 15 height 15
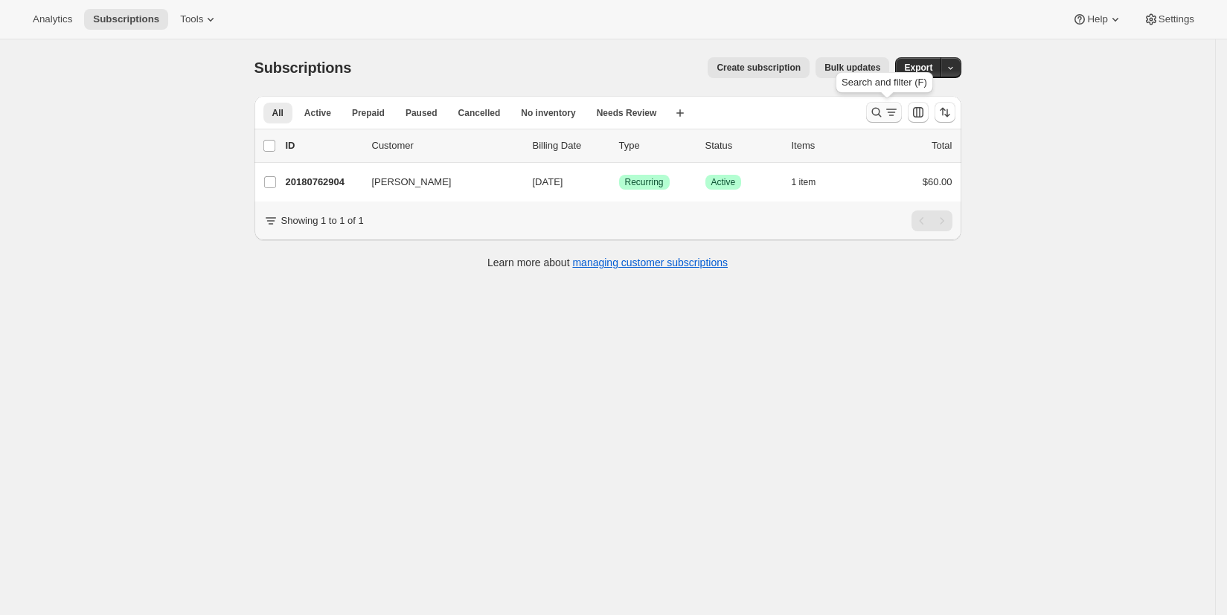
click at [877, 111] on icon "Search and filter results" at bounding box center [876, 112] width 15 height 15
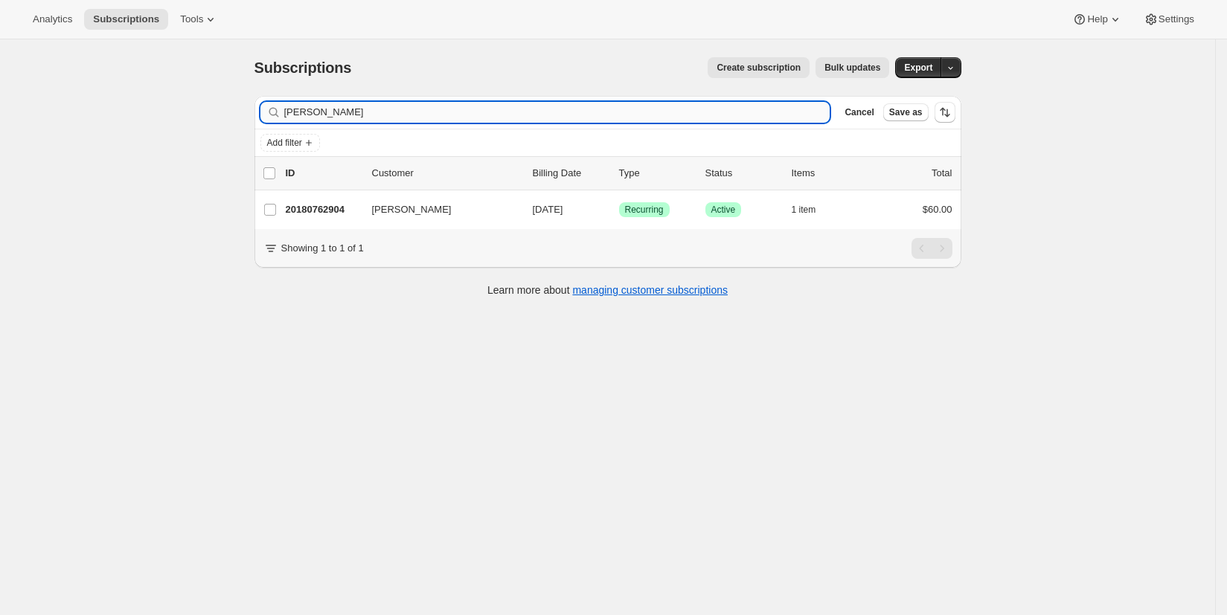
drag, startPoint x: 340, startPoint y: 110, endPoint x: 294, endPoint y: 104, distance: 46.5
click at [294, 104] on input "buchman" at bounding box center [557, 112] width 546 height 21
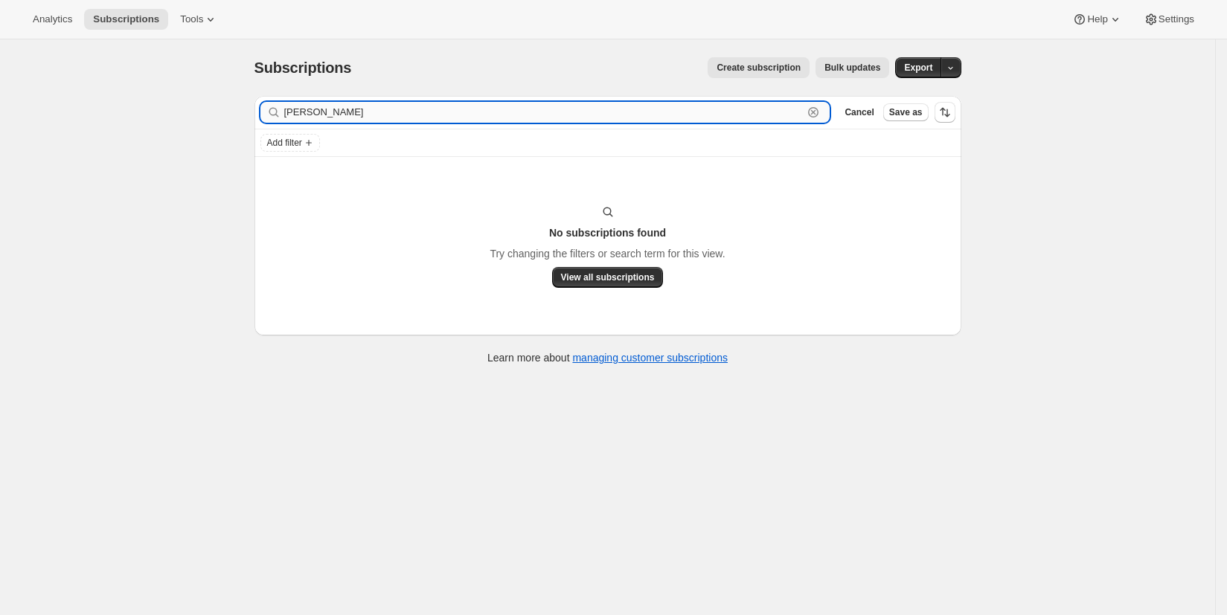
click at [354, 116] on input "baime" at bounding box center [543, 112] width 519 height 21
drag, startPoint x: 354, startPoint y: 116, endPoint x: 255, endPoint y: 117, distance: 99.0
click at [256, 118] on div "Filter subscribers baime Clear Cancel Save as Add filter No subscriptions found…" at bounding box center [602, 232] width 719 height 296
click at [320, 113] on input "bucm" at bounding box center [543, 112] width 519 height 21
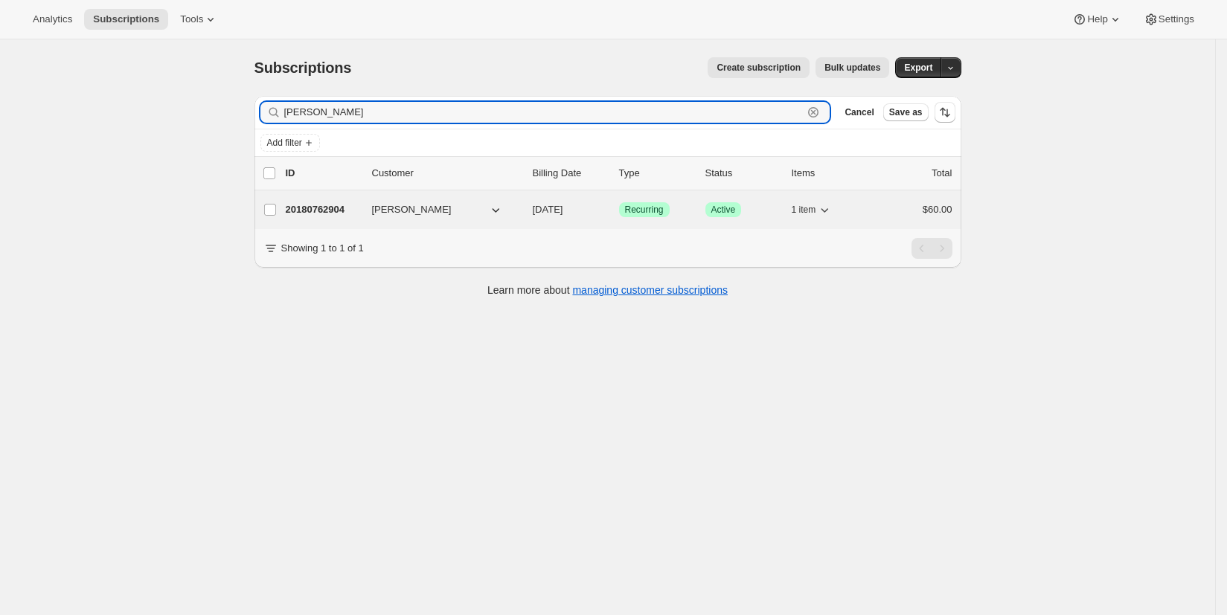
type input "buchman"
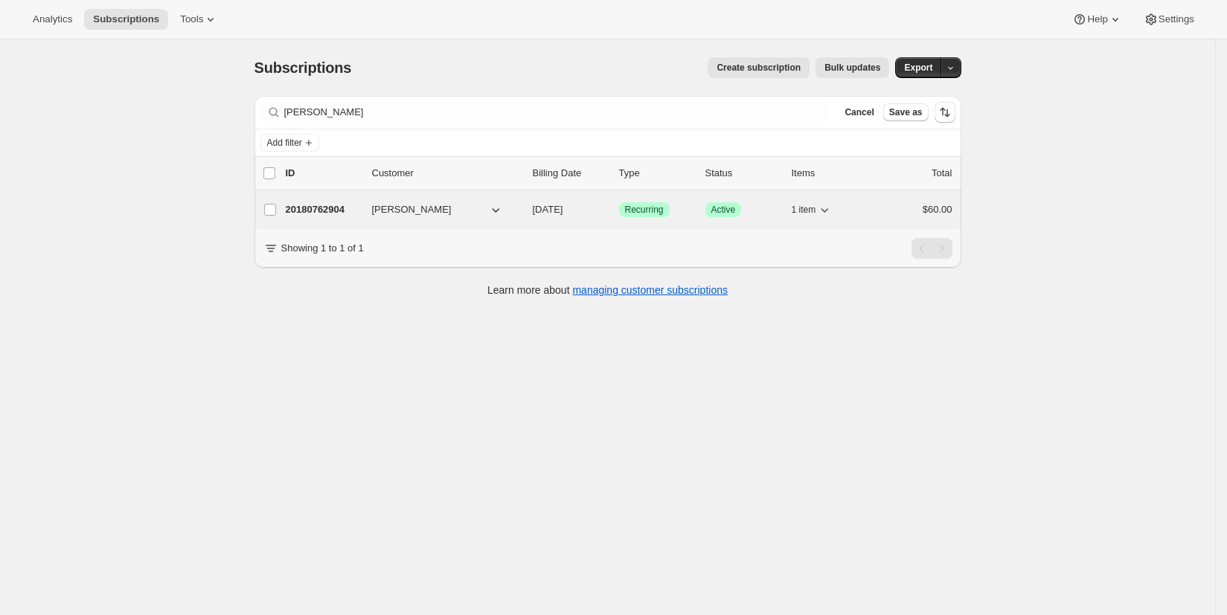
click at [396, 215] on span "Mike Buchman" at bounding box center [412, 209] width 80 height 15
click at [334, 211] on p "20180762904" at bounding box center [323, 209] width 74 height 15
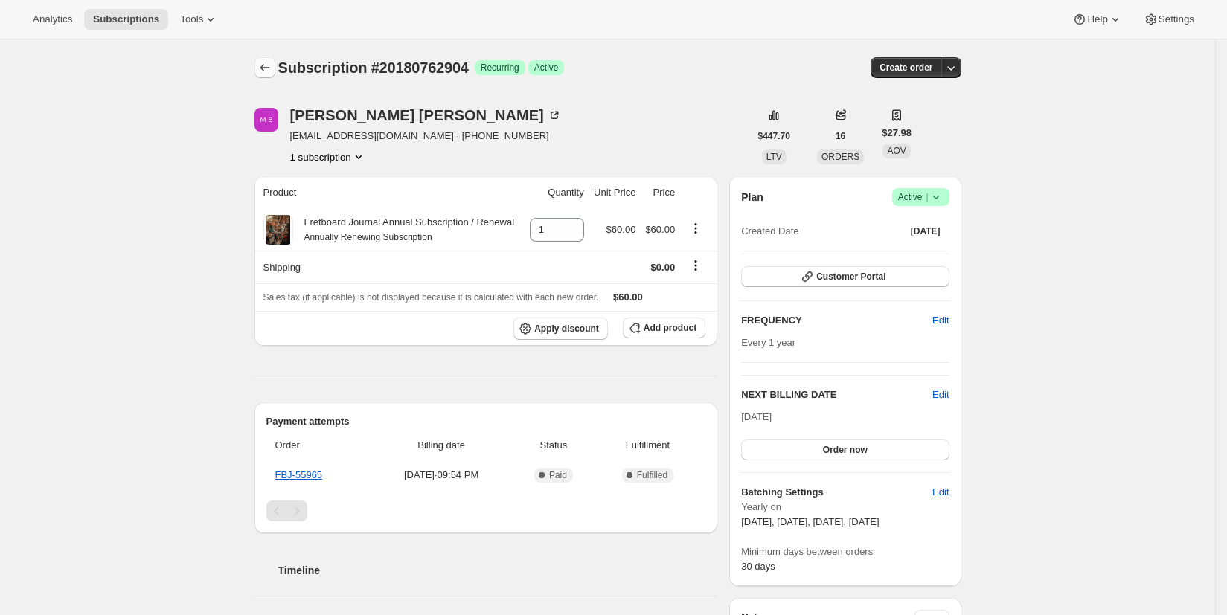
click at [272, 68] on icon "Subscriptions" at bounding box center [264, 67] width 15 height 15
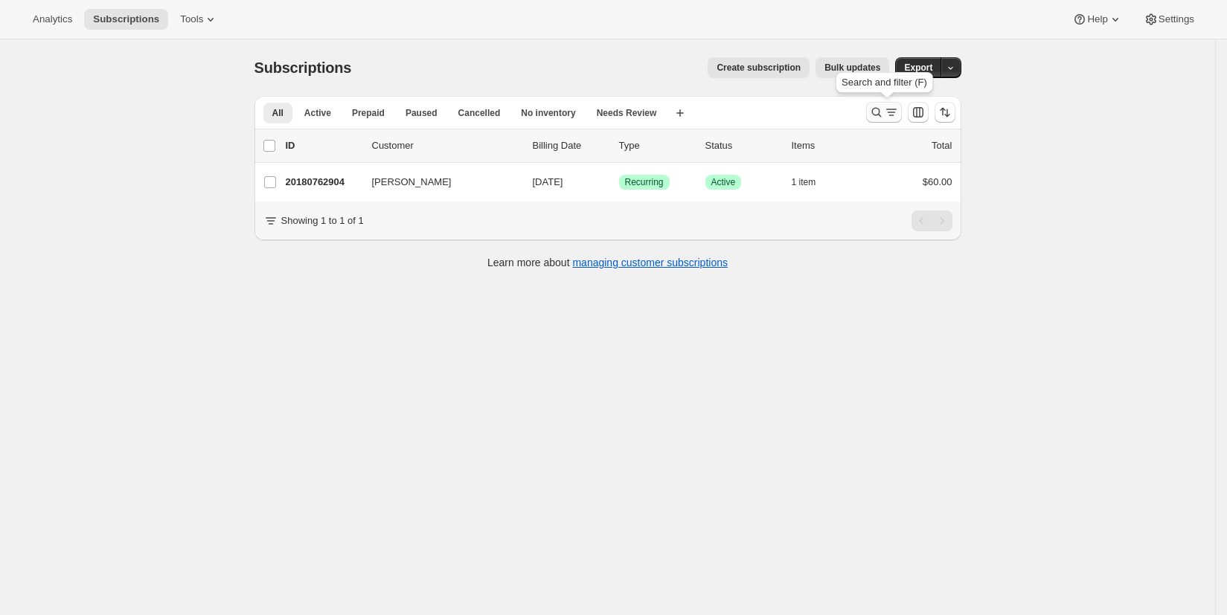
click at [879, 114] on icon "Search and filter results" at bounding box center [876, 112] width 15 height 15
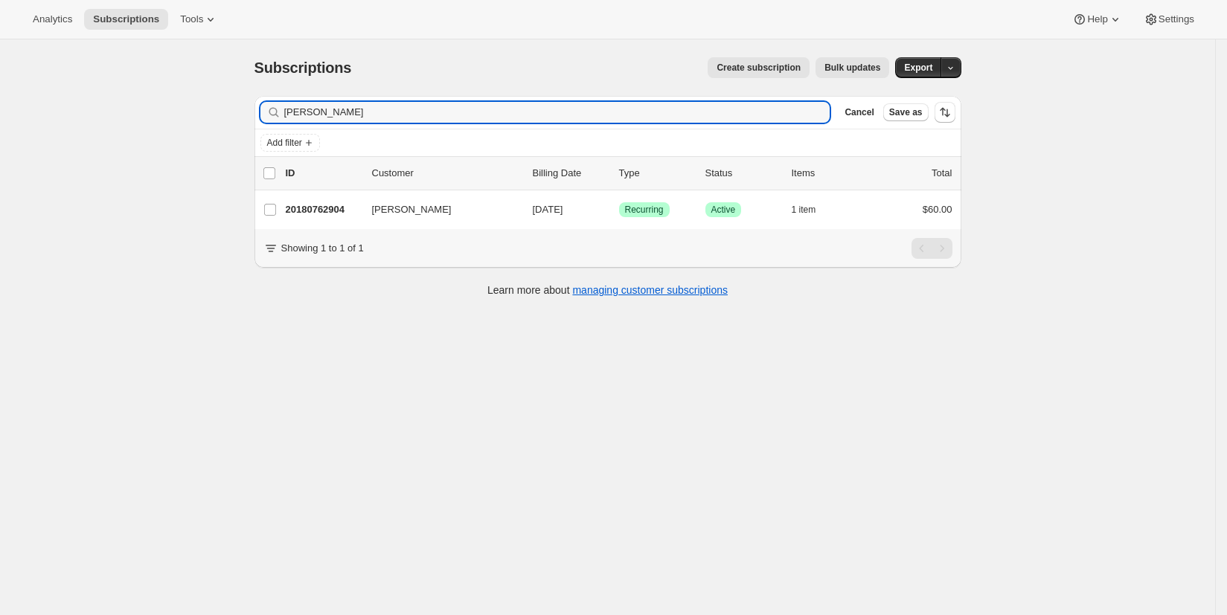
drag, startPoint x: 339, startPoint y: 112, endPoint x: 219, endPoint y: 112, distance: 119.8
click at [219, 112] on div "Subscriptions. This page is ready Subscriptions Create subscription Bulk update…" at bounding box center [607, 346] width 1215 height 615
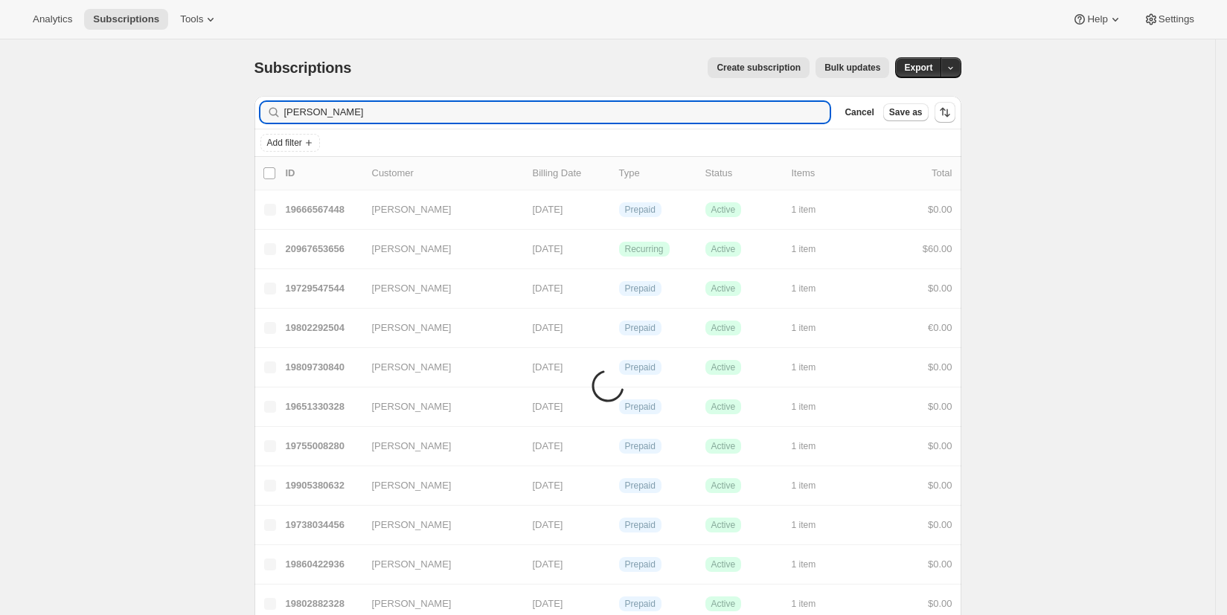
type input "bost"
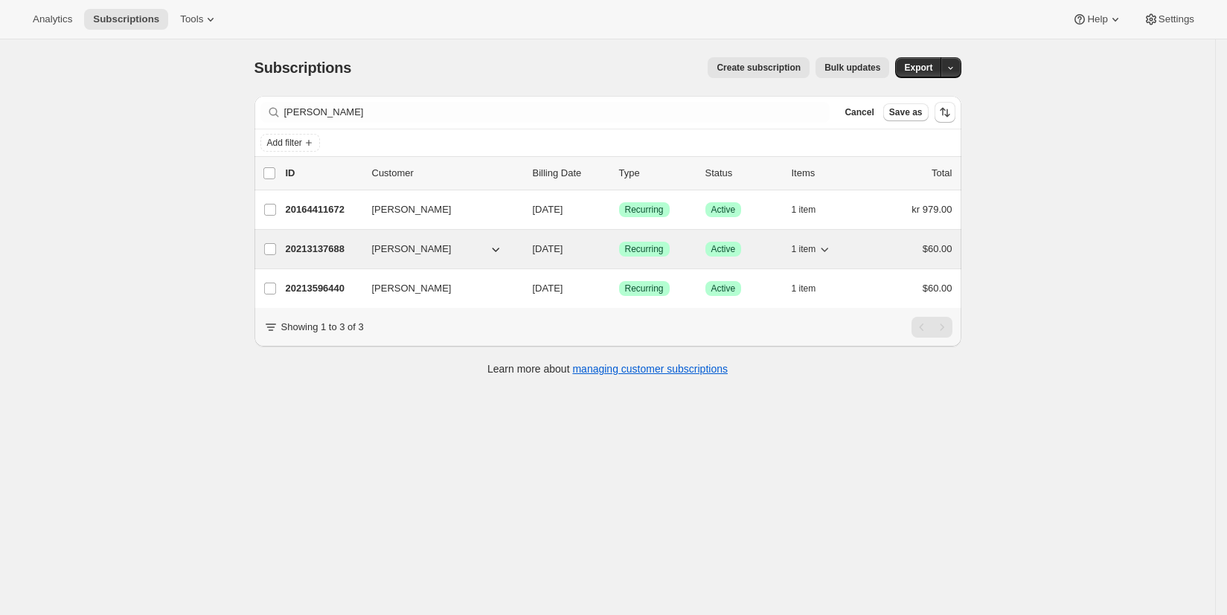
click at [331, 250] on p "20213137688" at bounding box center [323, 249] width 74 height 15
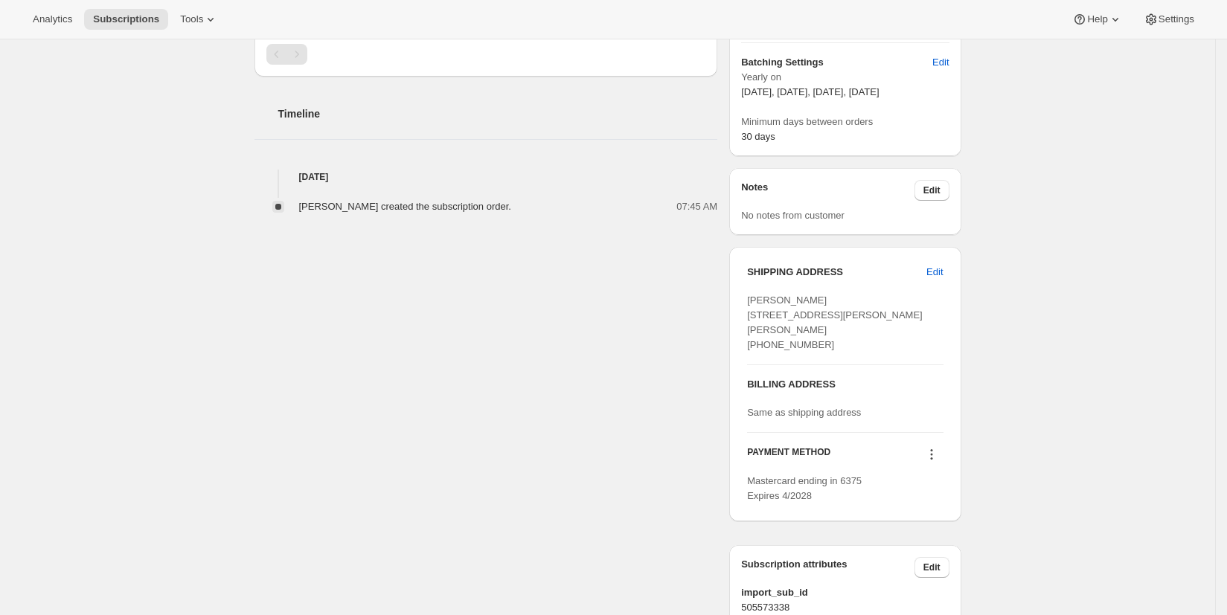
scroll to position [515, 0]
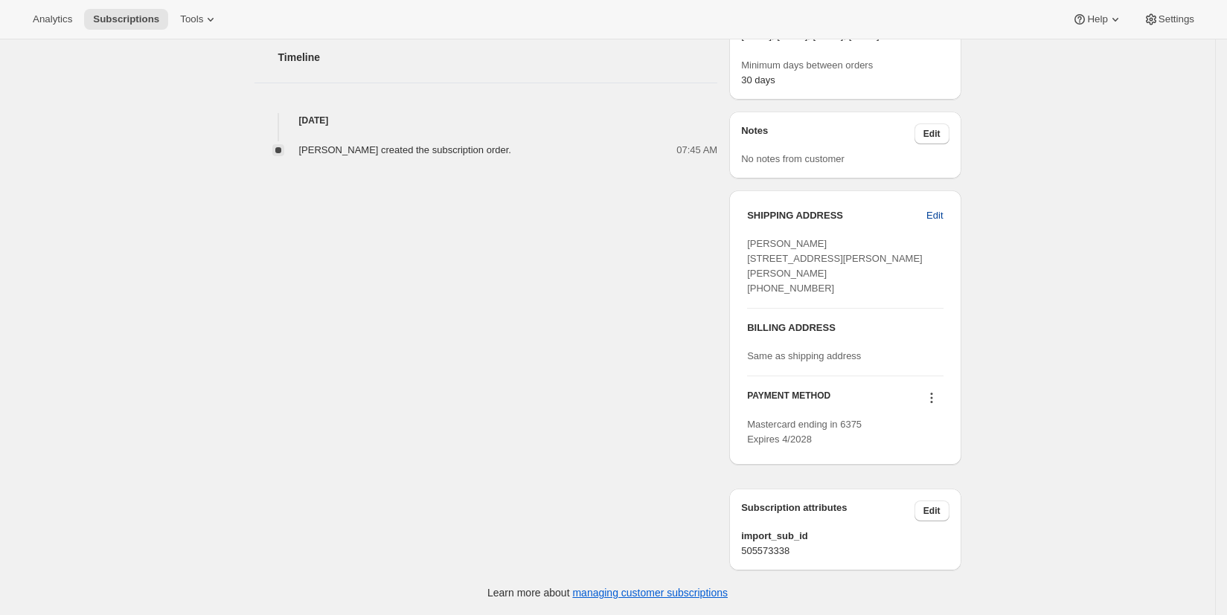
click at [941, 208] on span "Edit" at bounding box center [935, 215] width 16 height 15
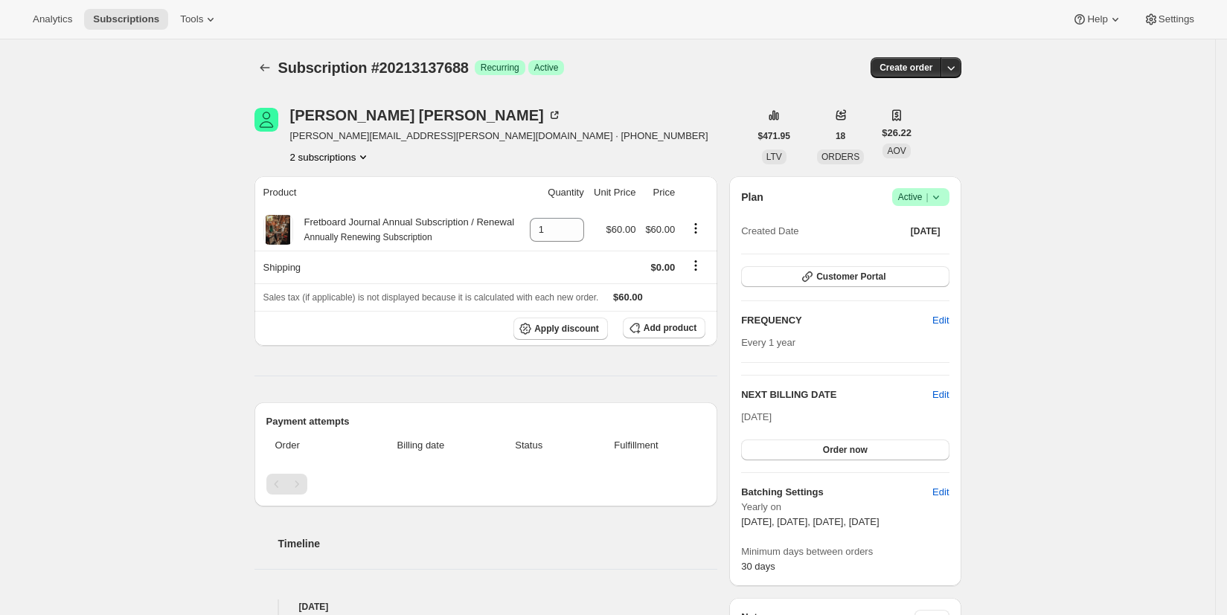
select select "United States"
select select "NC"
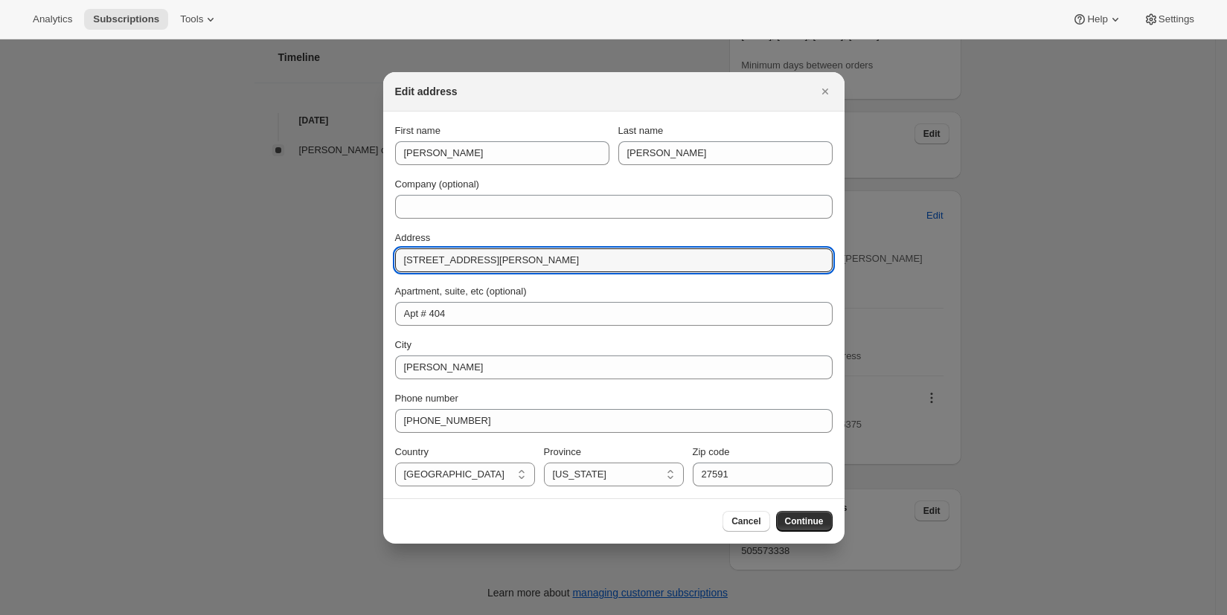
drag, startPoint x: 484, startPoint y: 261, endPoint x: 380, endPoint y: 260, distance: 103.5
click at [382, 615] on div "Edit address First name Graham Last name Bost Company (optional) Address 5808 T…" at bounding box center [613, 615] width 1227 height 0
paste input "4140 Lassiter Mill Road, Apt # 1020, Raleigh NC 27609"
type input "4140 Lassiter Mill Road, Apt # 1020, Raleigh NC 27609"
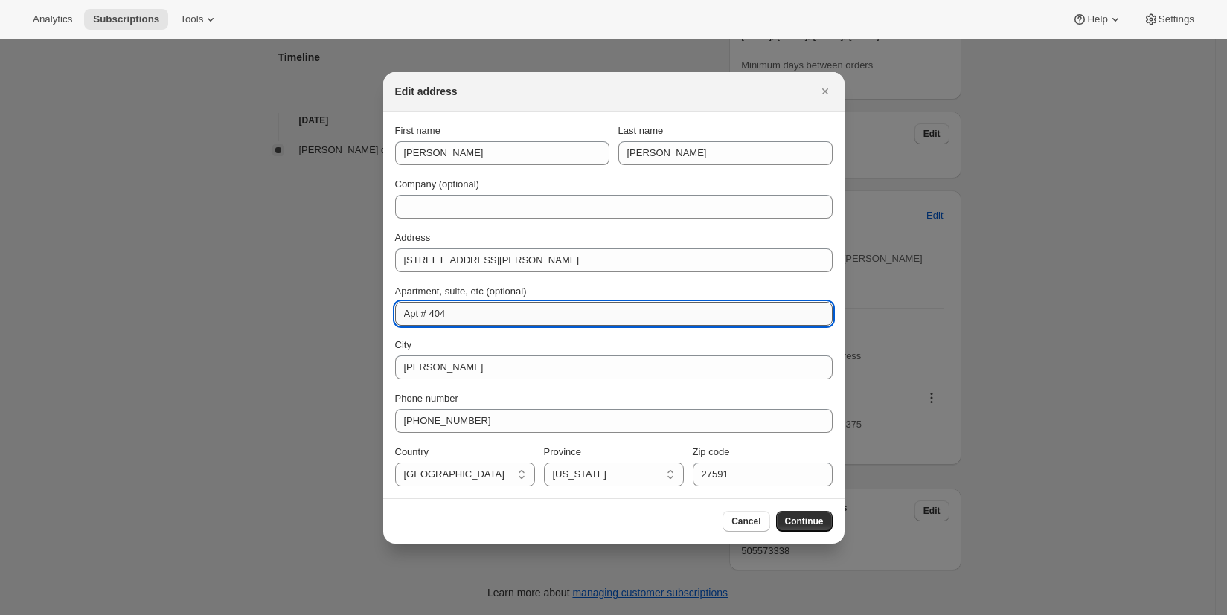
drag, startPoint x: 460, startPoint y: 312, endPoint x: 433, endPoint y: 310, distance: 26.9
click at [433, 310] on input "Apt # 404" at bounding box center [614, 314] width 438 height 24
type input "Apt # 1020"
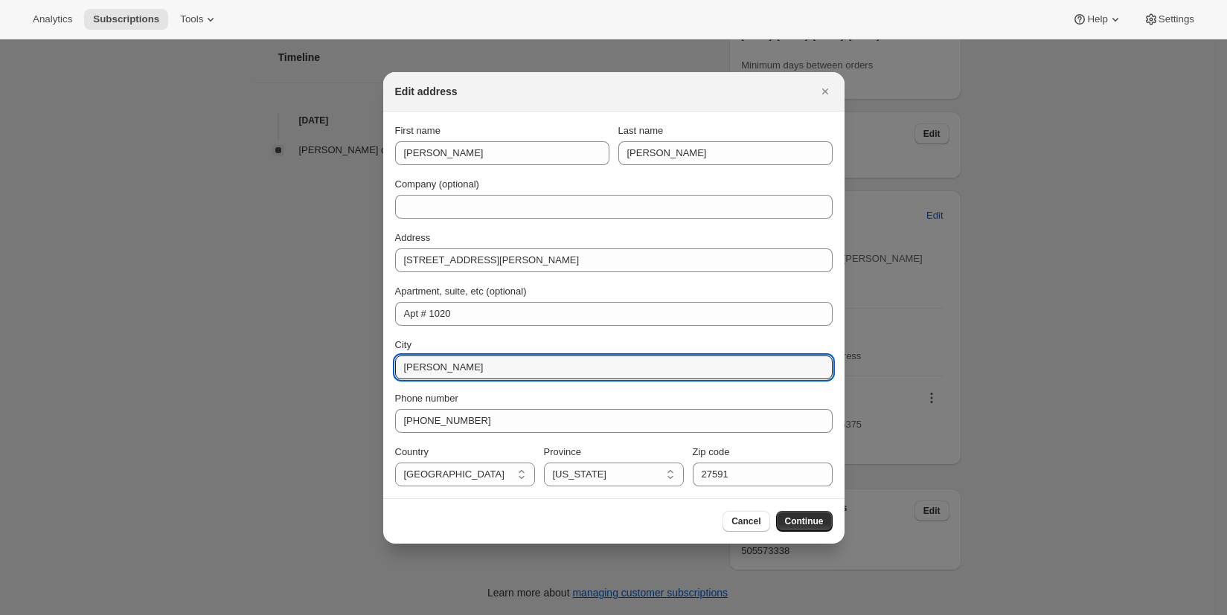
drag, startPoint x: 470, startPoint y: 370, endPoint x: 387, endPoint y: 367, distance: 82.7
click at [387, 367] on section "First name Graham Last name Bost Company (optional) Address 4140 Lassiter Mill …" at bounding box center [613, 305] width 461 height 387
type input "Raleigh"
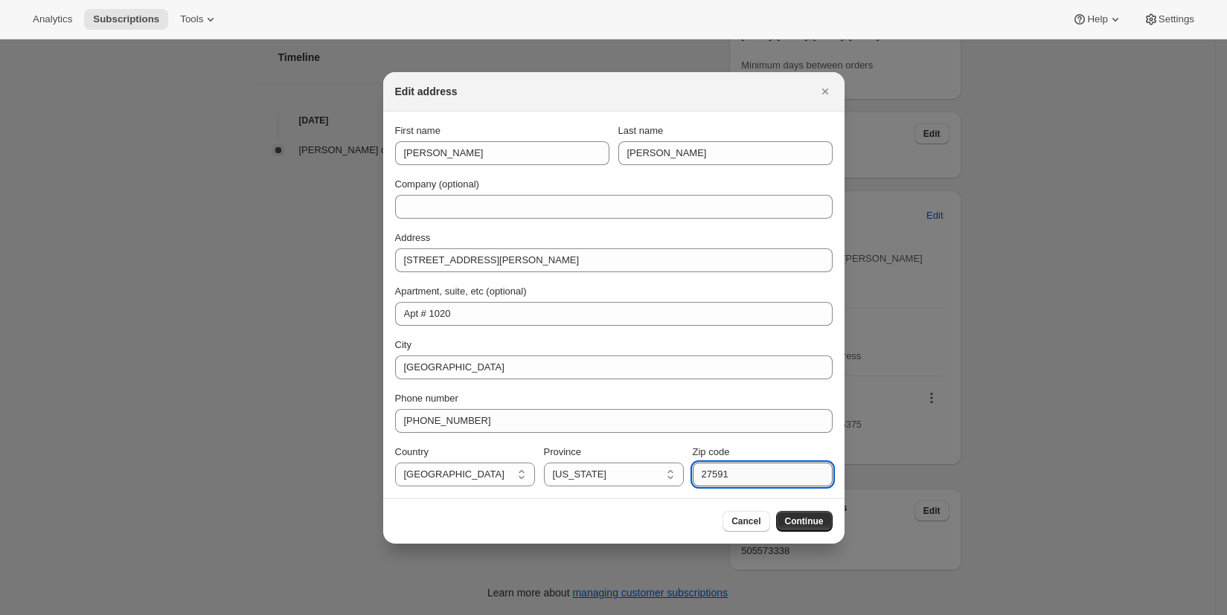
drag, startPoint x: 731, startPoint y: 475, endPoint x: 714, endPoint y: 468, distance: 17.7
click at [714, 470] on input "27591" at bounding box center [763, 475] width 140 height 24
type input "27609"
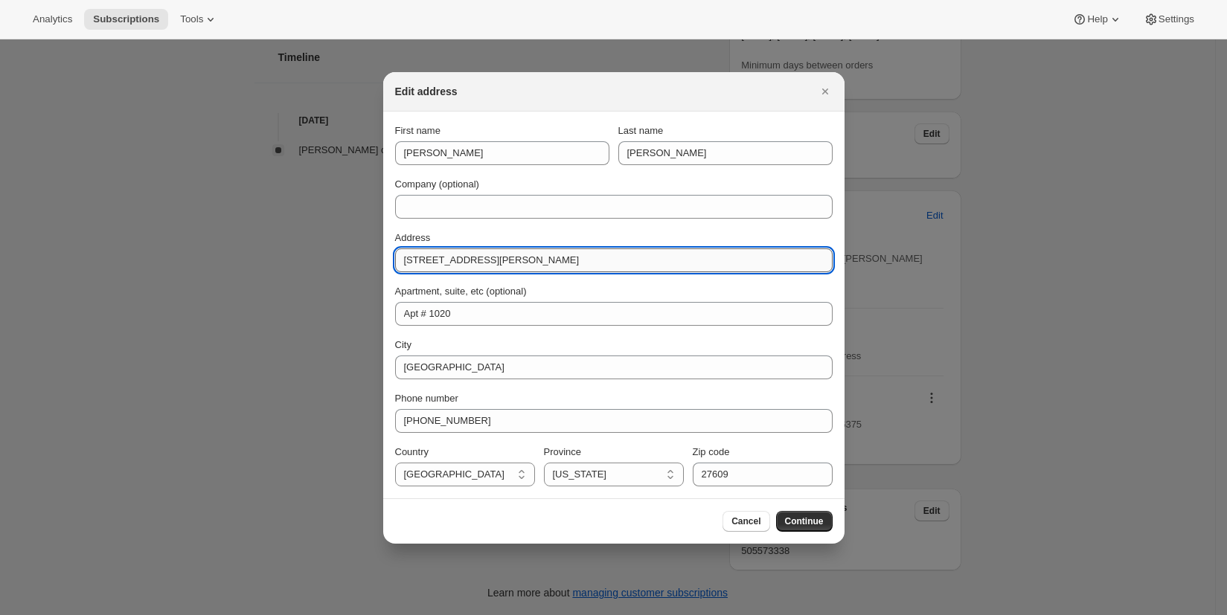
drag, startPoint x: 686, startPoint y: 266, endPoint x: 516, endPoint y: 255, distance: 170.0
click at [516, 256] on input "4140 Lassiter Mill Road, Apt # 1020, Raleigh NC 27609" at bounding box center [614, 261] width 438 height 24
type input "4140 Lassiter Mill Road"
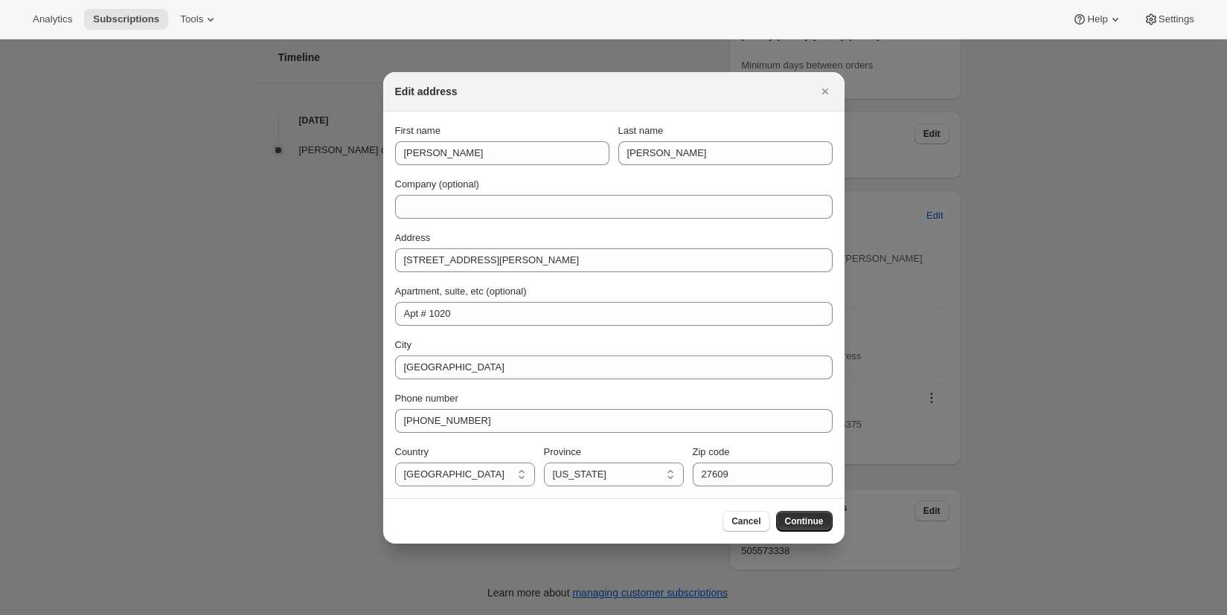
click at [808, 519] on span "Continue" at bounding box center [804, 522] width 39 height 12
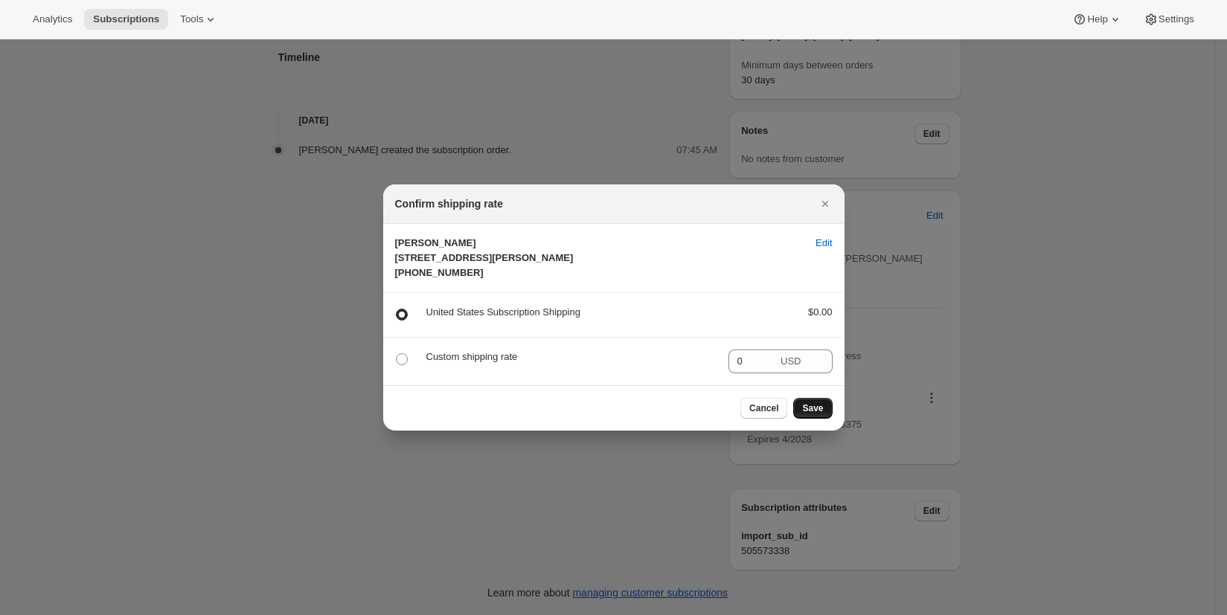
click at [811, 415] on span "Save" at bounding box center [812, 409] width 21 height 12
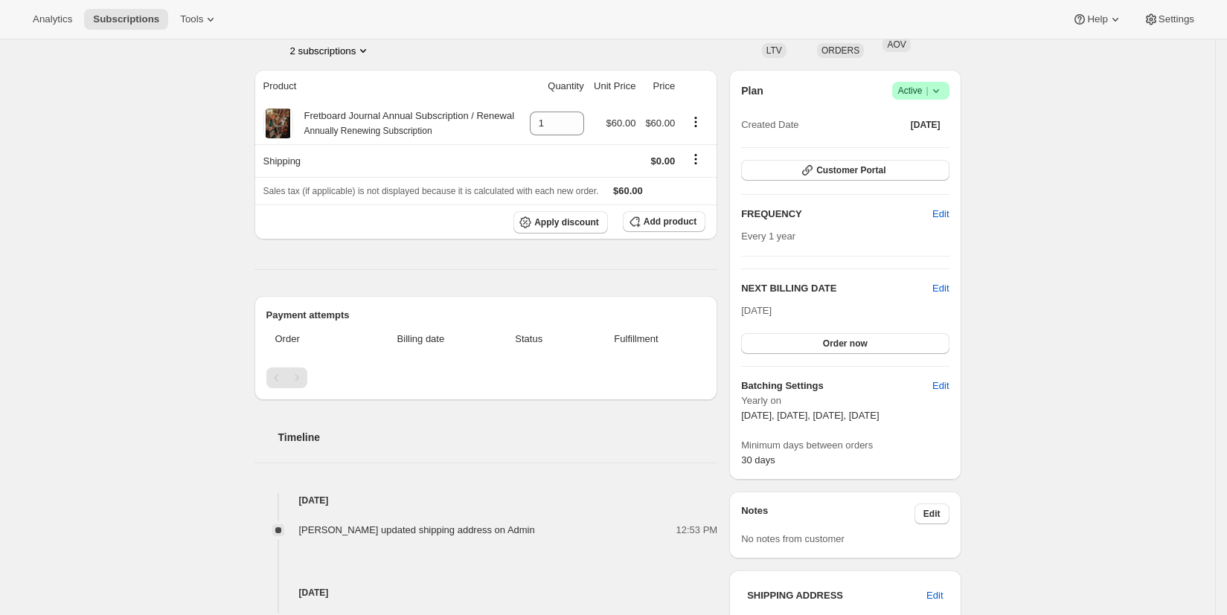
scroll to position [0, 0]
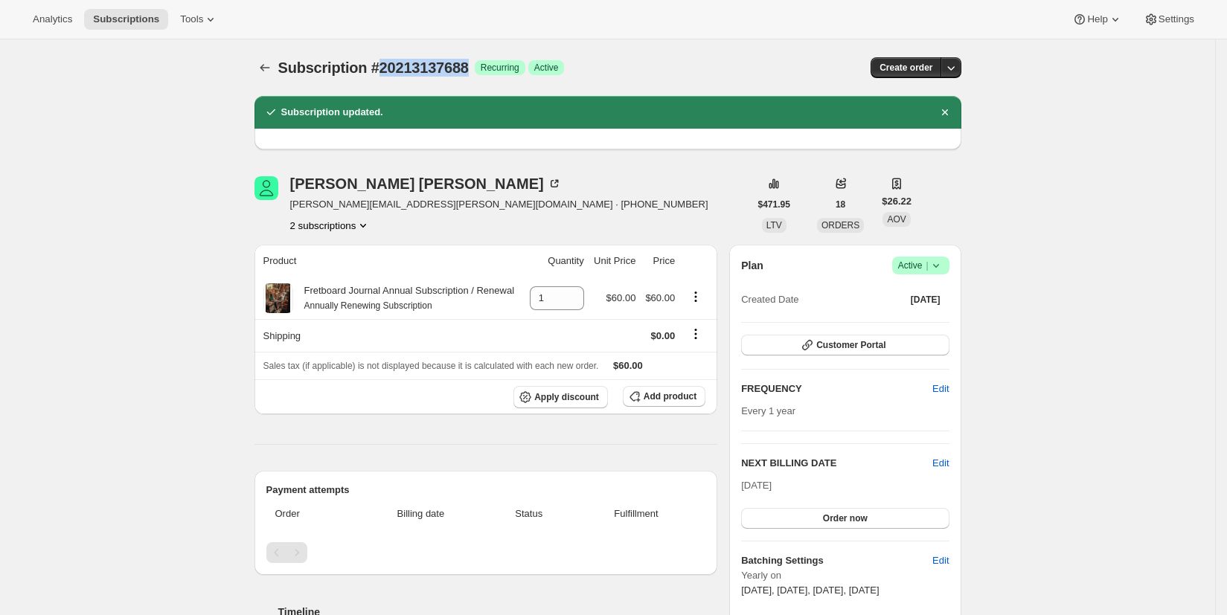
drag, startPoint x: 385, startPoint y: 66, endPoint x: 438, endPoint y: 71, distance: 53.8
click at [469, 63] on span "Subscription #20213137688" at bounding box center [373, 68] width 191 height 16
drag, startPoint x: 374, startPoint y: 67, endPoint x: 478, endPoint y: 65, distance: 103.5
click at [482, 65] on div "Subscription #20213137688 Success Recurring Success Active" at bounding box center [493, 67] width 431 height 21
copy span "#20213137688"
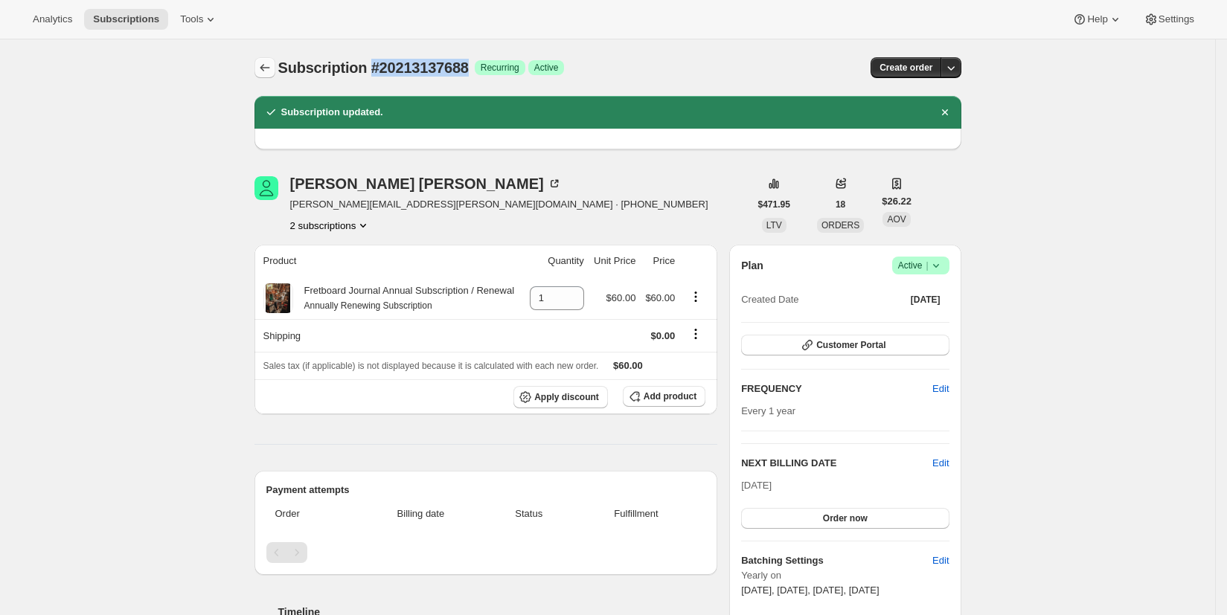
click at [266, 69] on icon "Subscriptions" at bounding box center [265, 67] width 10 height 7
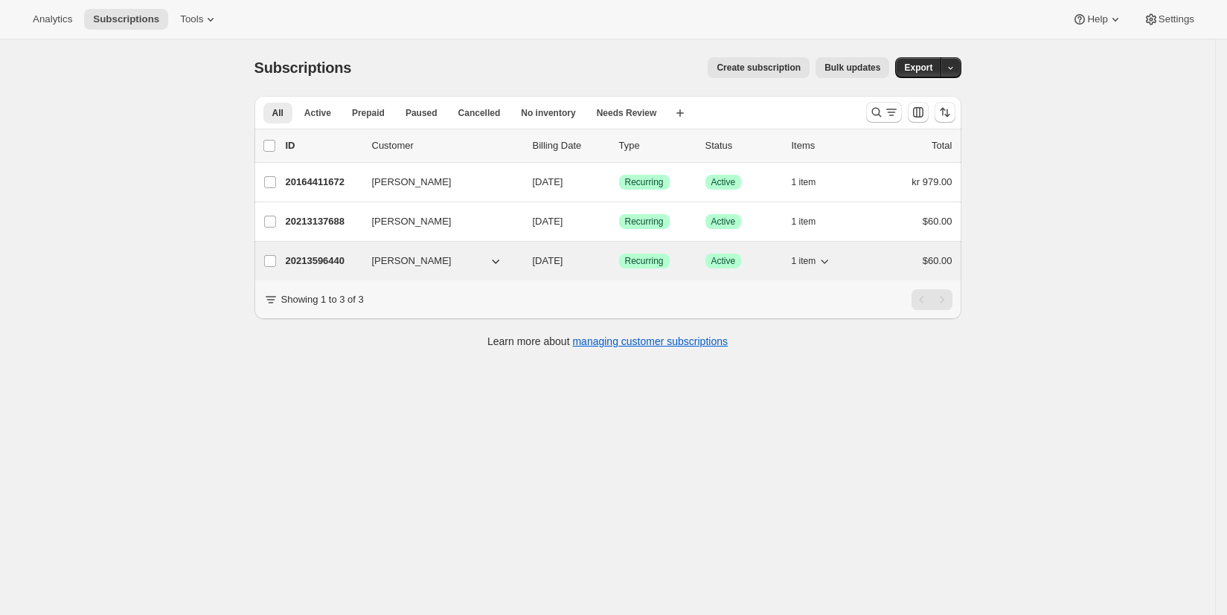
click at [329, 260] on p "20213596440" at bounding box center [323, 261] width 74 height 15
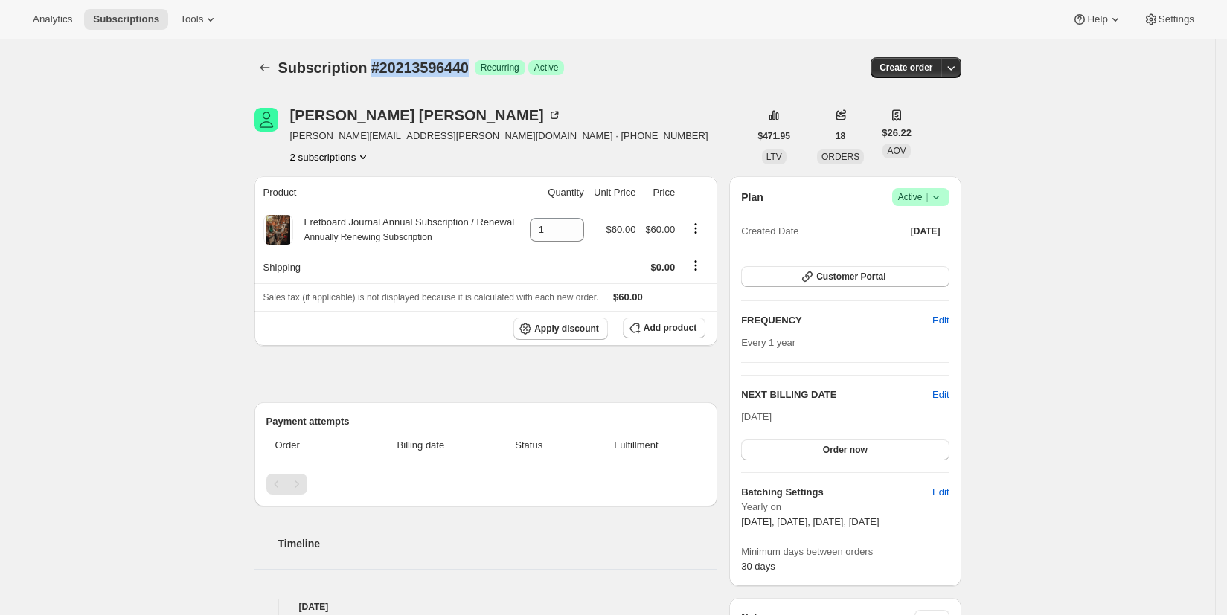
drag, startPoint x: 373, startPoint y: 65, endPoint x: 485, endPoint y: 63, distance: 112.4
click at [469, 63] on span "Subscription #20213596440" at bounding box center [373, 68] width 191 height 16
copy span "#20213596440"
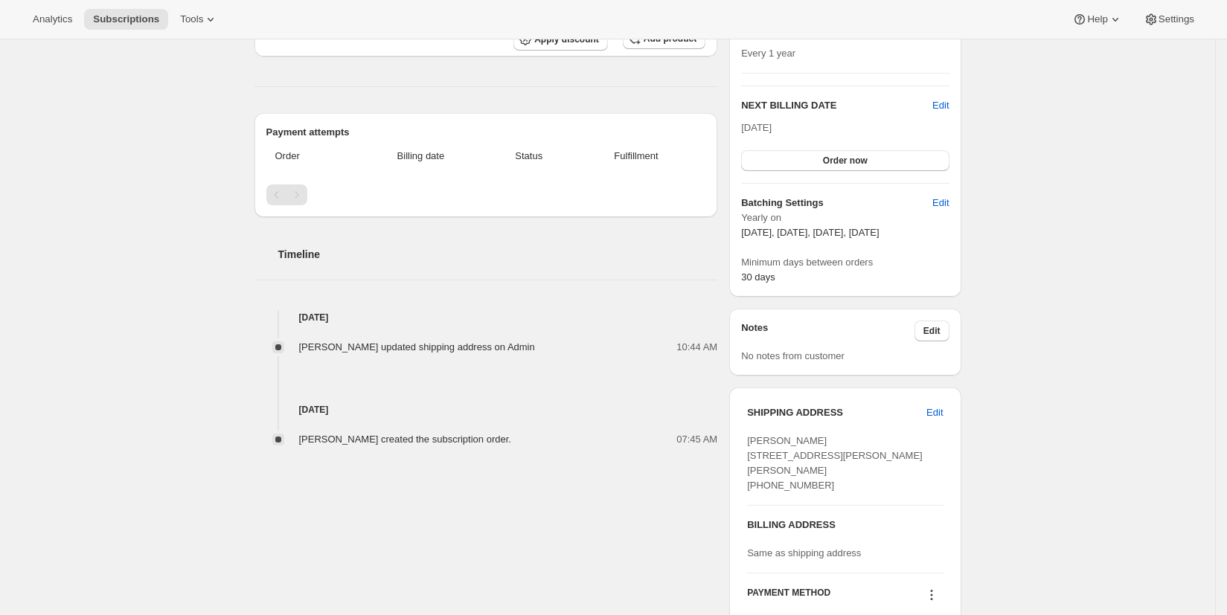
scroll to position [373, 0]
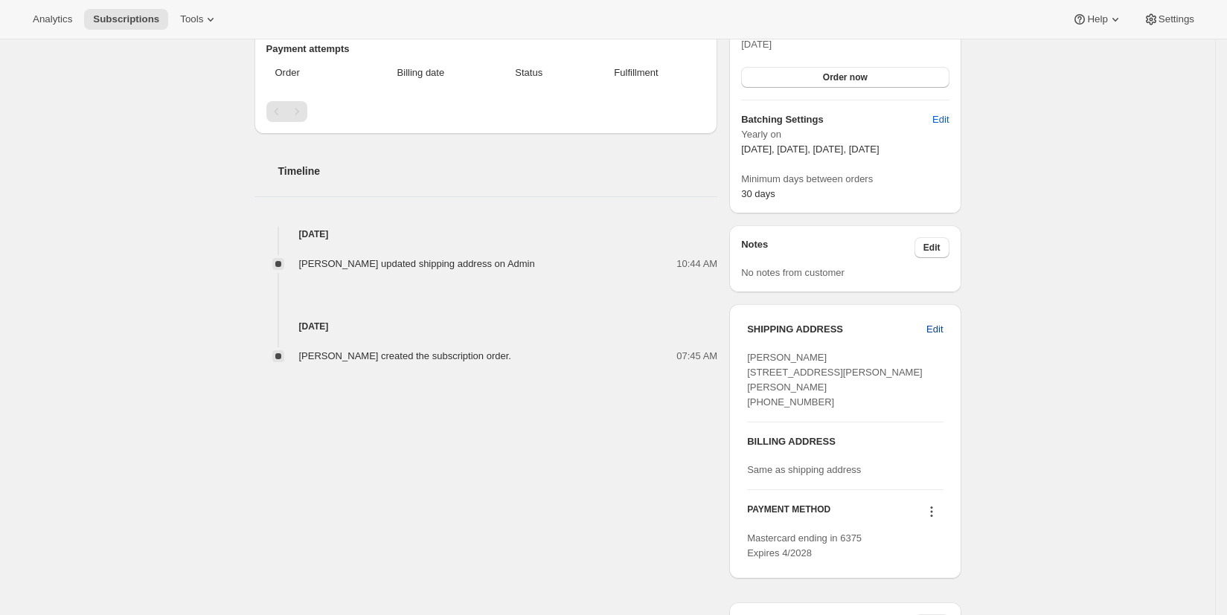
click at [943, 330] on span "Edit" at bounding box center [935, 329] width 16 height 15
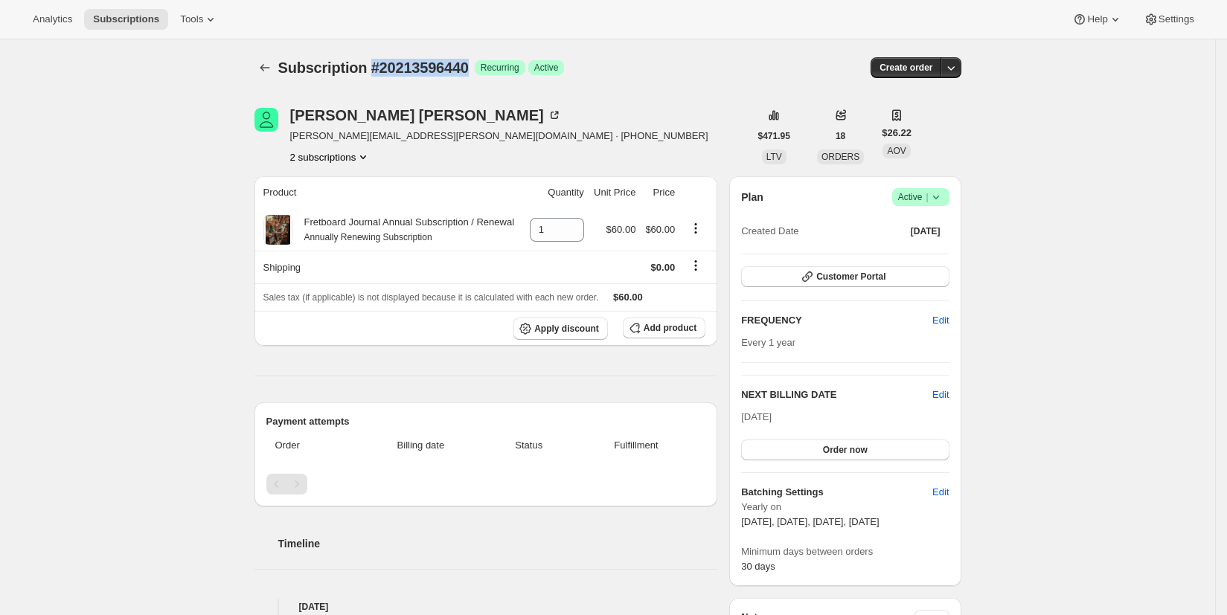
select select "United States"
select select "NC"
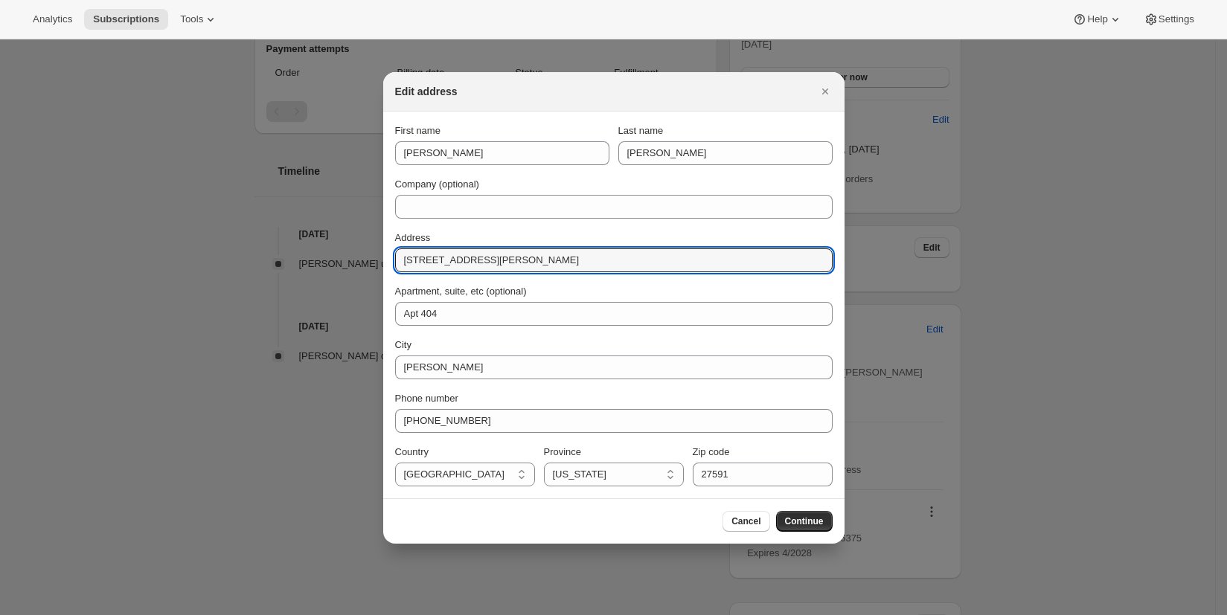
drag, startPoint x: 493, startPoint y: 261, endPoint x: 367, endPoint y: 259, distance: 125.8
paste input "4140 Lassiter Mill Road, Apt # 1020, Raleigh NC 27609"
type input "4140 Lassiter Mill Road, Apt # 1020, Raleigh NC 27609"
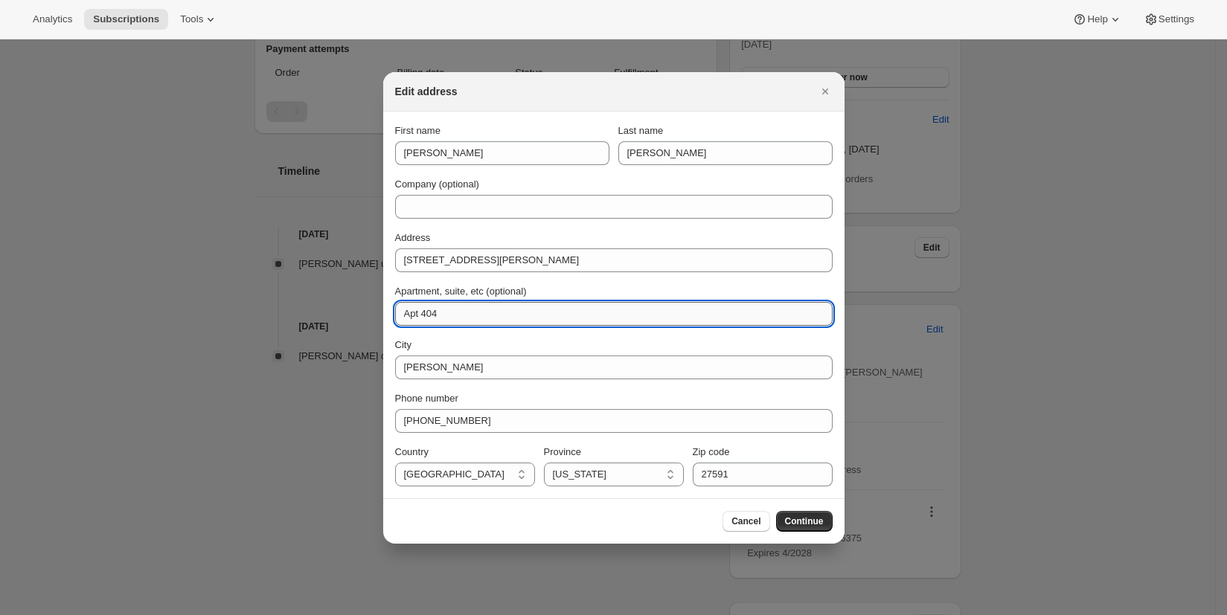
drag, startPoint x: 449, startPoint y: 313, endPoint x: 424, endPoint y: 313, distance: 24.6
click at [424, 313] on input "Apt 404" at bounding box center [614, 314] width 438 height 24
type input "Apt 1020"
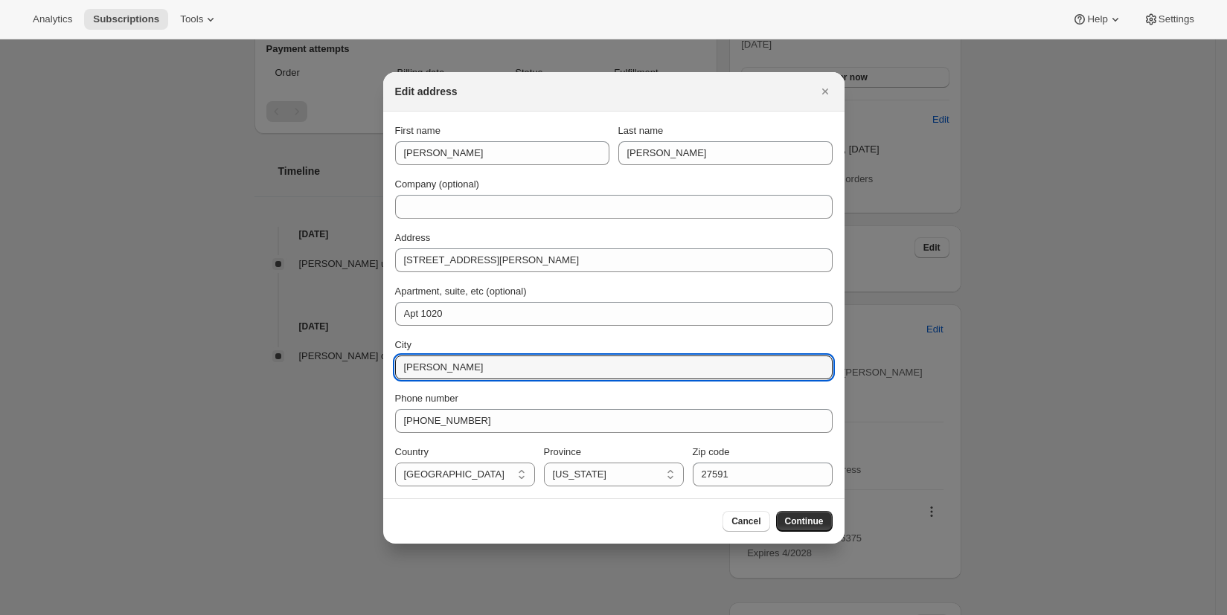
drag, startPoint x: 440, startPoint y: 363, endPoint x: 365, endPoint y: 358, distance: 75.3
type input "Raleigh"
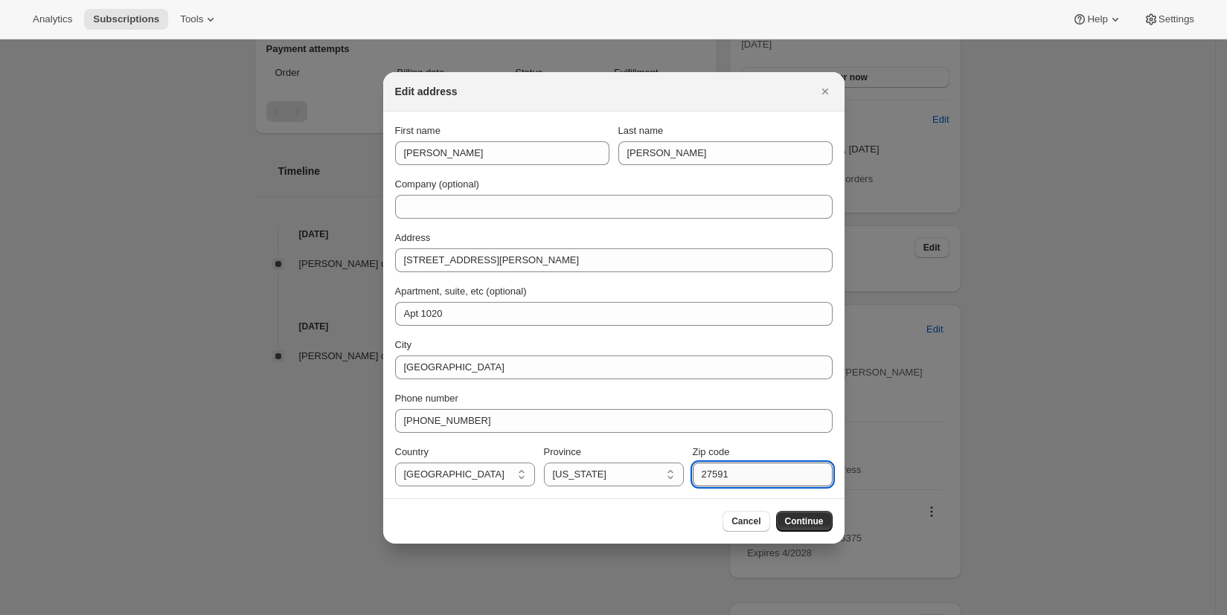
drag, startPoint x: 734, startPoint y: 475, endPoint x: 711, endPoint y: 475, distance: 22.3
click at [711, 475] on input "27591" at bounding box center [763, 475] width 140 height 24
type input "27609"
click at [802, 516] on span "Continue" at bounding box center [804, 522] width 39 height 12
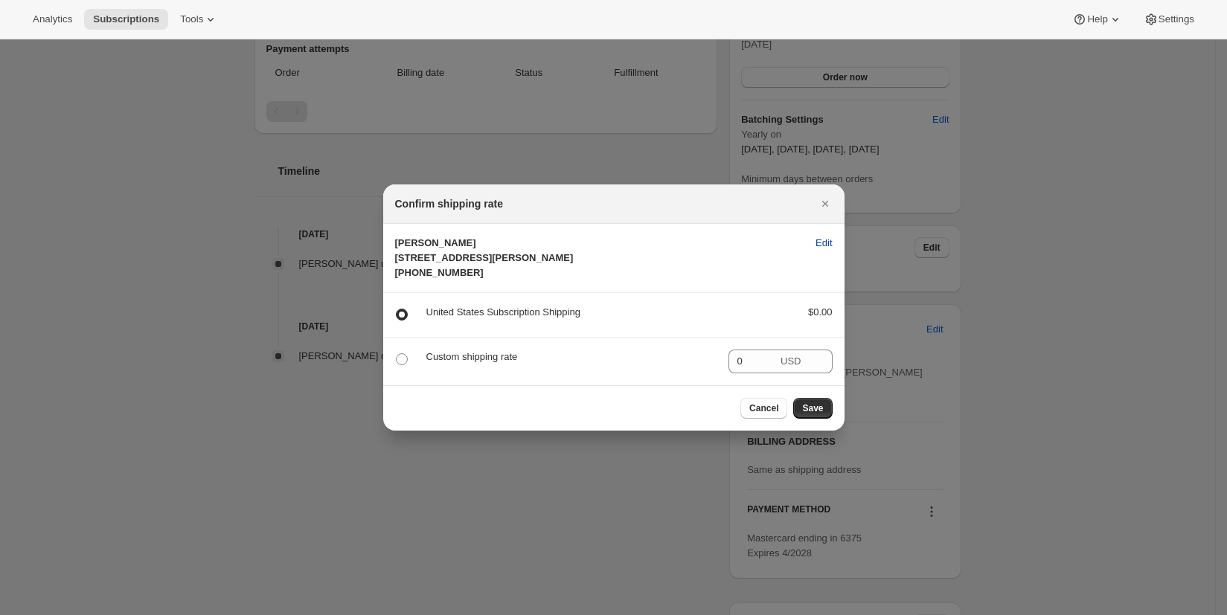
click at [825, 236] on span "Edit" at bounding box center [824, 243] width 16 height 15
select select "United States"
select select "NC"
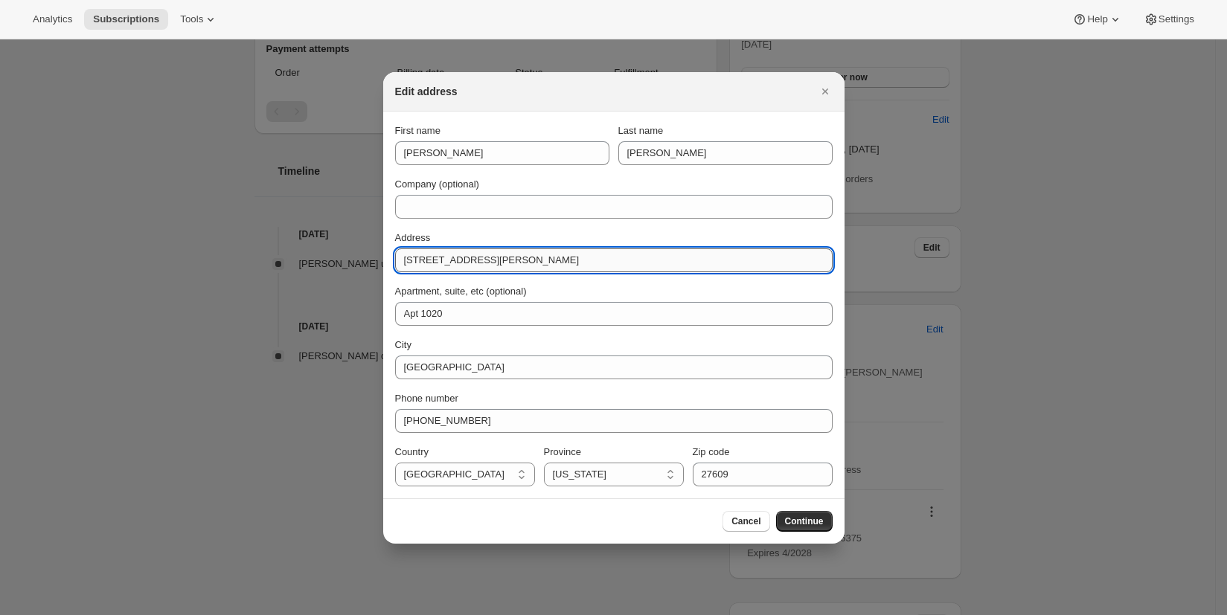
drag, startPoint x: 682, startPoint y: 264, endPoint x: 511, endPoint y: 258, distance: 170.5
click at [511, 258] on input "4140 Lassiter Mill Road, Apt # 1020, Raleigh NC 27609" at bounding box center [614, 261] width 438 height 24
type input "4140 Lassiter Mill Road"
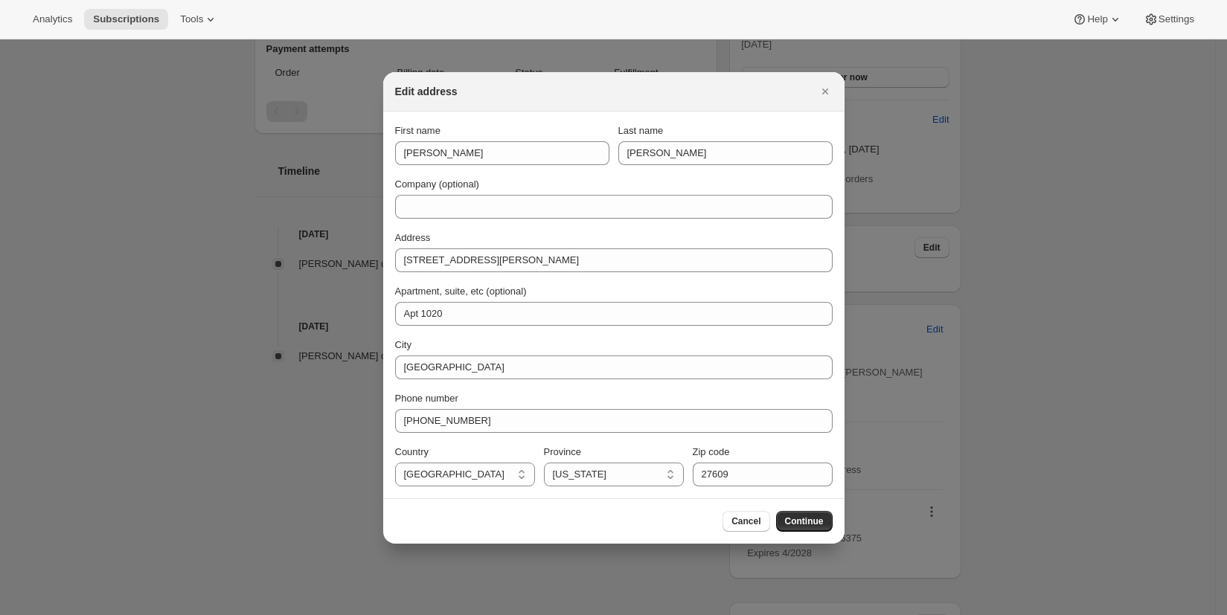
click at [795, 522] on span "Continue" at bounding box center [804, 522] width 39 height 12
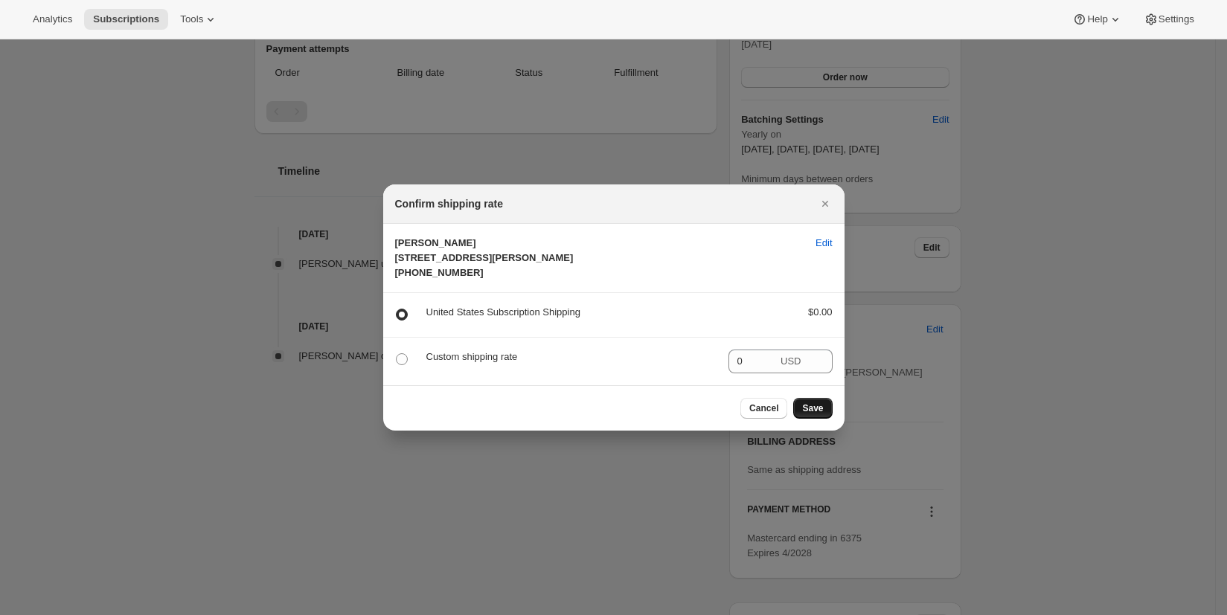
click at [808, 415] on span "Save" at bounding box center [812, 409] width 21 height 12
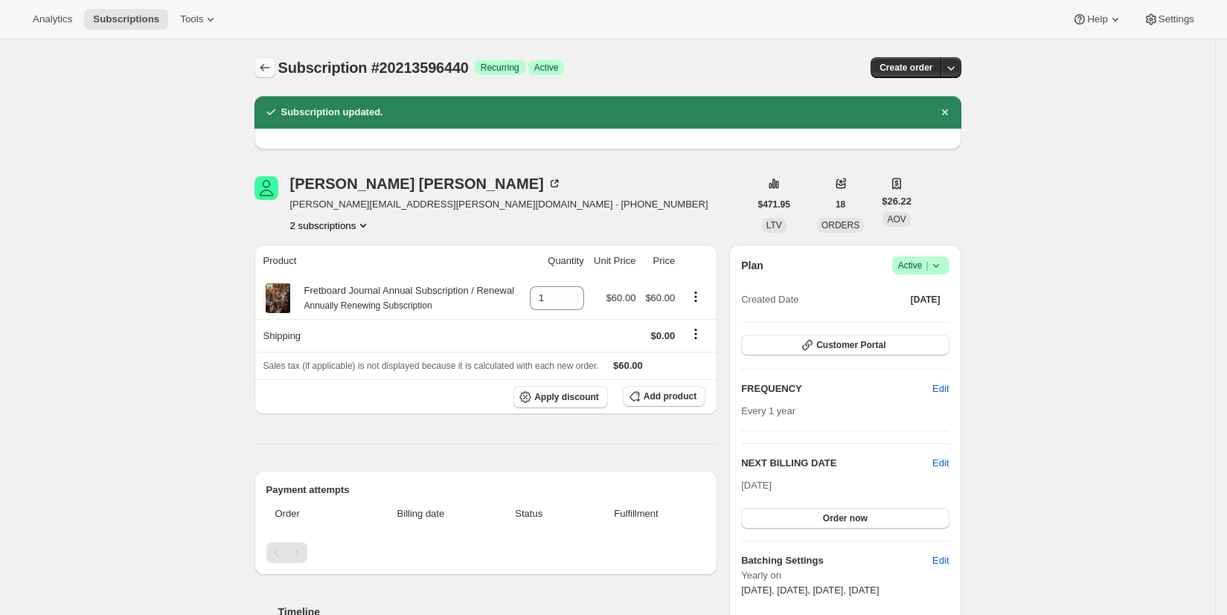
click at [269, 68] on icon "Subscriptions" at bounding box center [264, 67] width 15 height 15
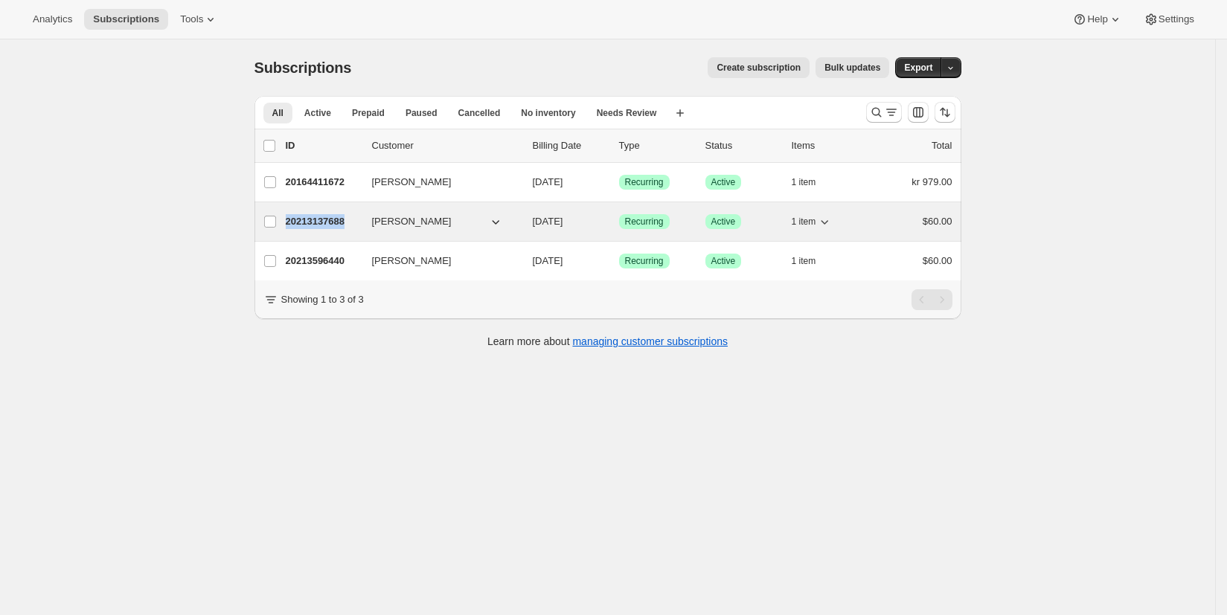
drag, startPoint x: 356, startPoint y: 223, endPoint x: 296, endPoint y: 223, distance: 60.3
click at [287, 224] on div "Graham Bost 20213137688 Graham Bost 07/28/2026 Success Recurring Success Active…" at bounding box center [607, 221] width 689 height 21
copy div "Graham Bost 20213137688"
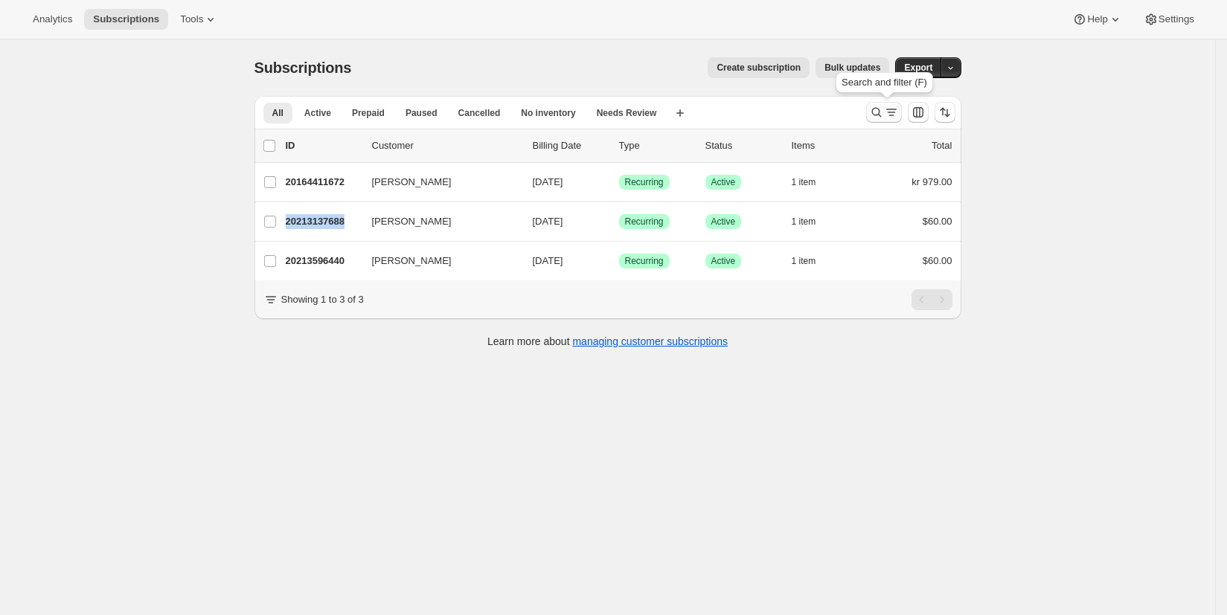
click at [877, 112] on icon "Search and filter results" at bounding box center [876, 112] width 15 height 15
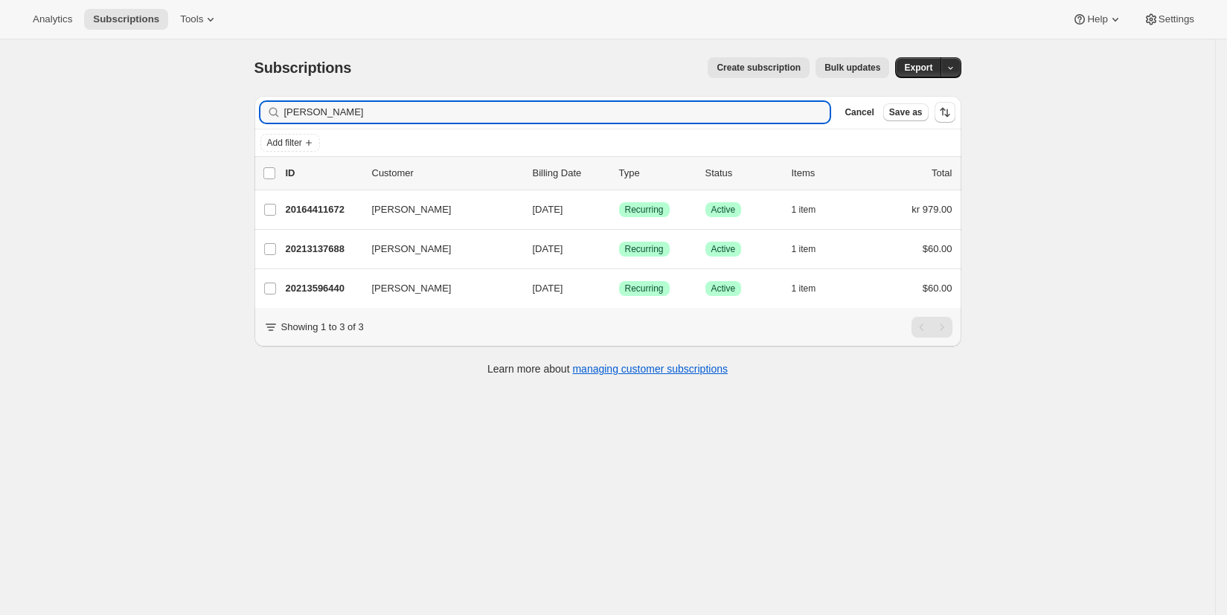
drag, startPoint x: 326, startPoint y: 114, endPoint x: 239, endPoint y: 104, distance: 87.6
click at [236, 107] on div "Subscriptions. This page is ready Subscriptions Create subscription Bulk update…" at bounding box center [607, 346] width 1215 height 615
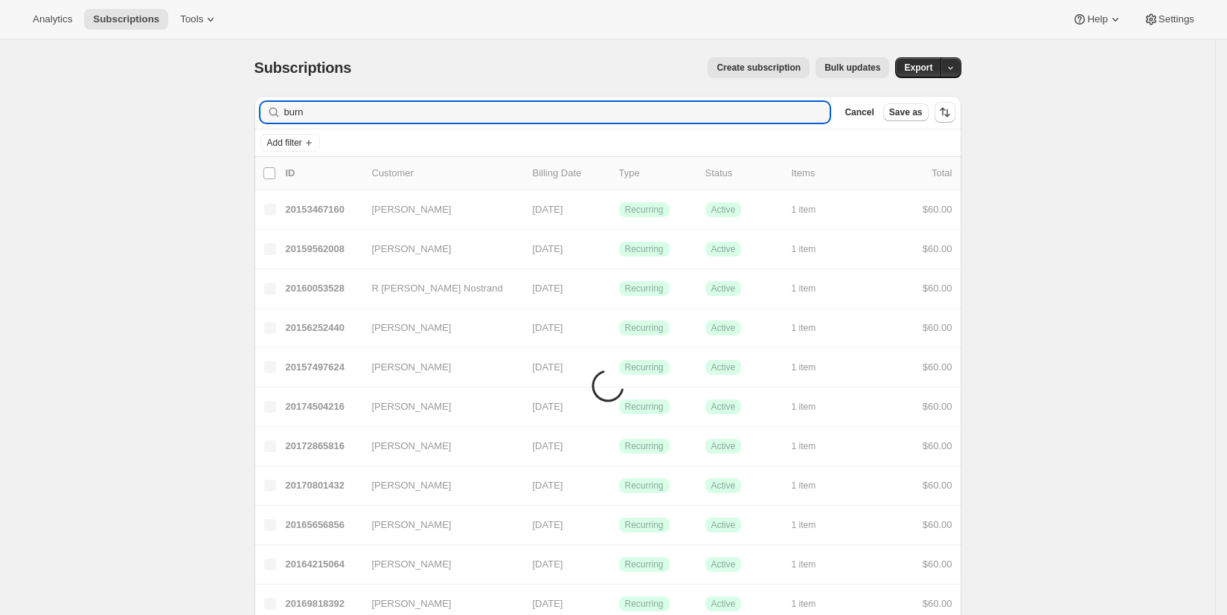
type input "burns"
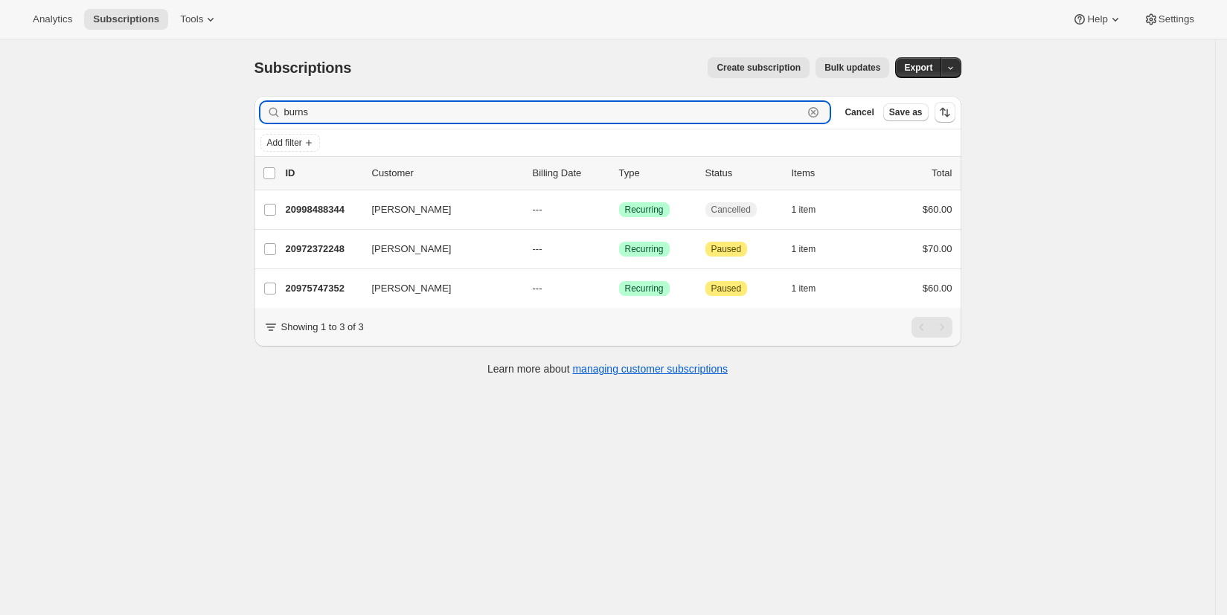
drag, startPoint x: 333, startPoint y: 118, endPoint x: 270, endPoint y: 110, distance: 63.0
click at [270, 110] on div "burns Clear" at bounding box center [545, 112] width 570 height 21
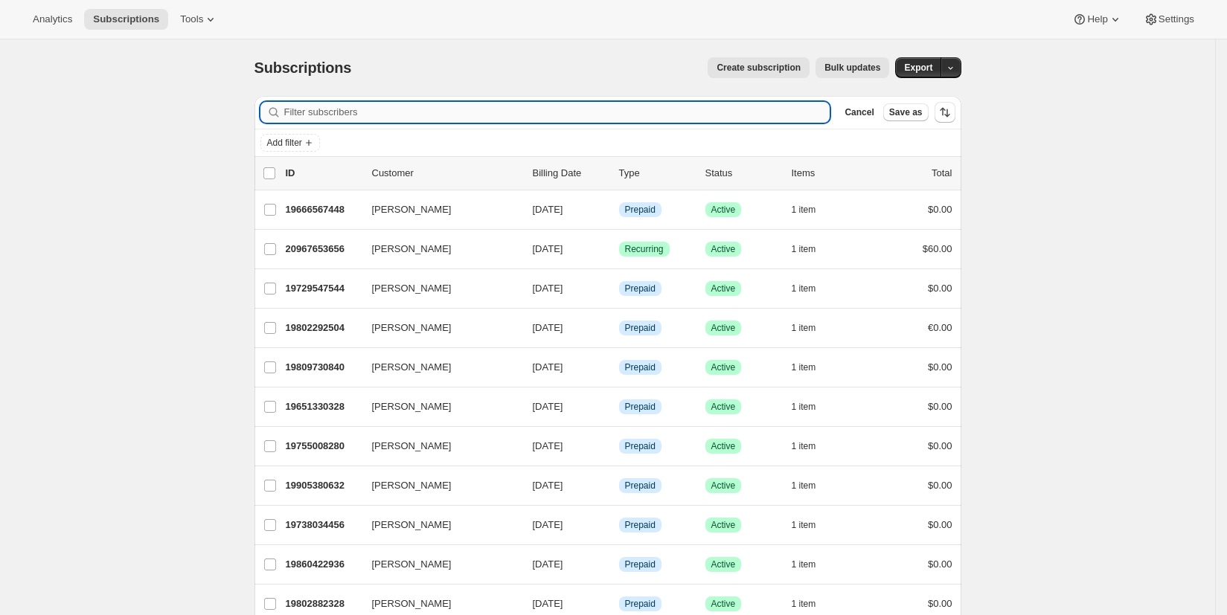
paste input "bburns75@gmail.com"
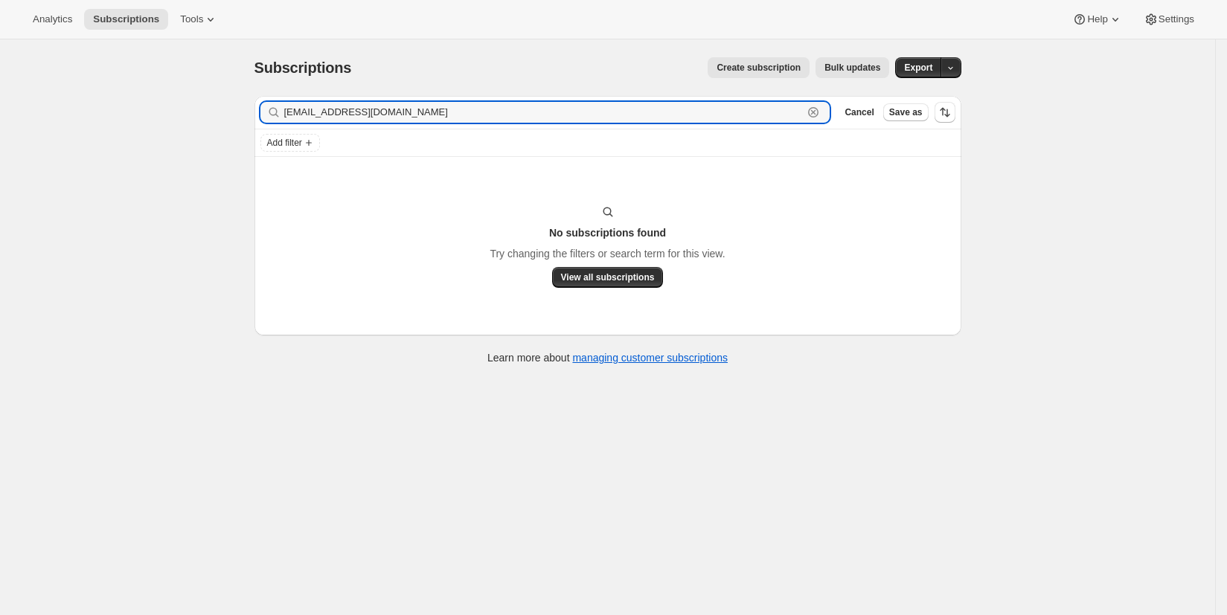
drag, startPoint x: 412, startPoint y: 116, endPoint x: 251, endPoint y: 102, distance: 162.1
click at [253, 109] on div "Filter subscribers bburns75@gmail.com Clear Cancel Save as Add filter No subscr…" at bounding box center [602, 232] width 719 height 296
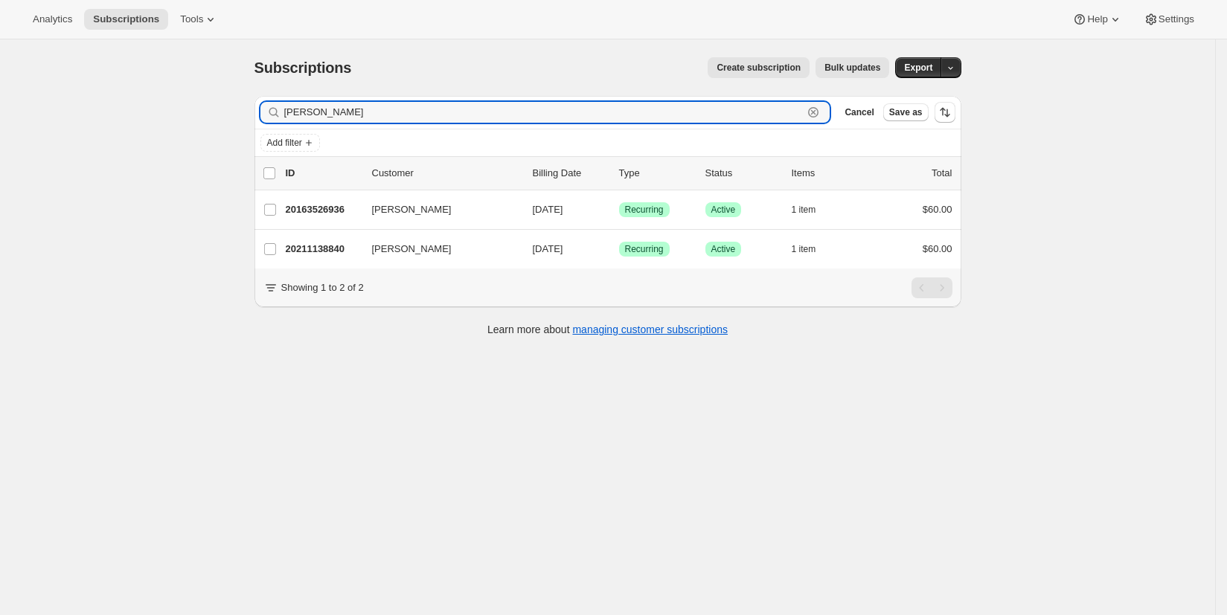
type input "[PERSON_NAME]"
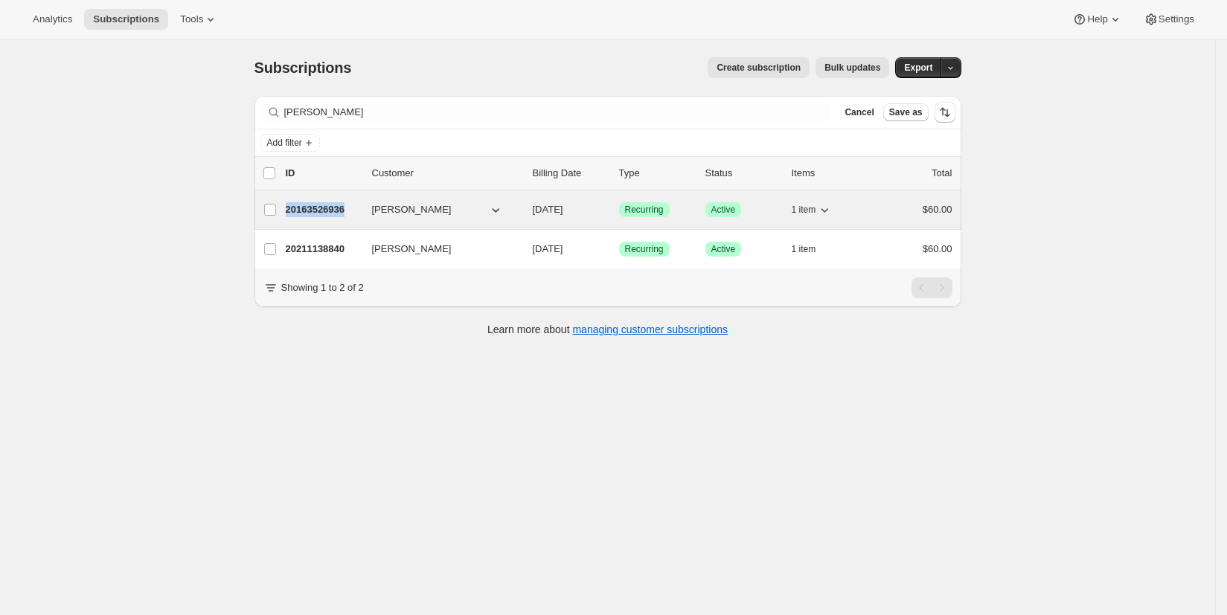
click at [313, 211] on p "20163526936" at bounding box center [323, 209] width 74 height 15
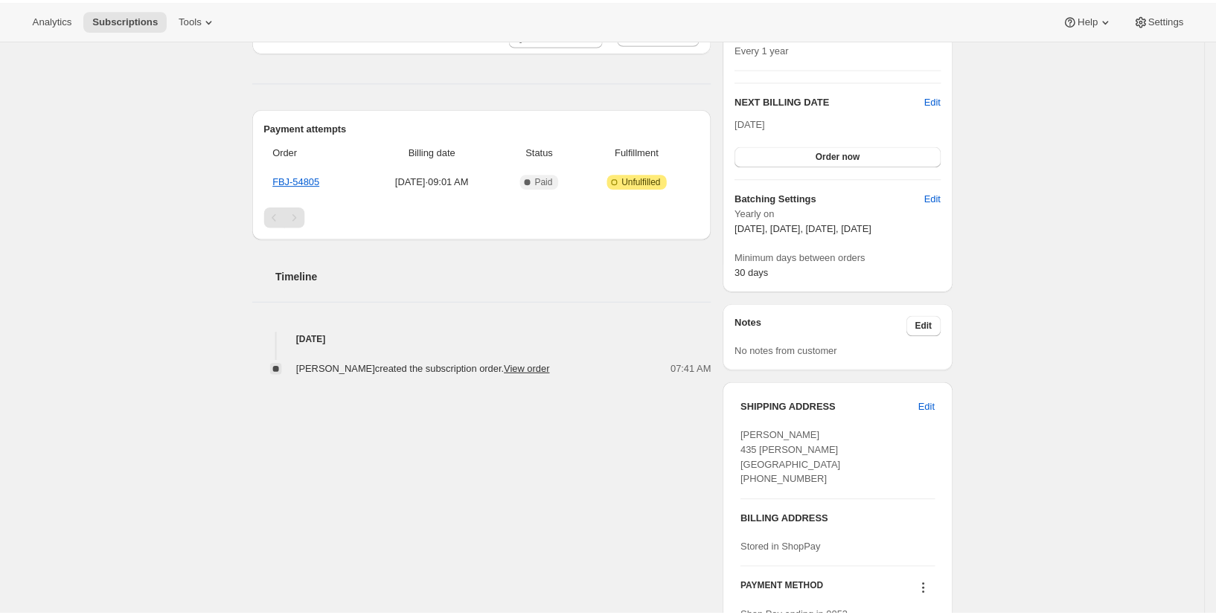
scroll to position [317, 0]
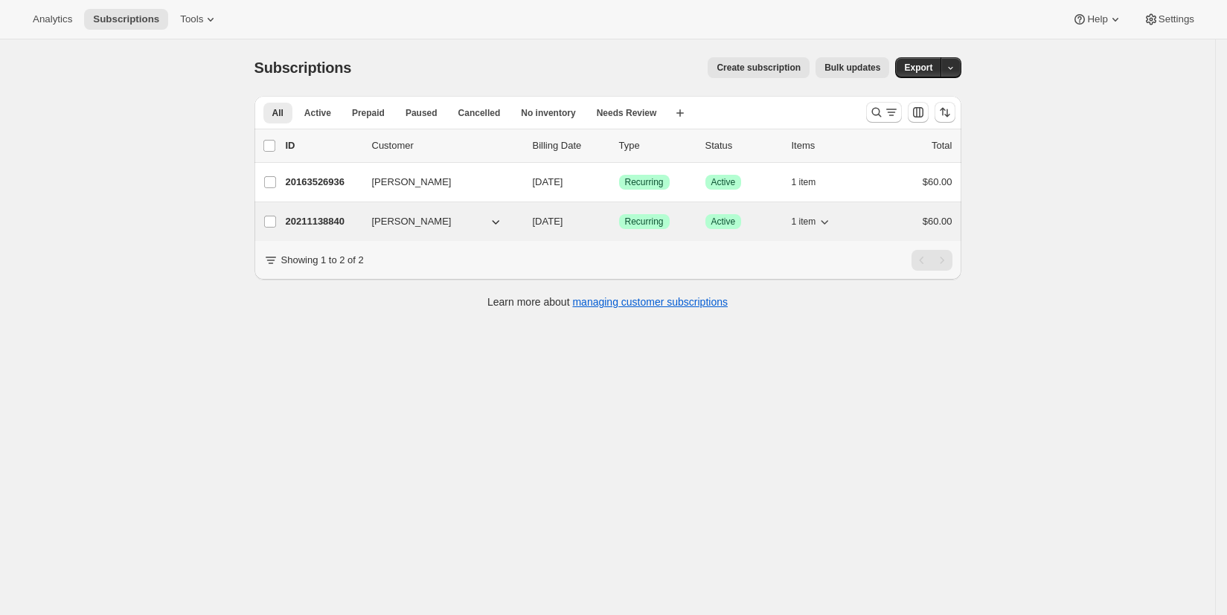
click at [321, 225] on p "20211138840" at bounding box center [323, 221] width 74 height 15
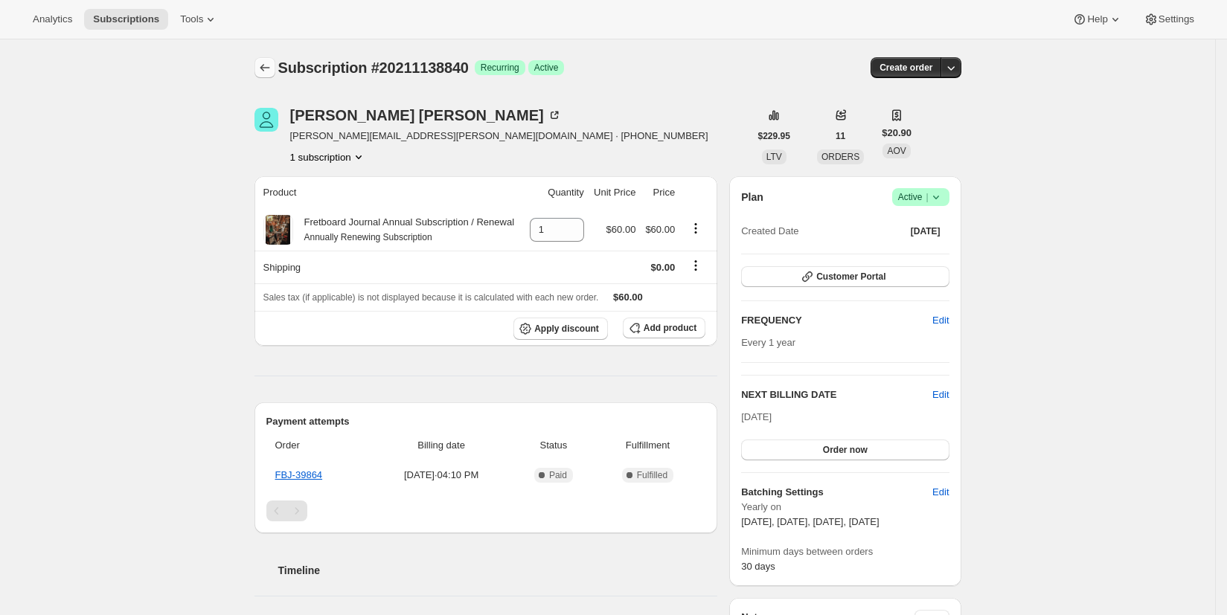
click at [272, 65] on icon "Subscriptions" at bounding box center [264, 67] width 15 height 15
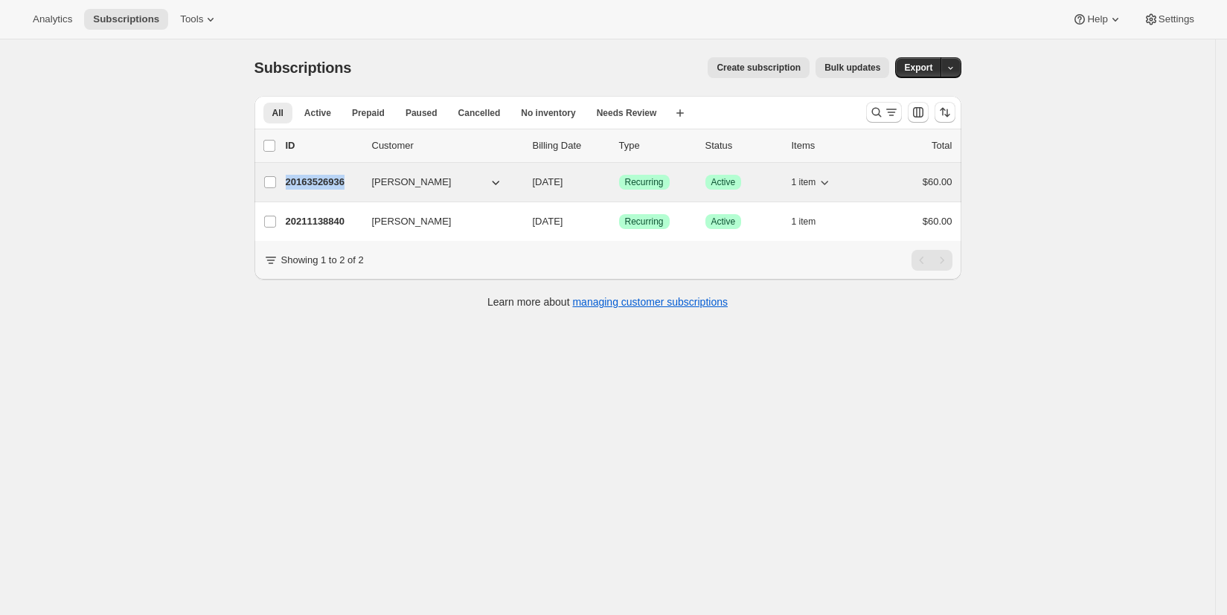
drag, startPoint x: 289, startPoint y: 184, endPoint x: 356, endPoint y: 182, distance: 67.0
click at [357, 182] on div "[PERSON_NAME] 20163526936 [PERSON_NAME] [DATE] Success Recurring Success Active…" at bounding box center [607, 182] width 689 height 21
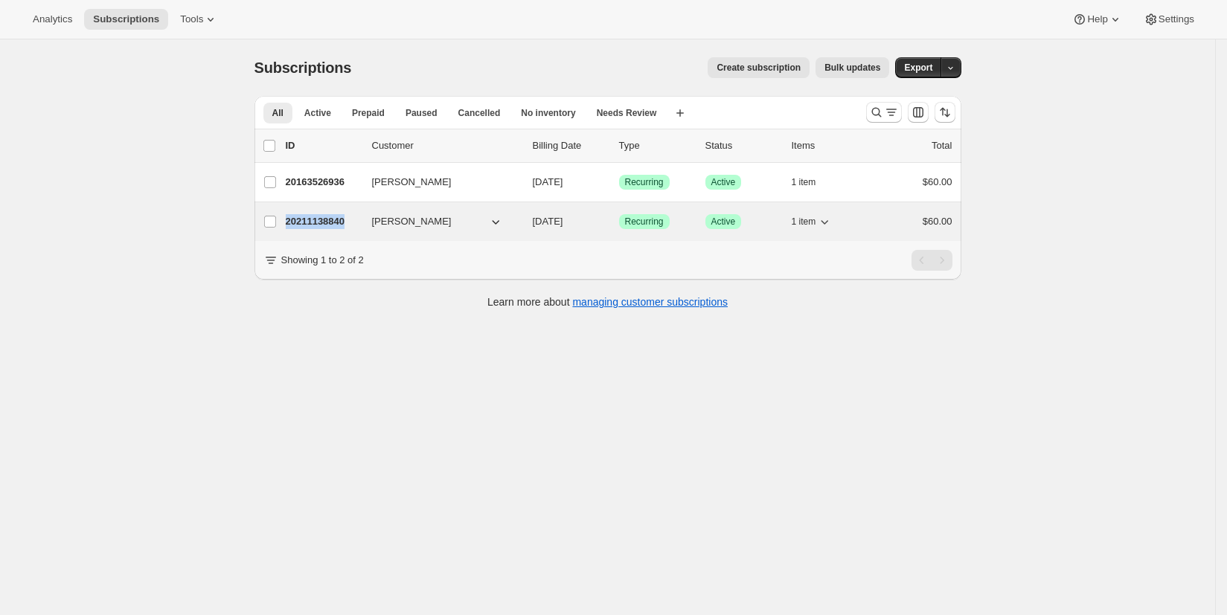
drag, startPoint x: 290, startPoint y: 223, endPoint x: 354, endPoint y: 227, distance: 63.4
click at [354, 227] on p "20211138840" at bounding box center [323, 221] width 74 height 15
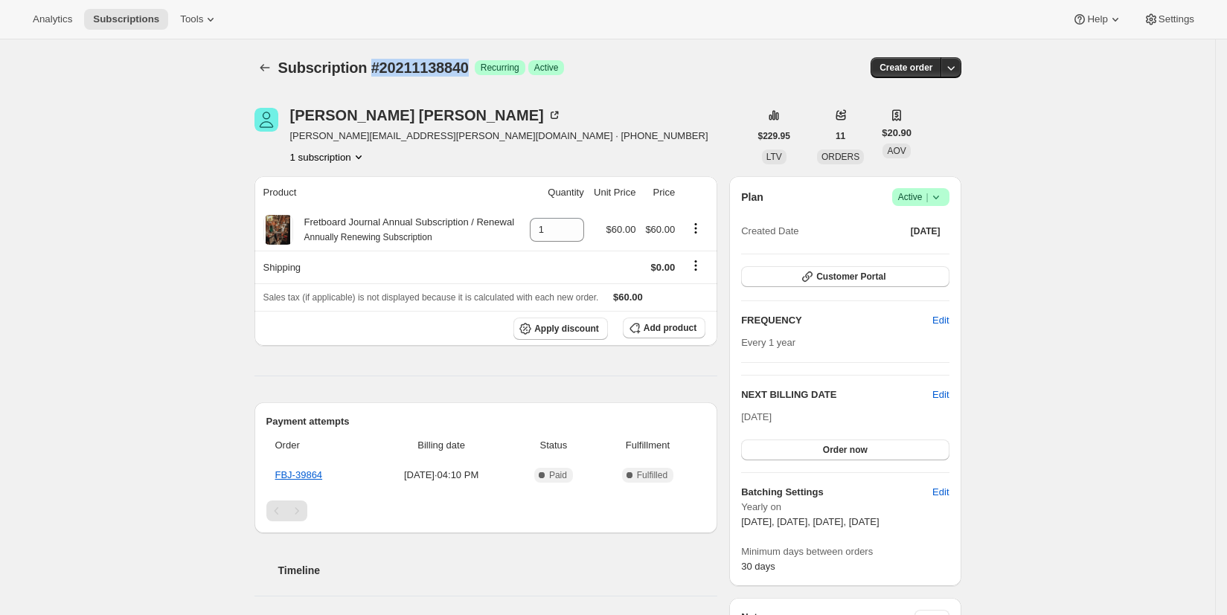
drag, startPoint x: 374, startPoint y: 69, endPoint x: 475, endPoint y: 67, distance: 101.2
click at [469, 68] on span "Subscription #20211138840" at bounding box center [373, 68] width 191 height 16
copy span "#20211138840"
click at [266, 68] on icon "Subscriptions" at bounding box center [264, 67] width 15 height 15
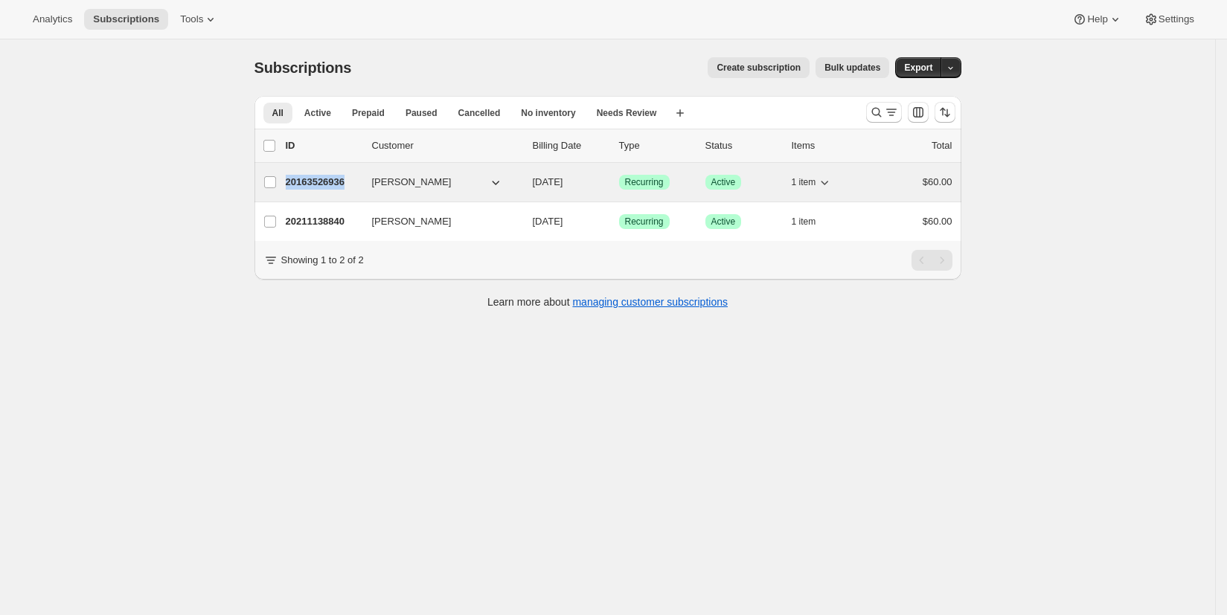
drag, startPoint x: 288, startPoint y: 184, endPoint x: 357, endPoint y: 182, distance: 69.2
click at [357, 182] on div "[PERSON_NAME] 20163526936 [PERSON_NAME] [DATE] Success Recurring Success Active…" at bounding box center [607, 182] width 689 height 21
click at [337, 183] on p "20163526936" at bounding box center [323, 182] width 74 height 15
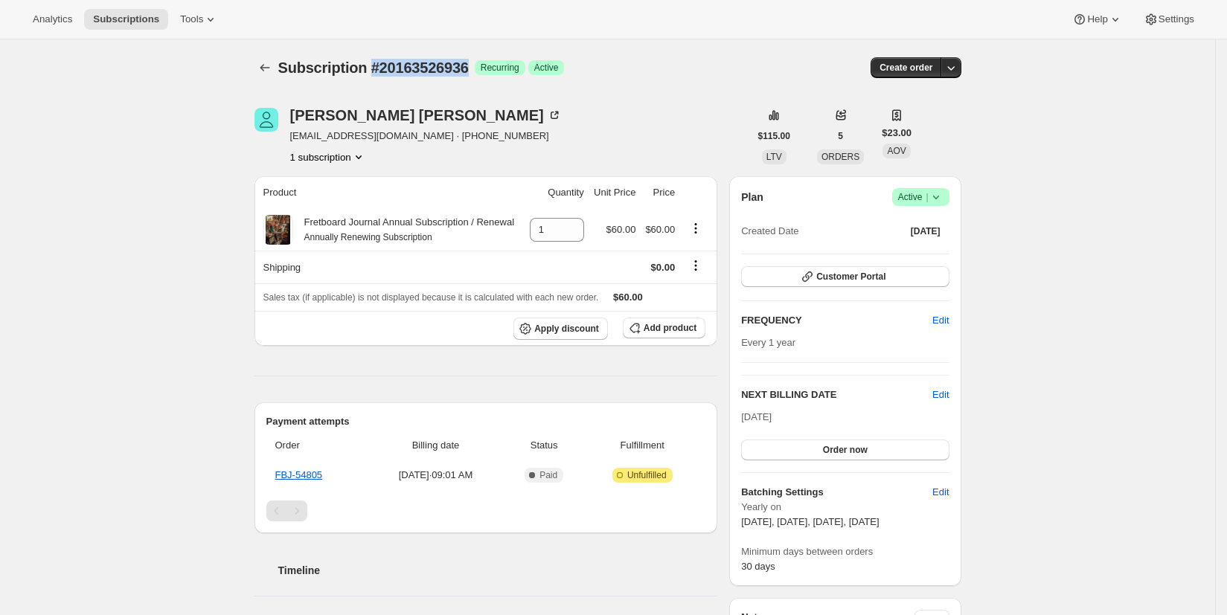
drag, startPoint x: 374, startPoint y: 68, endPoint x: 484, endPoint y: 68, distance: 110.1
click at [469, 68] on span "Subscription #20163526936" at bounding box center [373, 68] width 191 height 16
copy span "#20163526936"
click at [269, 68] on icon "Subscriptions" at bounding box center [265, 67] width 10 height 7
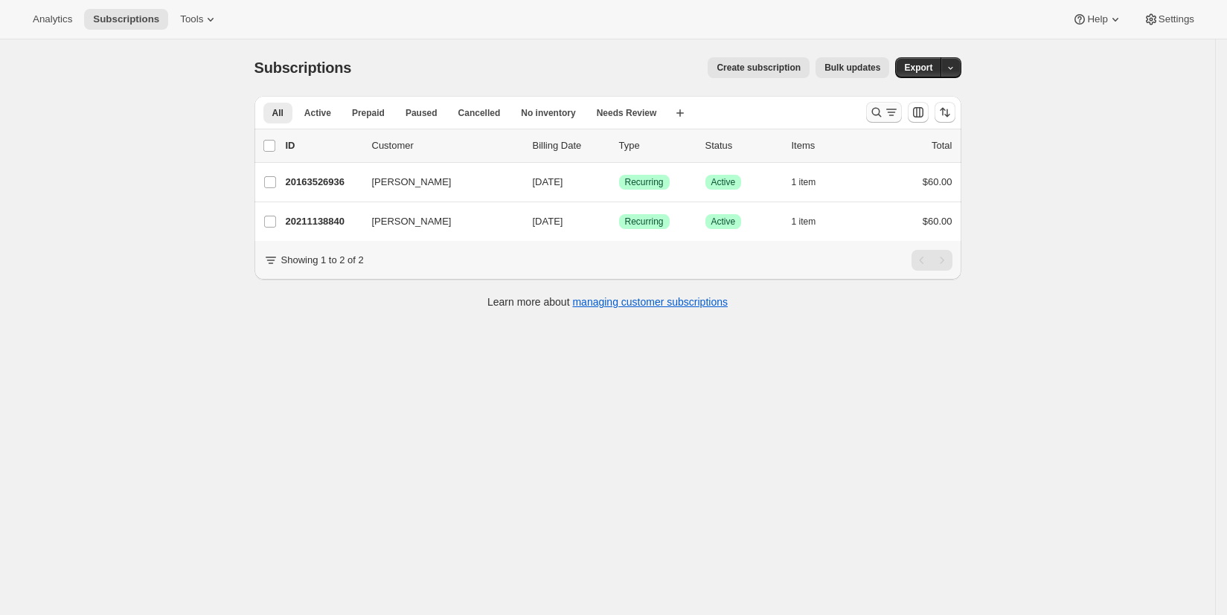
click at [881, 112] on icon "Search and filter results" at bounding box center [876, 113] width 10 height 10
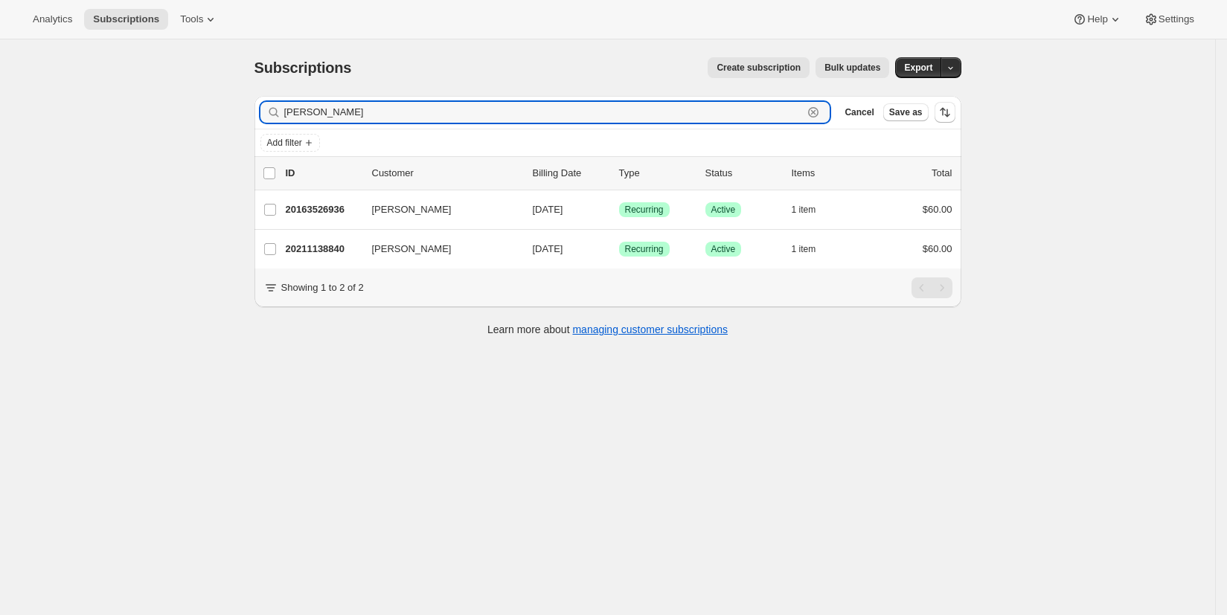
drag, startPoint x: 363, startPoint y: 117, endPoint x: 209, endPoint y: 116, distance: 154.1
click at [209, 116] on div "Subscriptions. This page is ready Subscriptions Create subscription Bulk update…" at bounding box center [607, 346] width 1215 height 615
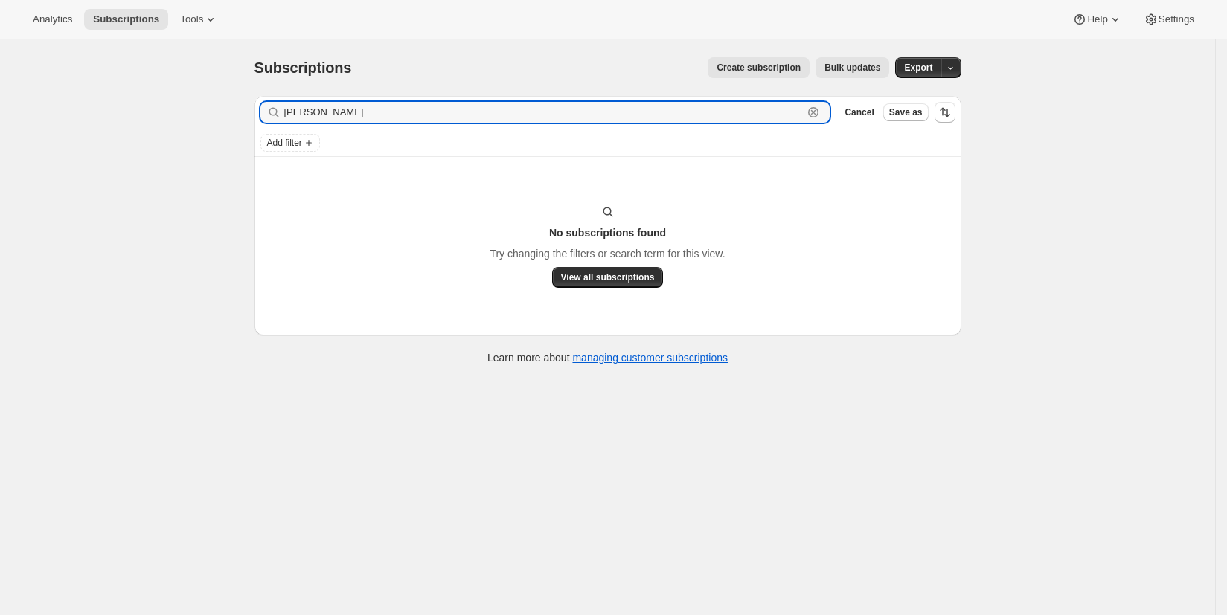
type input "[PERSON_NAME]"
